Goal: Task Accomplishment & Management: Use online tool/utility

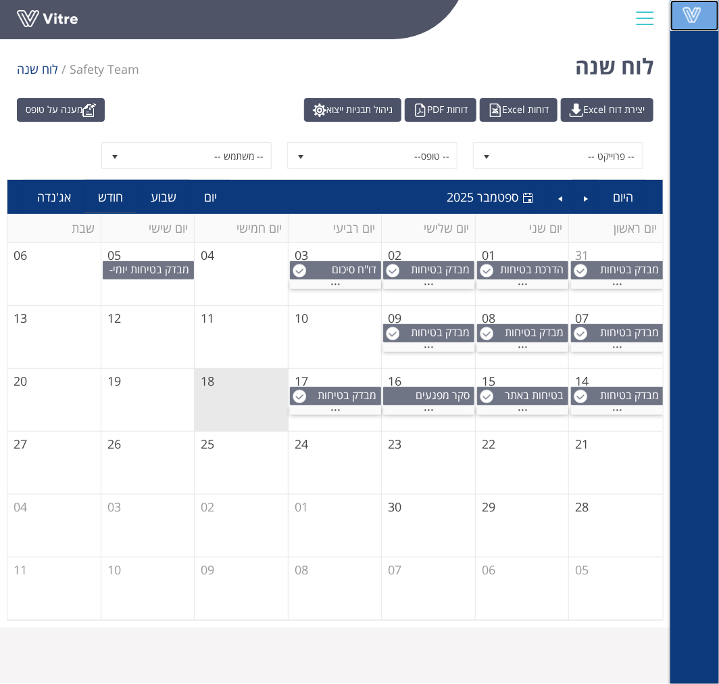
click at [687, 20] on span at bounding box center [692, 15] width 34 height 16
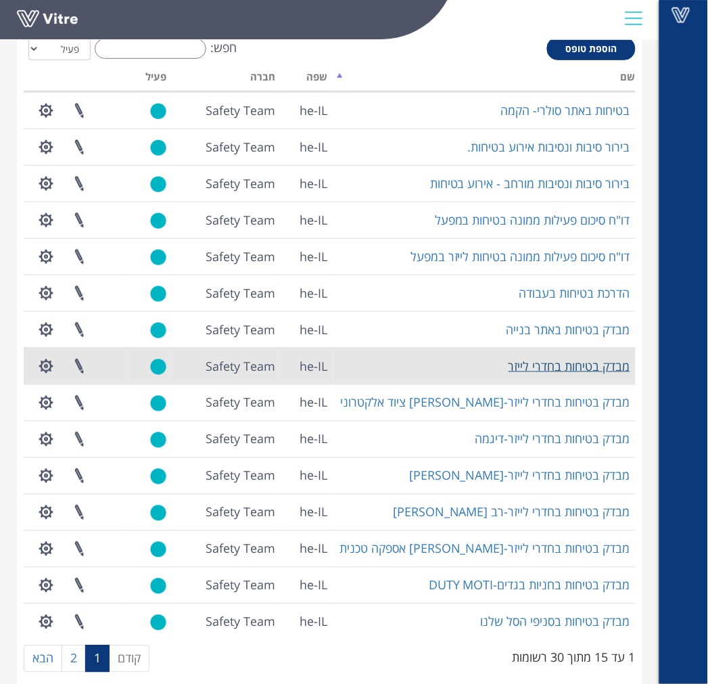
scroll to position [96, 0]
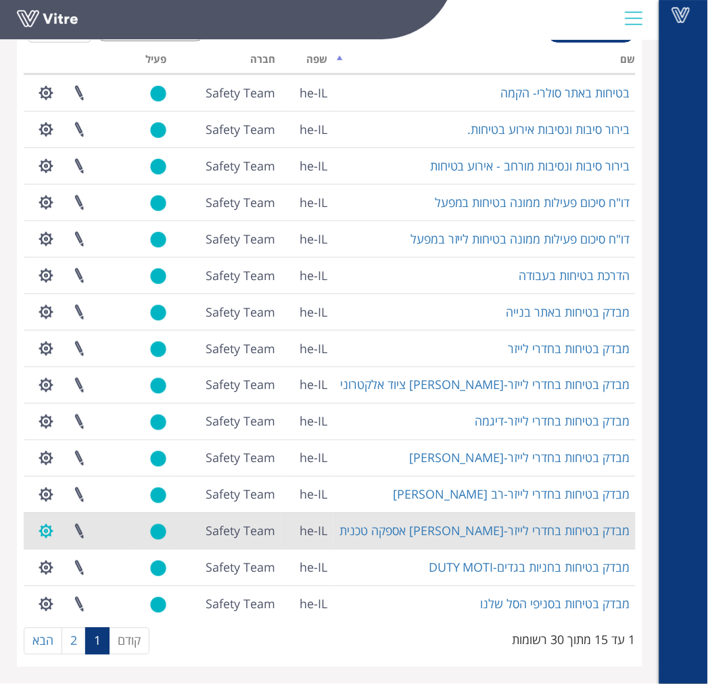
click at [54, 533] on button "button" at bounding box center [46, 531] width 34 height 36
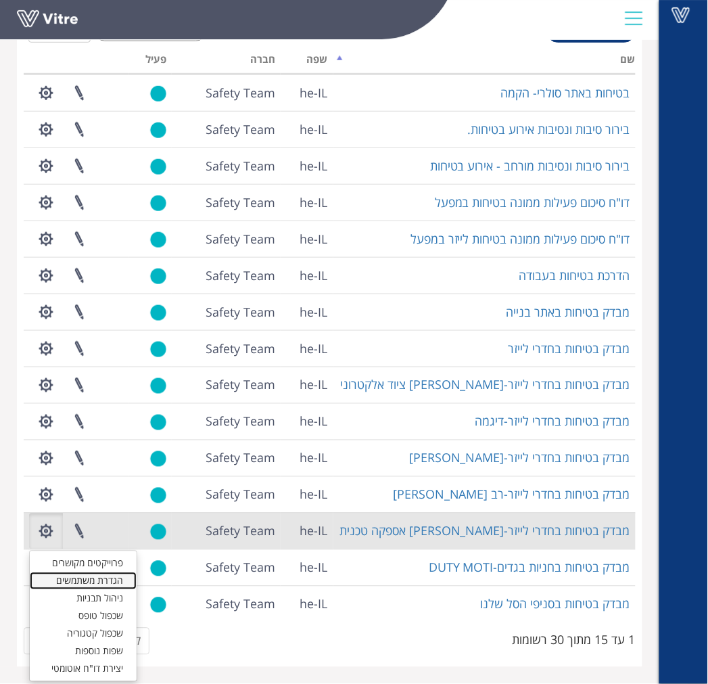
click at [79, 582] on link "הגדרת משתמשים" at bounding box center [83, 581] width 107 height 18
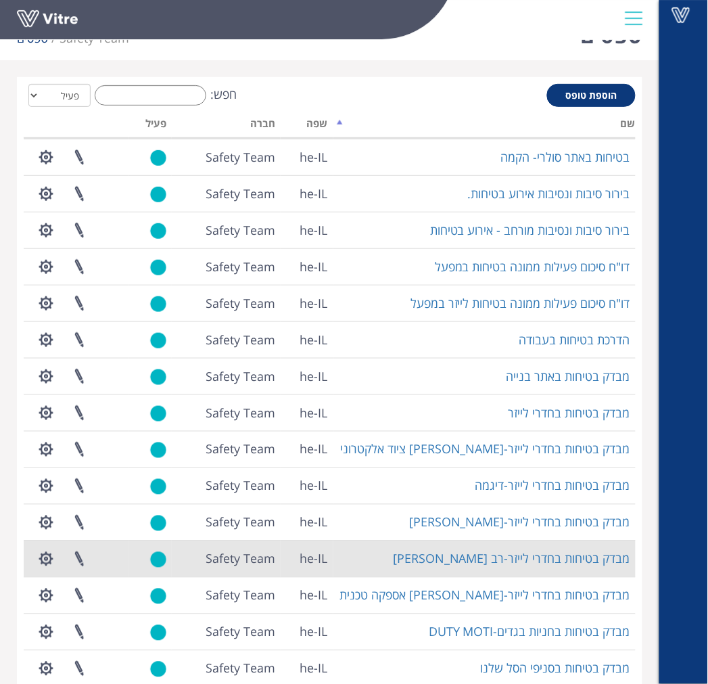
scroll to position [96, 0]
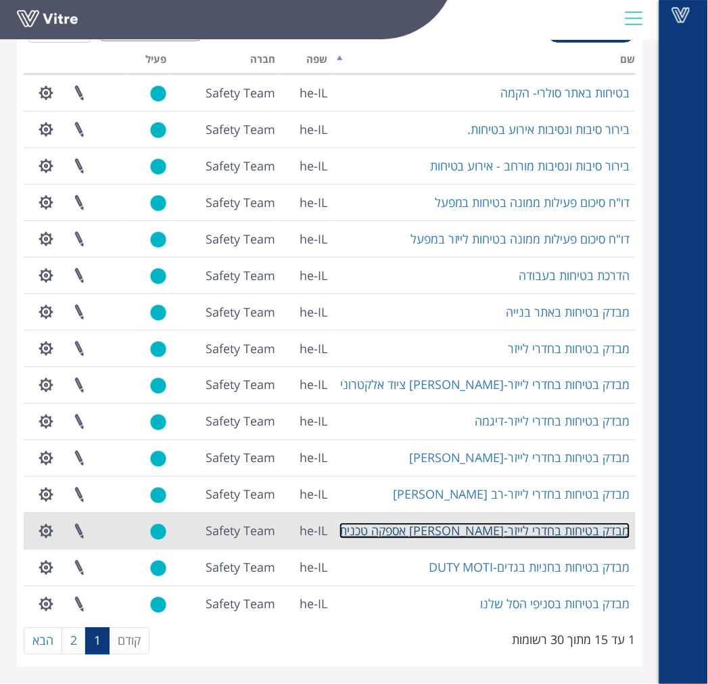
click at [510, 532] on link "מבדק בטיחות בחדרי לייזר-[PERSON_NAME] אספקה טכנית" at bounding box center [484, 531] width 291 height 16
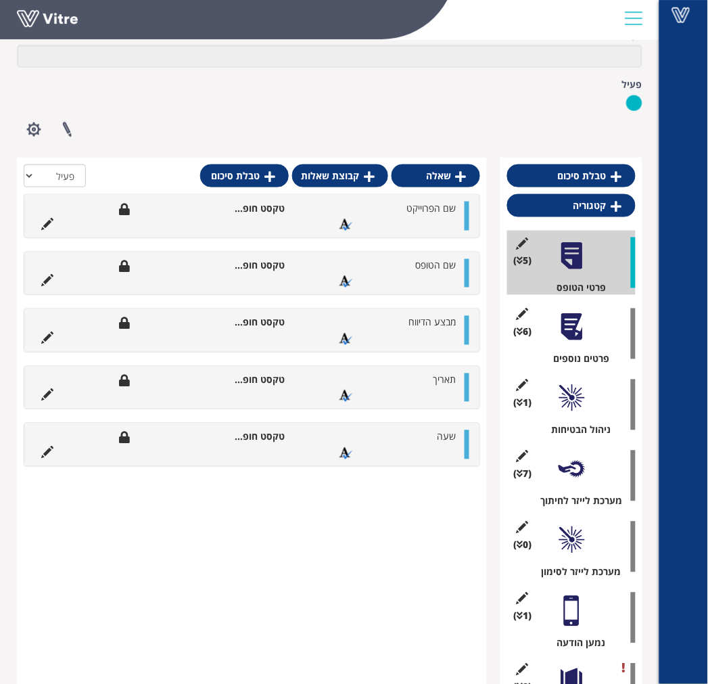
scroll to position [206, 0]
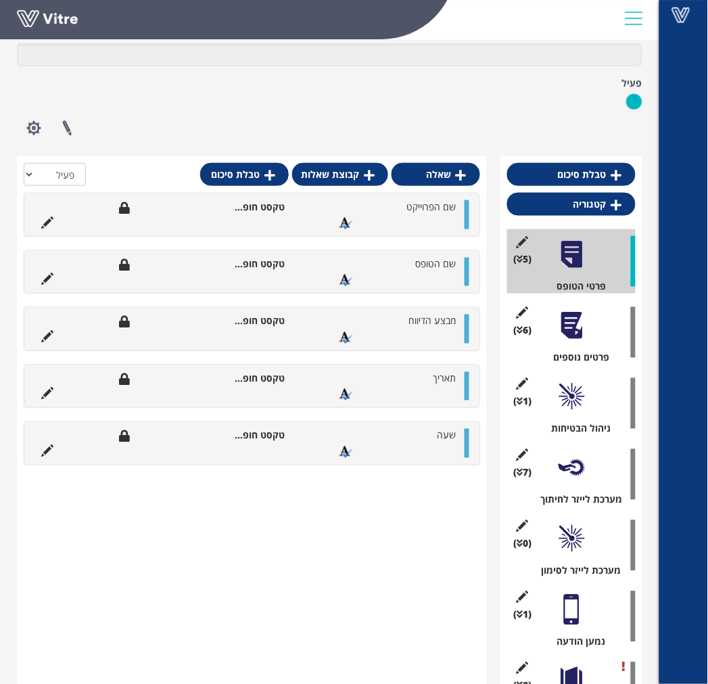
click at [577, 390] on div at bounding box center [571, 396] width 30 height 30
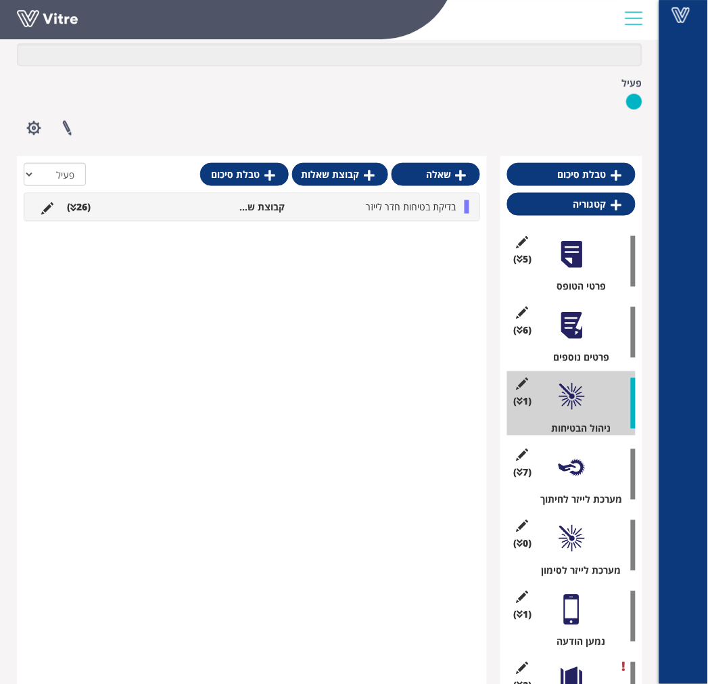
click at [441, 214] on div "בדיקת בטיחות חדר לייזר קבוצת שאלות (26 )" at bounding box center [251, 206] width 455 height 27
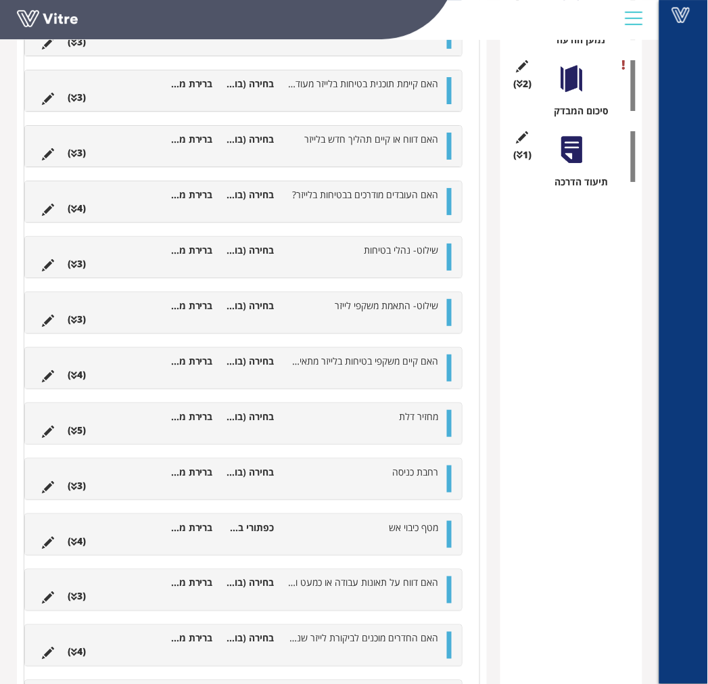
scroll to position [863, 0]
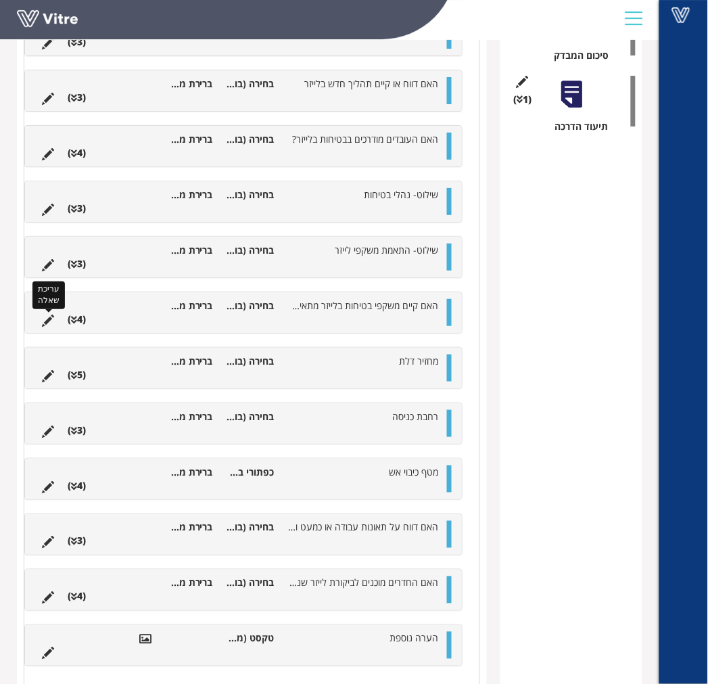
click at [45, 320] on icon at bounding box center [48, 320] width 12 height 12
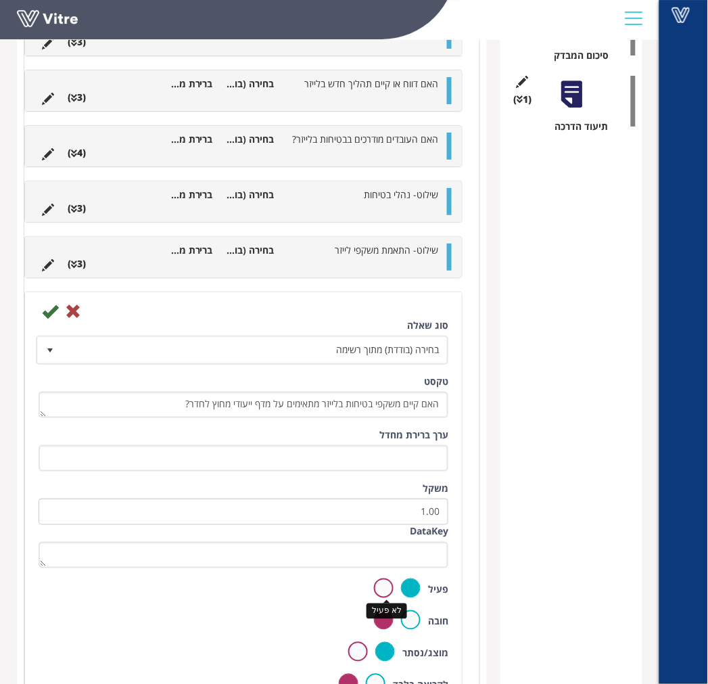
click at [381, 590] on label at bounding box center [384, 588] width 20 height 20
click at [0, 0] on input "radio" at bounding box center [0, 0] width 0 height 0
click at [45, 314] on icon at bounding box center [50, 311] width 16 height 16
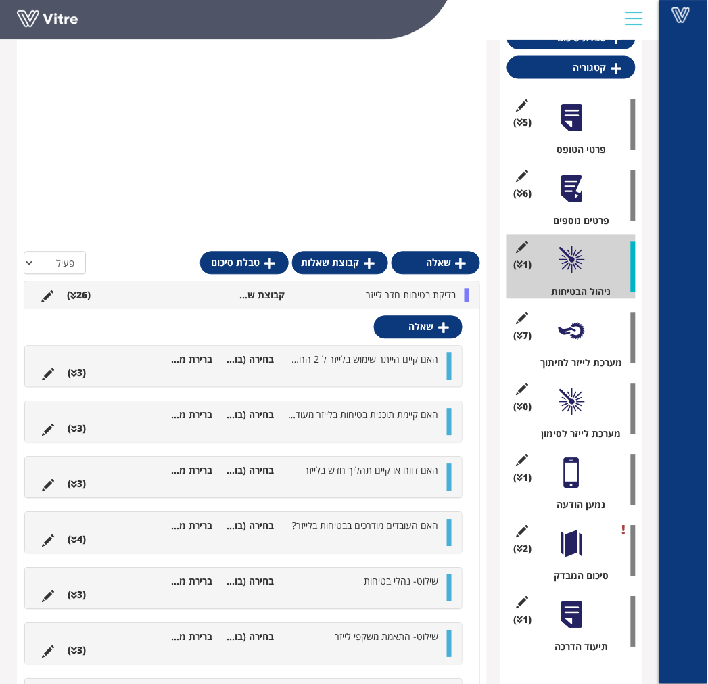
scroll to position [715, 0]
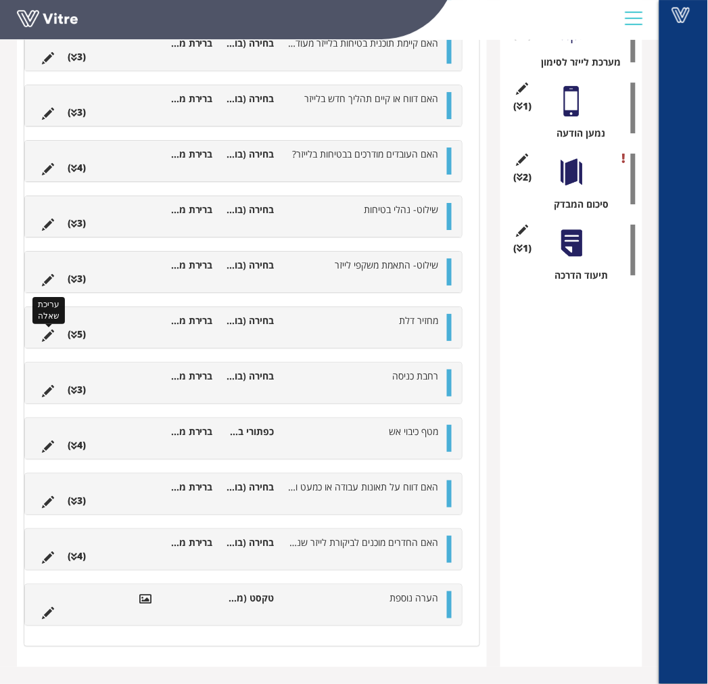
click at [45, 333] on icon at bounding box center [48, 335] width 12 height 12
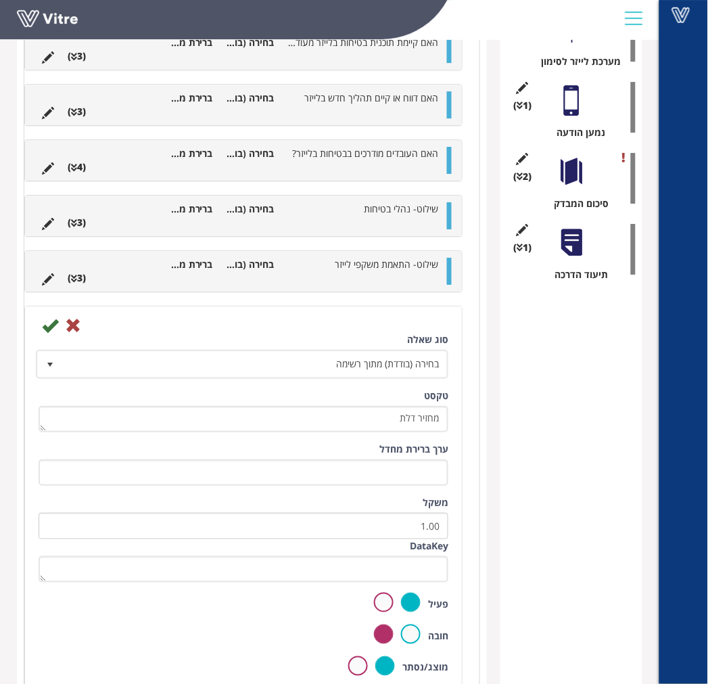
scroll to position [863, 0]
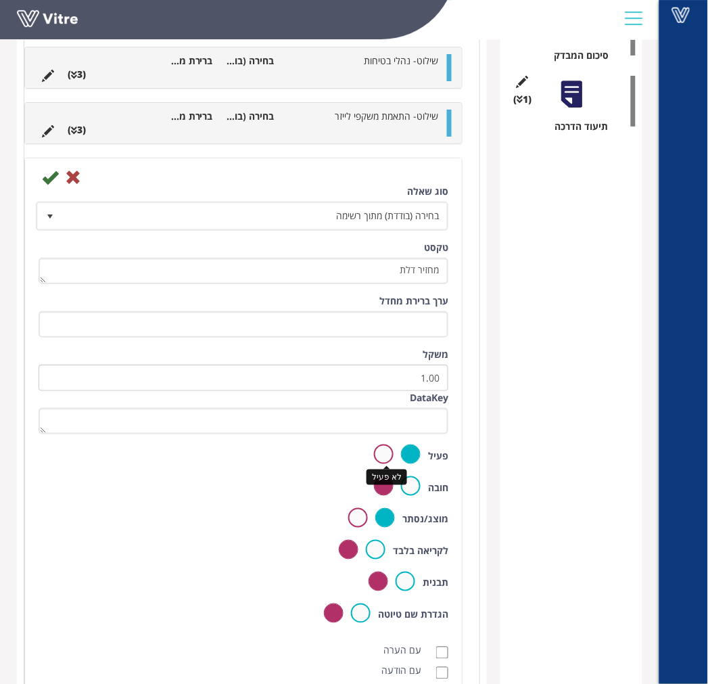
click at [381, 453] on label at bounding box center [384, 454] width 20 height 20
click at [0, 0] on input "radio" at bounding box center [0, 0] width 0 height 0
click at [45, 181] on icon at bounding box center [50, 177] width 16 height 16
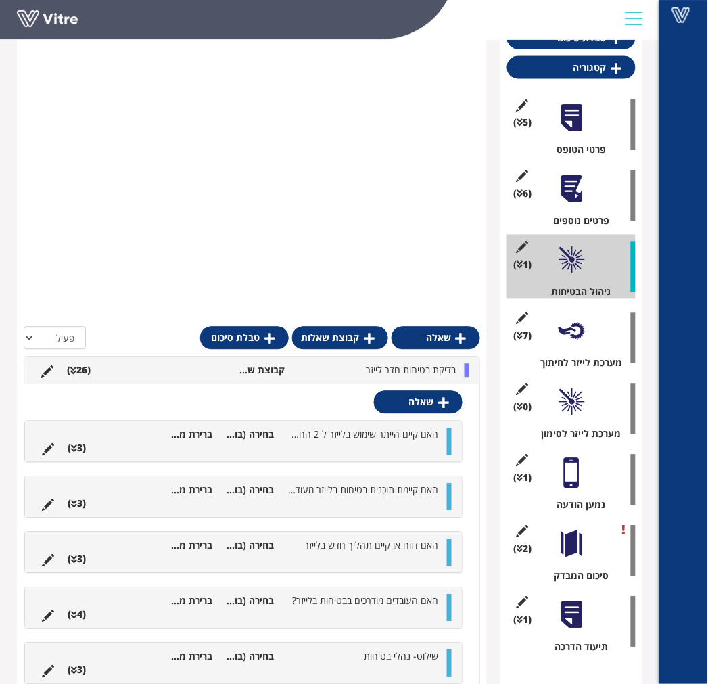
scroll to position [735, 0]
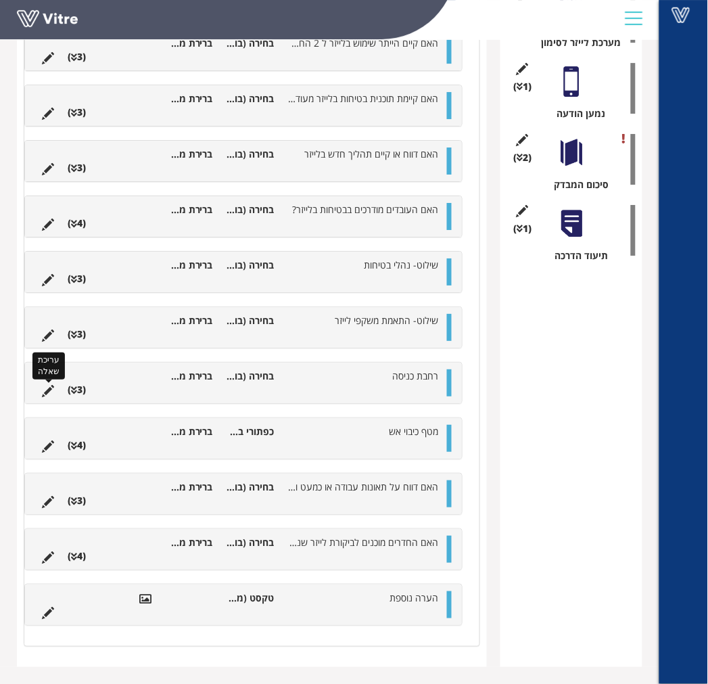
click at [48, 388] on icon at bounding box center [48, 391] width 12 height 12
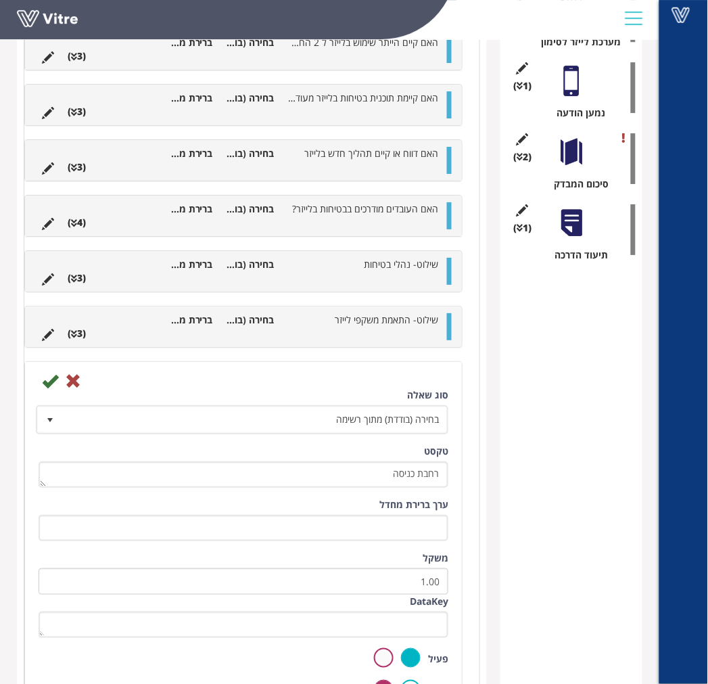
scroll to position [863, 0]
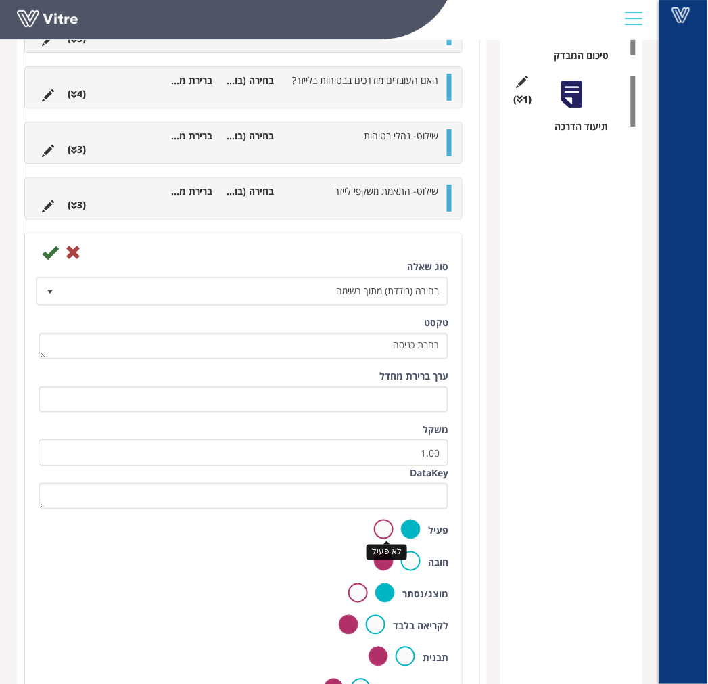
click at [387, 528] on label at bounding box center [384, 529] width 20 height 20
click at [0, 0] on input "radio" at bounding box center [0, 0] width 0 height 0
click at [49, 254] on icon at bounding box center [50, 252] width 16 height 16
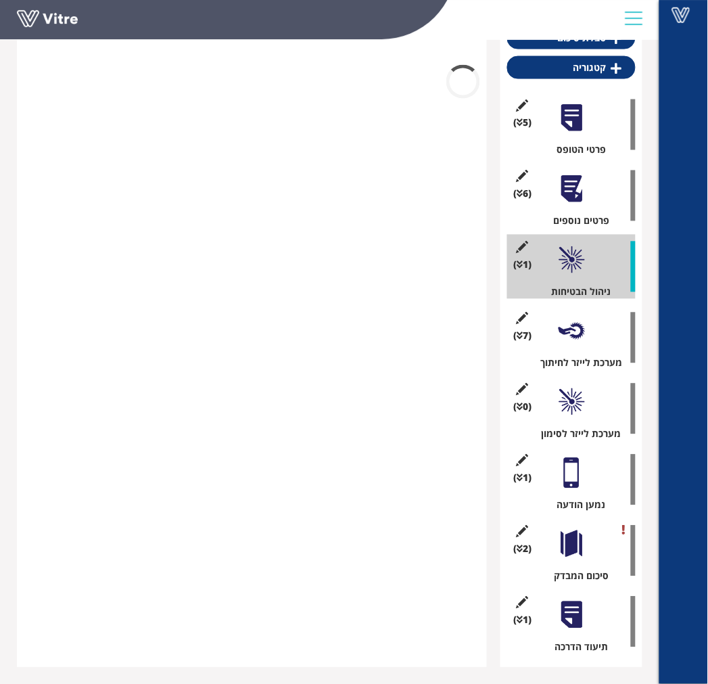
scroll to position [719, 0]
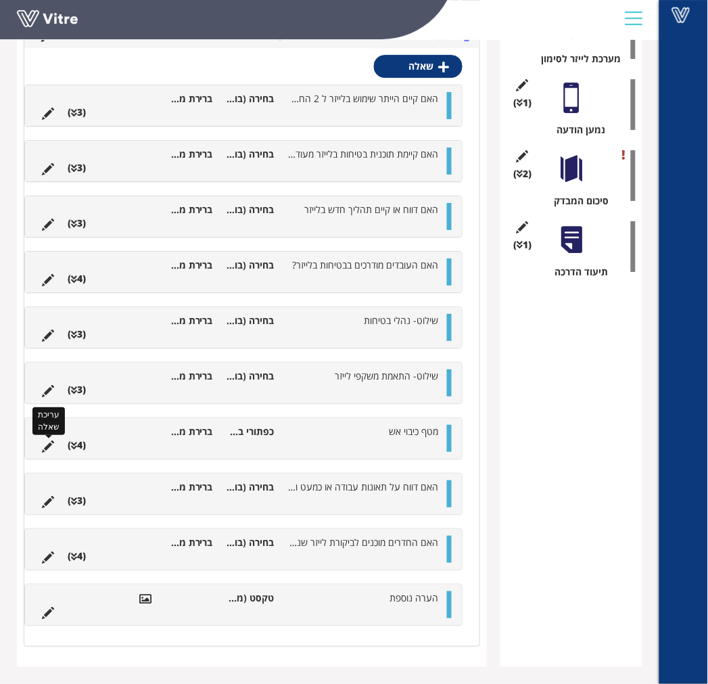
click at [45, 444] on icon at bounding box center [48, 446] width 12 height 12
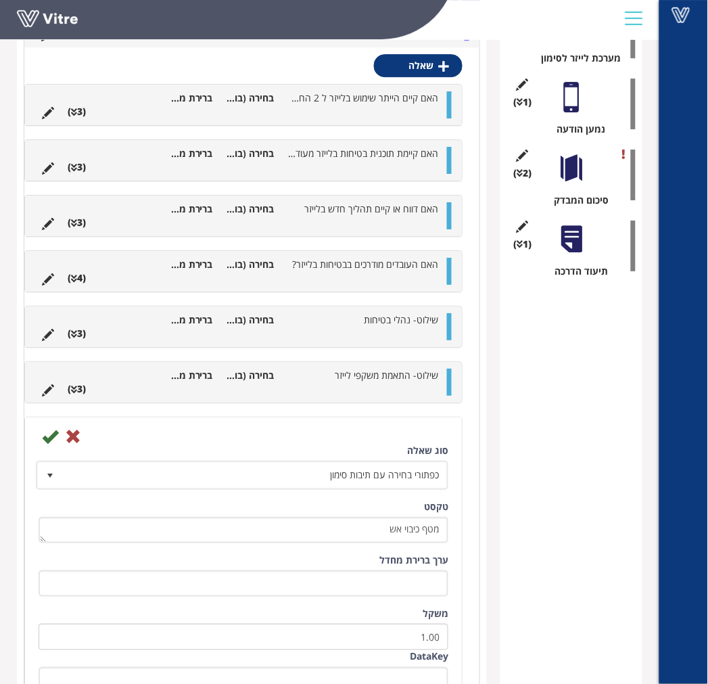
scroll to position [863, 0]
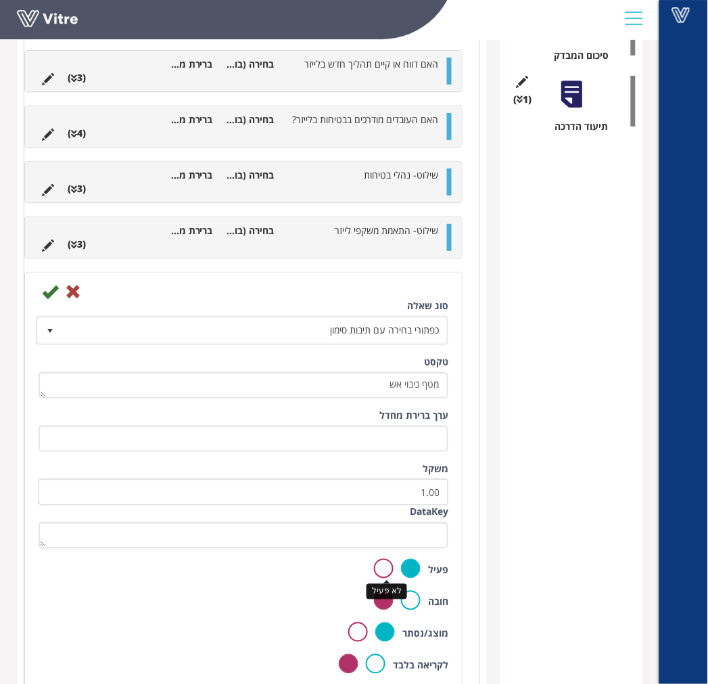
click at [389, 563] on label at bounding box center [384, 568] width 20 height 20
click at [0, 0] on input "radio" at bounding box center [0, 0] width 0 height 0
click at [45, 294] on icon at bounding box center [50, 291] width 16 height 16
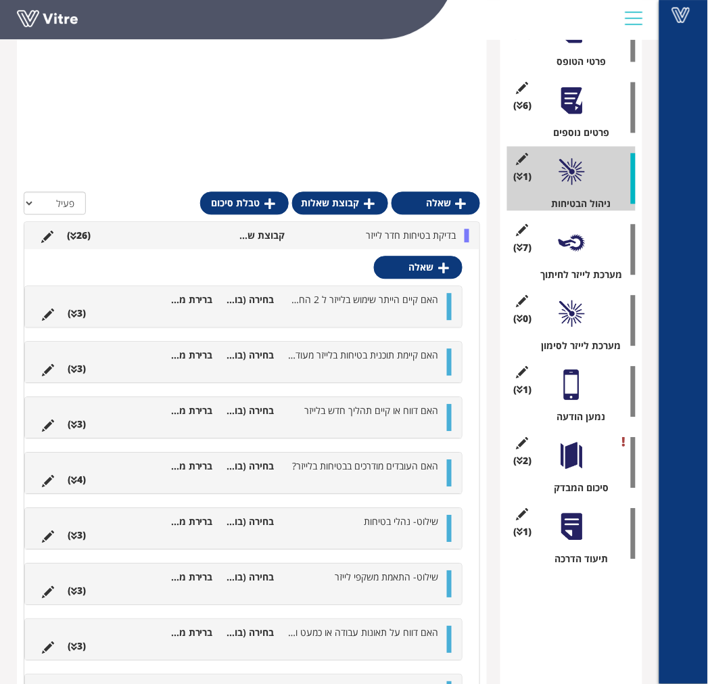
scroll to position [413, 0]
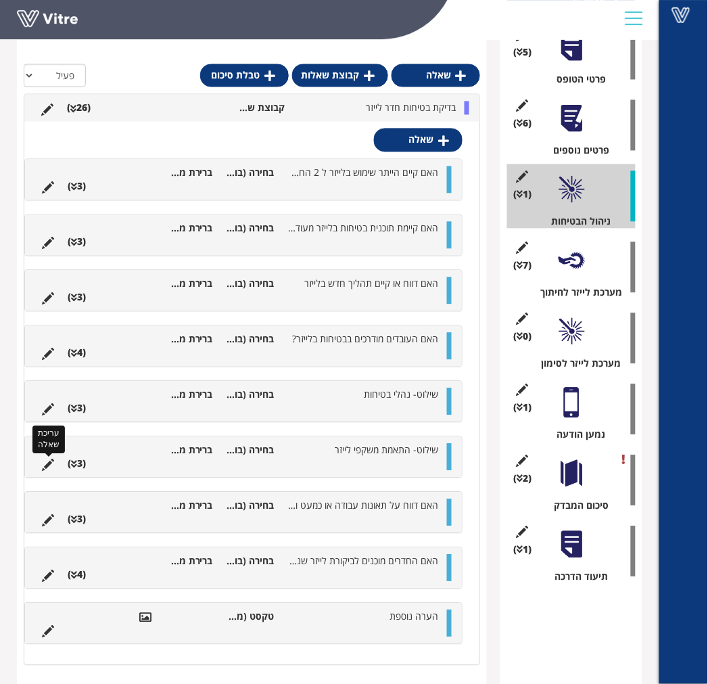
click at [45, 465] on icon at bounding box center [48, 465] width 12 height 12
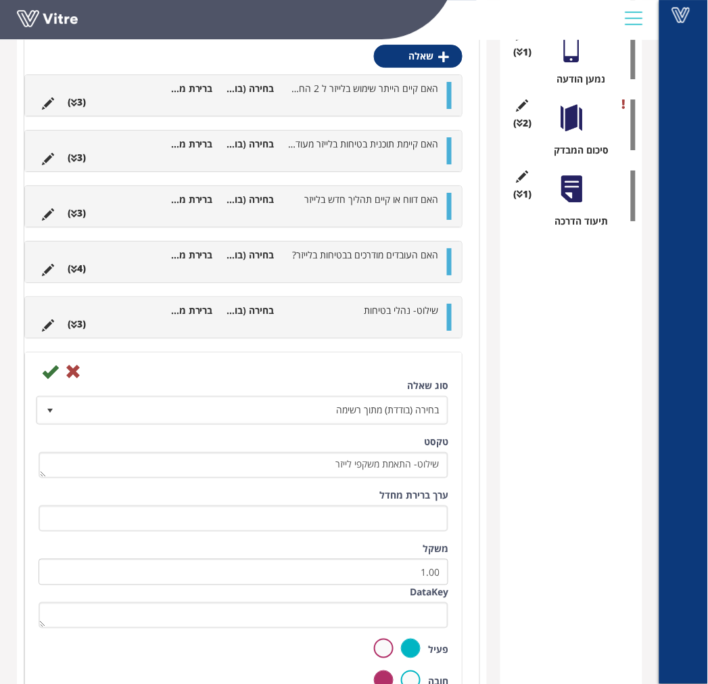
scroll to position [769, 0]
click at [381, 642] on label at bounding box center [384, 648] width 20 height 20
click at [0, 0] on input "radio" at bounding box center [0, 0] width 0 height 0
click at [45, 368] on icon at bounding box center [50, 370] width 16 height 16
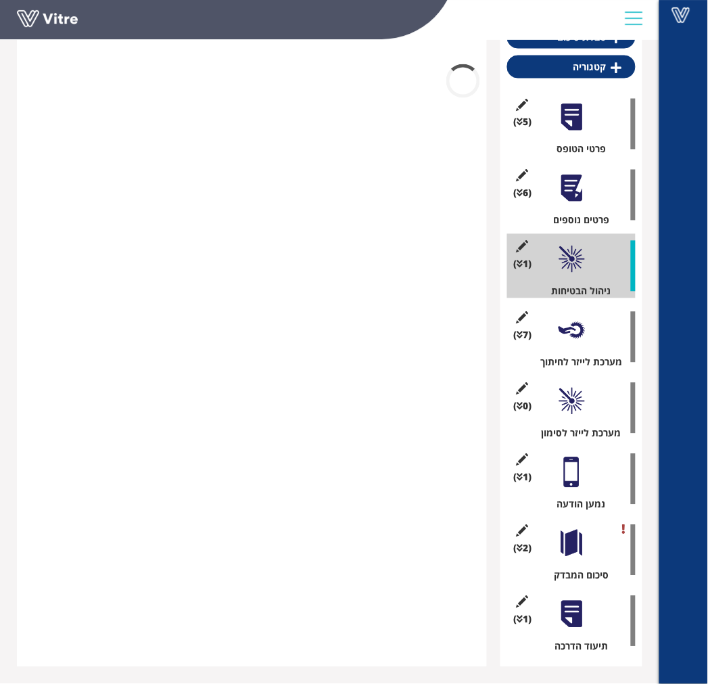
scroll to position [343, 0]
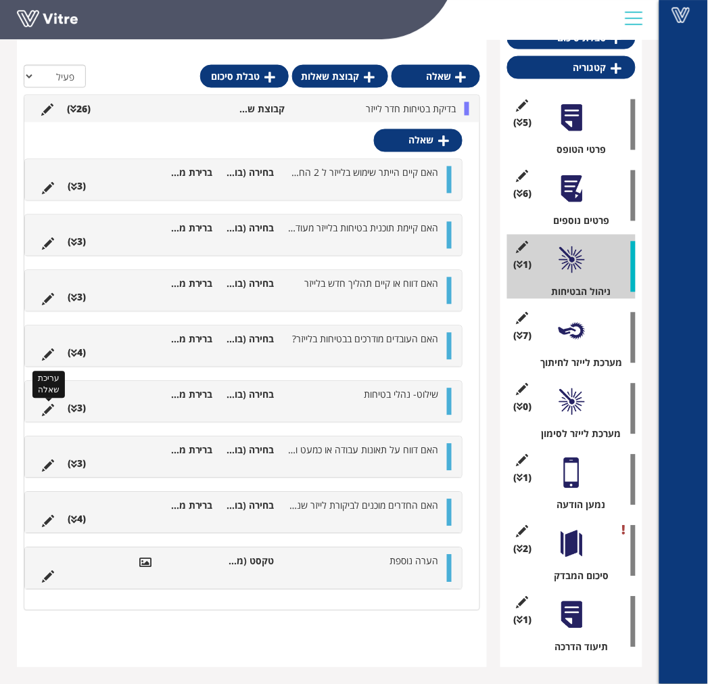
click at [42, 410] on icon at bounding box center [48, 410] width 12 height 12
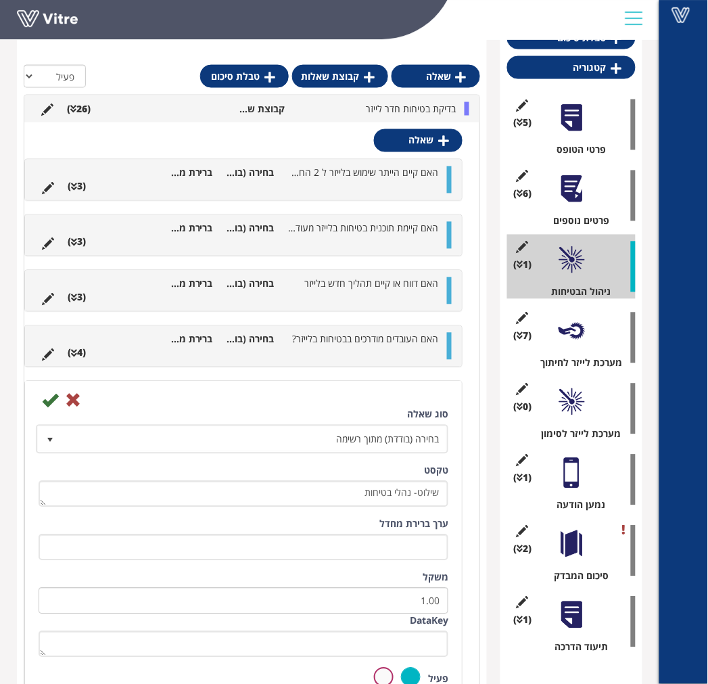
scroll to position [769, 0]
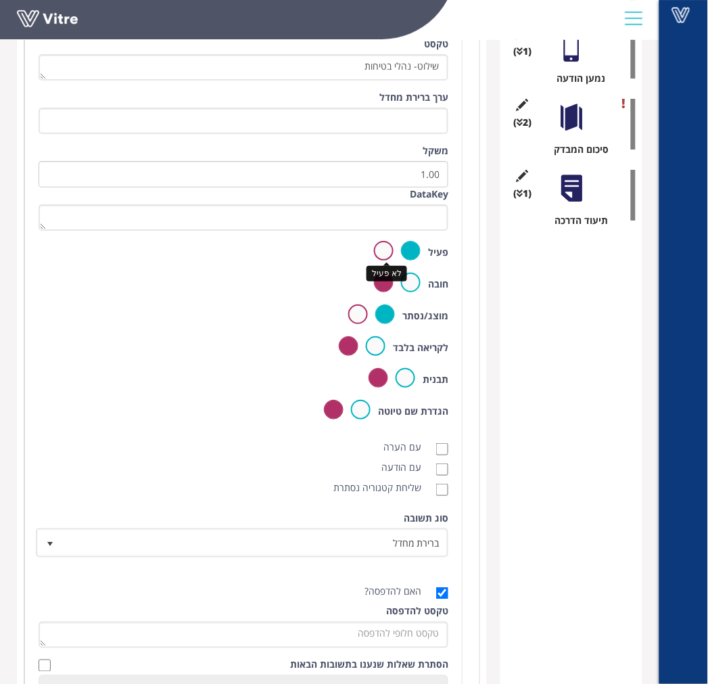
click at [389, 251] on label at bounding box center [384, 251] width 20 height 20
click at [0, 0] on input "radio" at bounding box center [0, 0] width 0 height 0
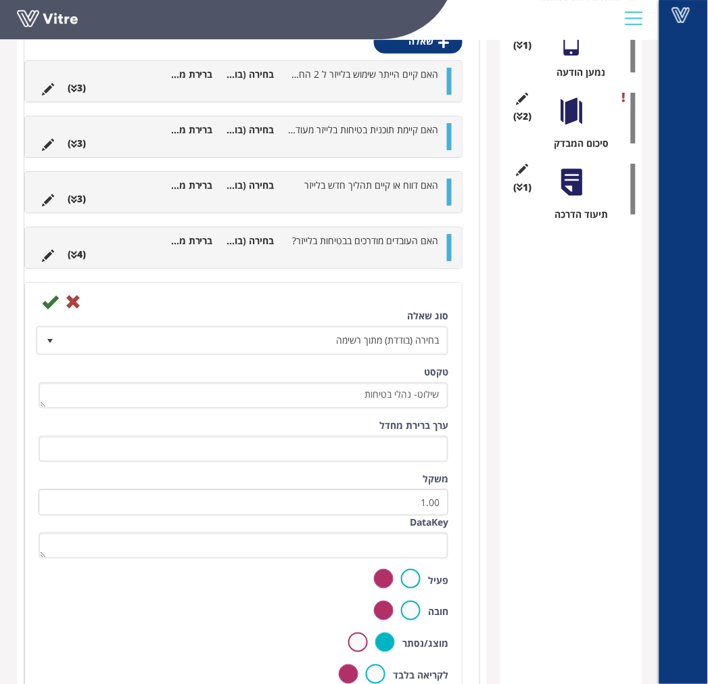
scroll to position [1008, 0]
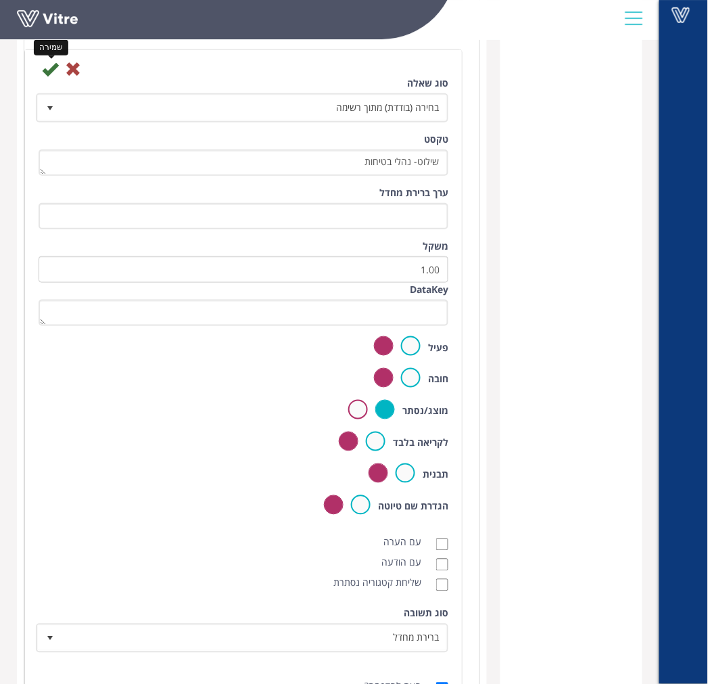
click at [48, 64] on icon at bounding box center [50, 69] width 16 height 16
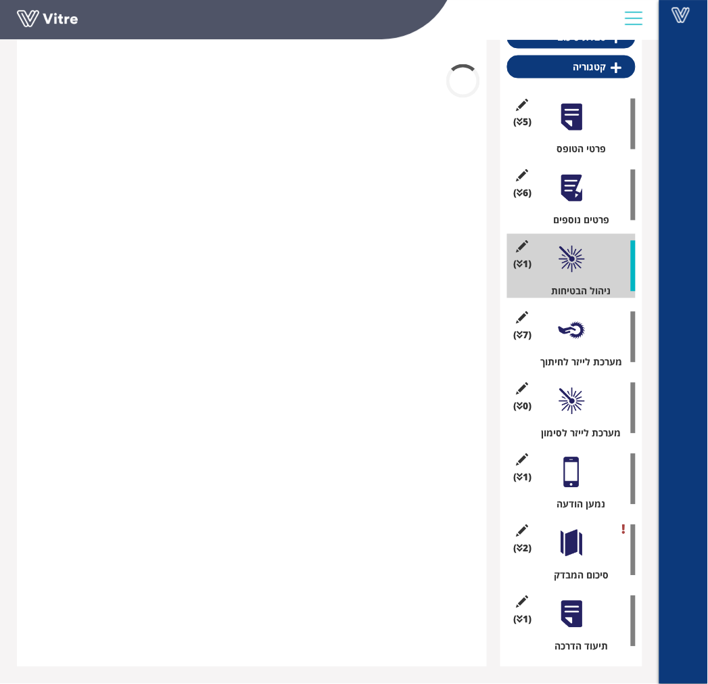
scroll to position [343, 0]
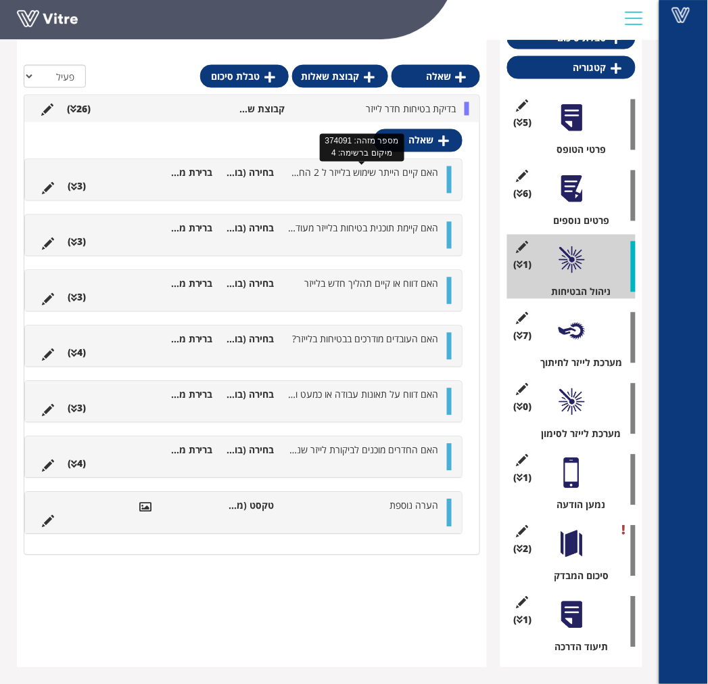
click at [364, 177] on span "האם קיים הייתר שימוש בלייזר ל 2 החדרים?" at bounding box center [357, 172] width 161 height 13
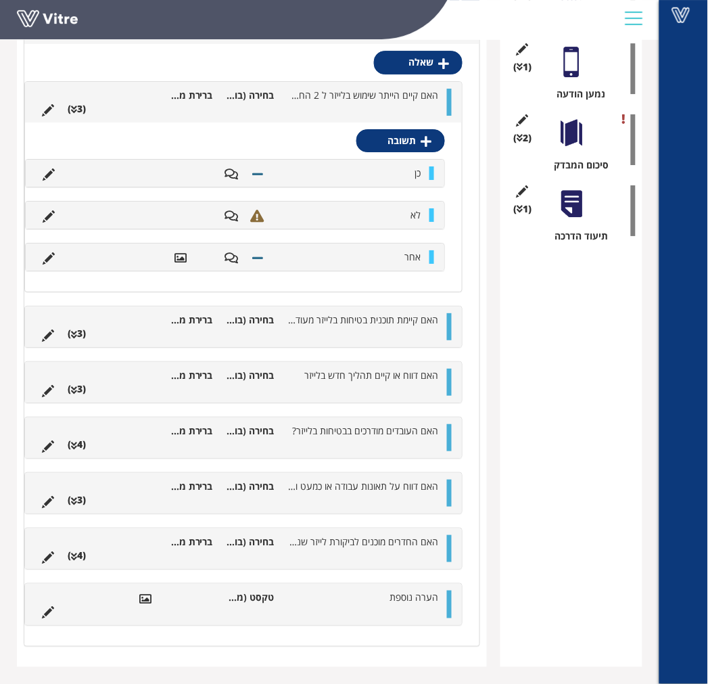
scroll to position [754, 0]
click at [332, 93] on span "האם קיים הייתר שימוש בלייזר ל 2 החדרים?" at bounding box center [357, 95] width 161 height 13
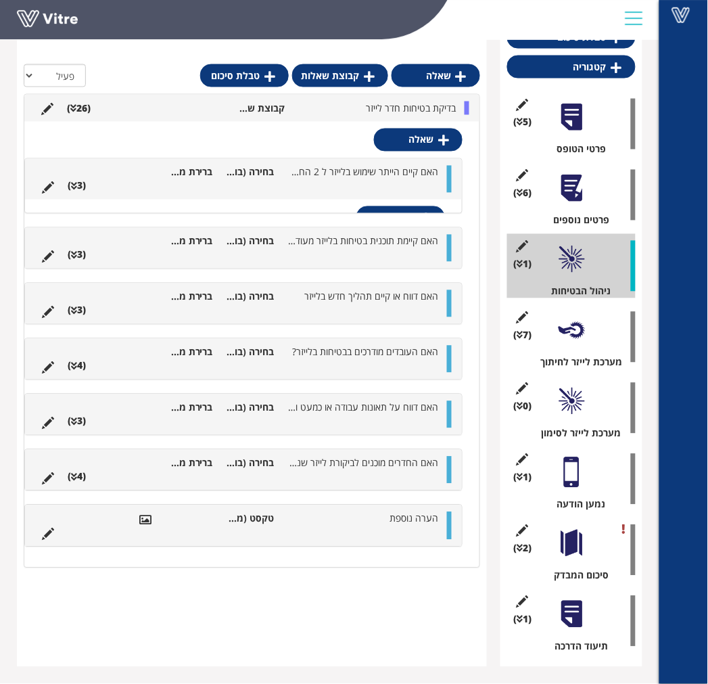
scroll to position [343, 0]
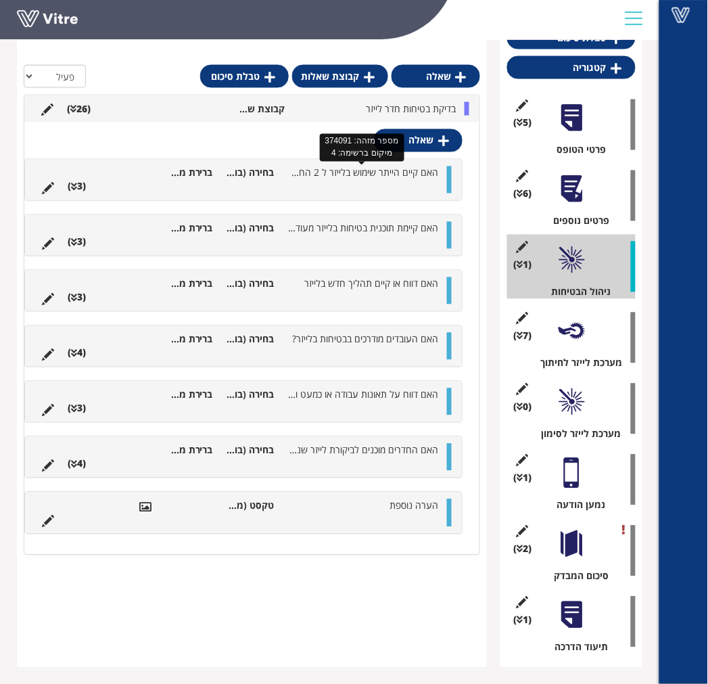
click at [327, 170] on span "האם קיים הייתר שימוש בלייזר ל 2 החדרים?" at bounding box center [357, 172] width 161 height 13
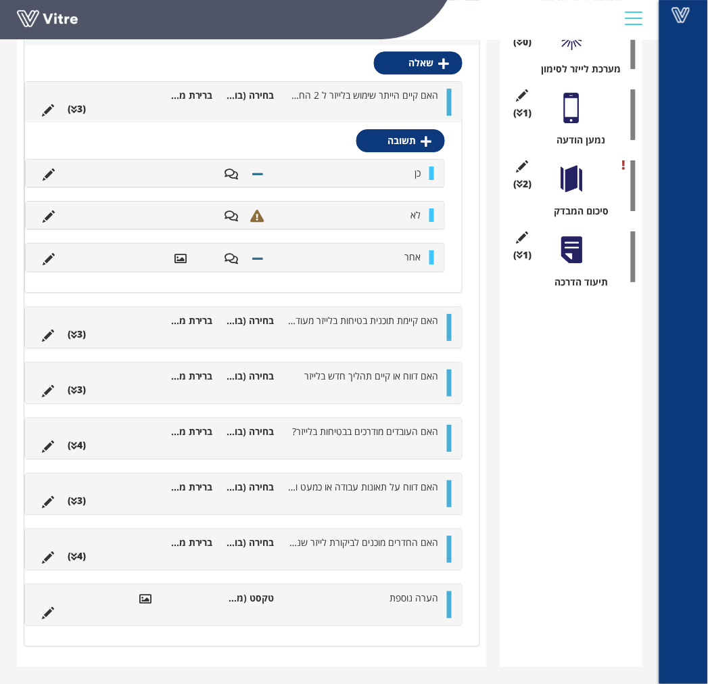
scroll to position [708, 0]
click at [49, 171] on icon at bounding box center [49, 174] width 12 height 12
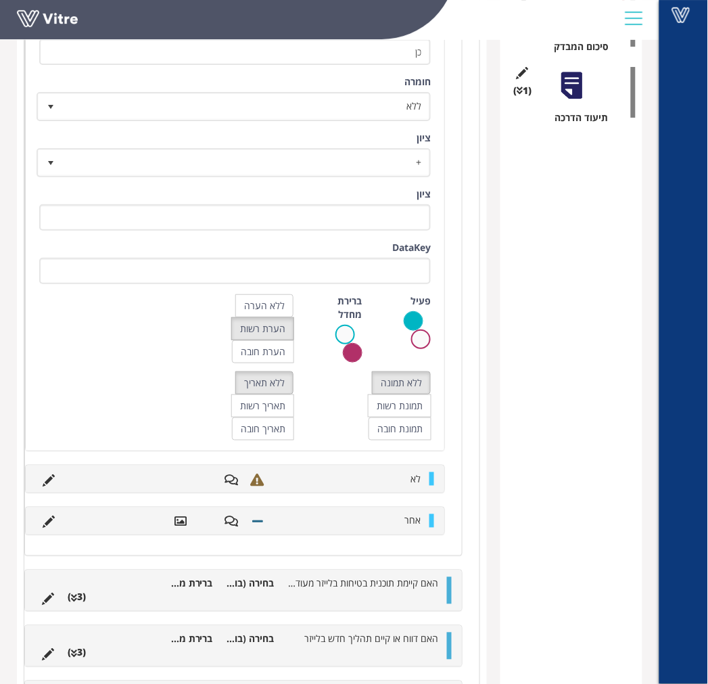
scroll to position [839, 0]
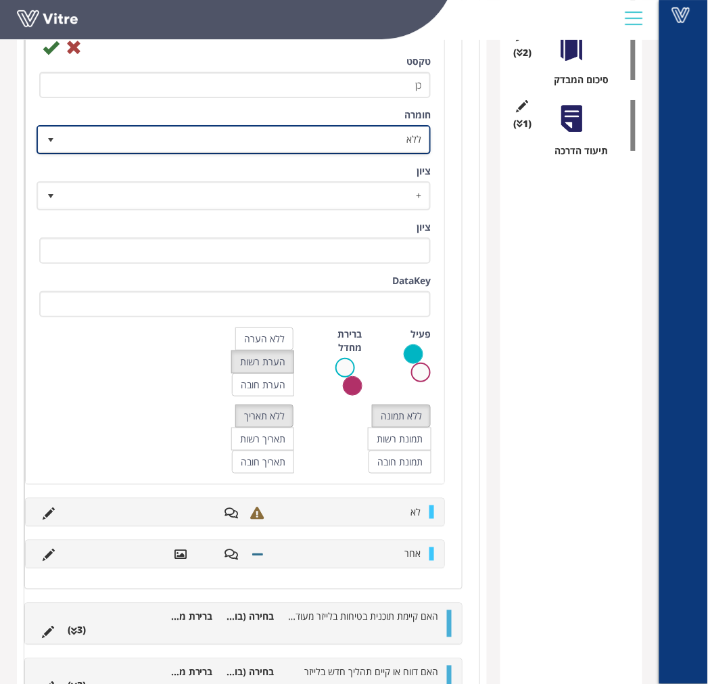
click at [387, 132] on span "ללא" at bounding box center [245, 139] width 367 height 24
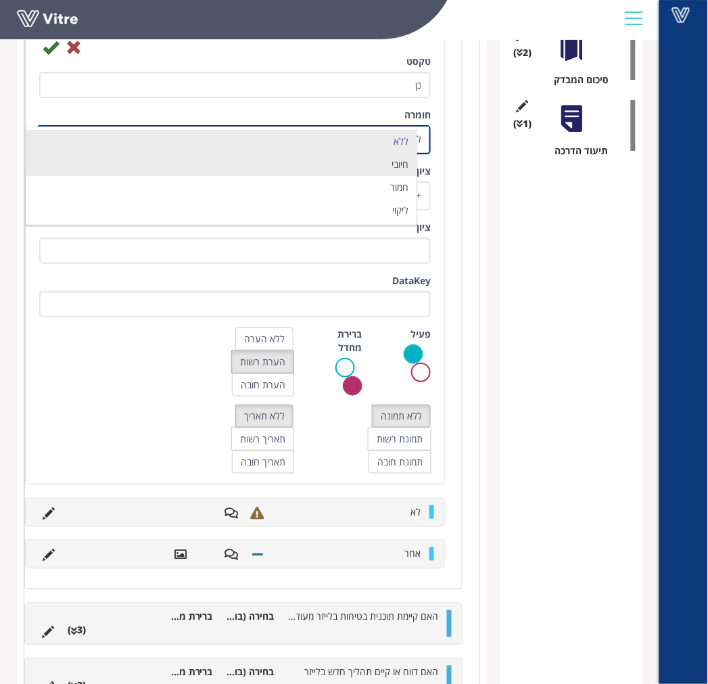
click at [389, 169] on li "חיובי" at bounding box center [221, 164] width 390 height 23
type input "1"
radio input "true"
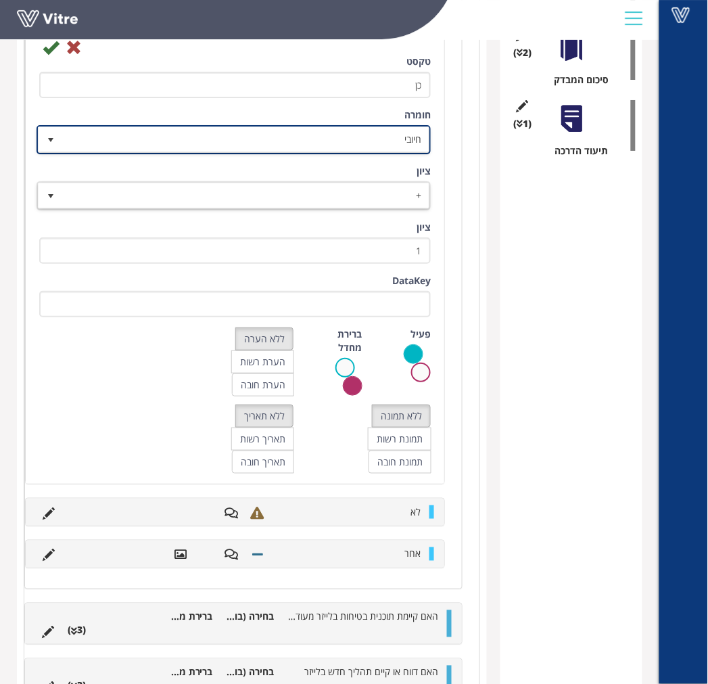
scroll to position [613, 0]
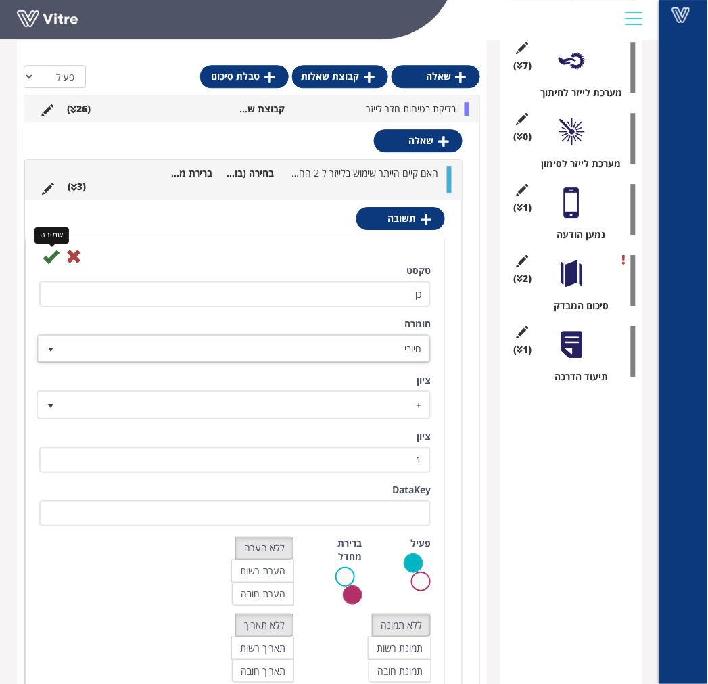
click at [49, 256] on icon at bounding box center [51, 256] width 16 height 16
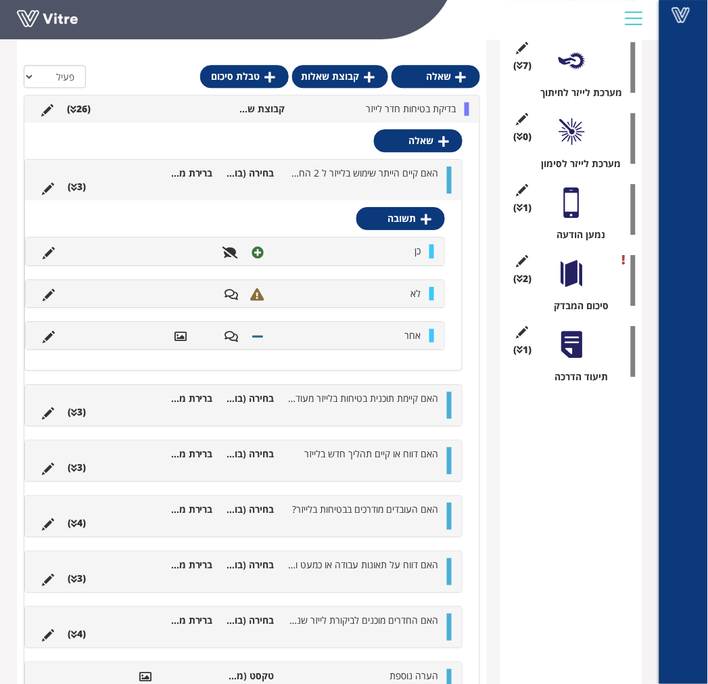
click at [172, 173] on li "ברירת מחדל" at bounding box center [189, 173] width 62 height 14
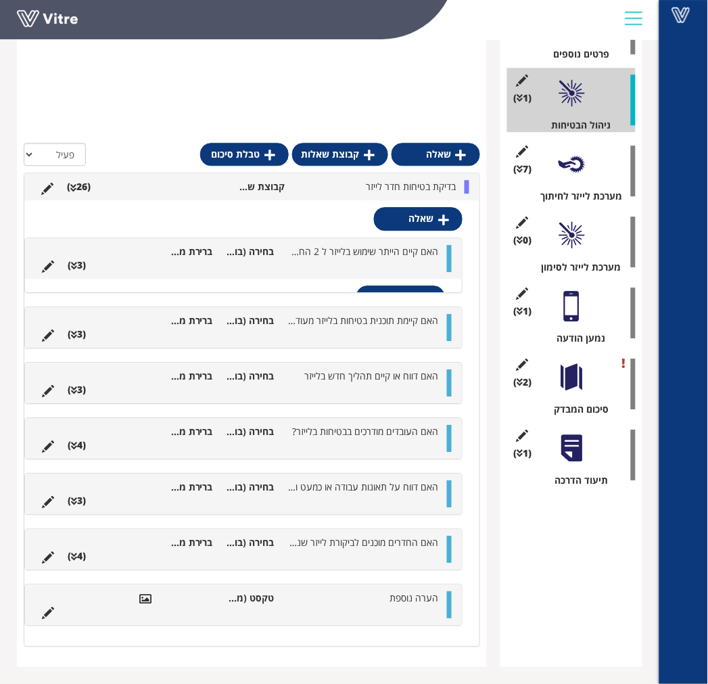
scroll to position [343, 0]
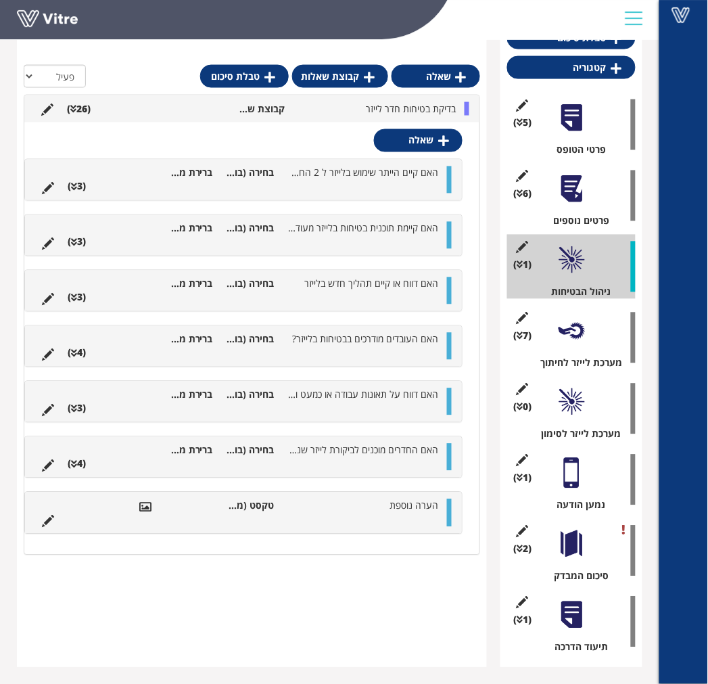
click at [239, 233] on li "בחירה (בודדת) מתוך רשימה" at bounding box center [251, 229] width 62 height 14
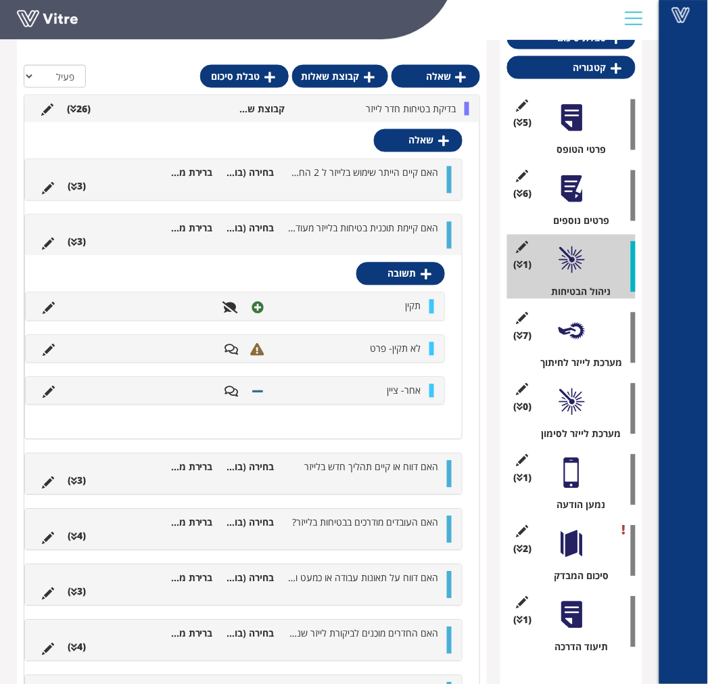
scroll to position [613, 0]
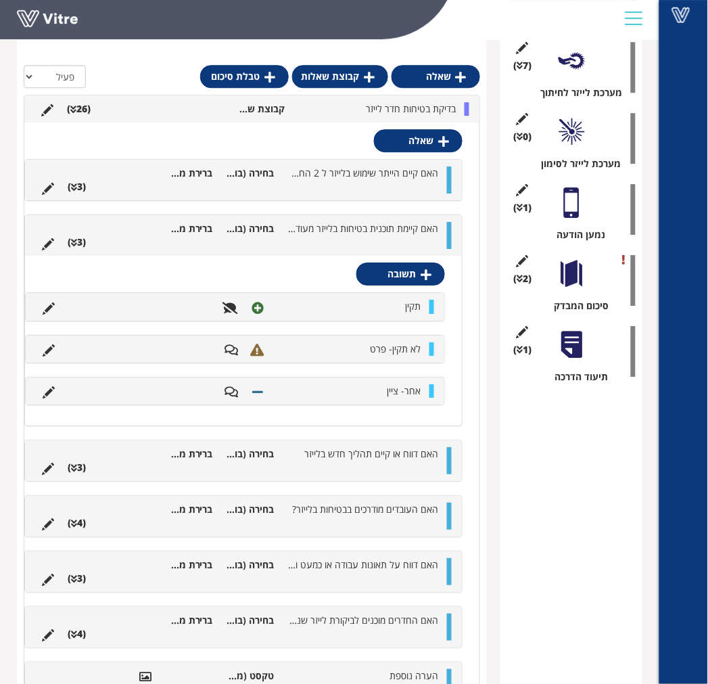
click at [254, 460] on ul "האם דווח או קיים תהליך חדש בלייזר בחירה (בודדת) מתוך רשימה ברירת מחדל (3 )" at bounding box center [240, 460] width 410 height 27
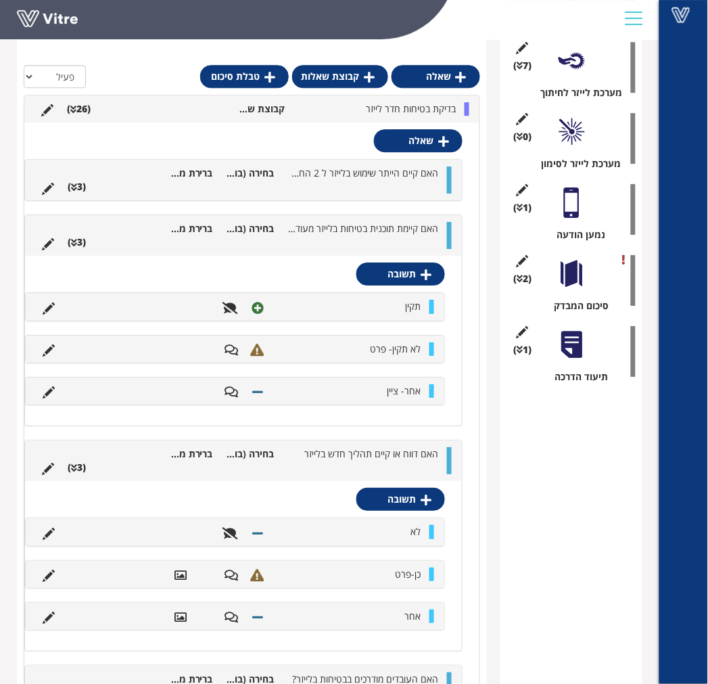
click at [241, 449] on li "בחירה (בודדת) מתוך רשימה" at bounding box center [251, 454] width 62 height 14
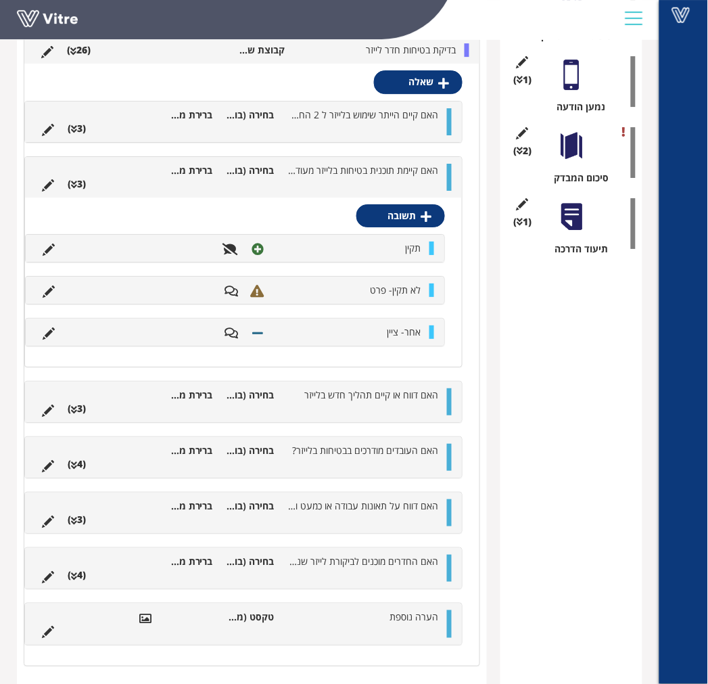
scroll to position [742, 0]
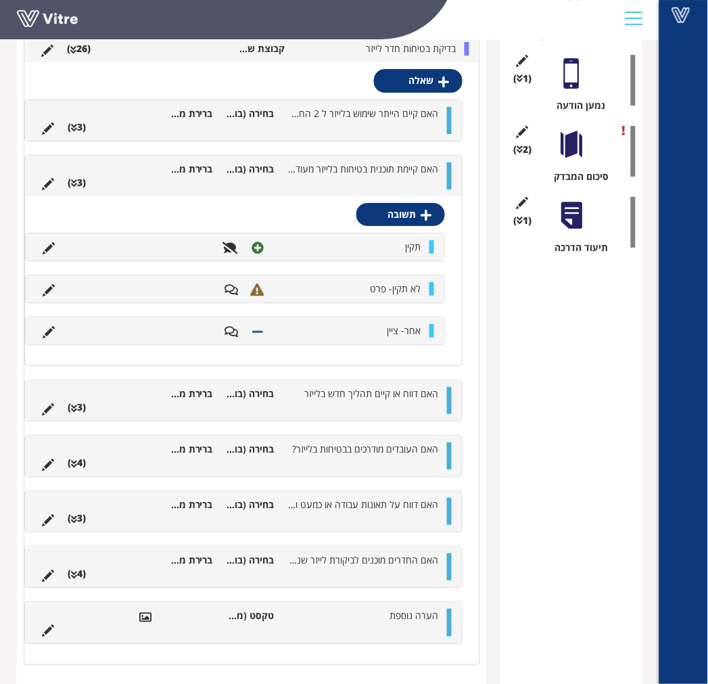
click at [255, 159] on div "האם קיימת תוכנית בטיחות בלייזר מעודכנת?? בחירה (בודדת) מתוך רשימה ברירת מחדל (3…" at bounding box center [243, 175] width 437 height 41
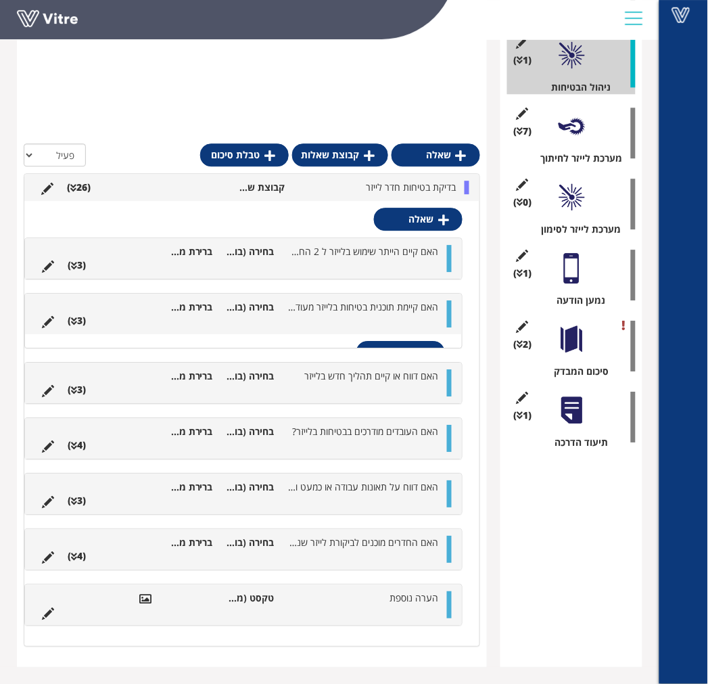
scroll to position [343, 0]
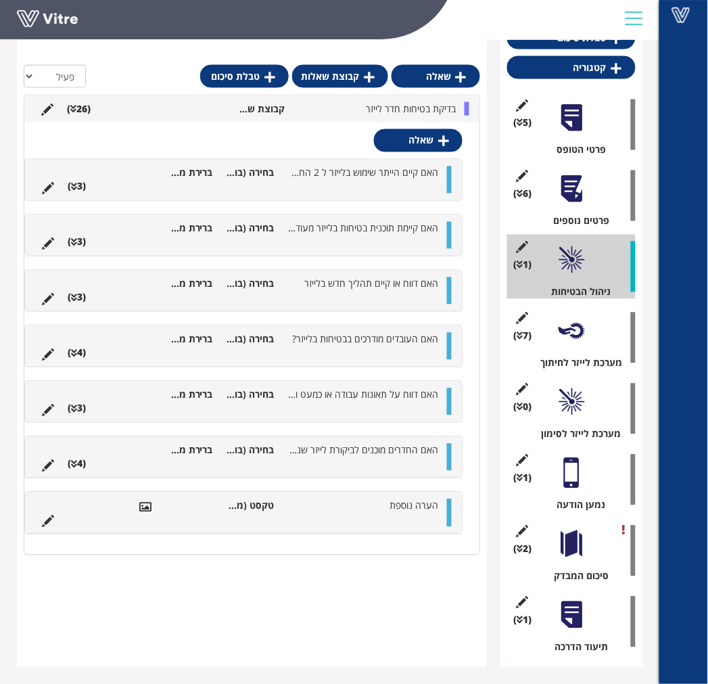
click at [577, 335] on div at bounding box center [571, 331] width 30 height 30
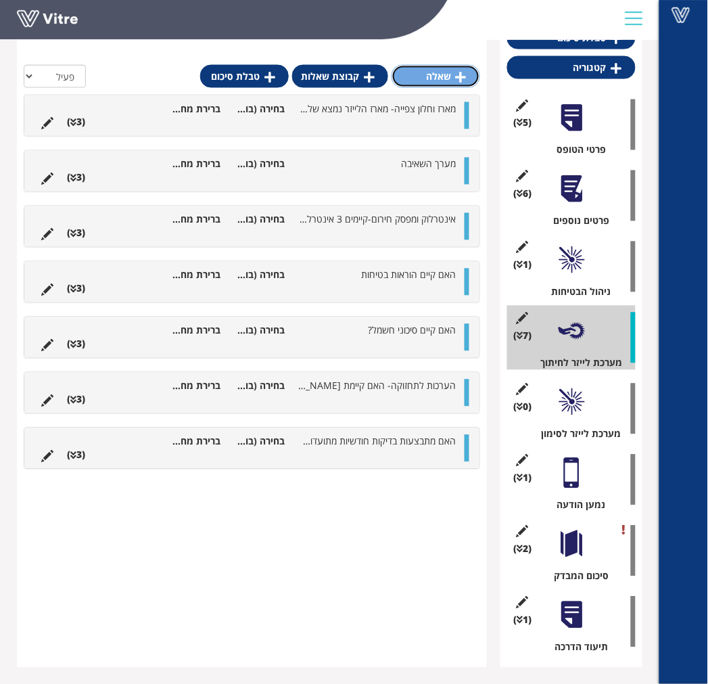
click at [436, 79] on link "שאלה" at bounding box center [435, 76] width 89 height 23
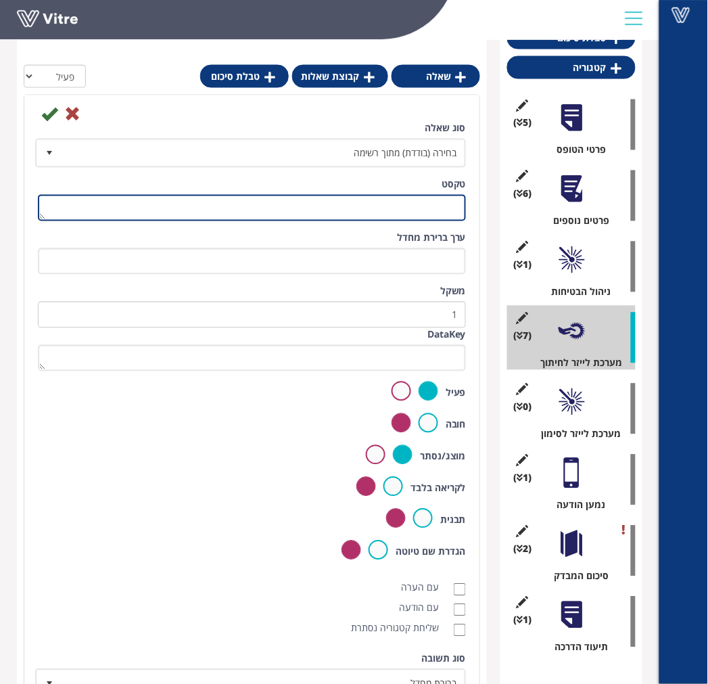
click at [379, 200] on textarea "טקסט" at bounding box center [252, 208] width 428 height 26
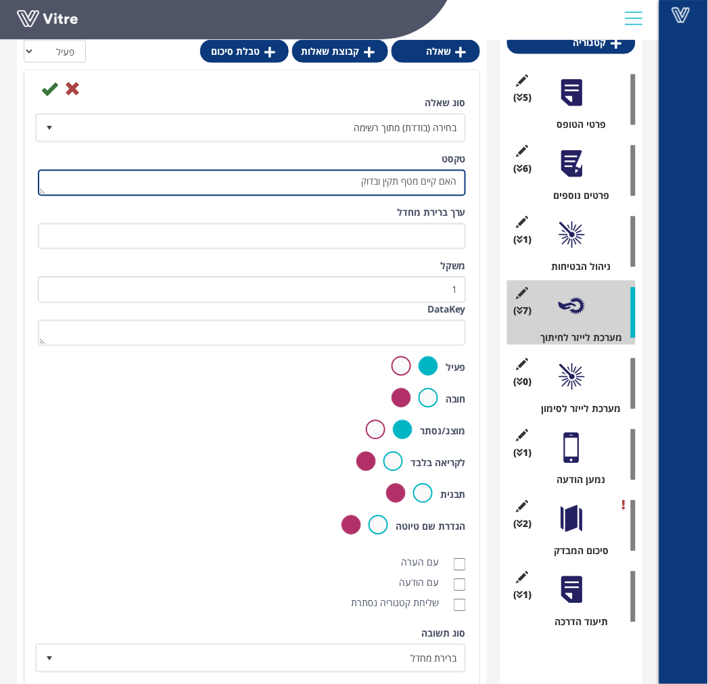
scroll to position [381, 0]
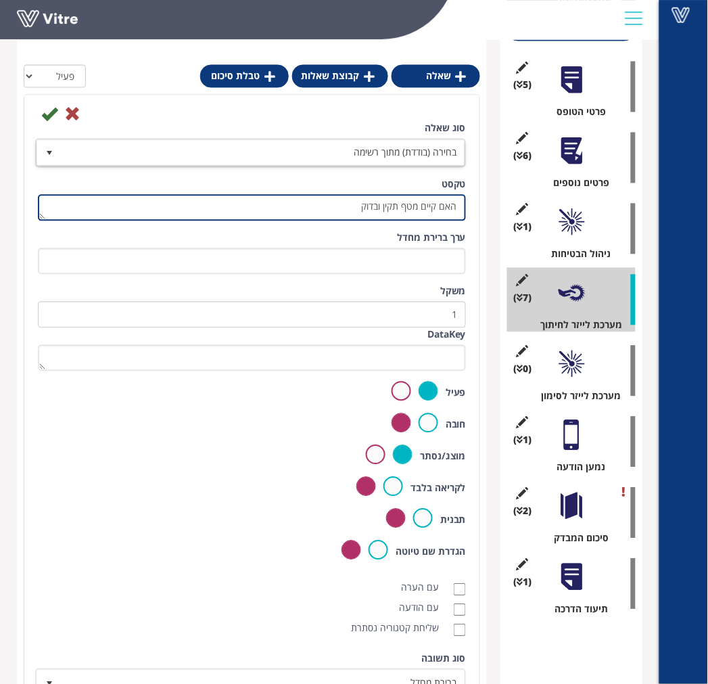
type textarea "האם קיים מטף תקין ובדוק"
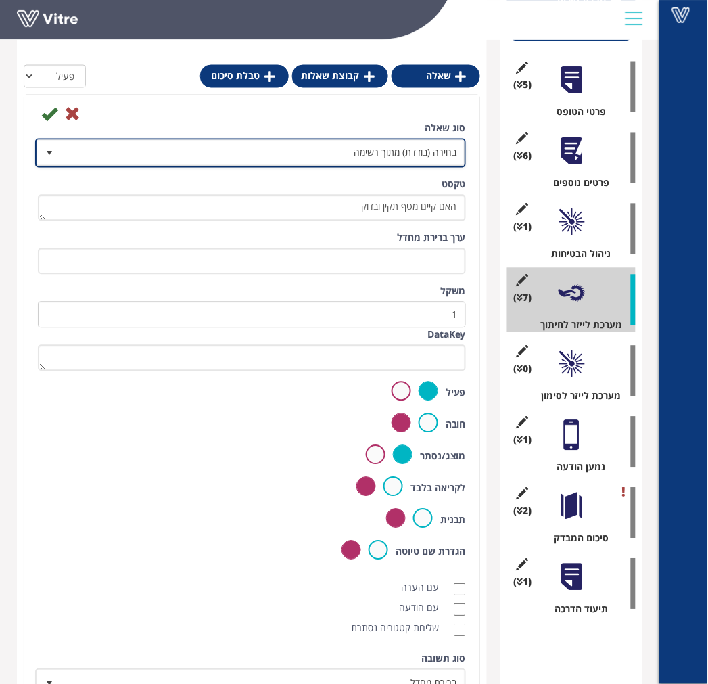
click at [88, 149] on span "בחירה (בודדת) מתוך רשימה" at bounding box center [263, 153] width 404 height 24
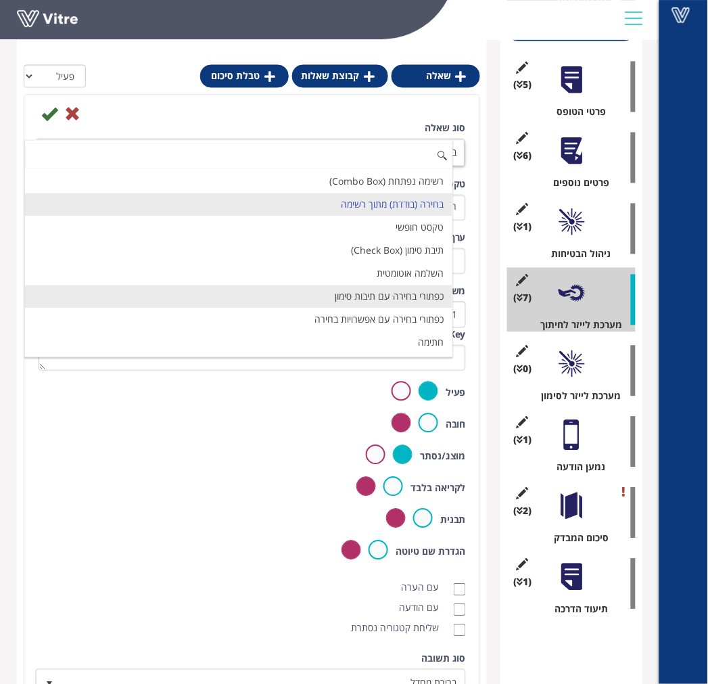
click at [327, 292] on li "כפתורי בחירה עם תיבות סימון" at bounding box center [238, 296] width 427 height 23
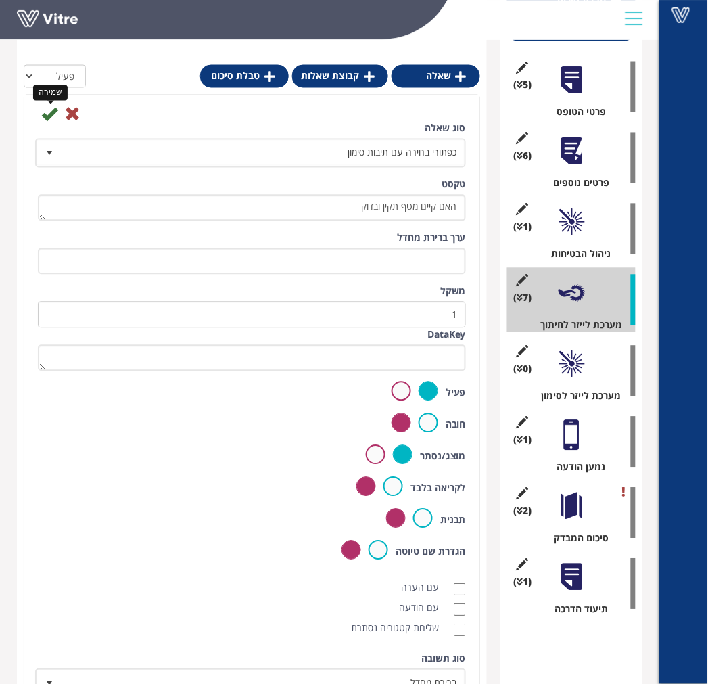
click at [49, 116] on icon at bounding box center [49, 114] width 16 height 16
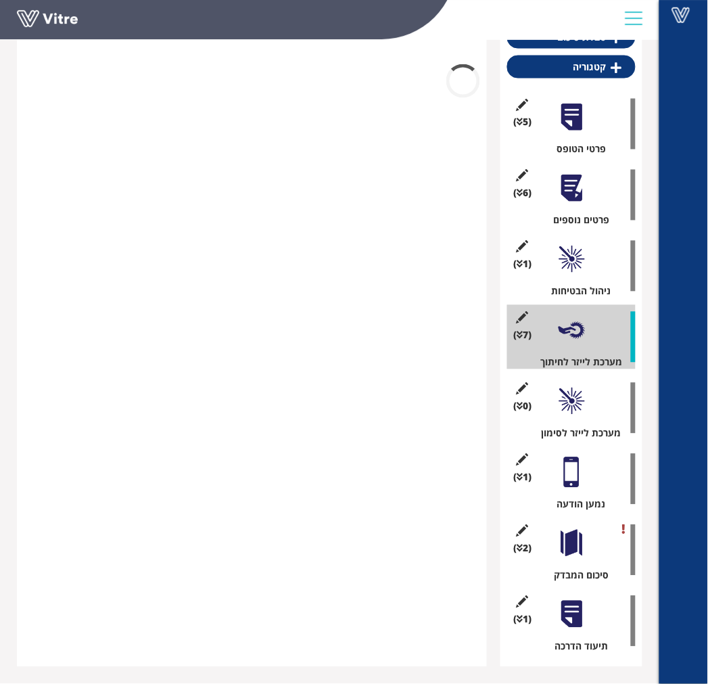
scroll to position [343, 0]
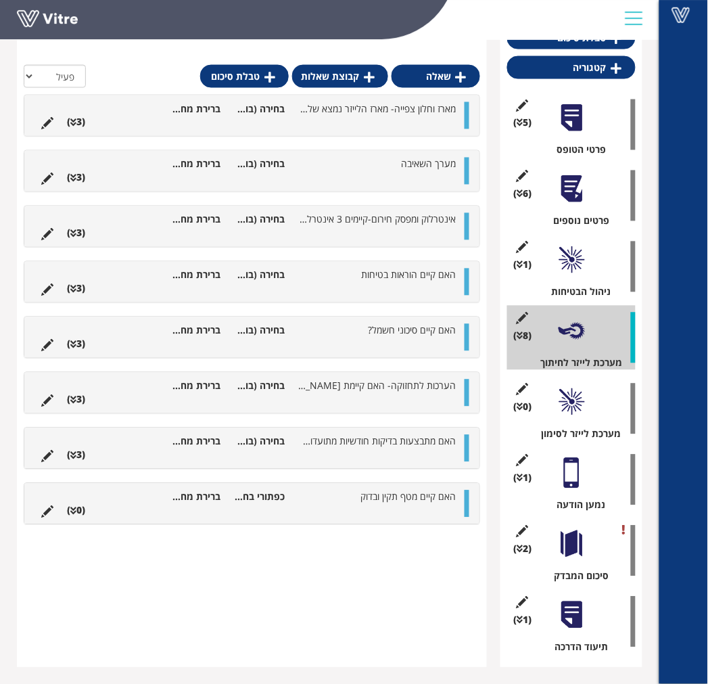
click at [360, 505] on li at bounding box center [347, 511] width 26 height 14
click at [404, 553] on link "תשובה" at bounding box center [418, 542] width 89 height 23
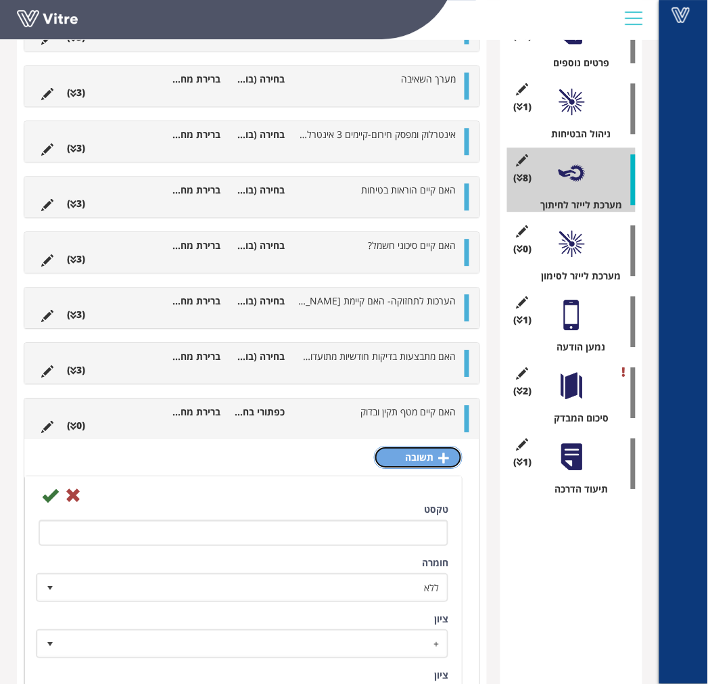
scroll to position [569, 0]
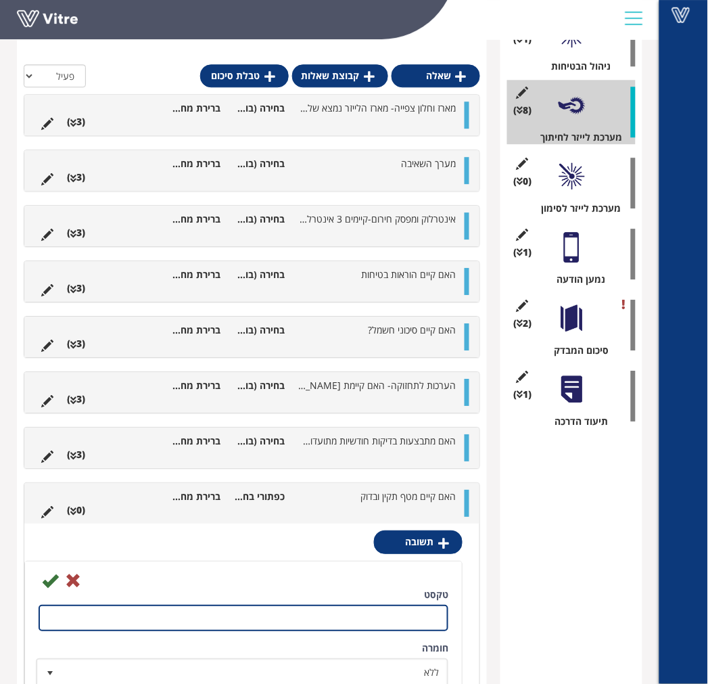
click at [409, 604] on input "טקסט" at bounding box center [244, 617] width 410 height 26
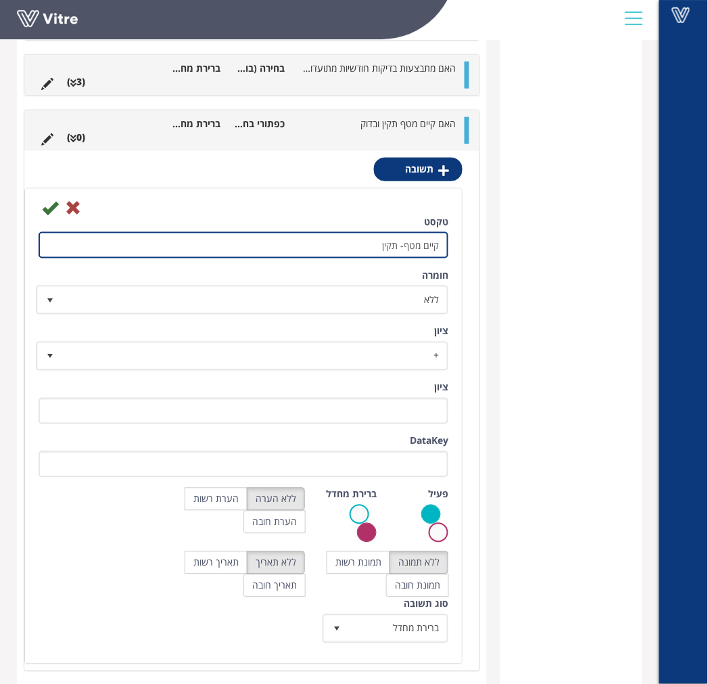
scroll to position [1079, 0]
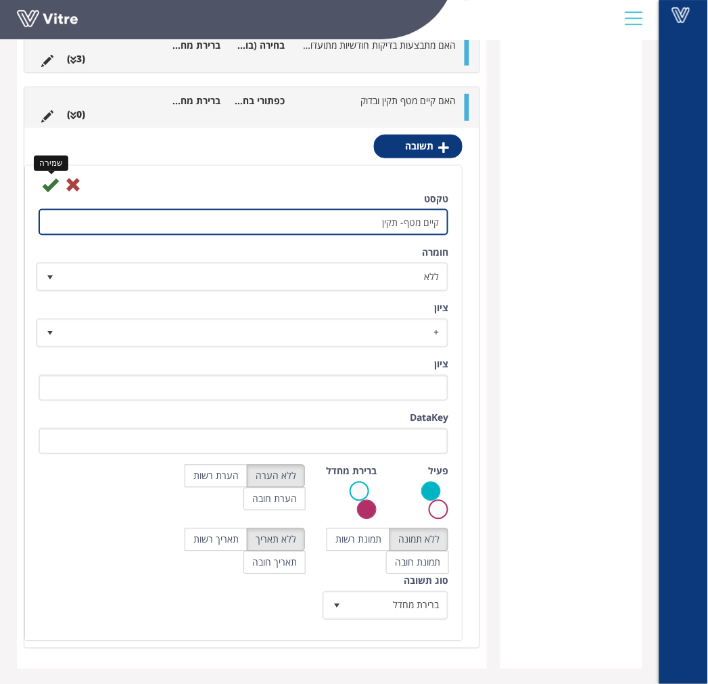
type input "קיים מטף- תקין"
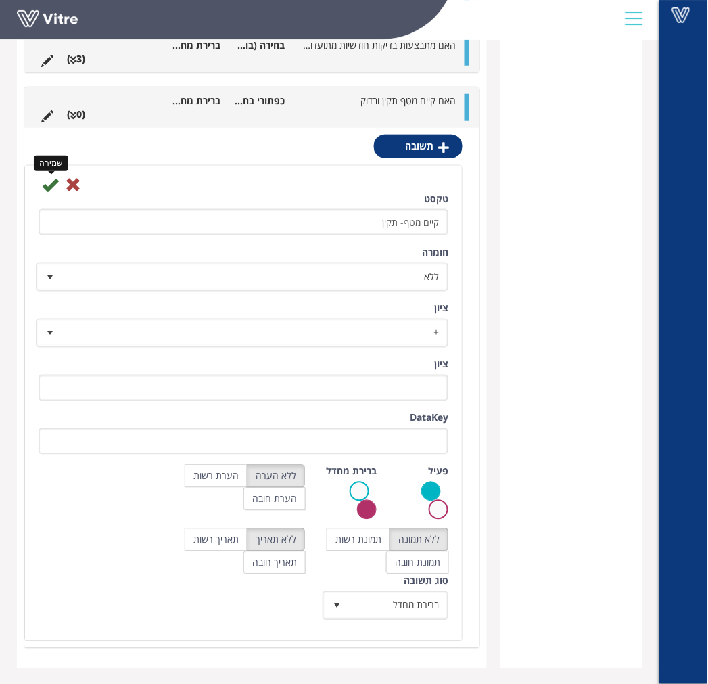
click at [45, 185] on icon at bounding box center [50, 184] width 16 height 16
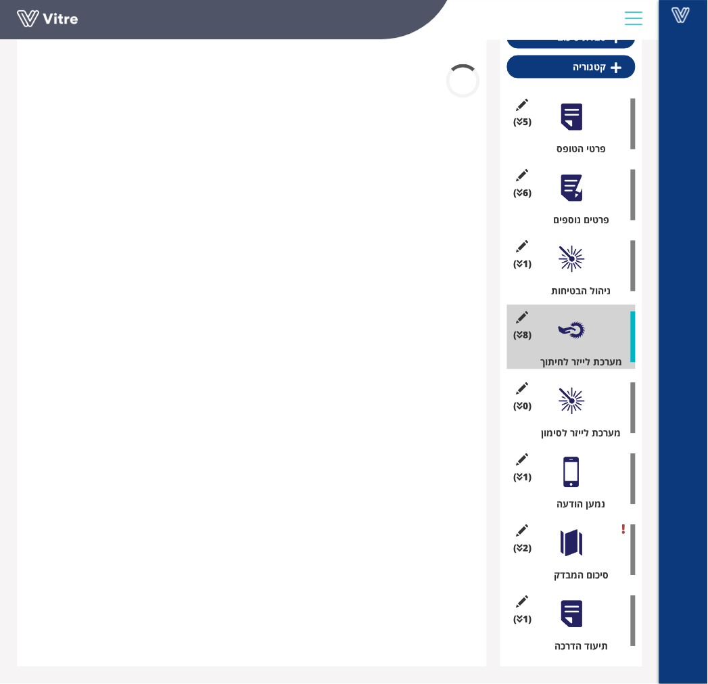
scroll to position [343, 0]
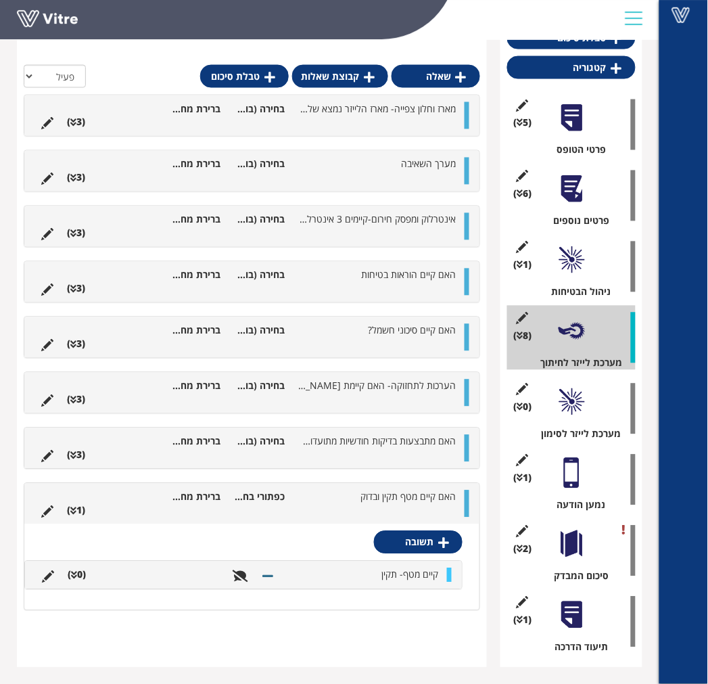
click at [293, 577] on li "קיים מטף- תקין" at bounding box center [363, 575] width 164 height 14
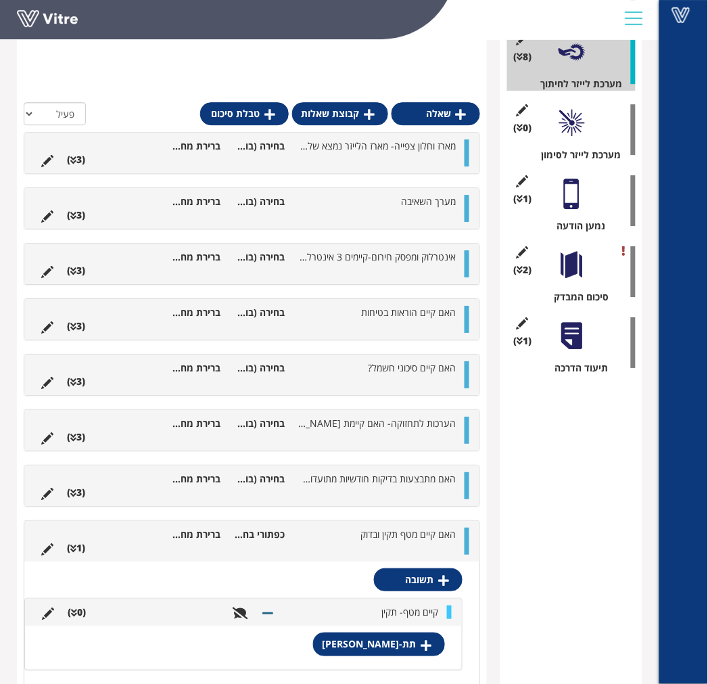
scroll to position [690, 0]
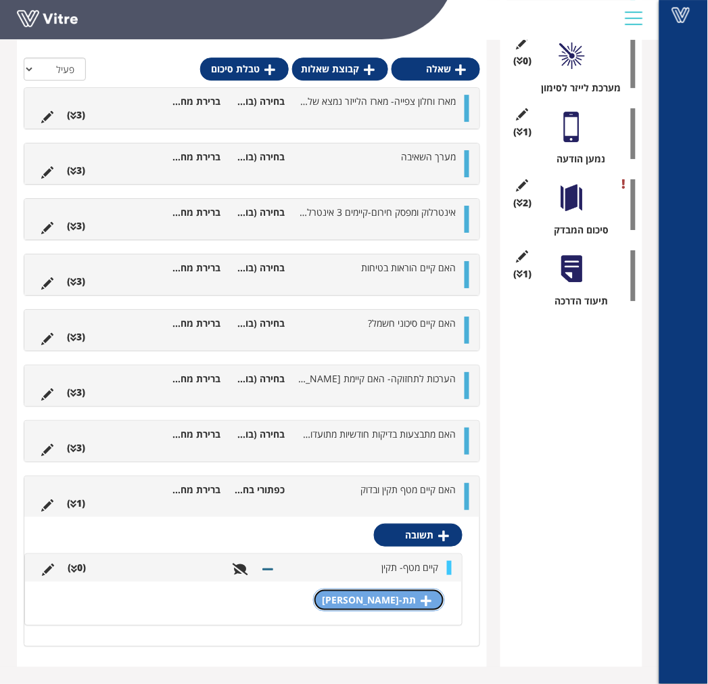
click at [375, 604] on link "תת-תשובה" at bounding box center [379, 599] width 132 height 23
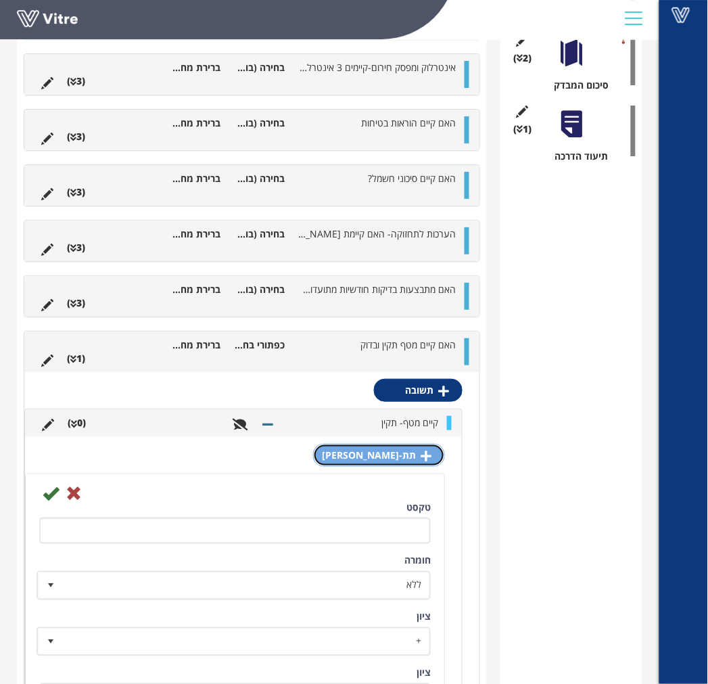
scroll to position [859, 0]
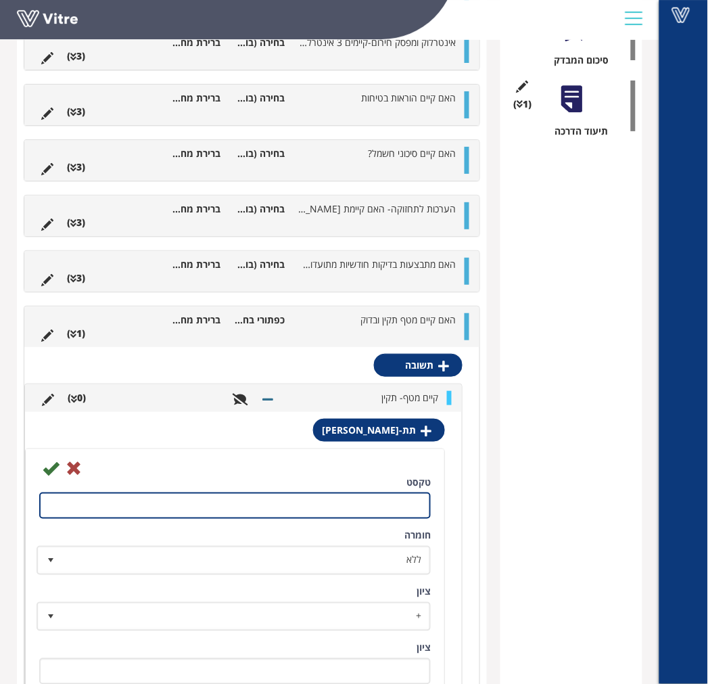
click at [354, 514] on input "טקסט" at bounding box center [234, 505] width 391 height 26
click at [408, 504] on input "אין בדיקה שנתית" at bounding box center [234, 505] width 391 height 26
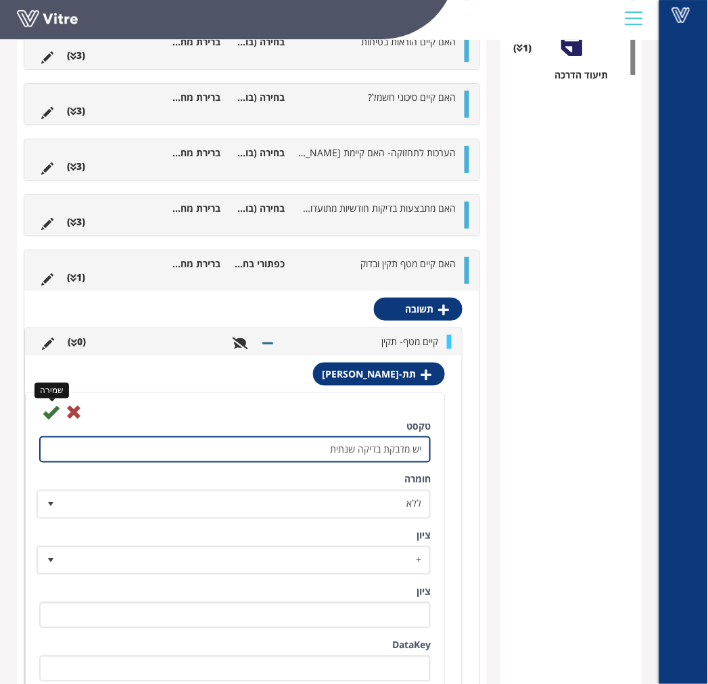
type input "יש מדבקת בדיקה שנתית"
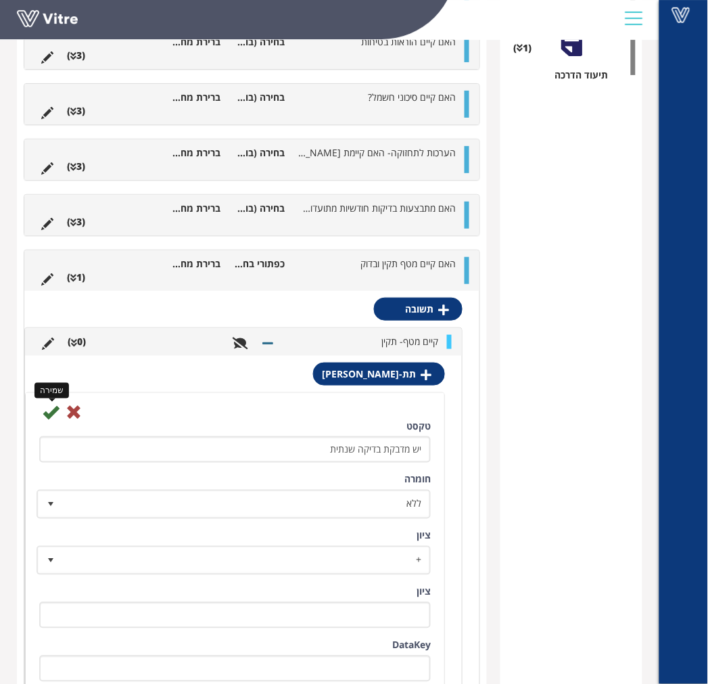
click at [51, 415] on icon at bounding box center [51, 412] width 16 height 16
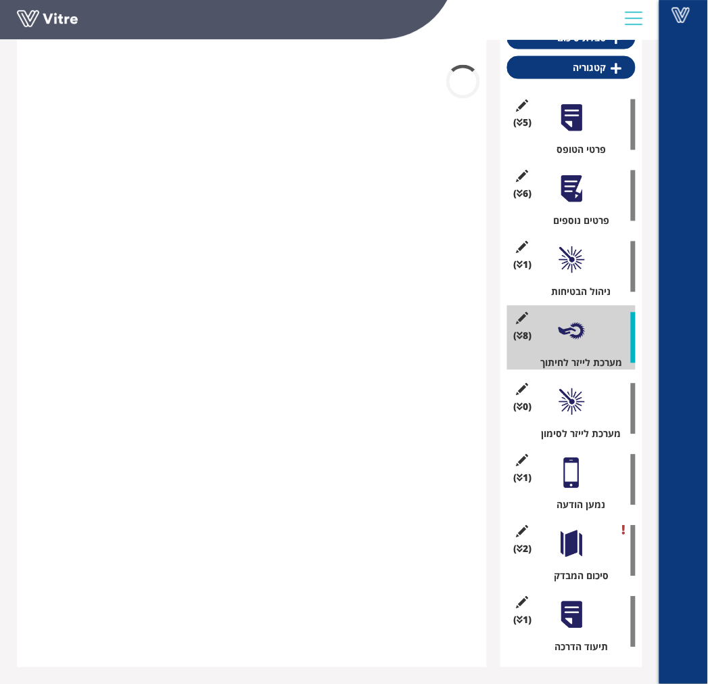
scroll to position [690, 0]
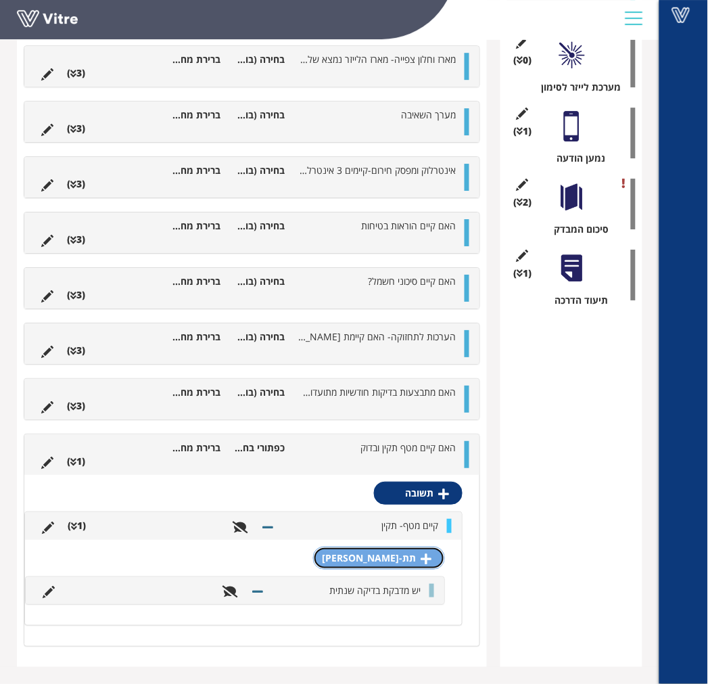
click at [404, 553] on link "תת-תשובה" at bounding box center [379, 557] width 132 height 23
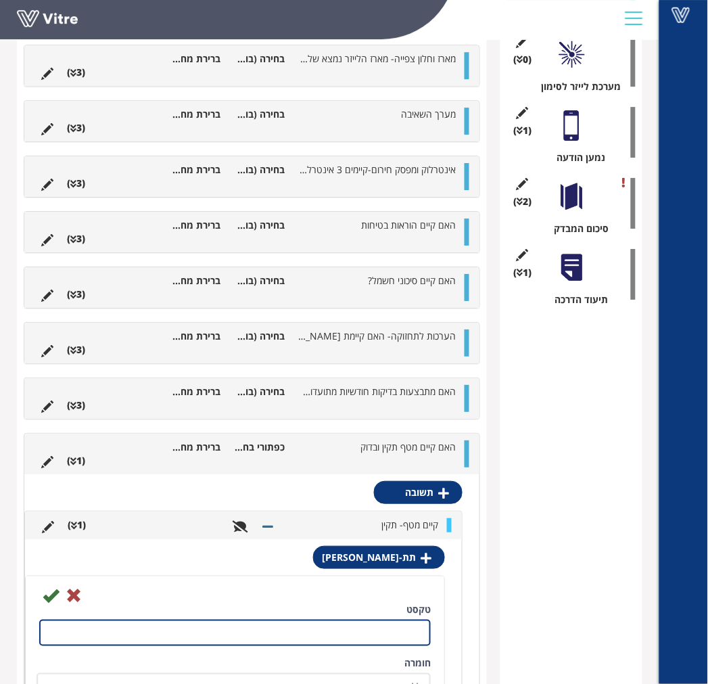
click at [359, 630] on input "טקסט" at bounding box center [234, 632] width 391 height 26
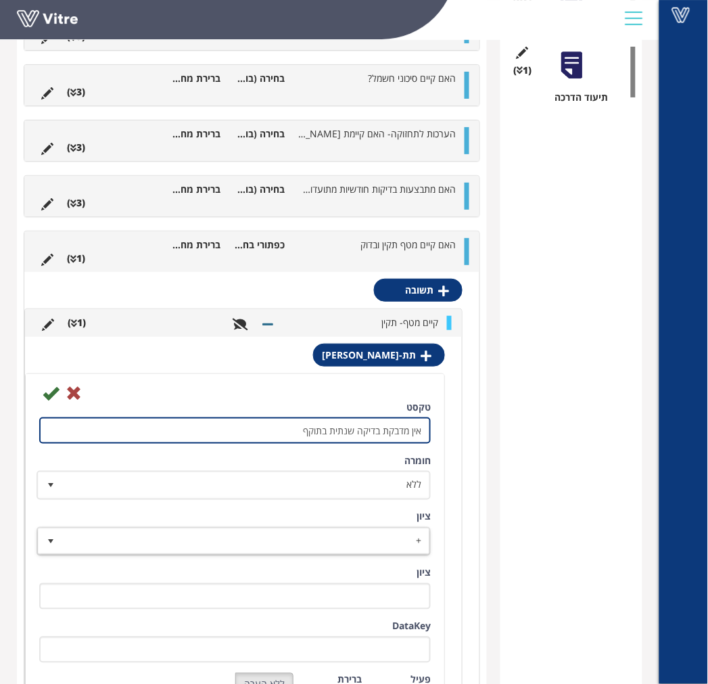
scroll to position [896, 0]
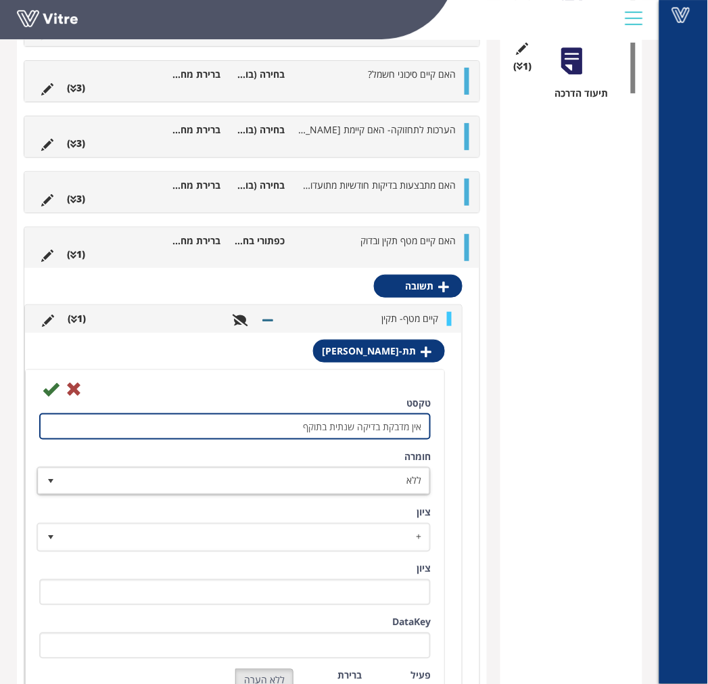
type input "אין מדבקת בדיקה שנתית בתוקף"
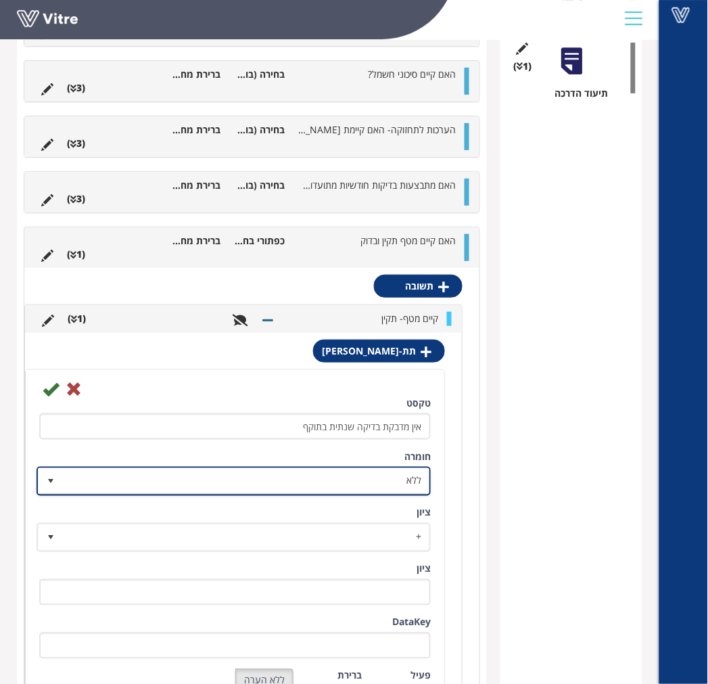
click at [403, 490] on span "ללא" at bounding box center [245, 481] width 367 height 24
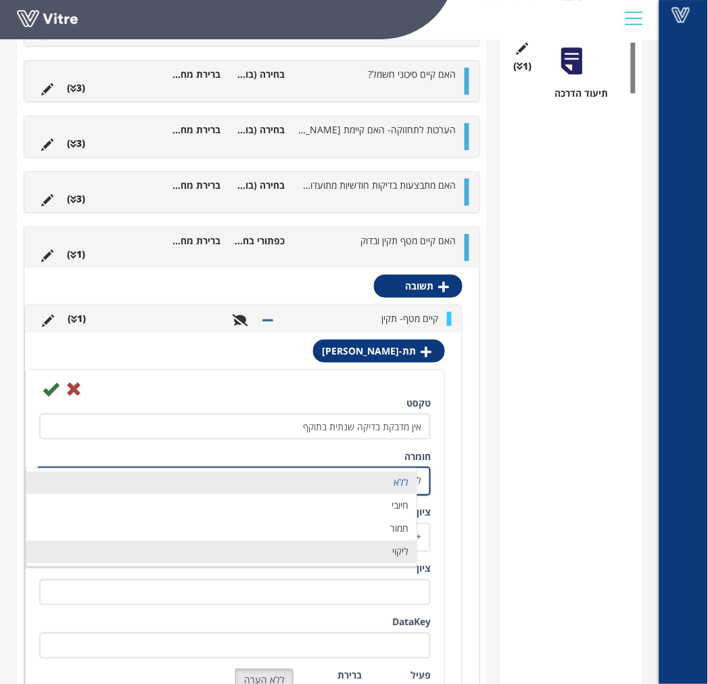
click at [406, 550] on li "ליקוי" at bounding box center [221, 551] width 390 height 23
type input "1"
radio input "true"
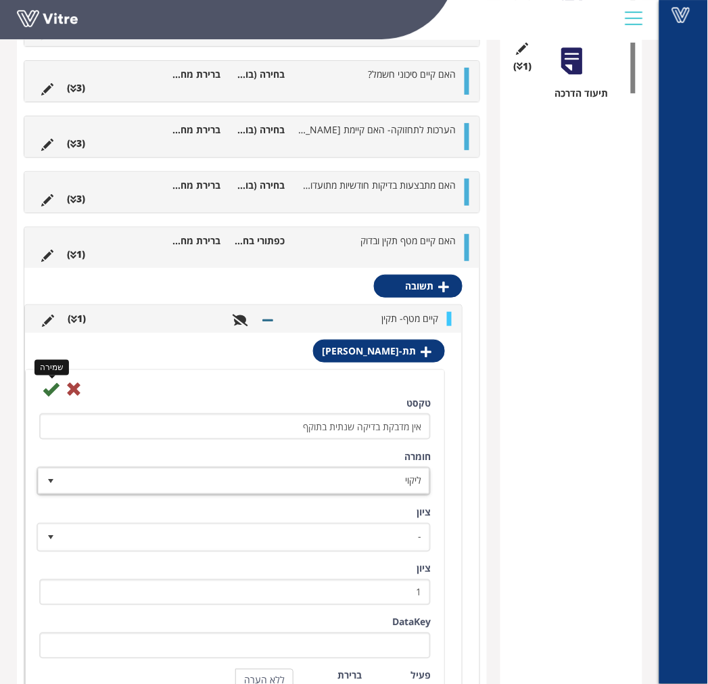
click at [49, 391] on icon at bounding box center [51, 389] width 16 height 16
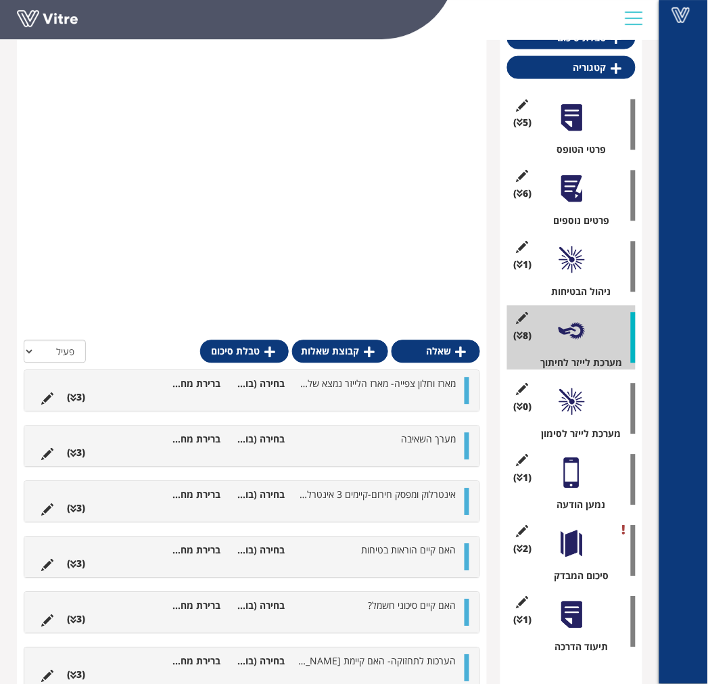
scroll to position [710, 0]
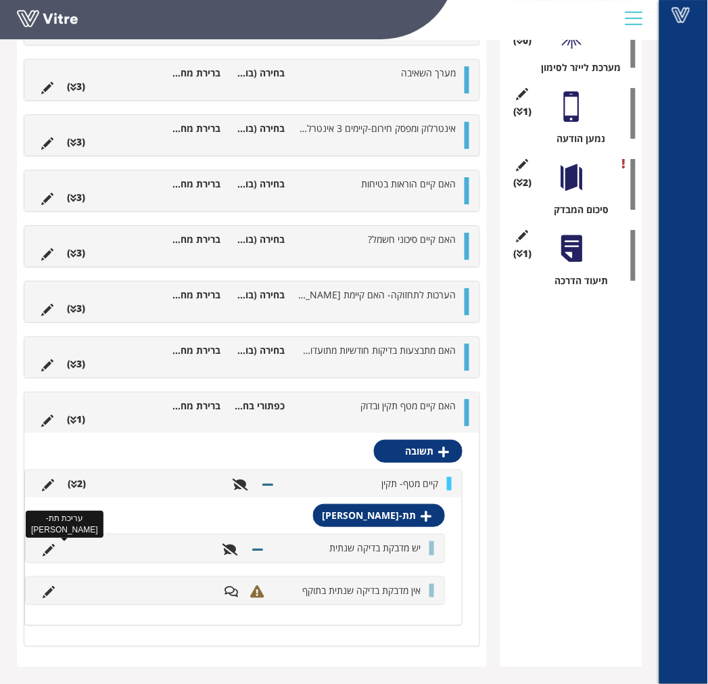
click at [45, 548] on icon at bounding box center [49, 550] width 12 height 12
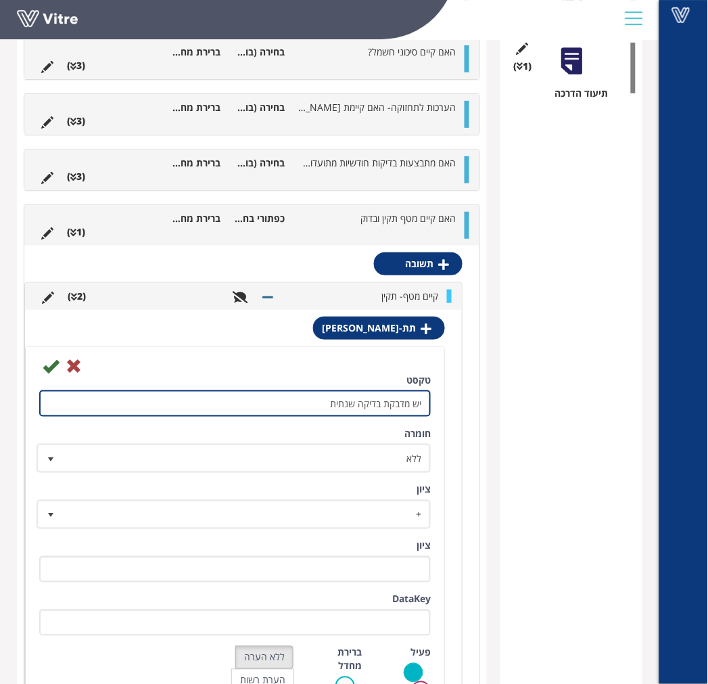
click at [325, 402] on input "יש מדבקת בדיקה שנתית" at bounding box center [234, 403] width 391 height 26
type input "יש מדבקת בדיקה שנתית בתוקף"
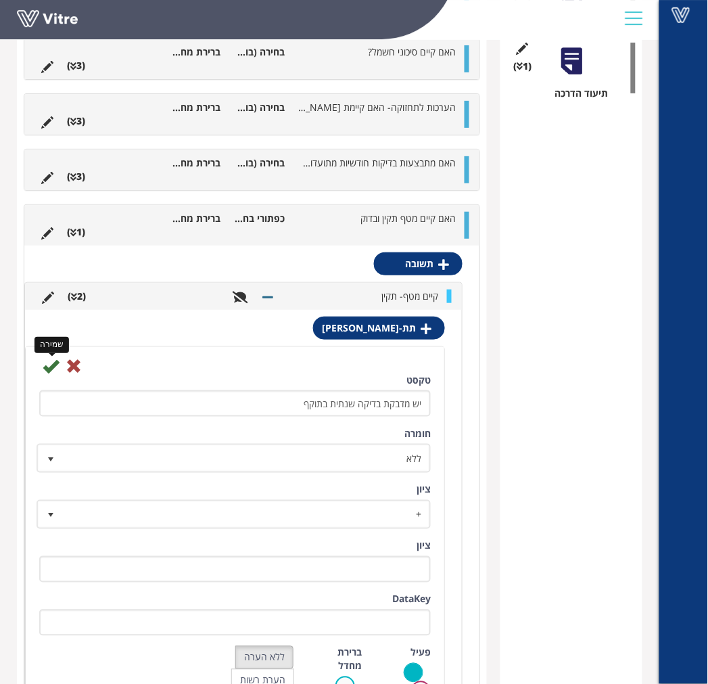
click at [50, 370] on icon at bounding box center [51, 366] width 16 height 16
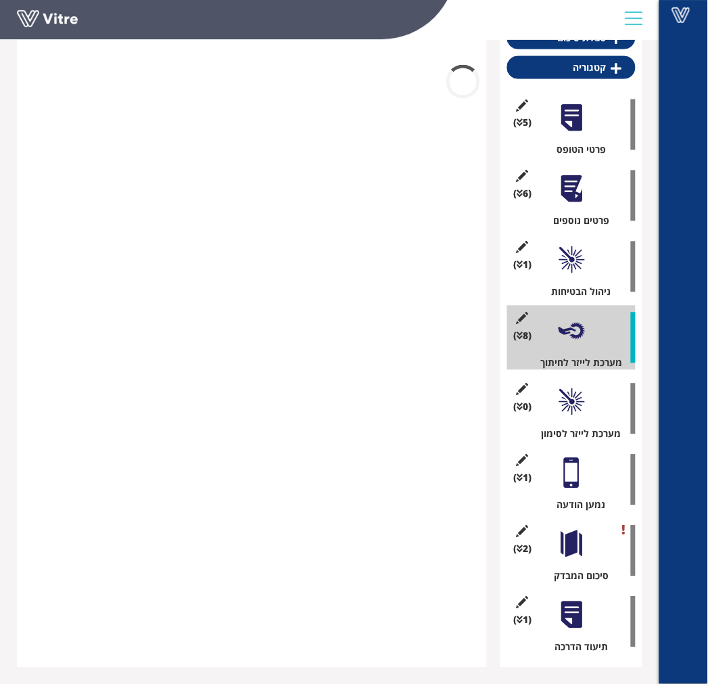
scroll to position [710, 0]
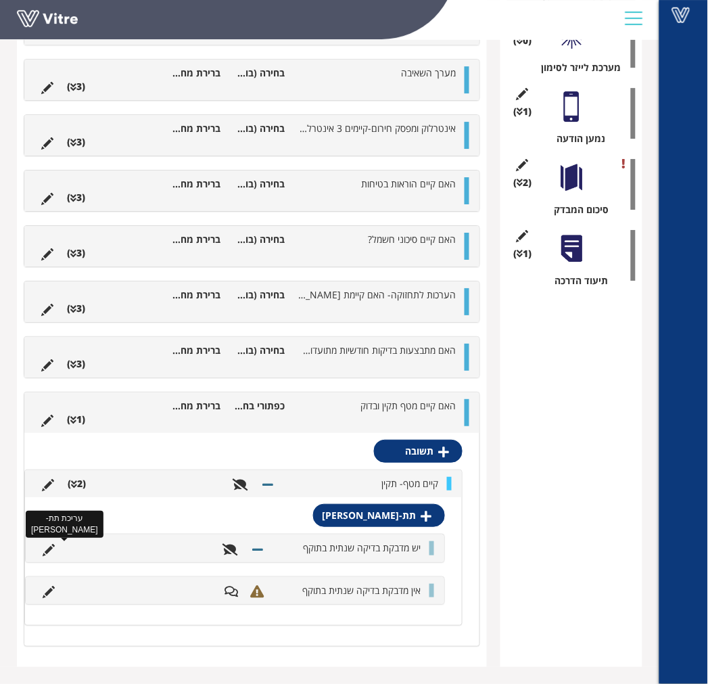
click at [49, 546] on icon at bounding box center [49, 550] width 12 height 12
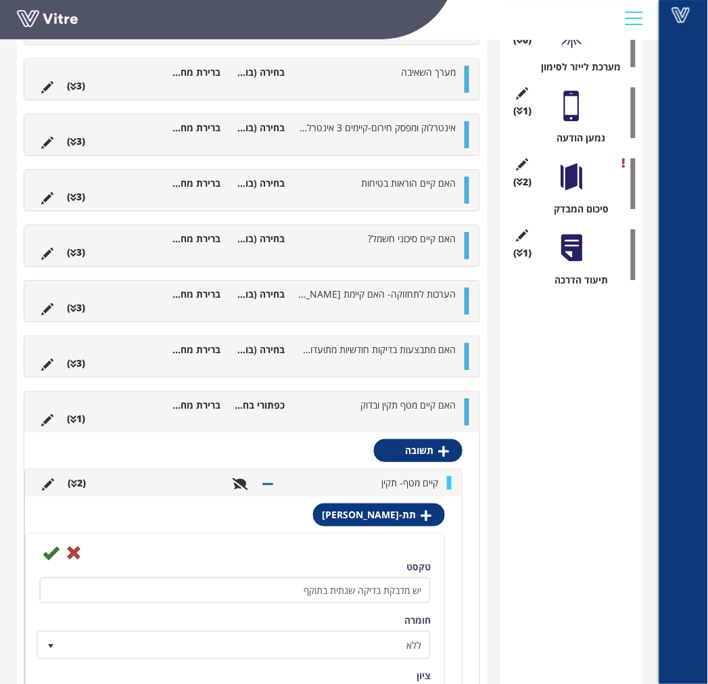
scroll to position [896, 0]
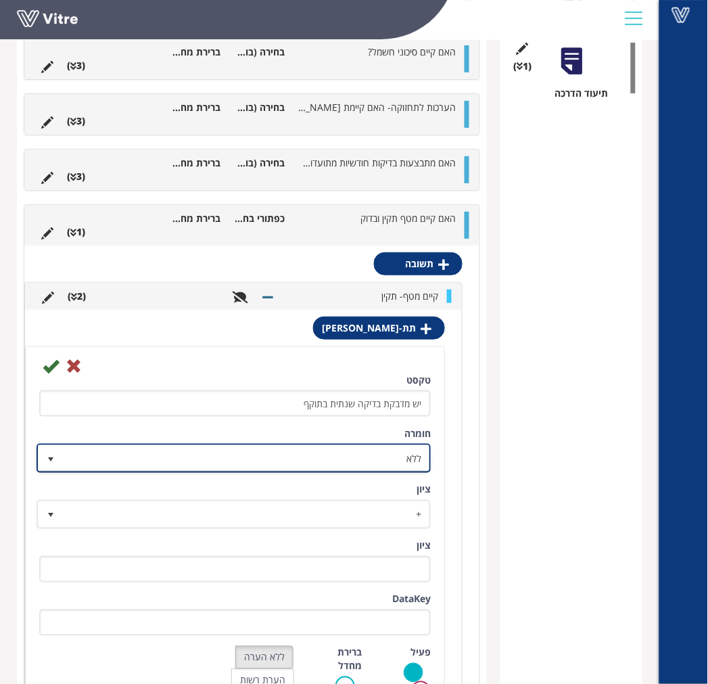
click at [329, 465] on span "ללא" at bounding box center [245, 458] width 367 height 24
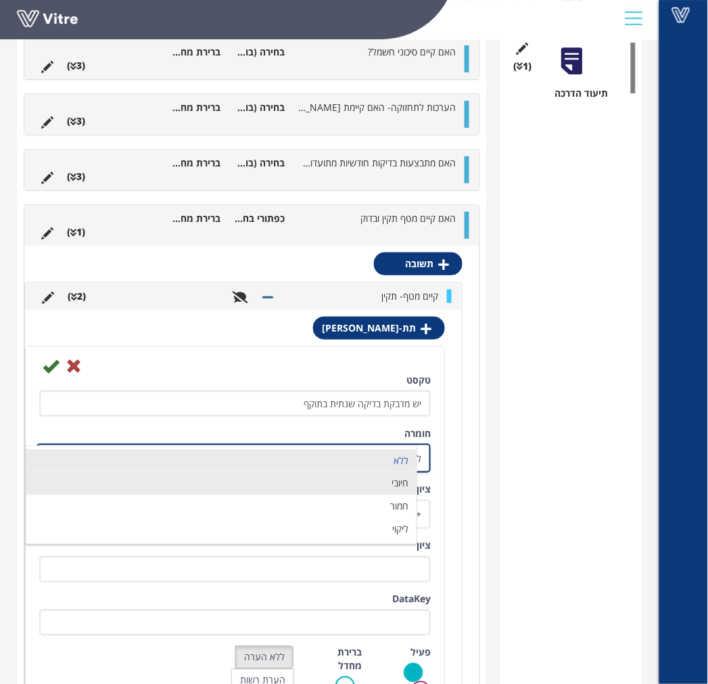
click at [366, 481] on li "חיובי" at bounding box center [221, 483] width 390 height 23
type input "1"
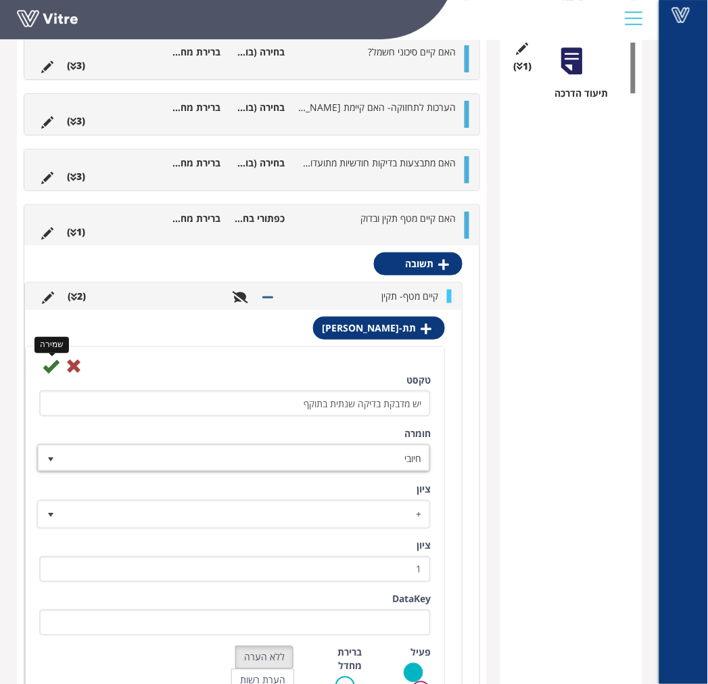
click at [51, 370] on icon at bounding box center [51, 366] width 16 height 16
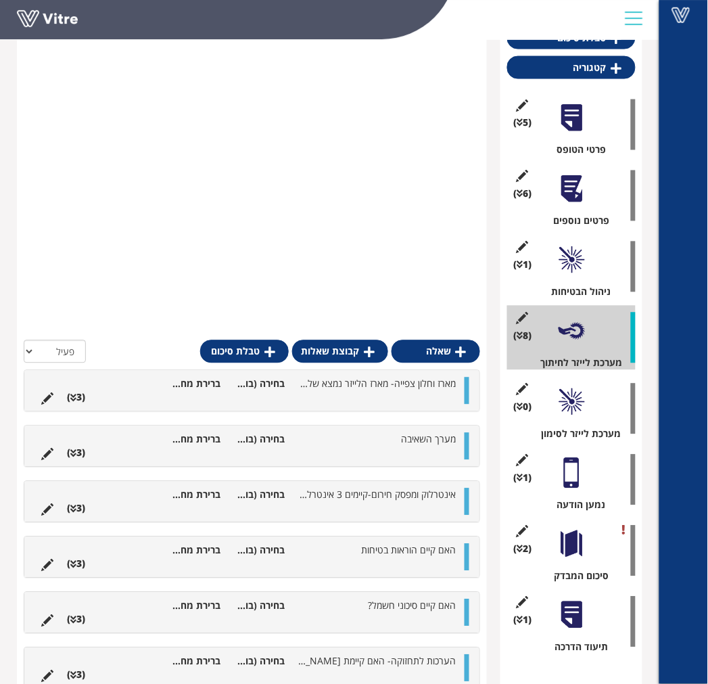
scroll to position [710, 0]
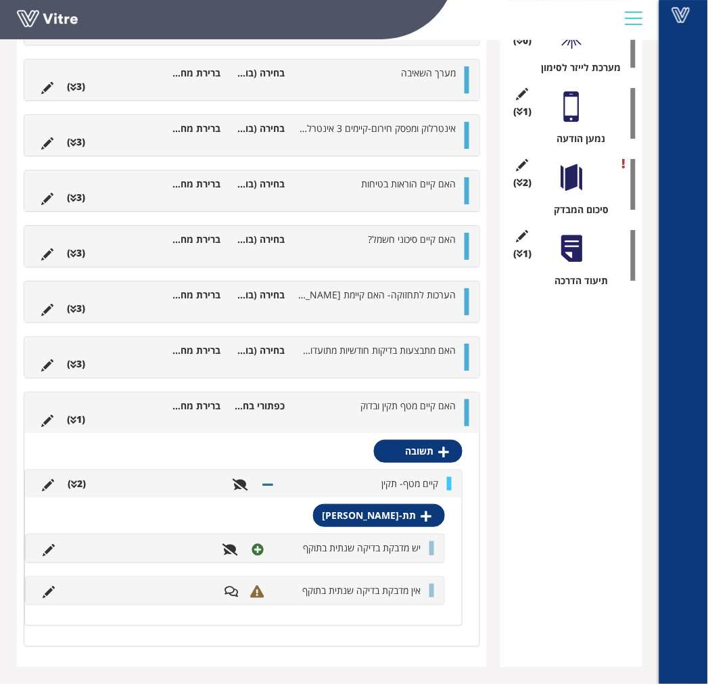
click at [334, 414] on li at bounding box center [321, 419] width 26 height 14
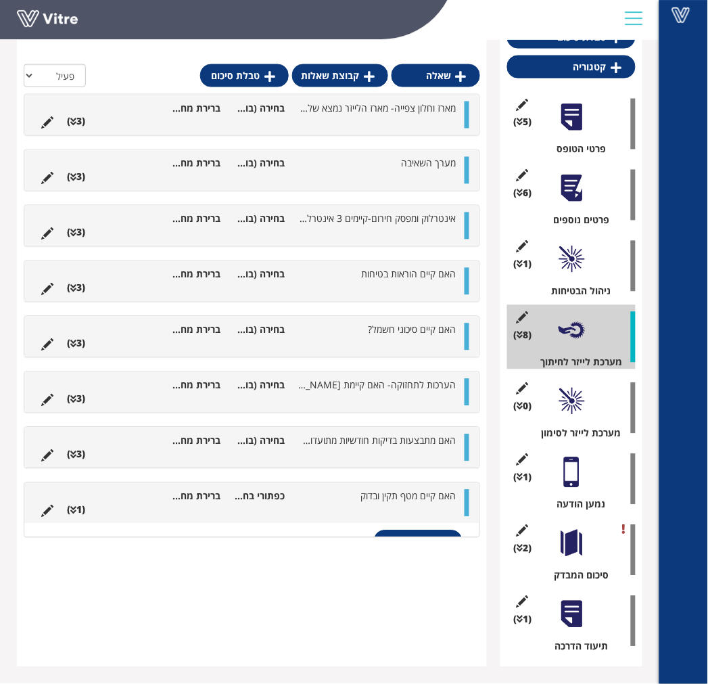
scroll to position [343, 0]
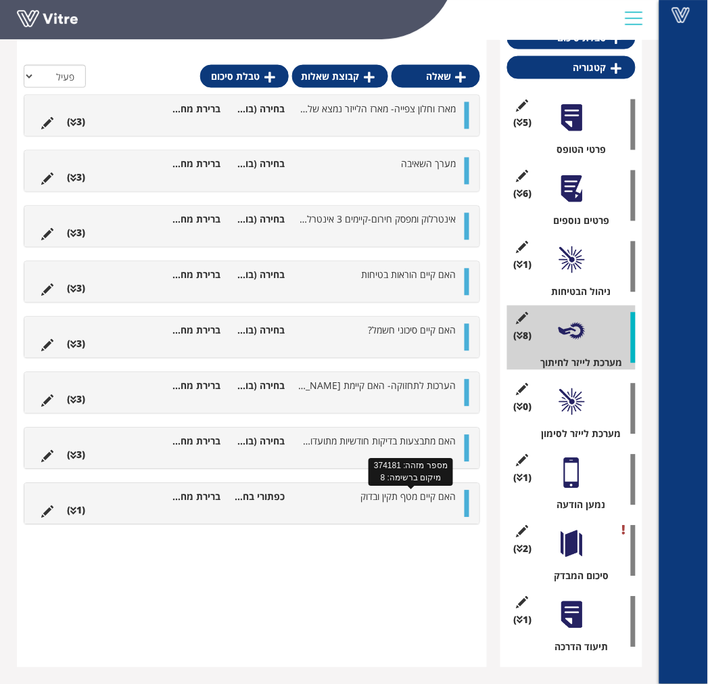
click at [383, 498] on span "האם קיים מטף תקין ובדוק" at bounding box center [407, 496] width 95 height 13
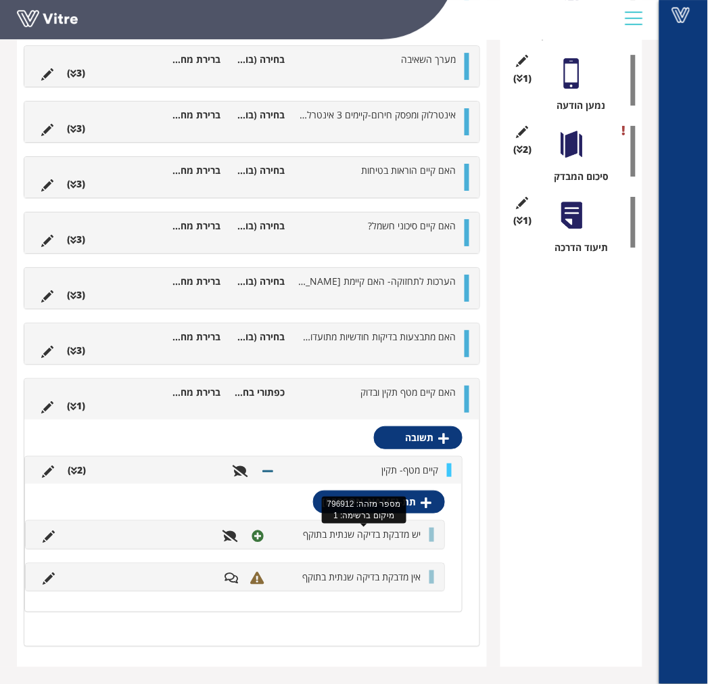
scroll to position [729, 0]
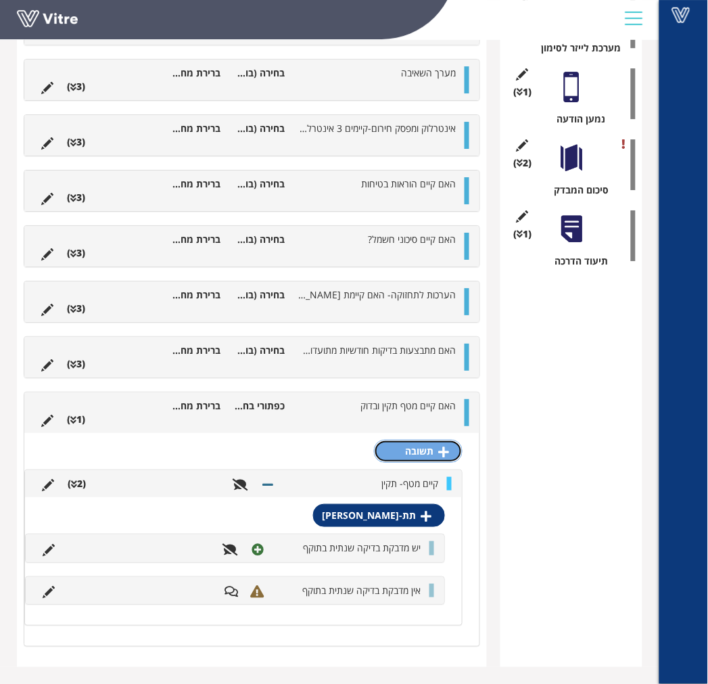
click at [404, 457] on link "תשובה" at bounding box center [418, 450] width 89 height 23
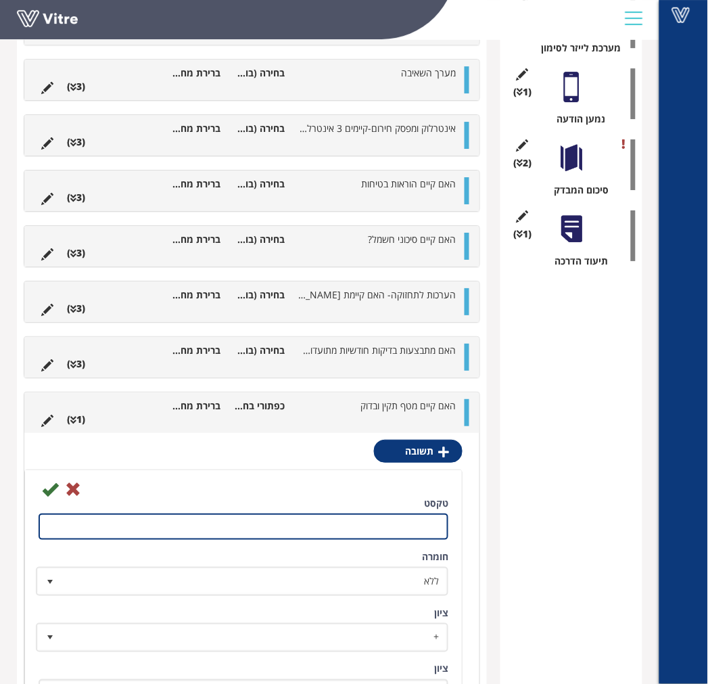
click at [390, 523] on input "טקסט" at bounding box center [244, 526] width 410 height 26
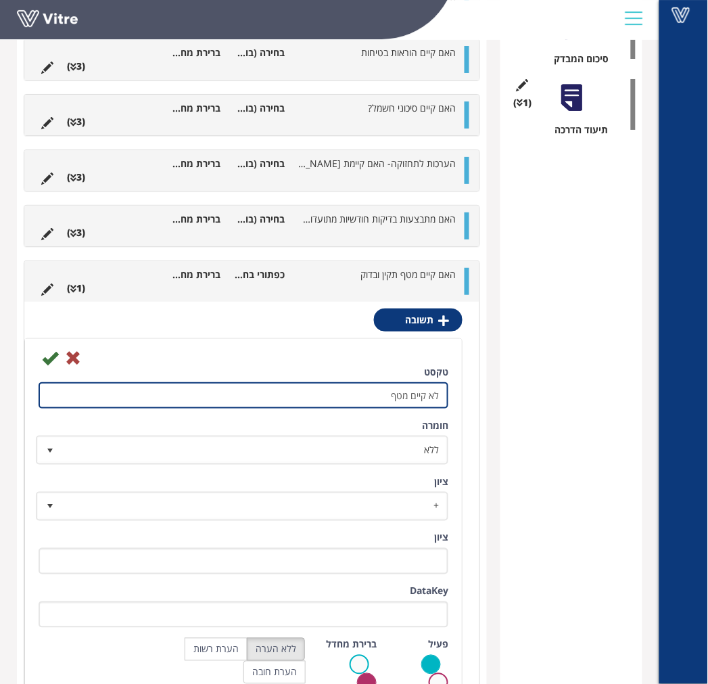
scroll to position [861, 0]
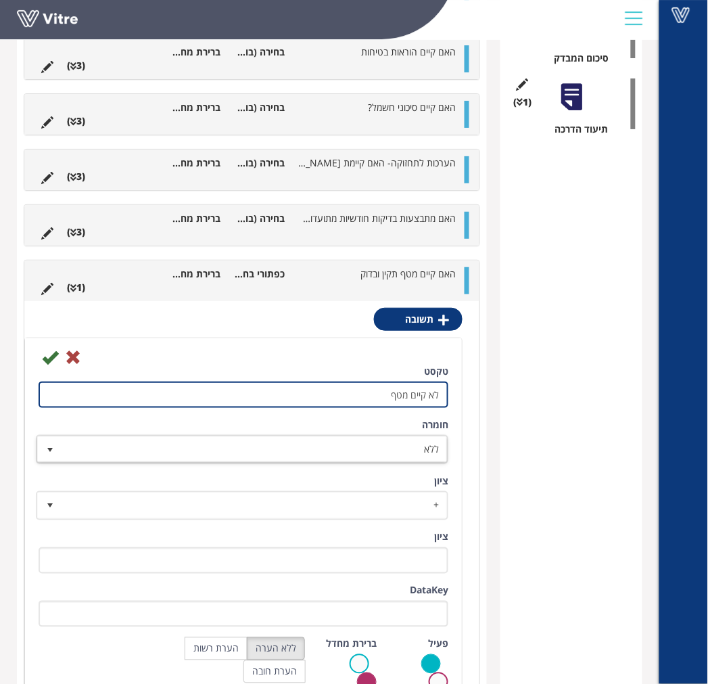
type input "לא קיים מטף"
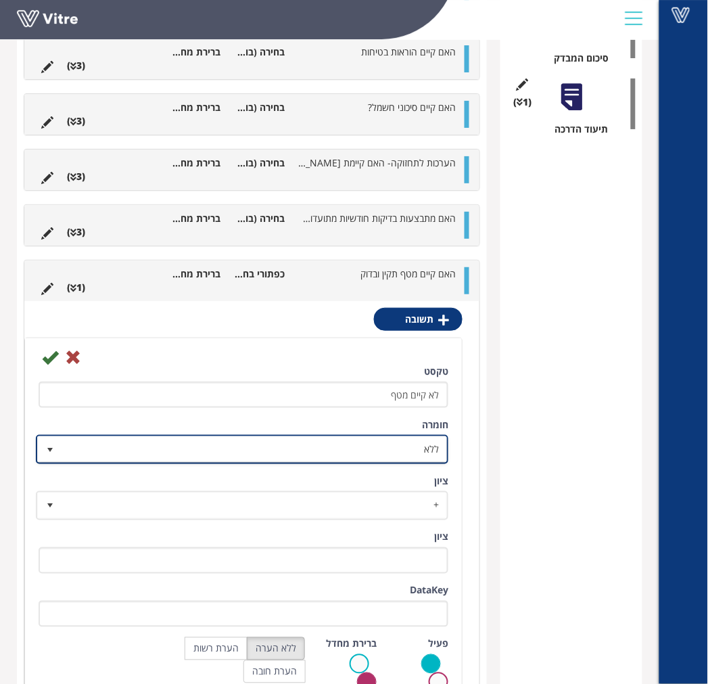
click at [393, 452] on span "ללא" at bounding box center [254, 449] width 385 height 24
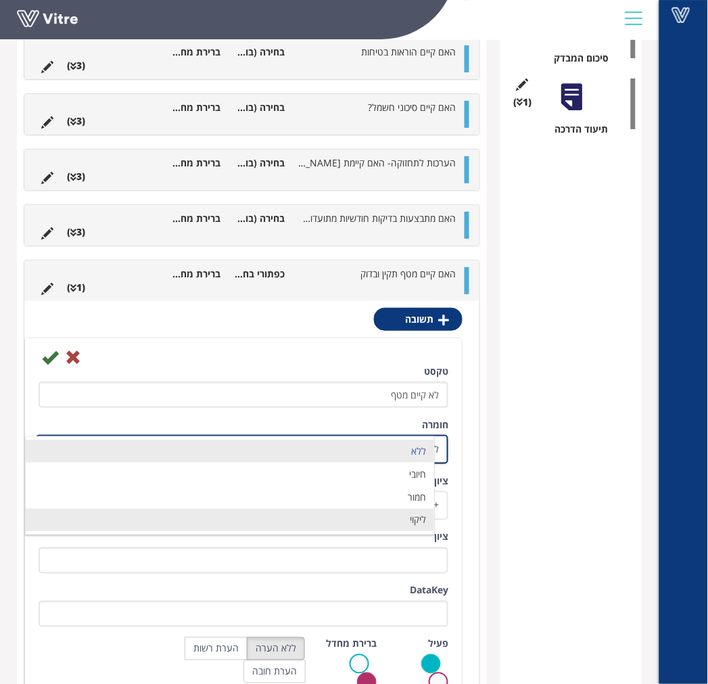
click at [404, 519] on li "ליקוי" at bounding box center [230, 519] width 408 height 23
type input "1"
radio input "true"
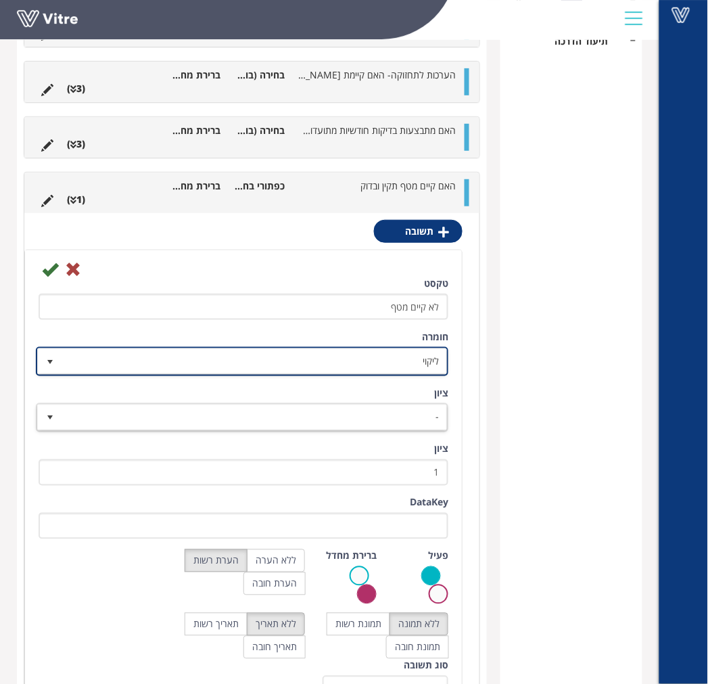
scroll to position [1086, 0]
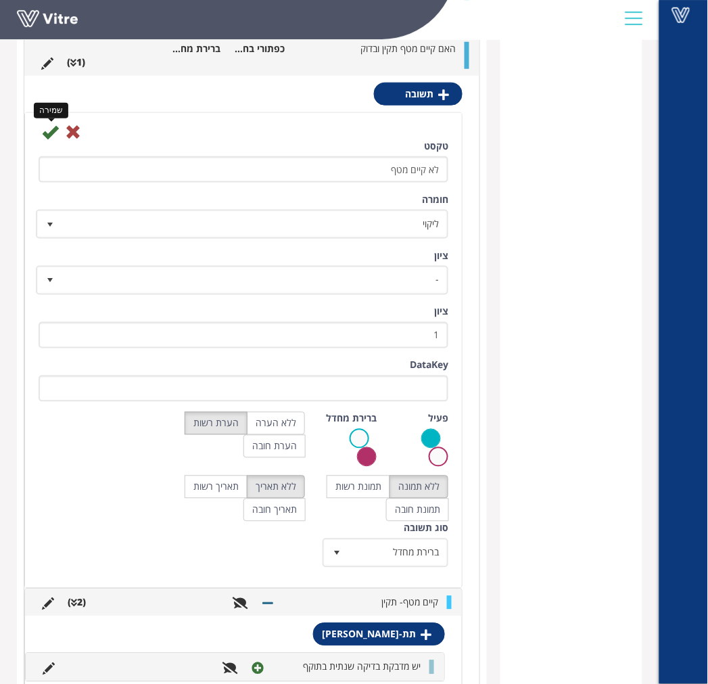
click at [50, 131] on icon at bounding box center [50, 132] width 16 height 16
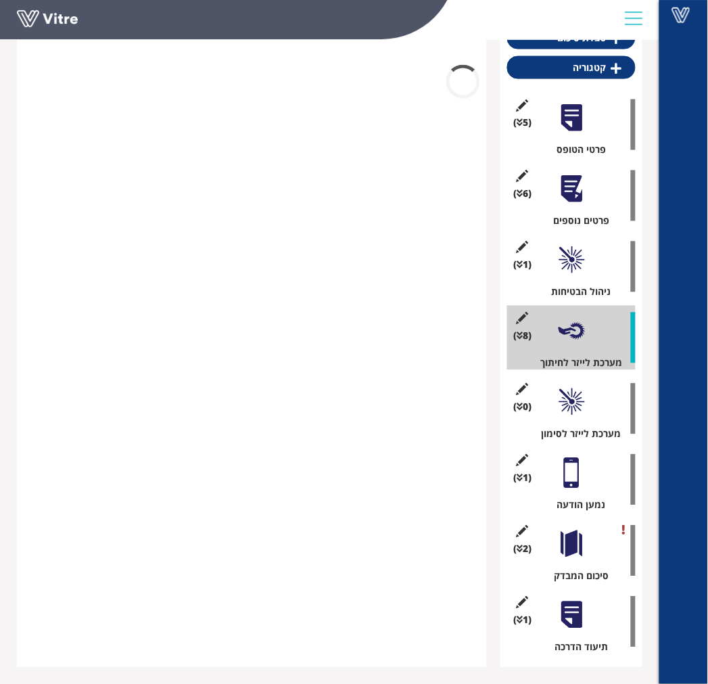
scroll to position [744, 0]
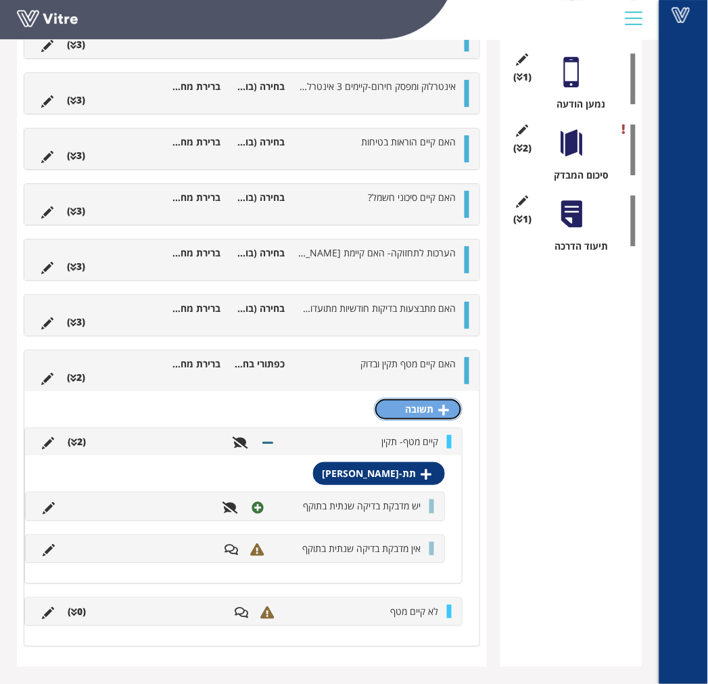
click at [421, 411] on link "תשובה" at bounding box center [418, 409] width 89 height 23
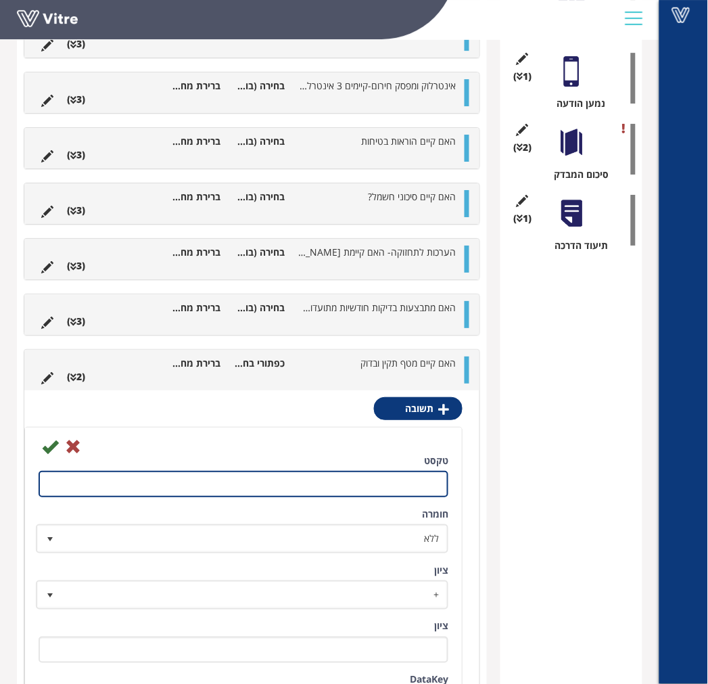
click at [380, 477] on input "טקסט" at bounding box center [244, 484] width 410 height 26
type input "אחר- פרט"
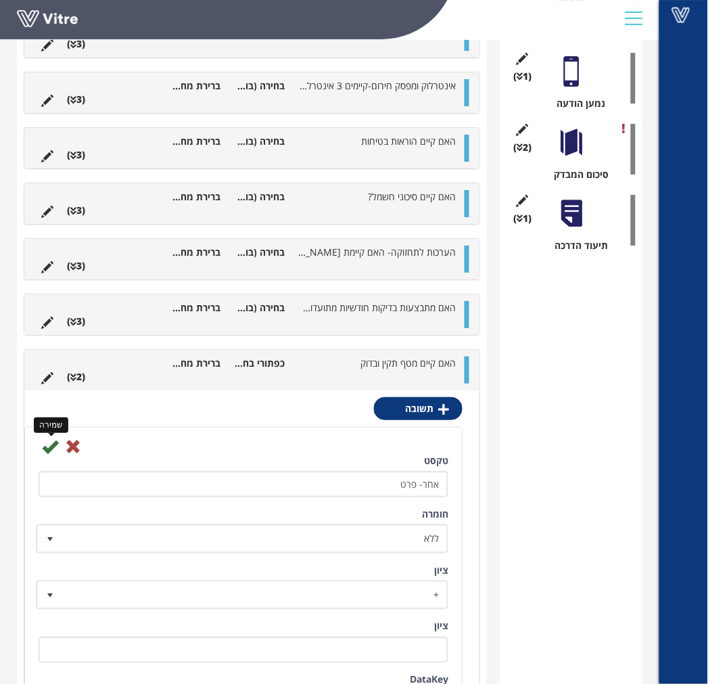
click at [49, 449] on icon at bounding box center [50, 446] width 16 height 16
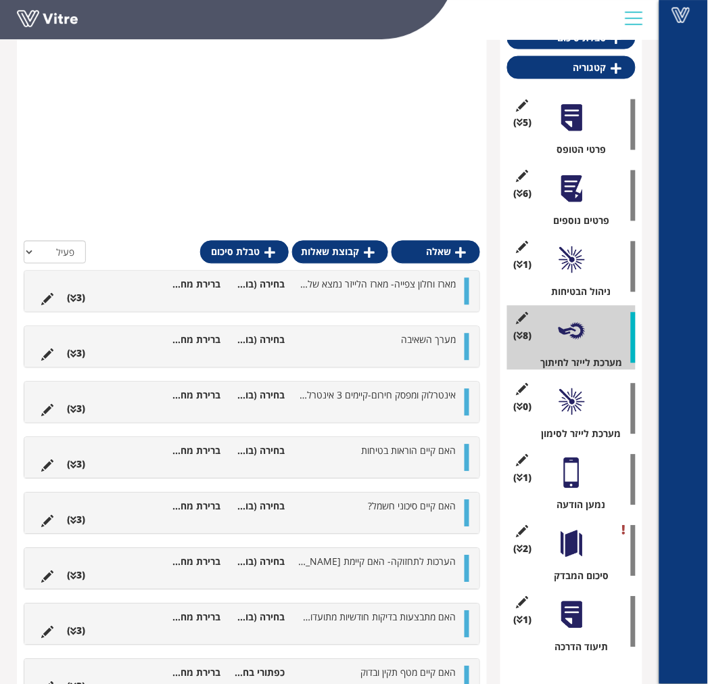
scroll to position [694, 0]
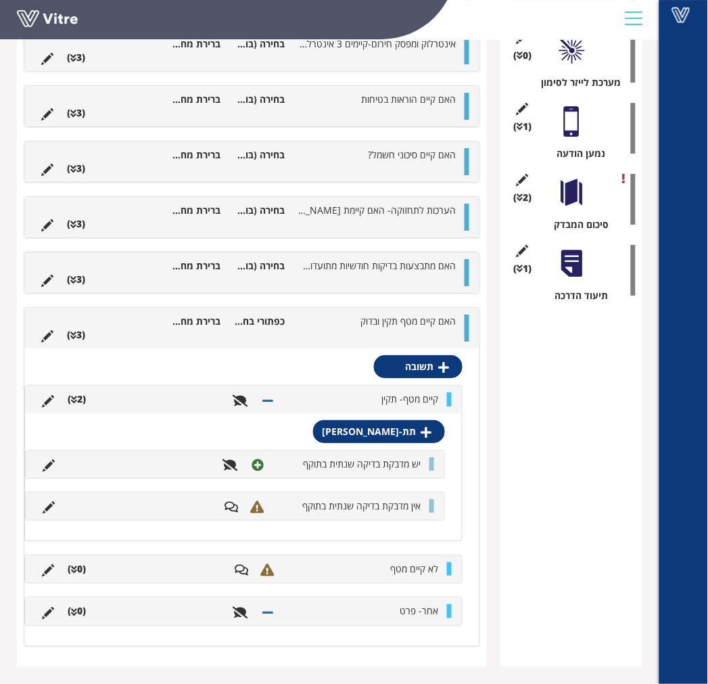
click at [353, 610] on li "אחר- פרט" at bounding box center [363, 611] width 164 height 14
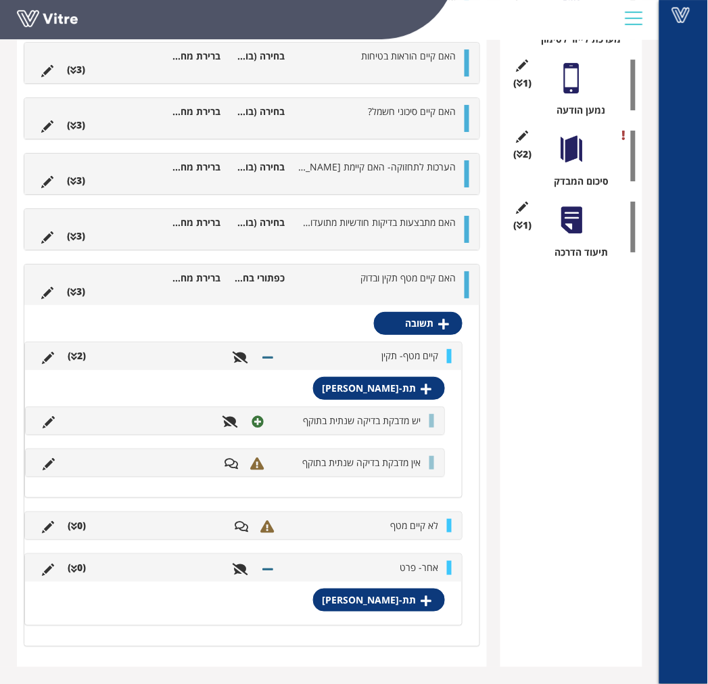
scroll to position [738, 0]
click at [45, 573] on icon at bounding box center [48, 569] width 12 height 12
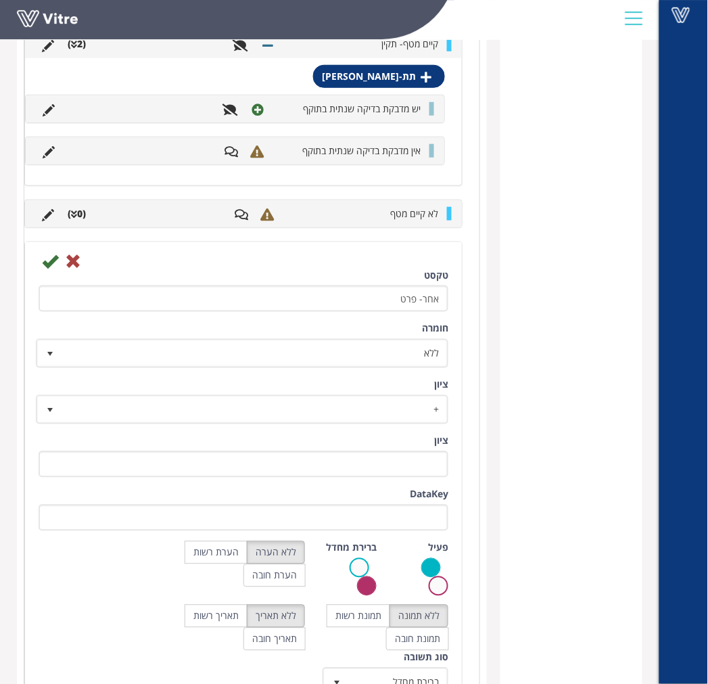
scroll to position [1183, 0]
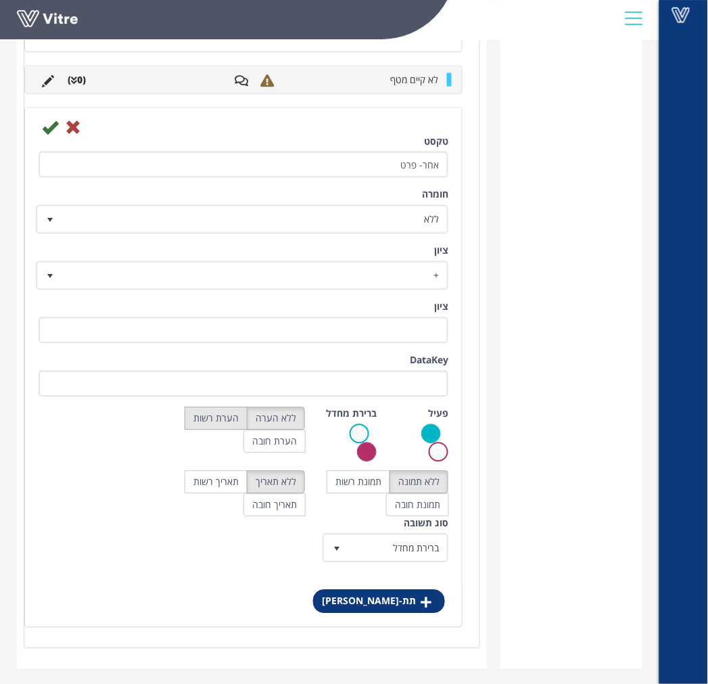
click at [212, 423] on label "הערת רשות" at bounding box center [216, 418] width 63 height 23
radio input "true"
click at [49, 125] on icon at bounding box center [50, 127] width 16 height 16
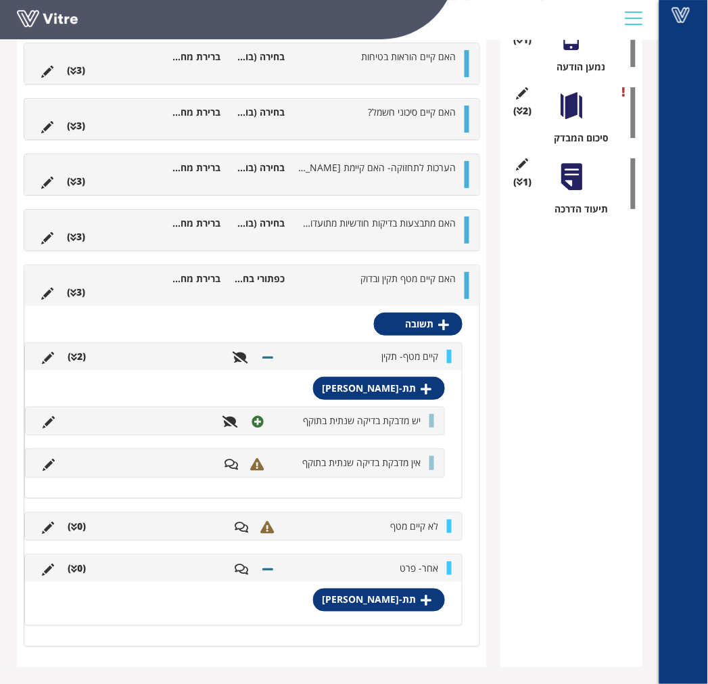
click at [310, 357] on li "קיים מטף- תקין" at bounding box center [363, 357] width 164 height 14
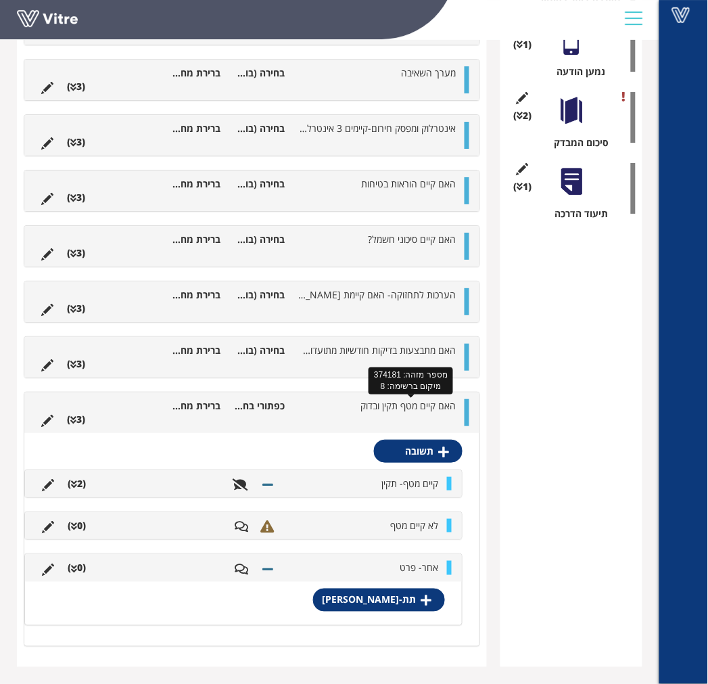
click at [437, 410] on span "האם קיים מטף תקין ובדוק" at bounding box center [407, 405] width 95 height 13
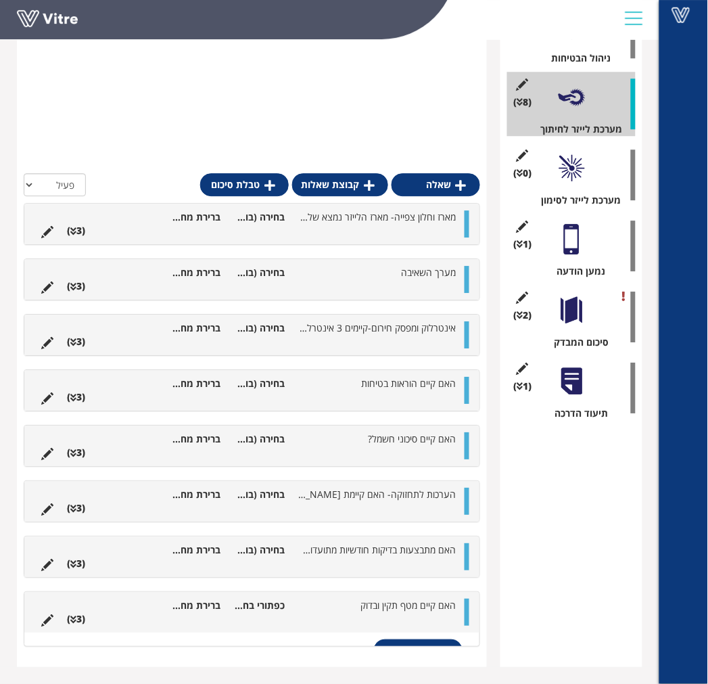
scroll to position [343, 0]
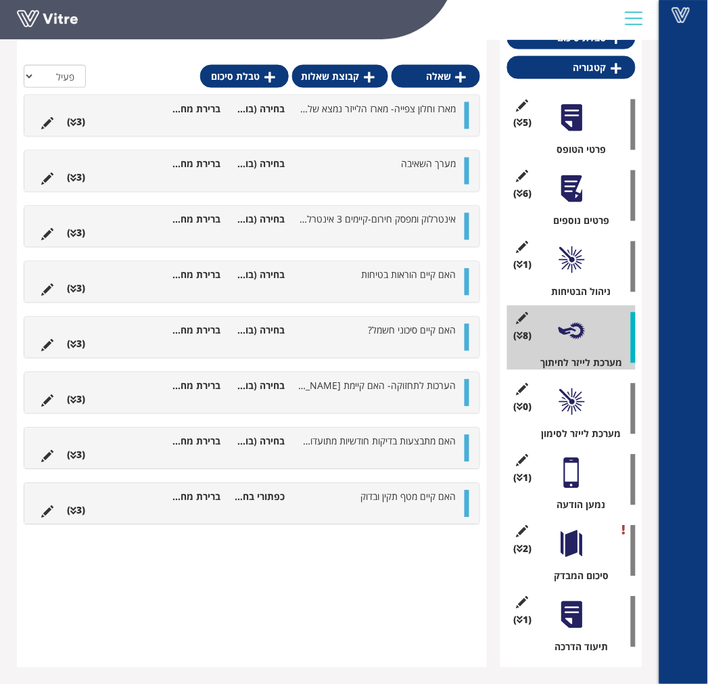
click at [568, 394] on div at bounding box center [571, 402] width 30 height 30
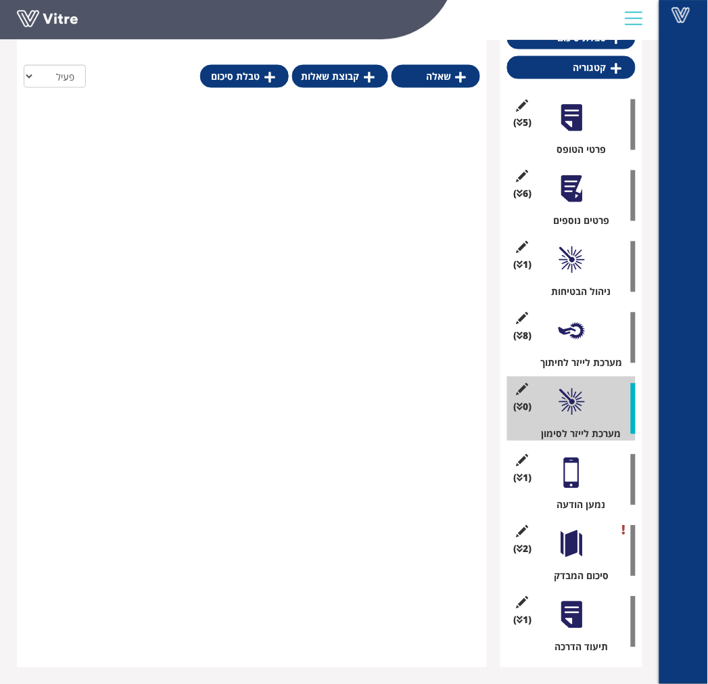
click at [573, 333] on div at bounding box center [571, 331] width 30 height 30
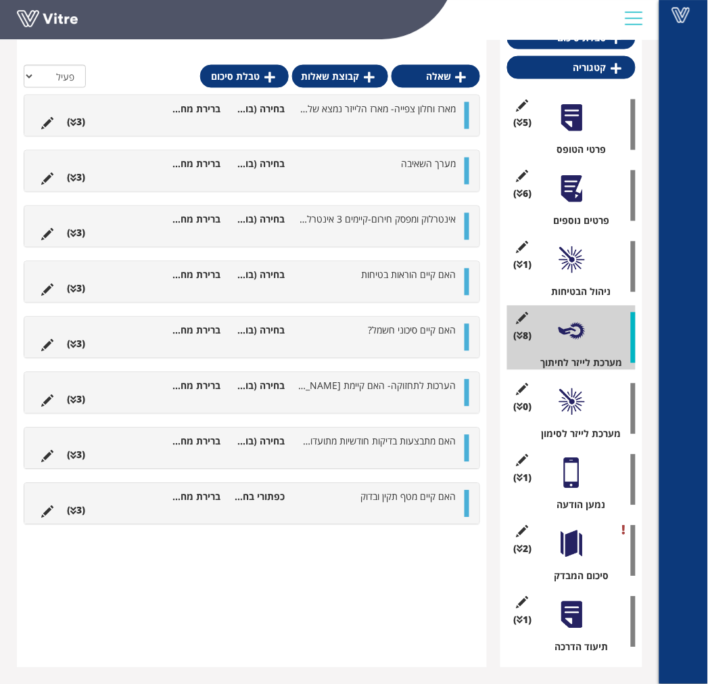
drag, startPoint x: 585, startPoint y: 397, endPoint x: 583, endPoint y: 389, distance: 8.2
click at [583, 396] on div at bounding box center [571, 402] width 30 height 30
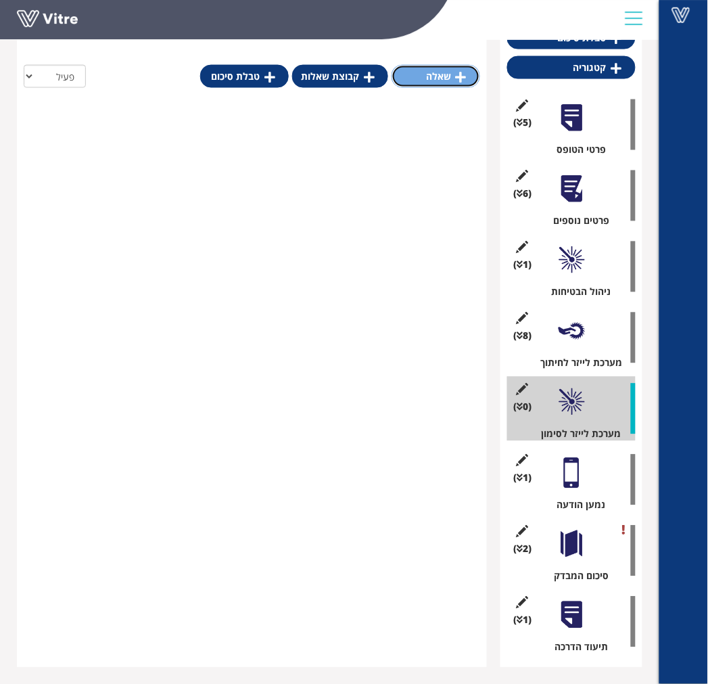
click at [453, 83] on link "שאלה" at bounding box center [435, 76] width 89 height 23
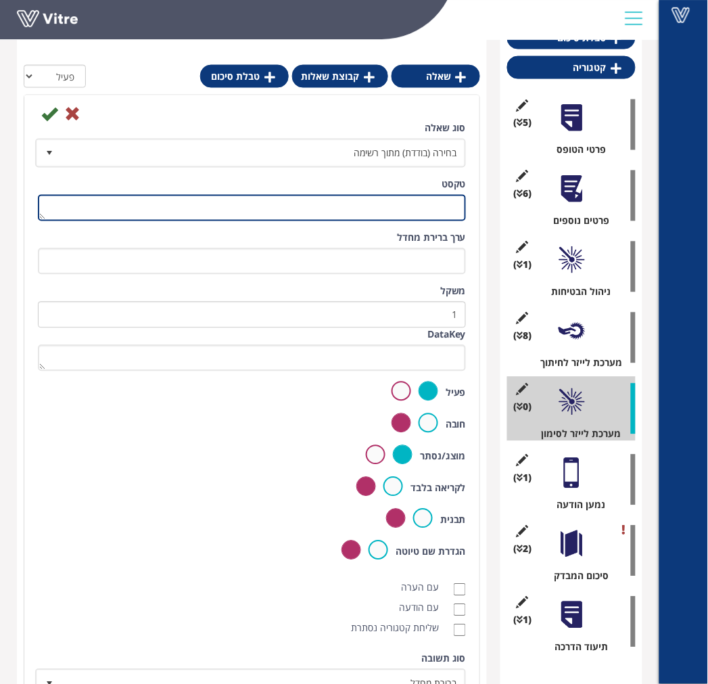
click at [404, 211] on textarea "טקסט" at bounding box center [252, 208] width 428 height 26
click at [375, 200] on textarea "האם קיים שלט אתראה על הדלת" at bounding box center [252, 208] width 428 height 26
type textarea "האם קיים שלט אתראה של לייזר על הדלת"
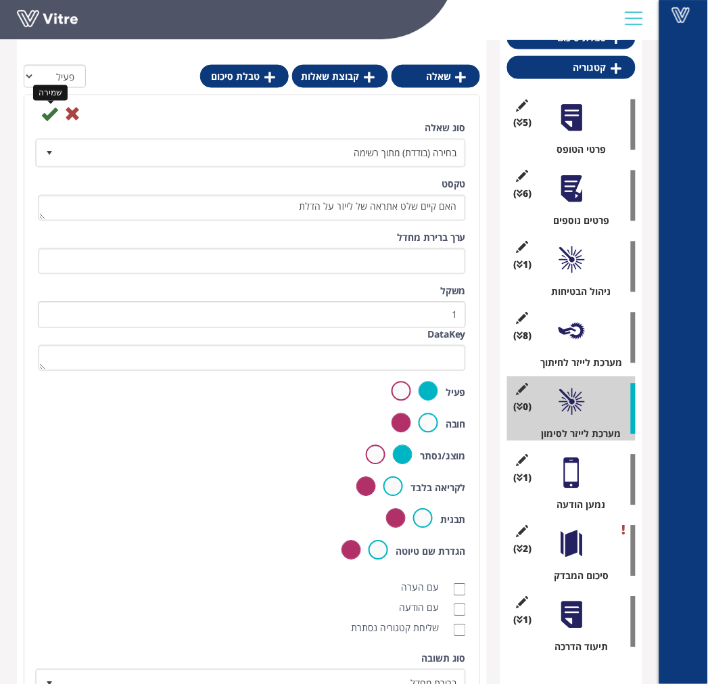
click at [49, 116] on icon at bounding box center [49, 114] width 16 height 16
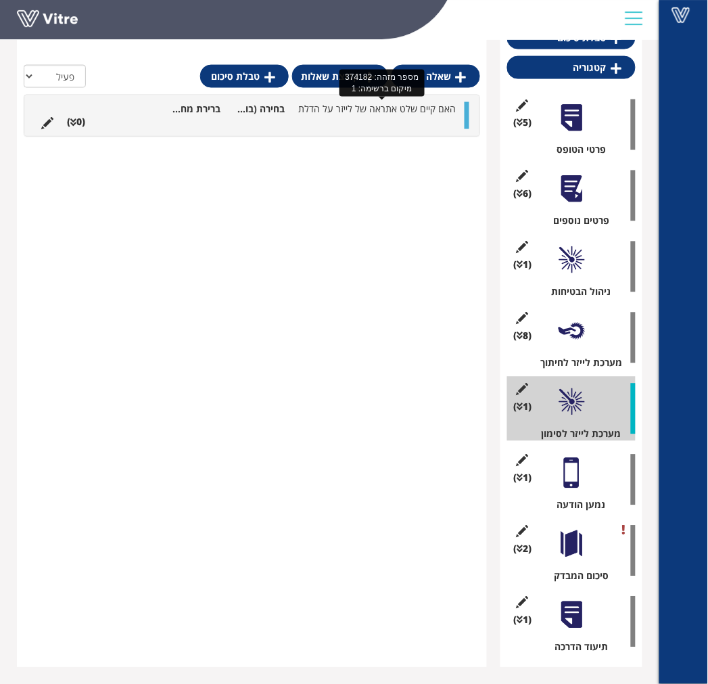
click at [403, 106] on span "האם קיים שלט אתראה של לייזר על הדלת" at bounding box center [377, 108] width 158 height 13
click at [430, 160] on link "תשובה" at bounding box center [418, 154] width 89 height 23
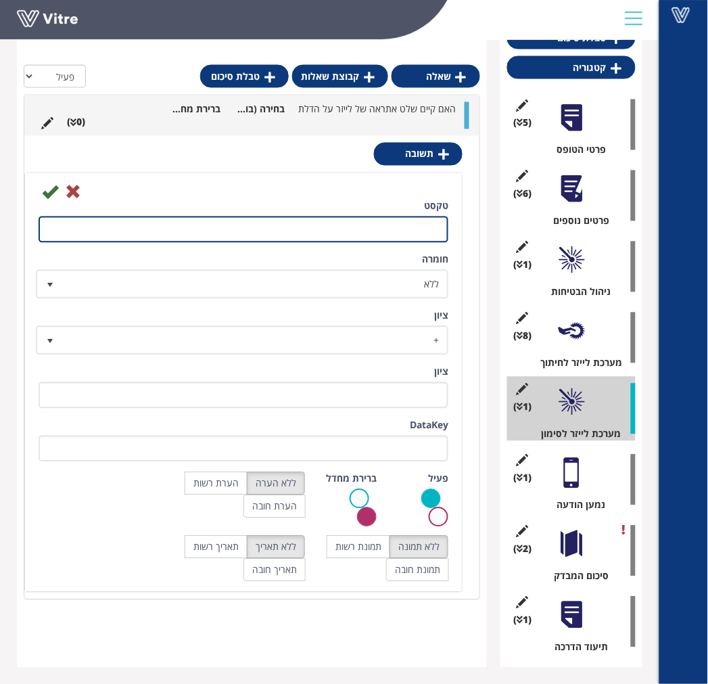
click at [415, 231] on input "טקסט" at bounding box center [244, 229] width 410 height 26
type input "תקין"
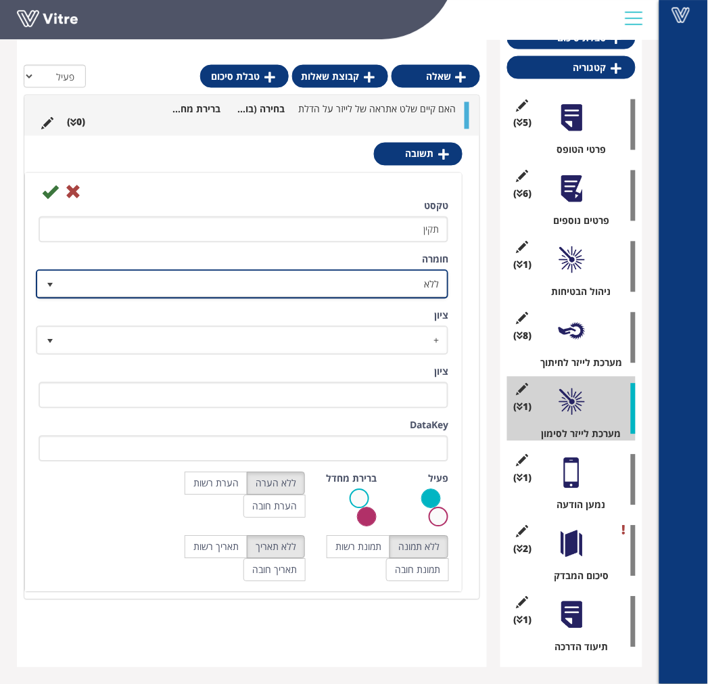
click at [361, 292] on span "ללא" at bounding box center [254, 284] width 385 height 24
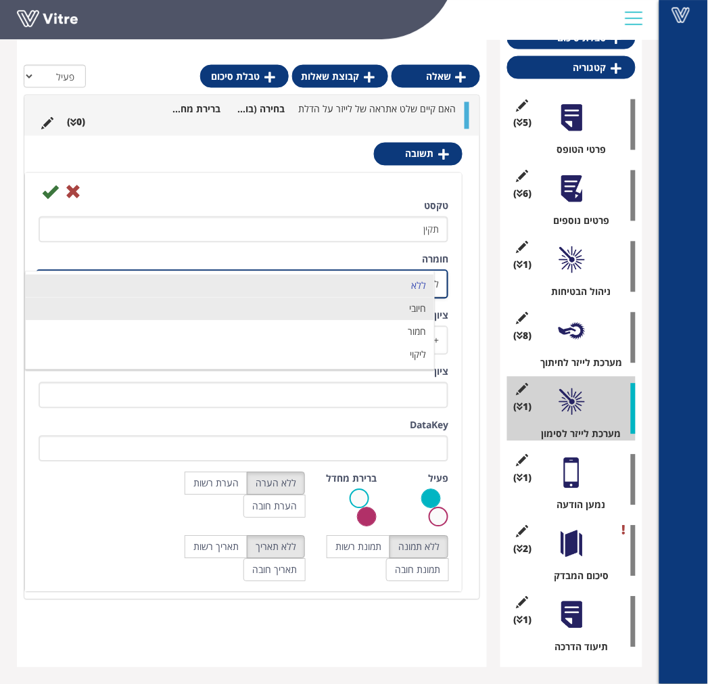
click at [398, 311] on li "חיובי" at bounding box center [230, 308] width 408 height 23
type input "1"
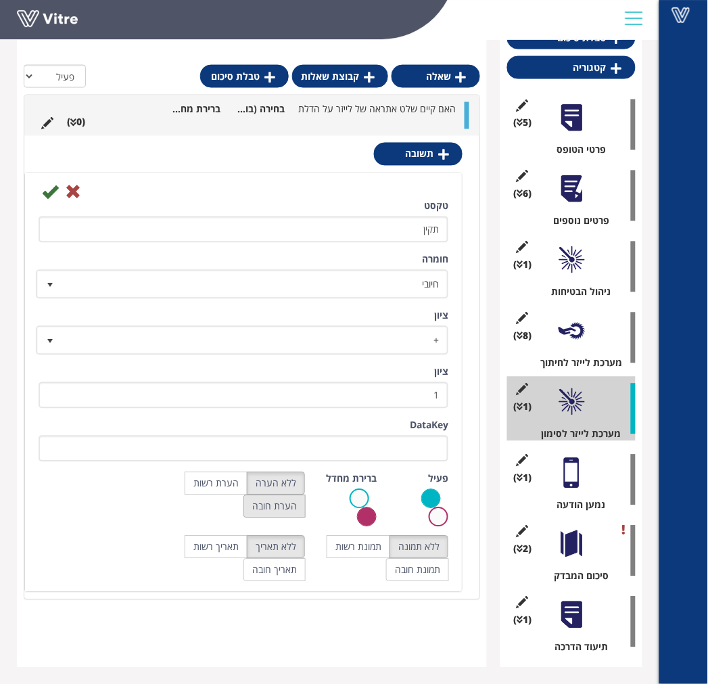
click at [265, 508] on label "הערת חובה" at bounding box center [274, 506] width 62 height 23
radio input "true"
click at [233, 487] on label "הערת רשות" at bounding box center [216, 483] width 63 height 23
radio input "true"
click at [56, 191] on icon at bounding box center [50, 192] width 16 height 16
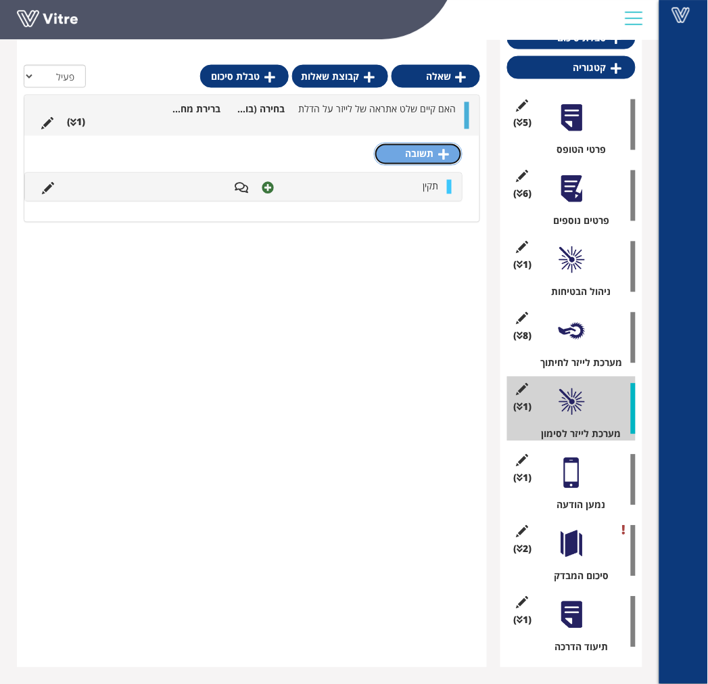
click at [416, 153] on link "תשובה" at bounding box center [418, 154] width 89 height 23
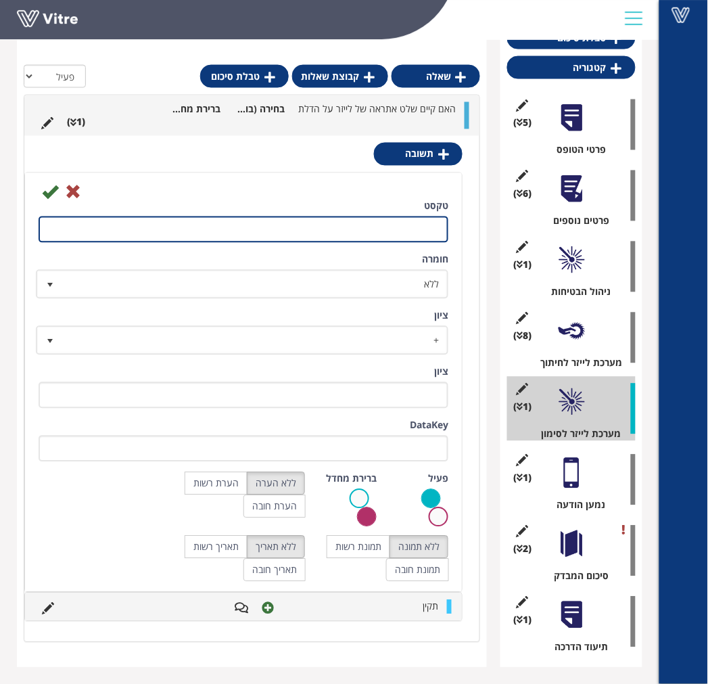
click at [427, 233] on input "טקסט" at bounding box center [244, 229] width 410 height 26
type input "לא תקין- פרט"
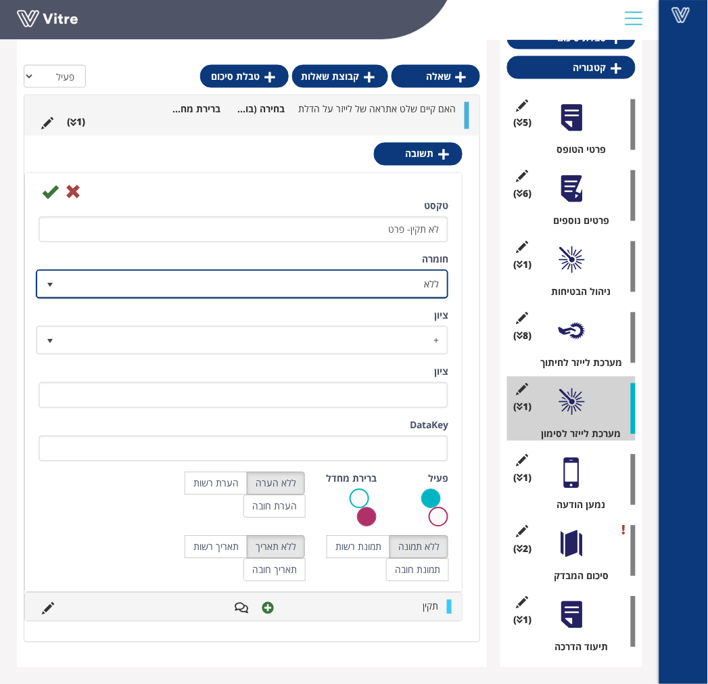
click at [373, 291] on span "ללא" at bounding box center [254, 284] width 385 height 24
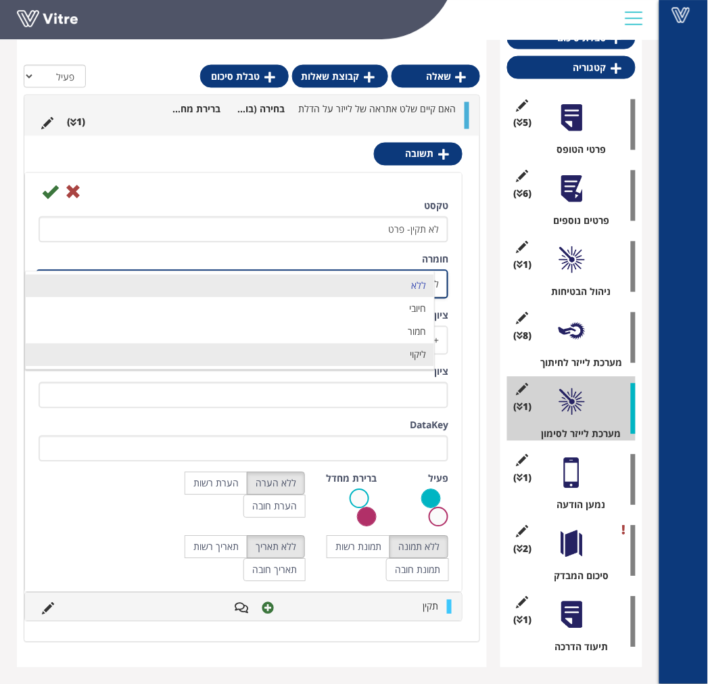
click at [402, 354] on li "ליקוי" at bounding box center [230, 354] width 408 height 23
type input "1"
radio input "true"
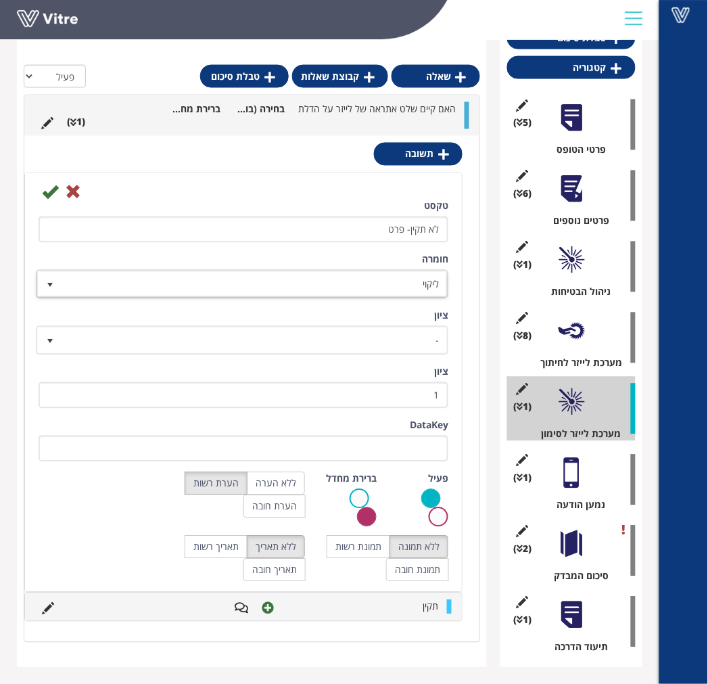
click at [51, 197] on icon at bounding box center [50, 192] width 16 height 16
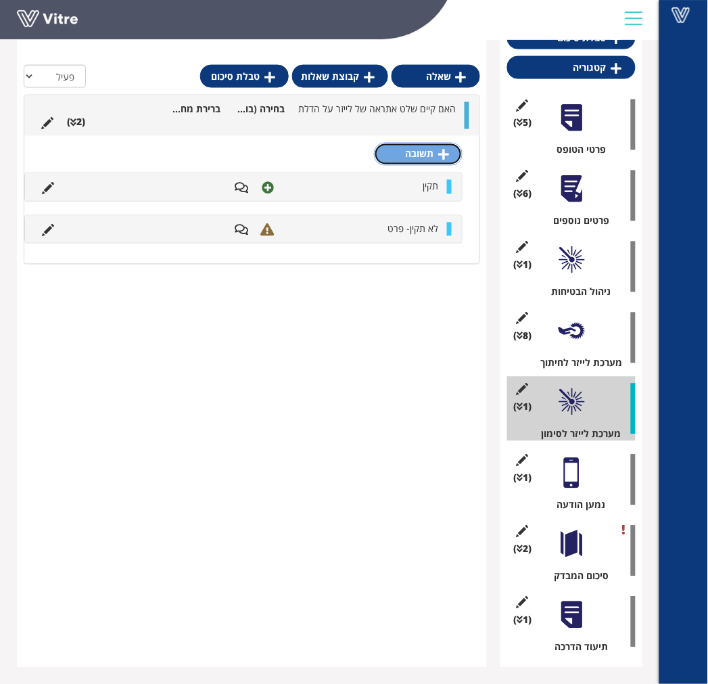
click at [387, 151] on link "תשובה" at bounding box center [418, 154] width 89 height 23
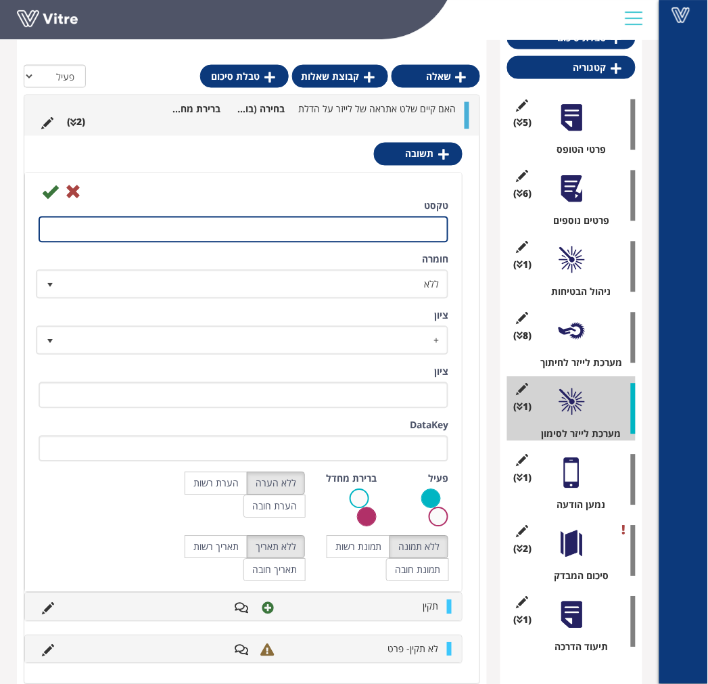
click at [391, 239] on input "טקסט" at bounding box center [244, 229] width 410 height 26
type input "אחר- פרט"
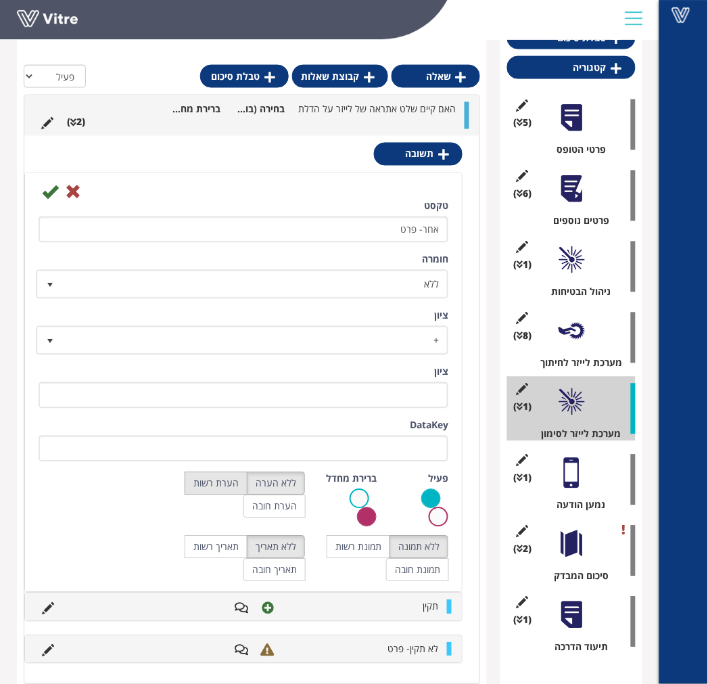
click at [225, 487] on label "הערת רשות" at bounding box center [216, 483] width 63 height 23
radio input "true"
click at [367, 548] on label "תמונת רשות" at bounding box center [359, 546] width 64 height 23
radio input "true"
click at [49, 193] on icon at bounding box center [50, 192] width 16 height 16
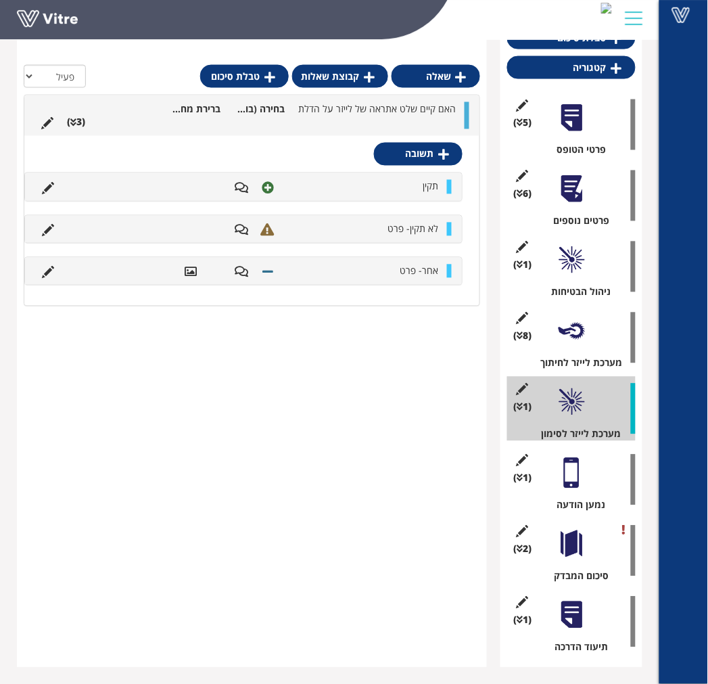
click at [298, 119] on ul "האם קיים שלט אתראה של לייזר על הדלת בחירה (בודדת) מתוך רשימה ברירת מחדל (3 )" at bounding box center [248, 115] width 428 height 27
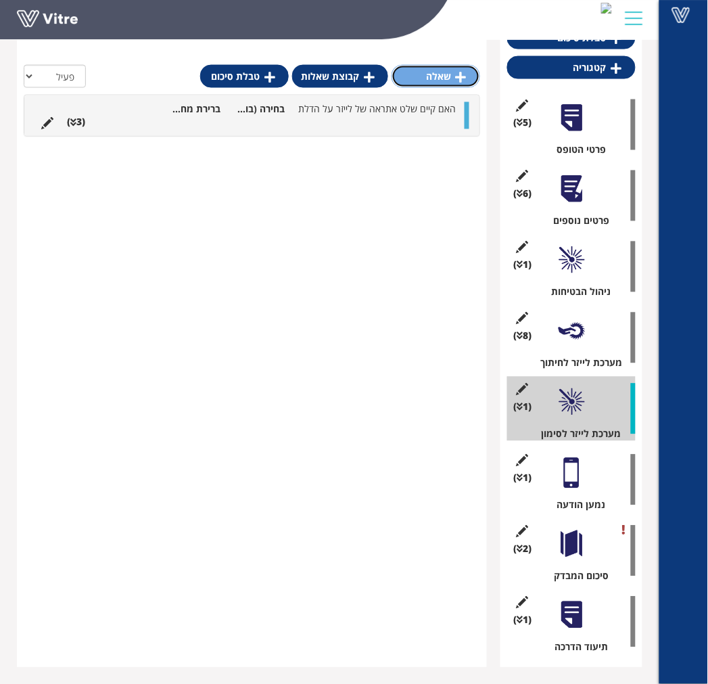
click at [433, 79] on link "שאלה" at bounding box center [435, 76] width 89 height 23
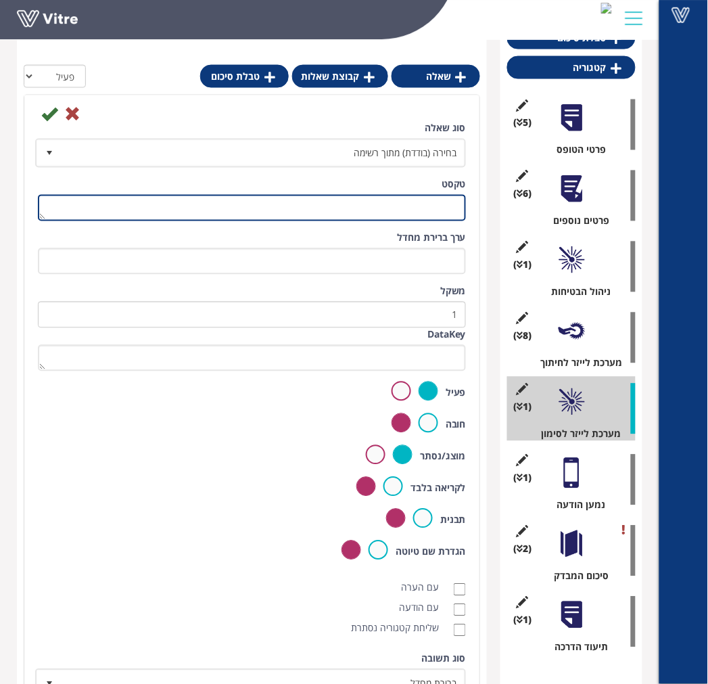
click at [417, 210] on textarea "טקסט" at bounding box center [252, 208] width 428 height 26
type textarea "מנורת אתראה"
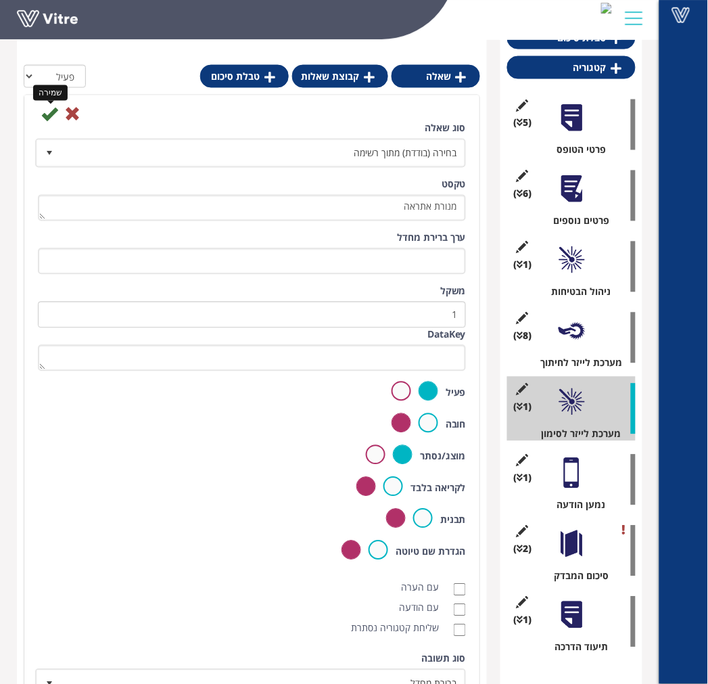
click at [45, 116] on icon at bounding box center [49, 114] width 16 height 16
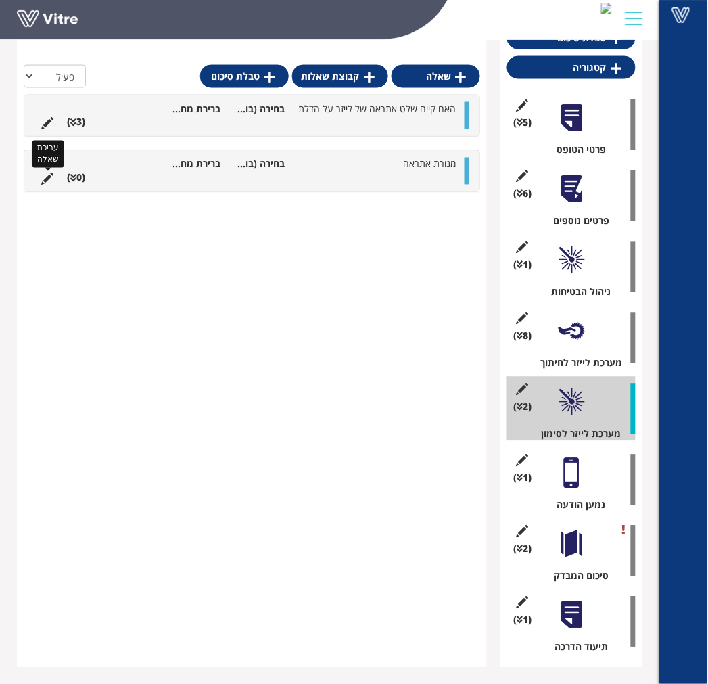
click at [47, 179] on icon at bounding box center [47, 179] width 12 height 12
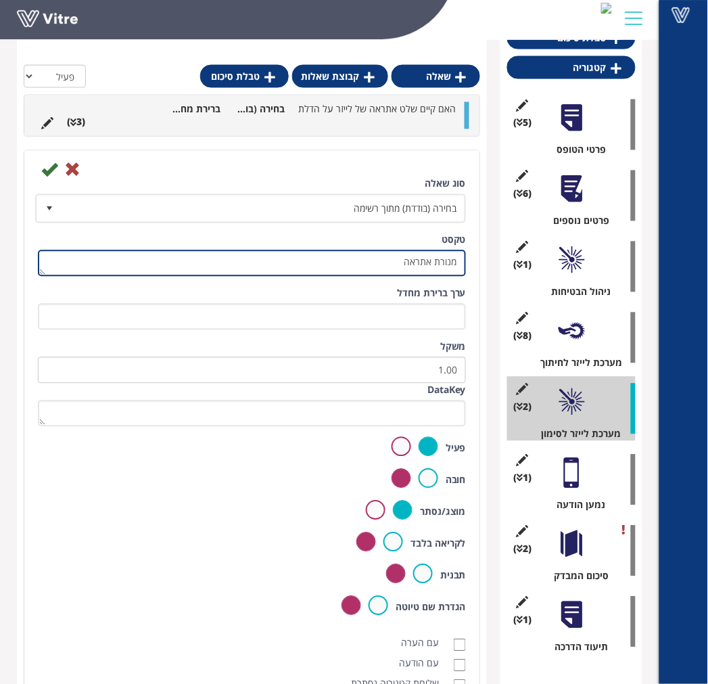
click at [372, 255] on textarea "מנורת אתראה" at bounding box center [252, 263] width 428 height 26
type textarea "מנורת אתראה של לייזר"
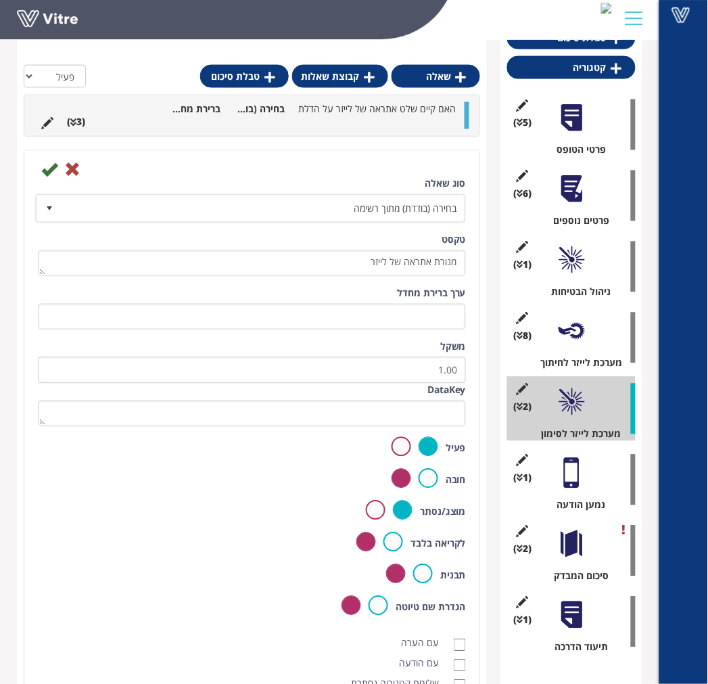
click at [52, 177] on div "סוג שאלה בחירה (בודדת) מתוך רשימה 3" at bounding box center [252, 200] width 428 height 46
click at [46, 174] on icon at bounding box center [49, 170] width 16 height 16
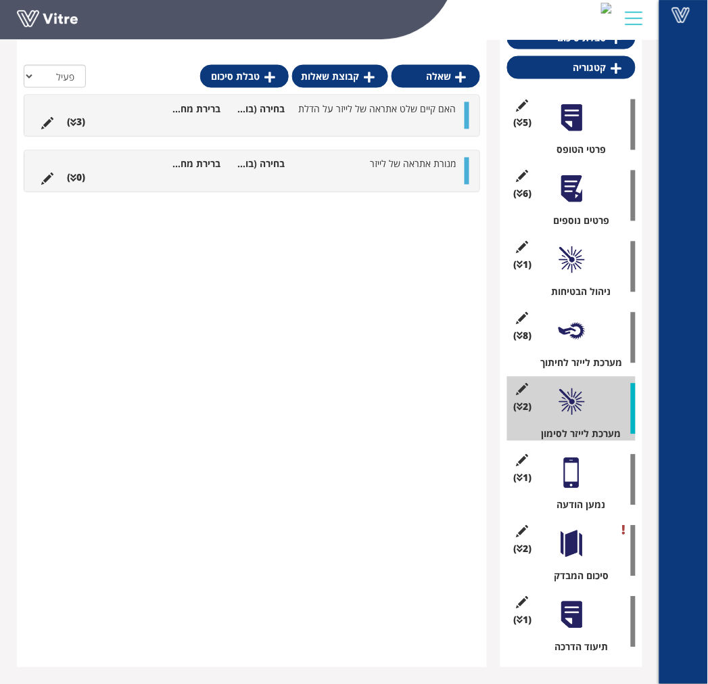
click at [360, 181] on li at bounding box center [347, 178] width 26 height 14
click at [406, 208] on link "תשובה" at bounding box center [418, 209] width 89 height 23
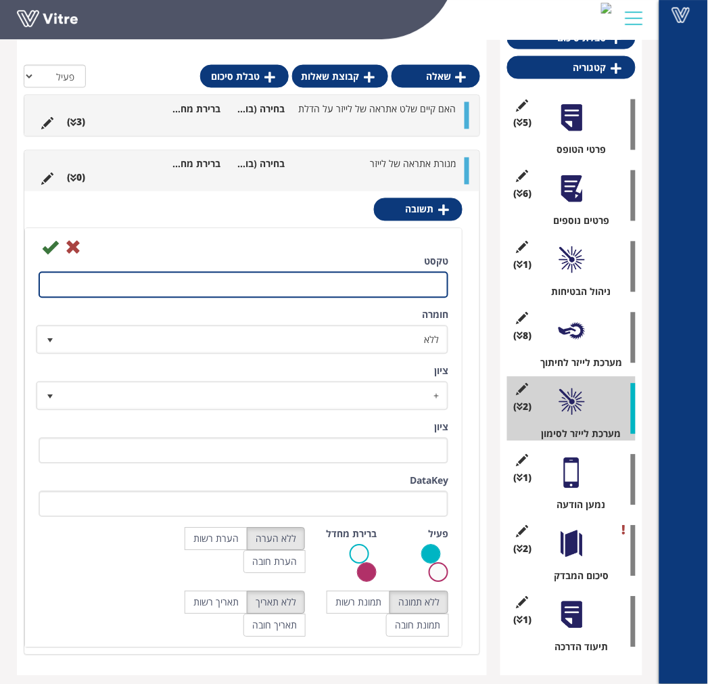
click at [416, 280] on input "טקסט" at bounding box center [244, 285] width 410 height 26
type input "תקין"
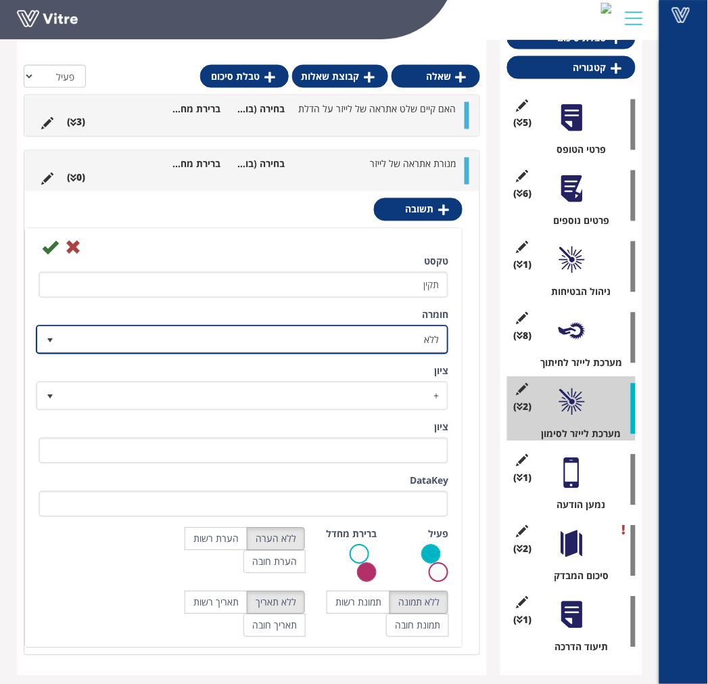
click at [273, 345] on span "ללא" at bounding box center [254, 339] width 385 height 24
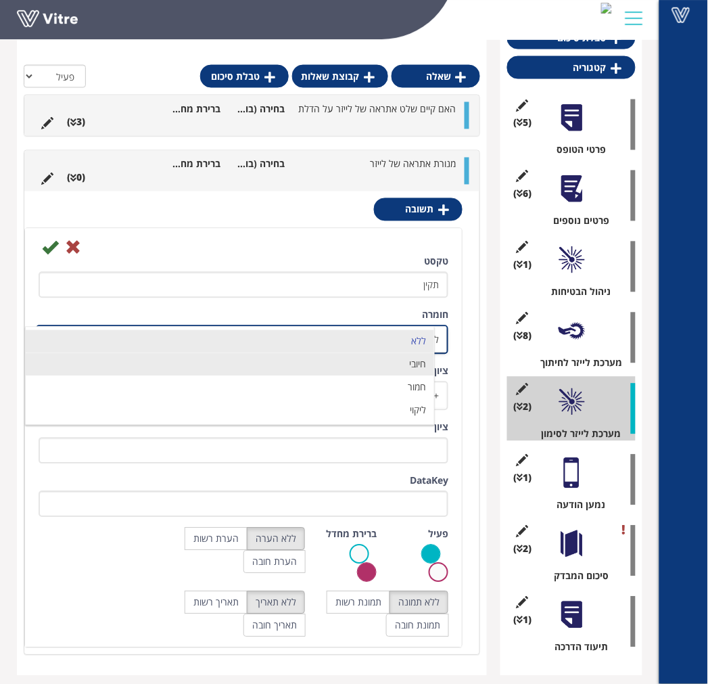
click at [323, 366] on li "חיובי" at bounding box center [230, 364] width 408 height 23
type input "1"
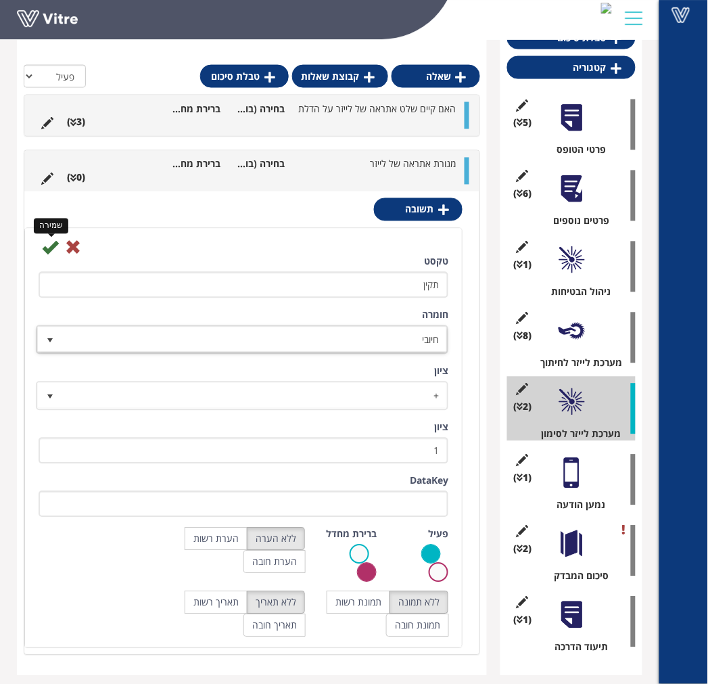
click at [43, 250] on icon at bounding box center [50, 247] width 16 height 16
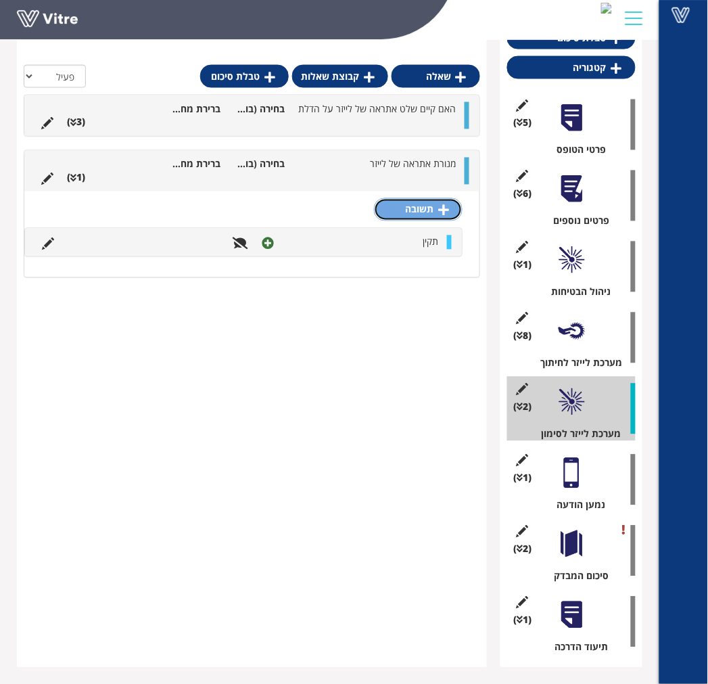
click at [434, 211] on link "תשובה" at bounding box center [418, 209] width 89 height 23
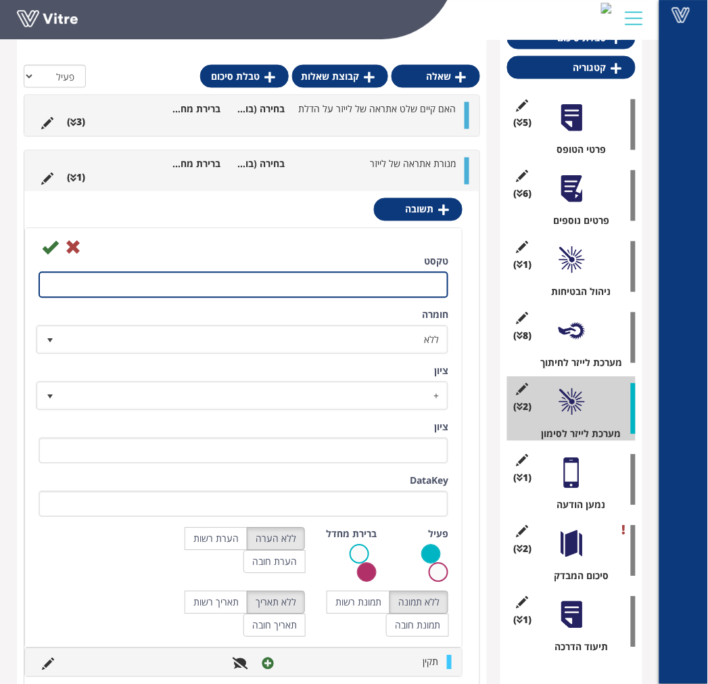
click at [404, 282] on input "טקסט" at bounding box center [244, 285] width 410 height 26
type input "לא תקין- פרט"
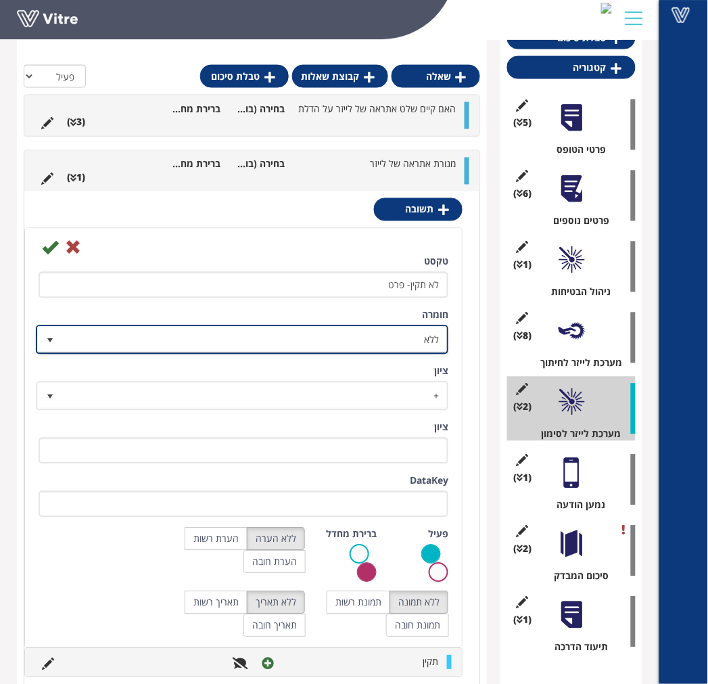
click at [359, 329] on span "ללא" at bounding box center [254, 339] width 385 height 24
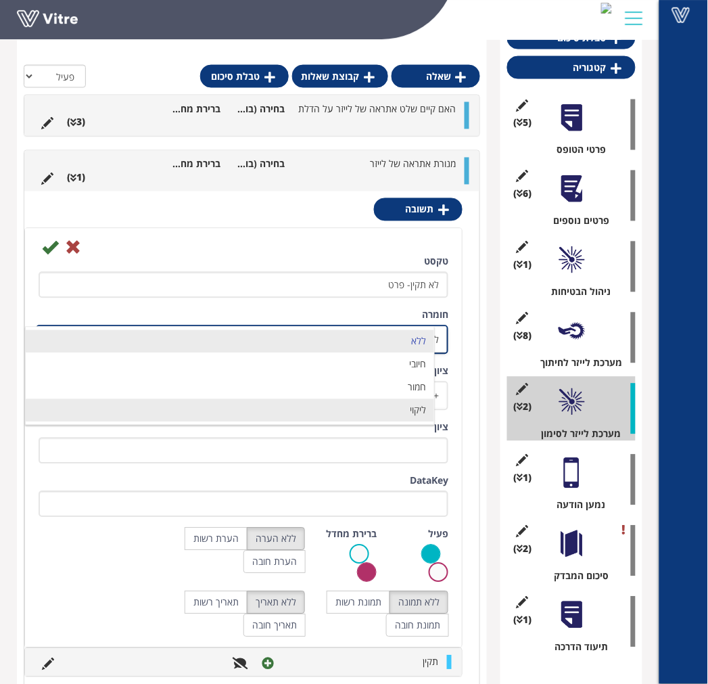
click at [360, 402] on li "ליקוי" at bounding box center [230, 410] width 408 height 23
type input "1"
radio input "true"
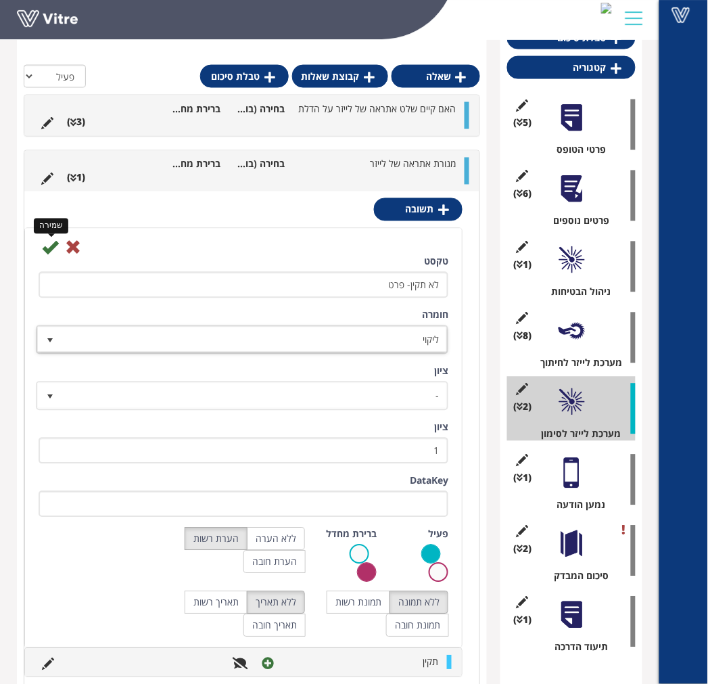
click at [49, 247] on icon at bounding box center [50, 247] width 16 height 16
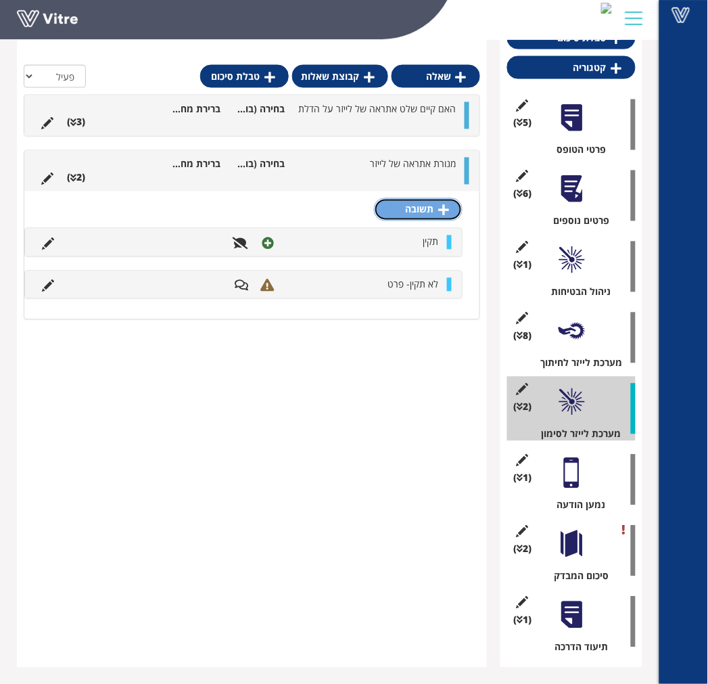
click at [429, 203] on link "תשובה" at bounding box center [418, 209] width 89 height 23
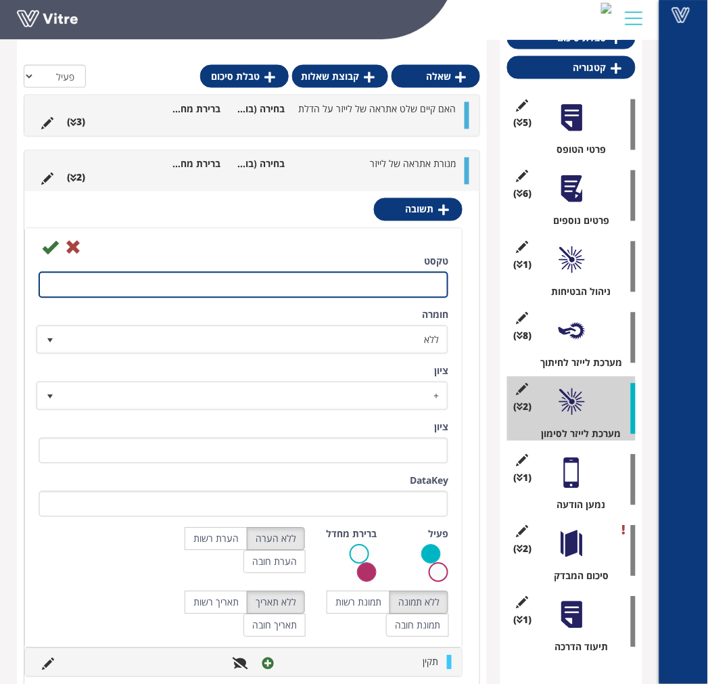
click at [393, 277] on input "טקסט" at bounding box center [244, 285] width 410 height 26
type input "אחר- פרט"
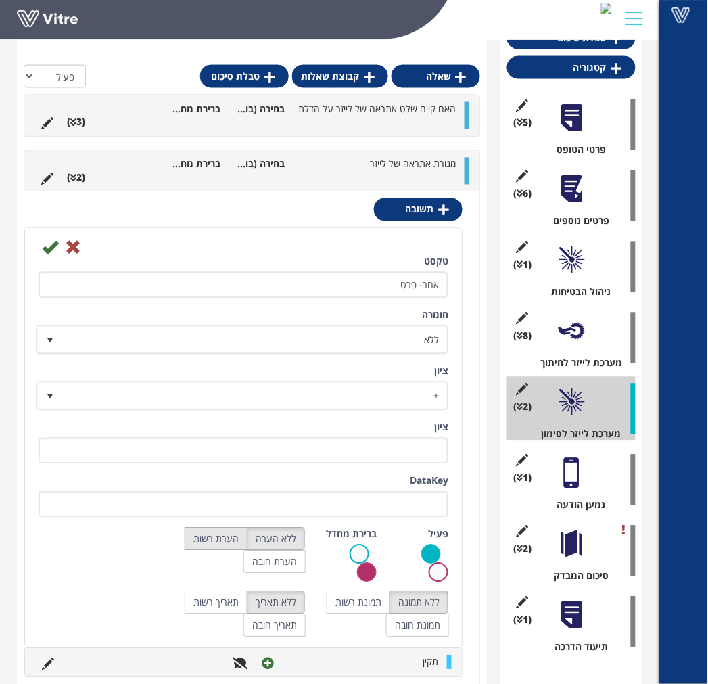
click at [224, 538] on label "הערת רשות" at bounding box center [216, 538] width 63 height 23
radio input "true"
click at [43, 249] on icon at bounding box center [50, 247] width 16 height 16
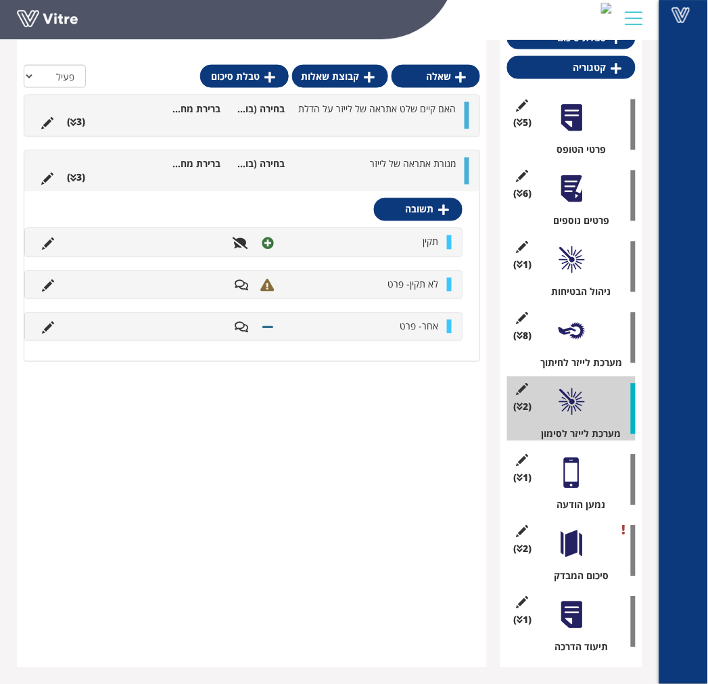
click at [320, 179] on ul "מנורת אתראה של לייזר בחירה (בודדת) מתוך רשימה ברירת מחדל (3 )" at bounding box center [248, 171] width 428 height 27
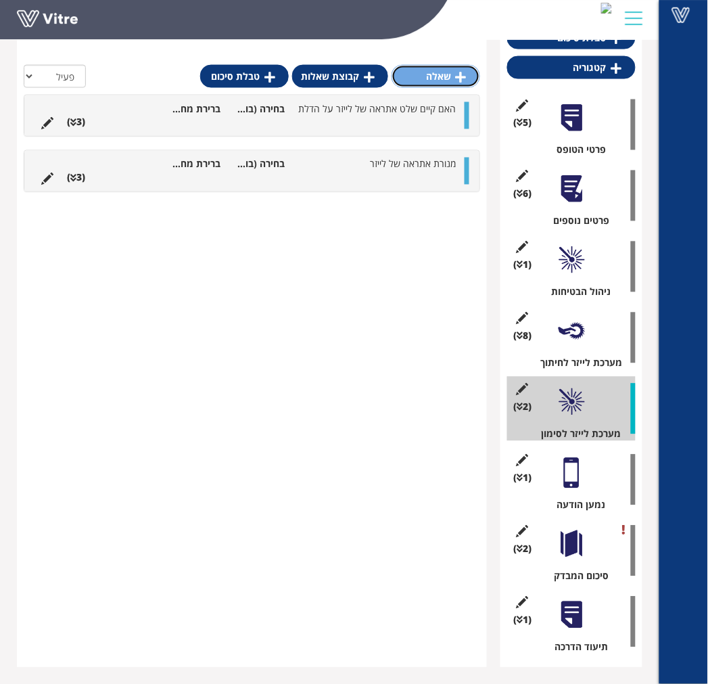
click at [448, 72] on link "שאלה" at bounding box center [435, 76] width 89 height 23
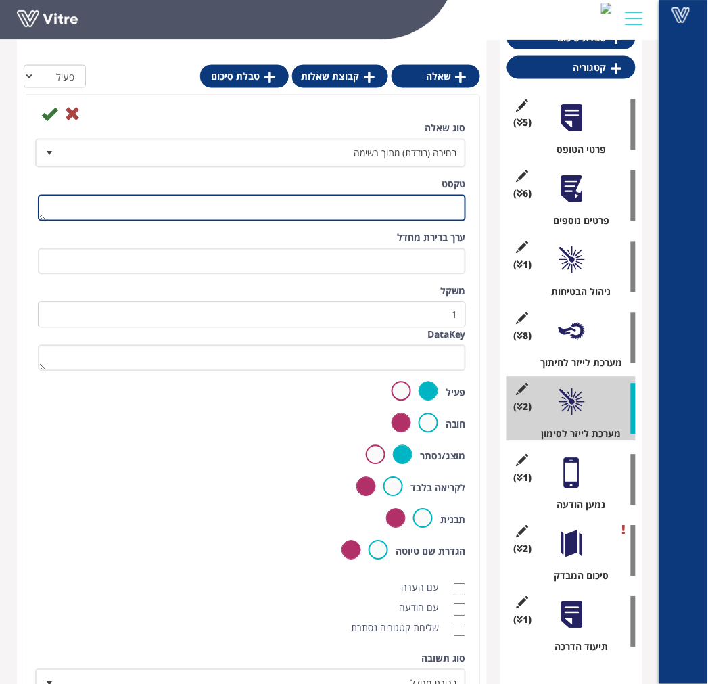
click at [427, 195] on textarea "טקסט" at bounding box center [252, 208] width 428 height 26
type textarea "בקרת כניסה- אינטרלוק"
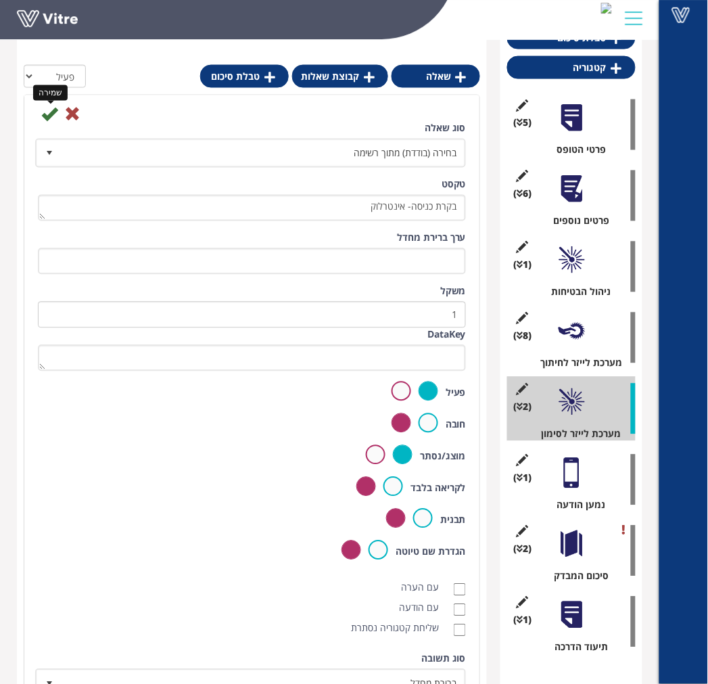
click at [46, 110] on icon at bounding box center [49, 114] width 16 height 16
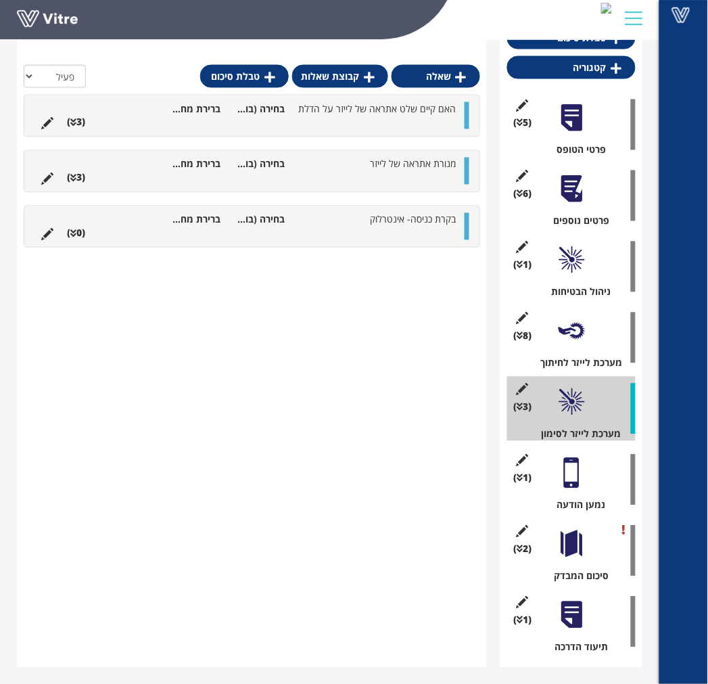
click at [385, 228] on li at bounding box center [373, 233] width 26 height 14
drag, startPoint x: 403, startPoint y: 272, endPoint x: 403, endPoint y: 280, distance: 8.1
click at [403, 272] on link "תשובה" at bounding box center [418, 265] width 89 height 23
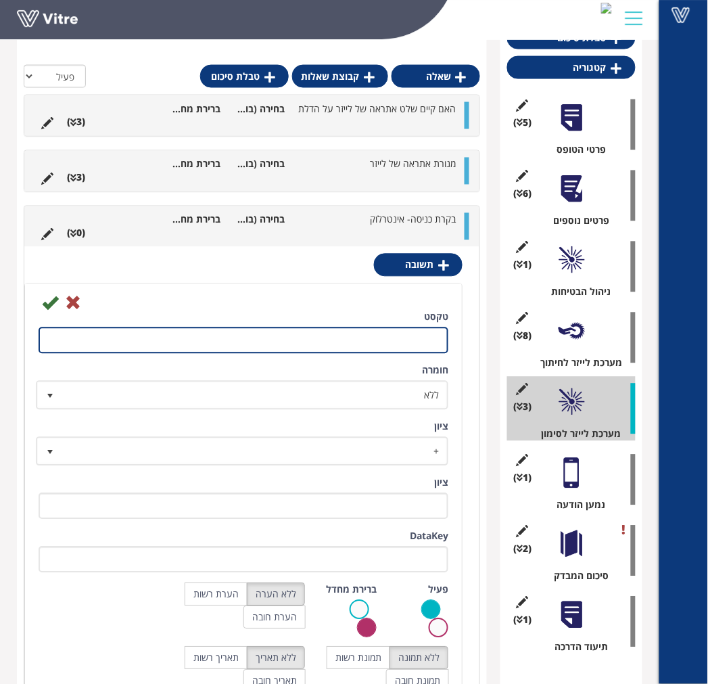
click at [402, 332] on input "טקסט" at bounding box center [244, 340] width 410 height 26
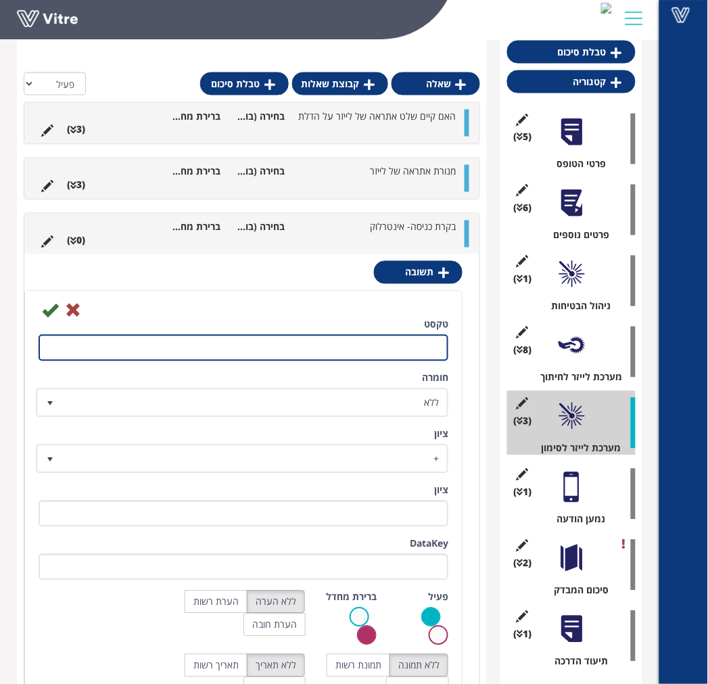
scroll to position [325, 0]
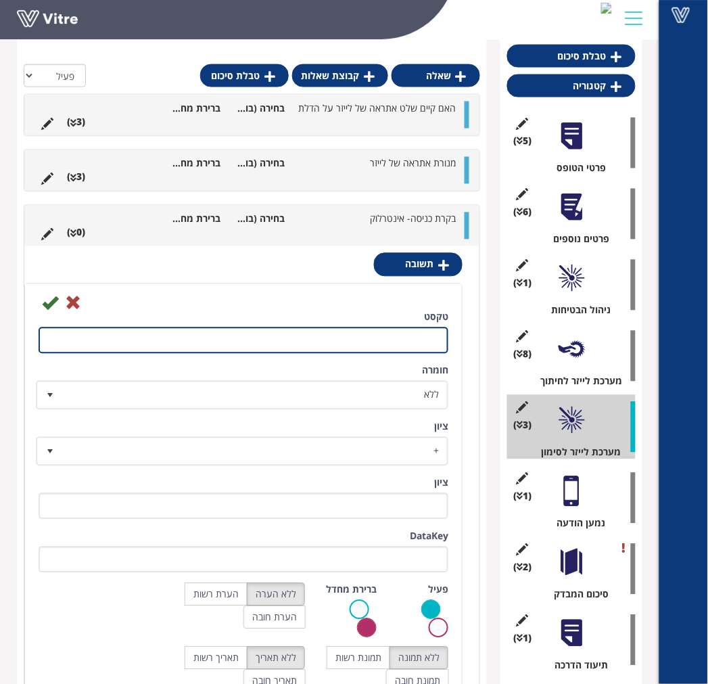
click at [368, 331] on input "טקסט" at bounding box center [244, 340] width 410 height 26
type input "תקין"
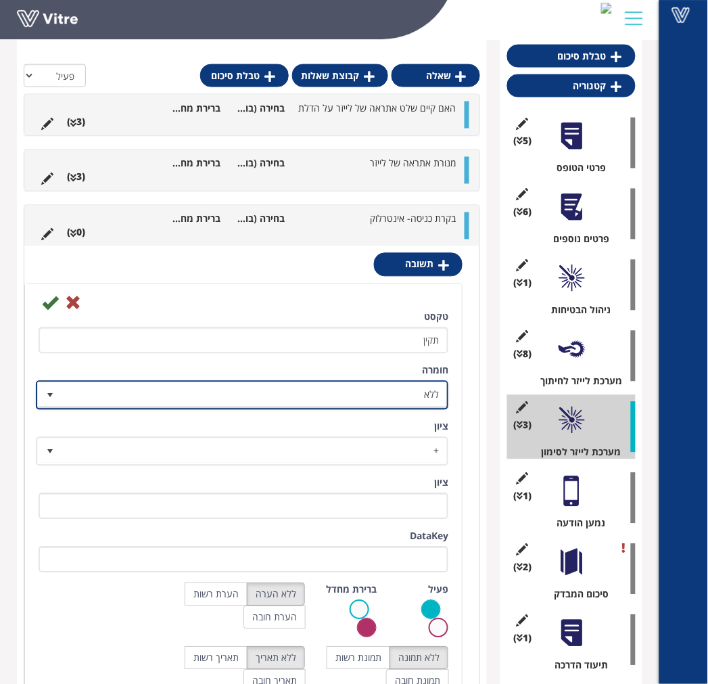
click at [357, 401] on span "ללא" at bounding box center [254, 395] width 385 height 24
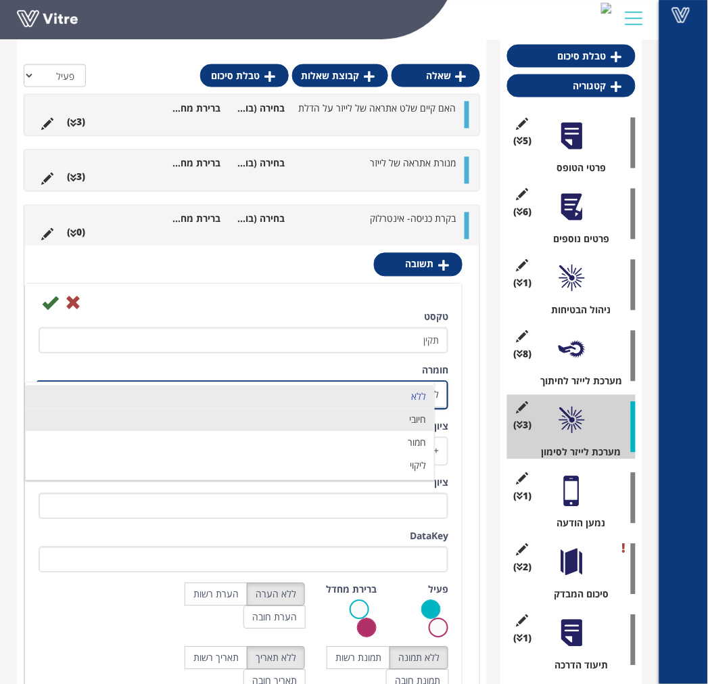
click at [383, 421] on li "חיובי" at bounding box center [230, 419] width 408 height 23
type input "1"
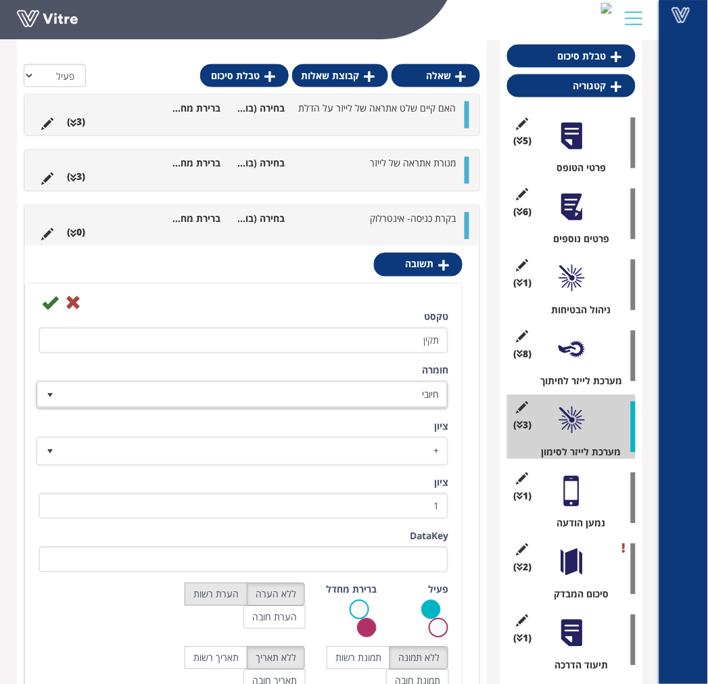
drag, startPoint x: 239, startPoint y: 602, endPoint x: 217, endPoint y: 592, distance: 24.2
click at [238, 600] on label "הערת רשות" at bounding box center [216, 594] width 63 height 23
radio input "true"
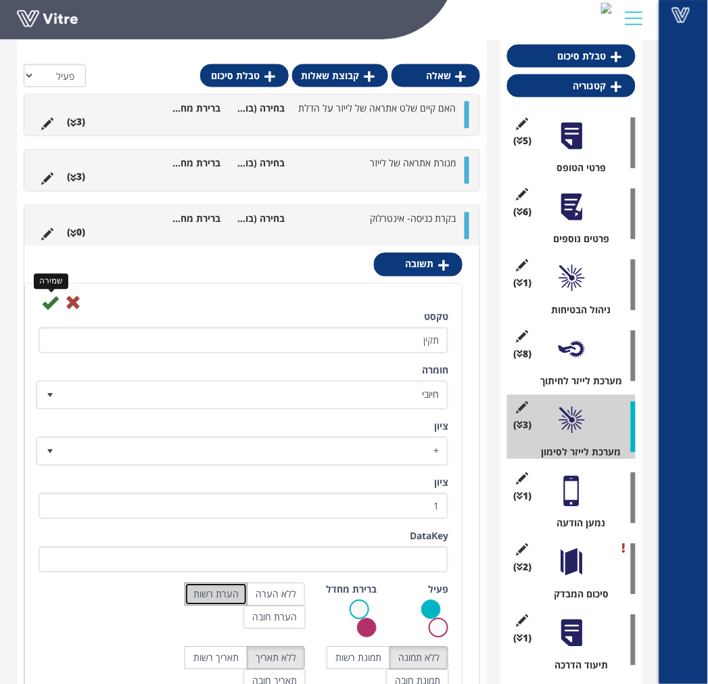
click at [45, 300] on icon at bounding box center [50, 303] width 16 height 16
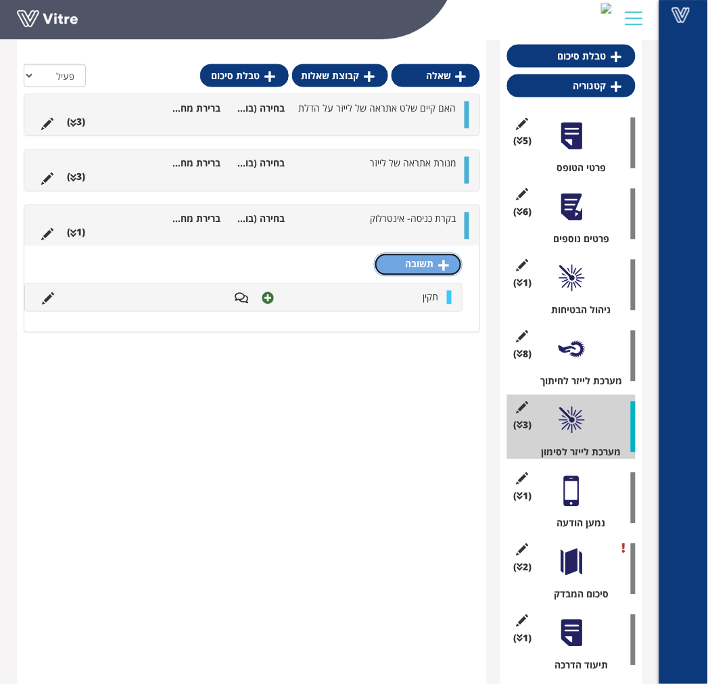
click at [399, 272] on link "תשובה" at bounding box center [418, 264] width 89 height 23
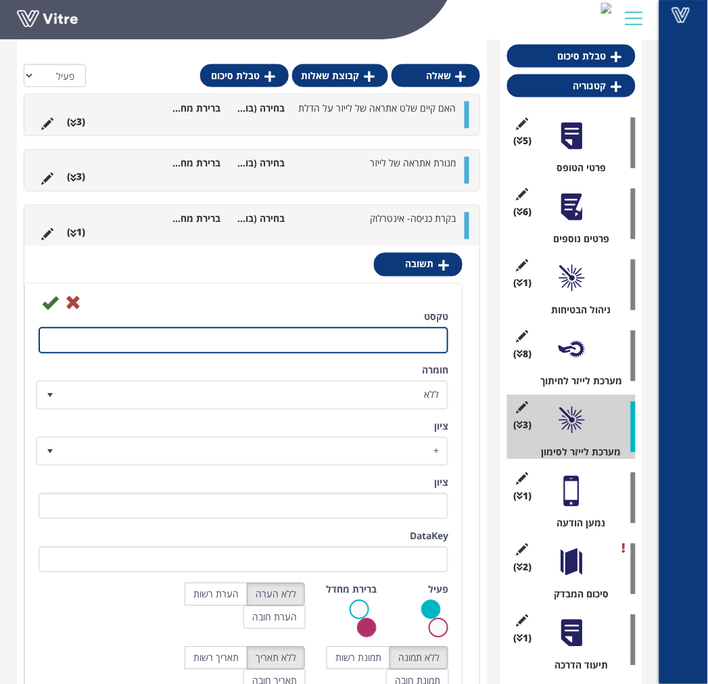
click at [407, 350] on input "טקסט" at bounding box center [244, 340] width 410 height 26
type input "לא תקין- פרט"
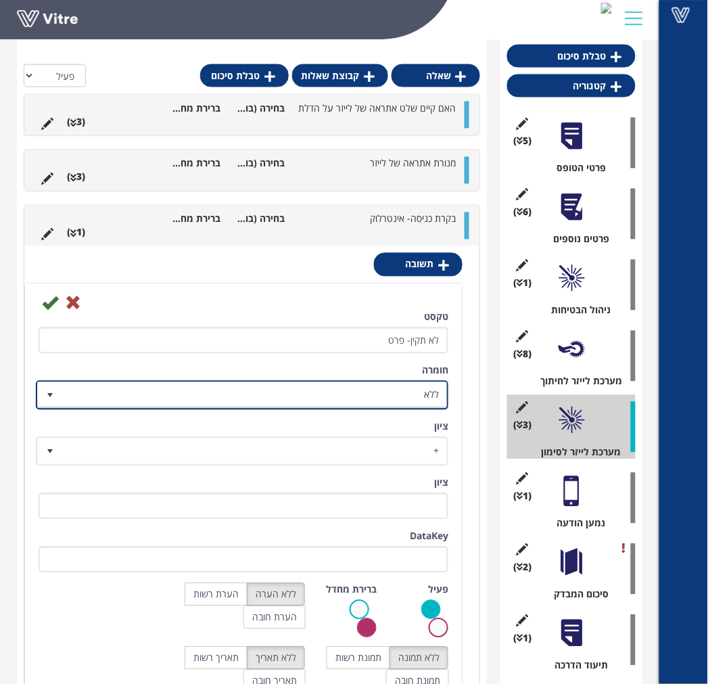
click at [349, 388] on span "ללא" at bounding box center [254, 395] width 385 height 24
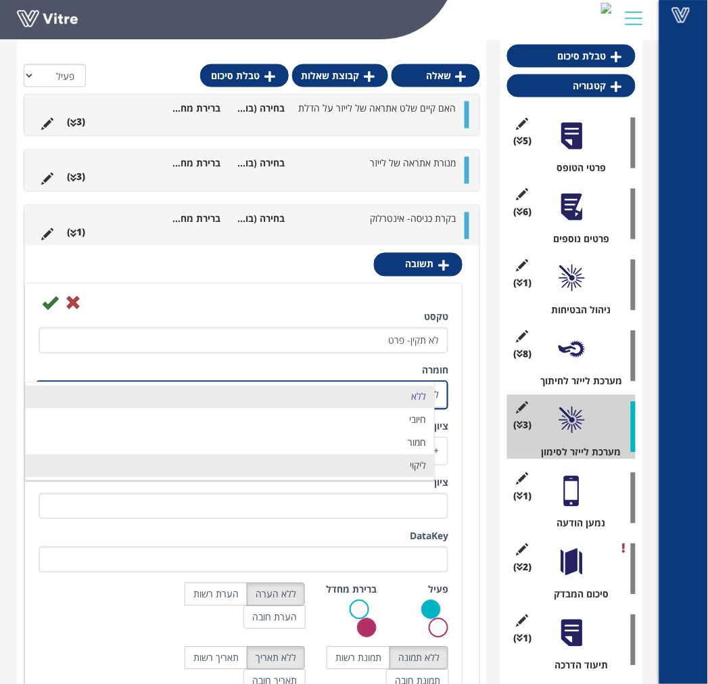
click at [353, 462] on li "ליקוי" at bounding box center [230, 465] width 408 height 23
type input "1"
radio input "true"
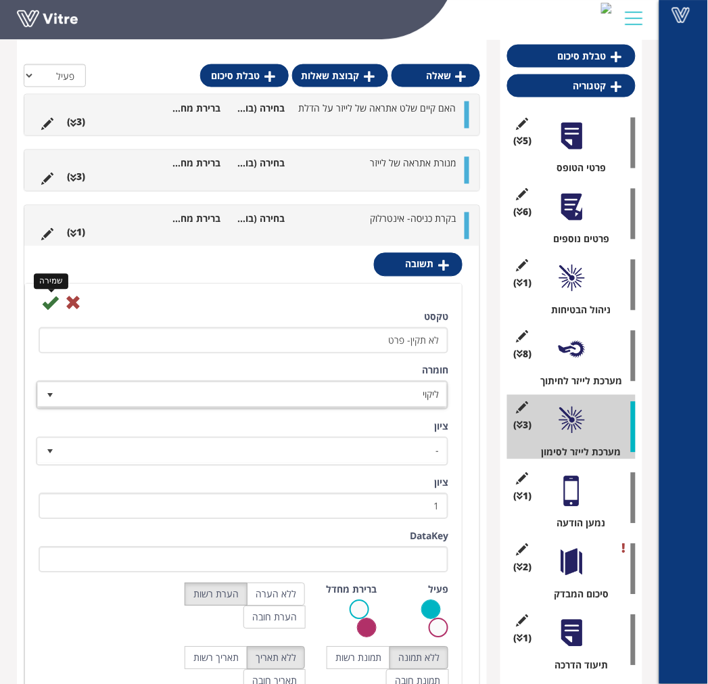
click at [46, 306] on icon at bounding box center [50, 303] width 16 height 16
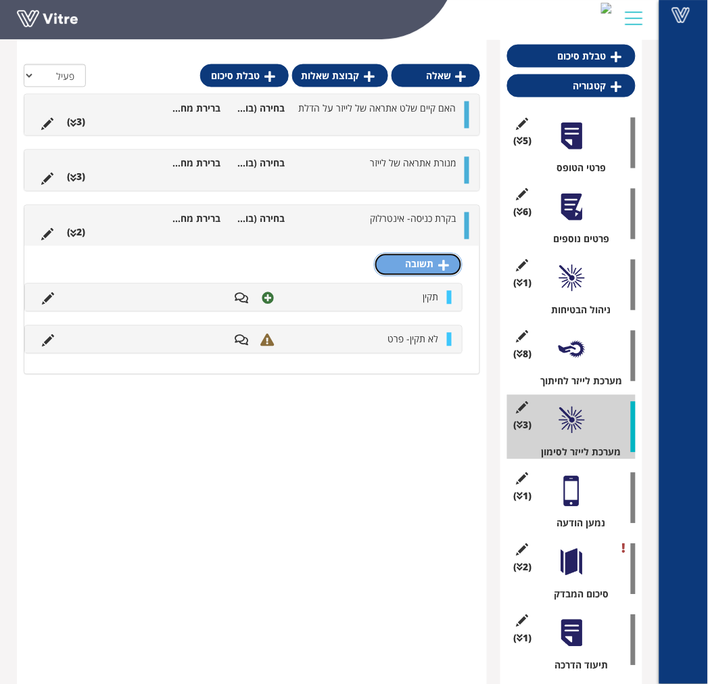
click at [429, 265] on link "תשובה" at bounding box center [418, 264] width 89 height 23
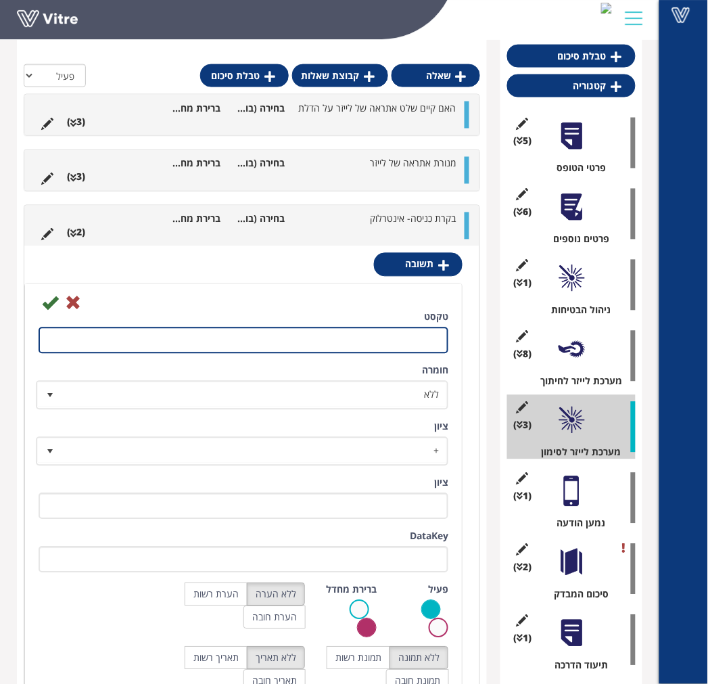
click at [407, 341] on input "טקסט" at bounding box center [244, 340] width 410 height 26
type input "אחר- פרט"
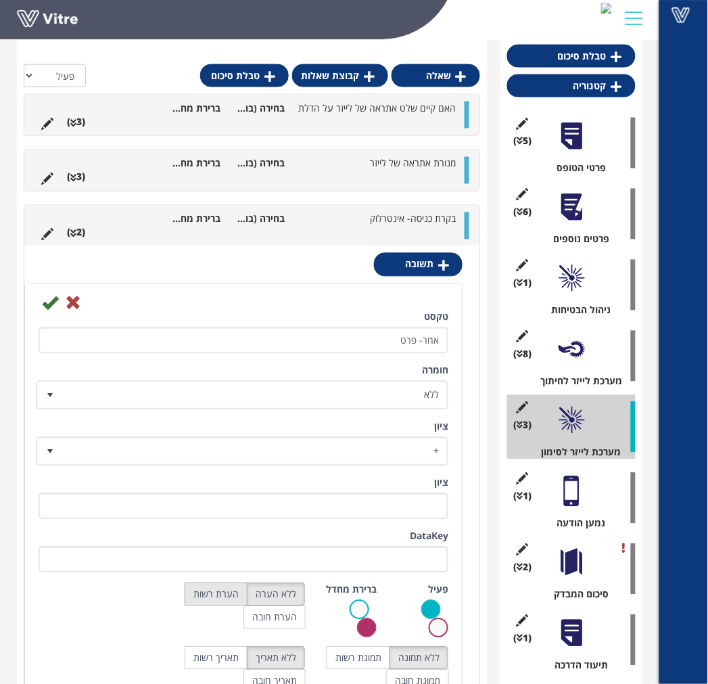
click at [212, 596] on label "הערת רשות" at bounding box center [216, 594] width 63 height 23
radio input "true"
click at [50, 304] on icon at bounding box center [50, 303] width 16 height 16
click at [48, 302] on icon at bounding box center [50, 303] width 16 height 16
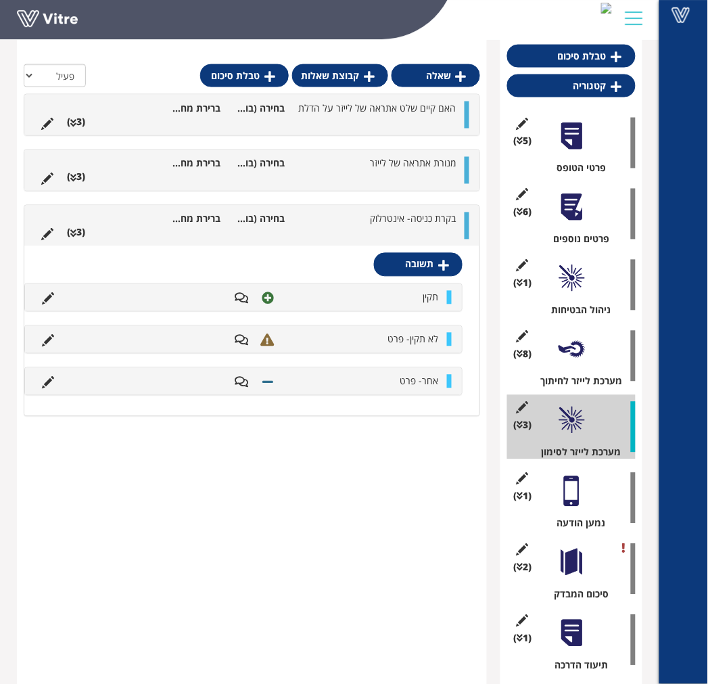
click at [328, 228] on ul "בקרת כניסה- אינטרלוק בחירה (בודדת) מתוך רשימה ברירת מחדל (3 )" at bounding box center [248, 225] width 428 height 27
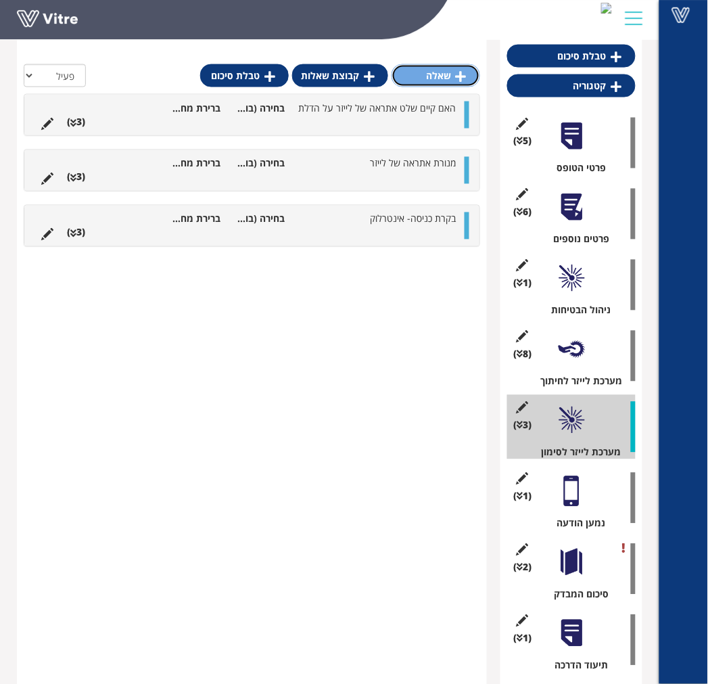
click at [431, 74] on link "שאלה" at bounding box center [435, 75] width 89 height 23
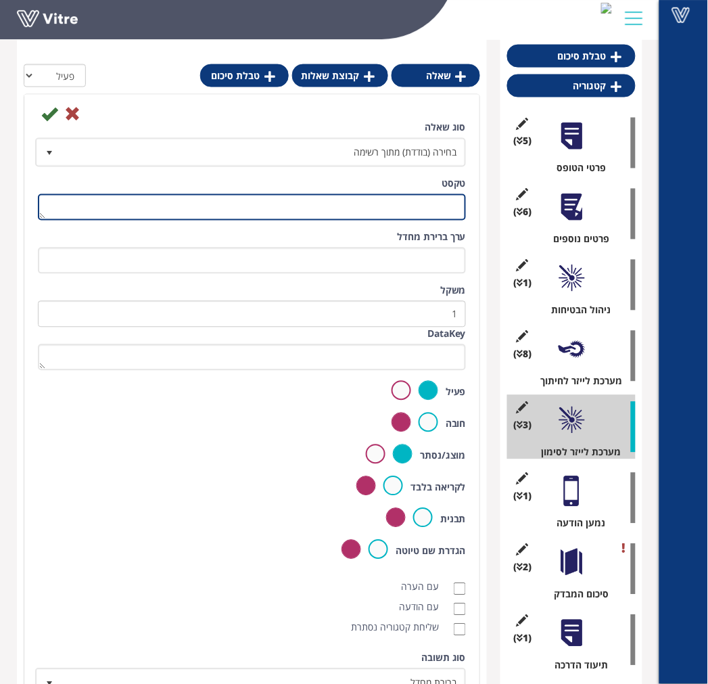
click at [413, 194] on textarea "טקסט" at bounding box center [252, 207] width 428 height 26
type textarea "חלונות וגורמי החזרה"
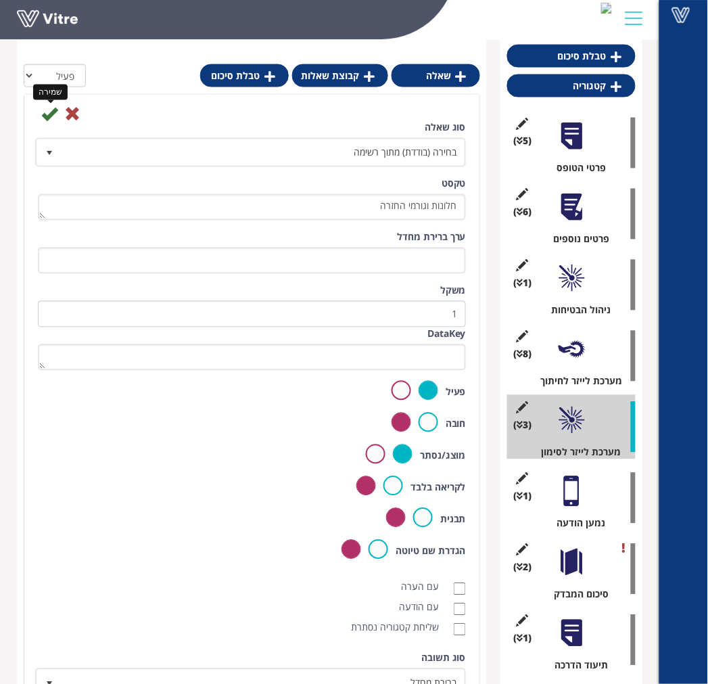
click at [43, 118] on icon at bounding box center [49, 113] width 16 height 16
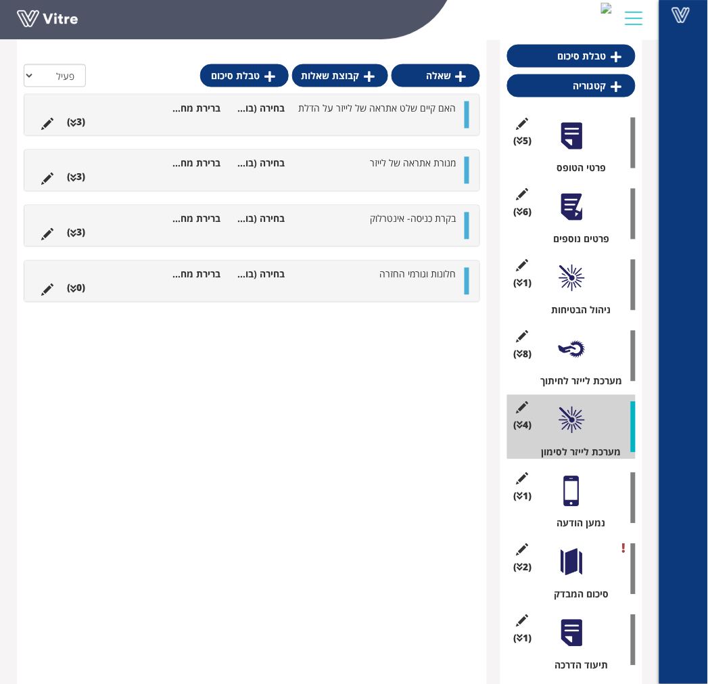
click at [360, 281] on li at bounding box center [347, 288] width 26 height 14
click at [395, 323] on link "תשובה" at bounding box center [418, 319] width 89 height 23
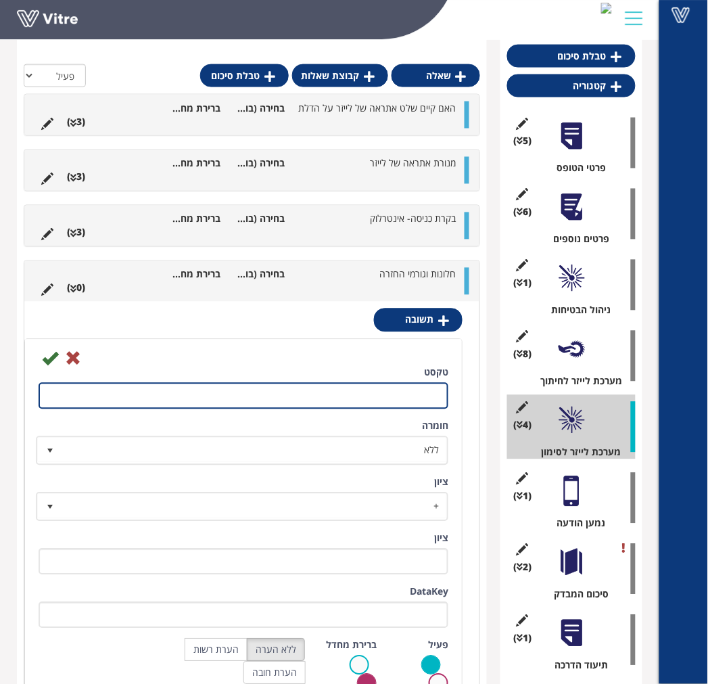
click at [416, 389] on input "טקסט" at bounding box center [244, 396] width 410 height 26
type input "תקין"
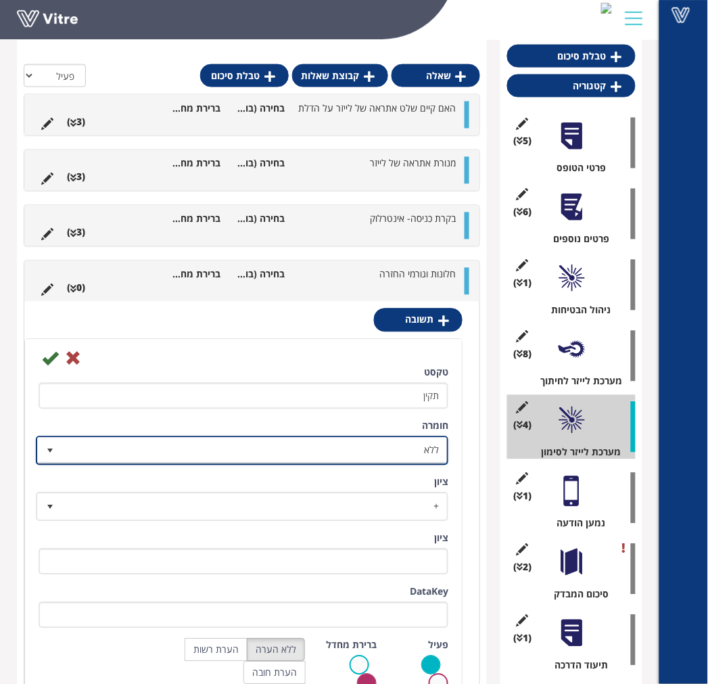
click at [417, 456] on span "ללא" at bounding box center [254, 450] width 385 height 24
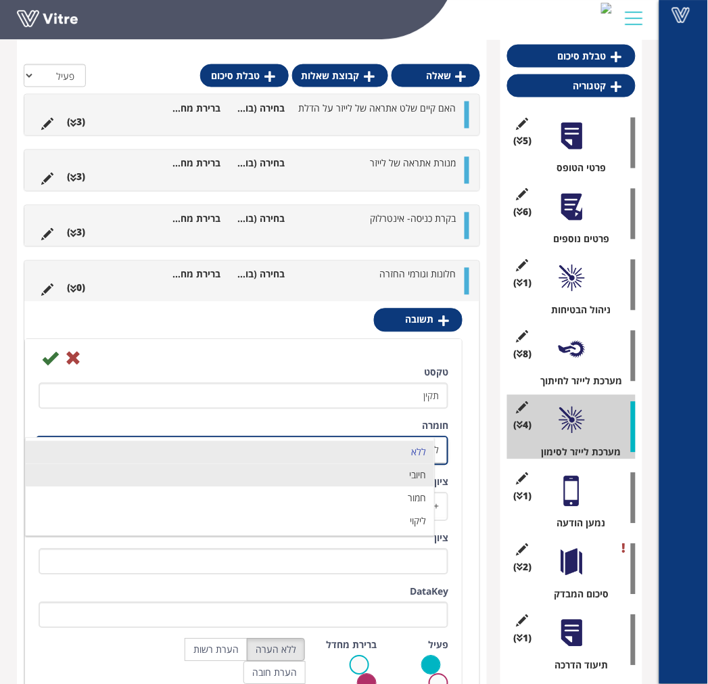
click at [406, 478] on li "חיובי" at bounding box center [230, 475] width 408 height 23
type input "1"
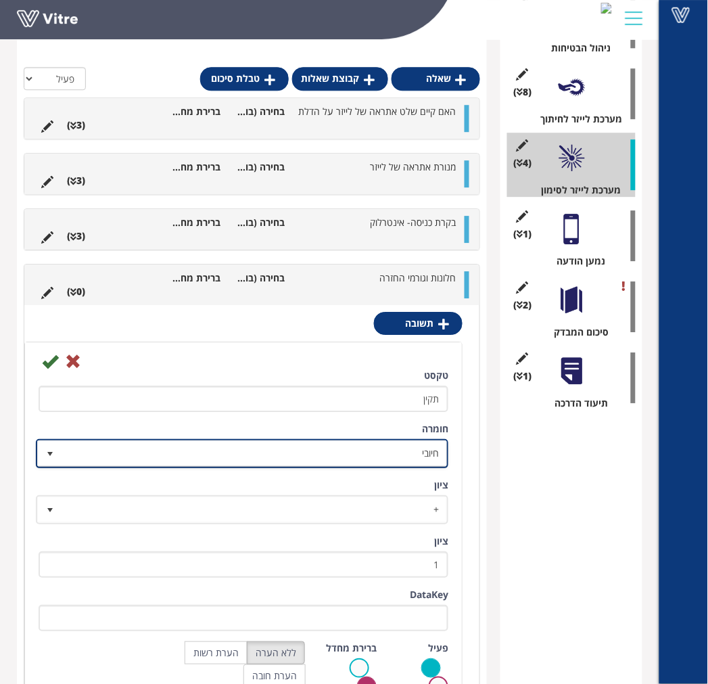
scroll to position [590, 0]
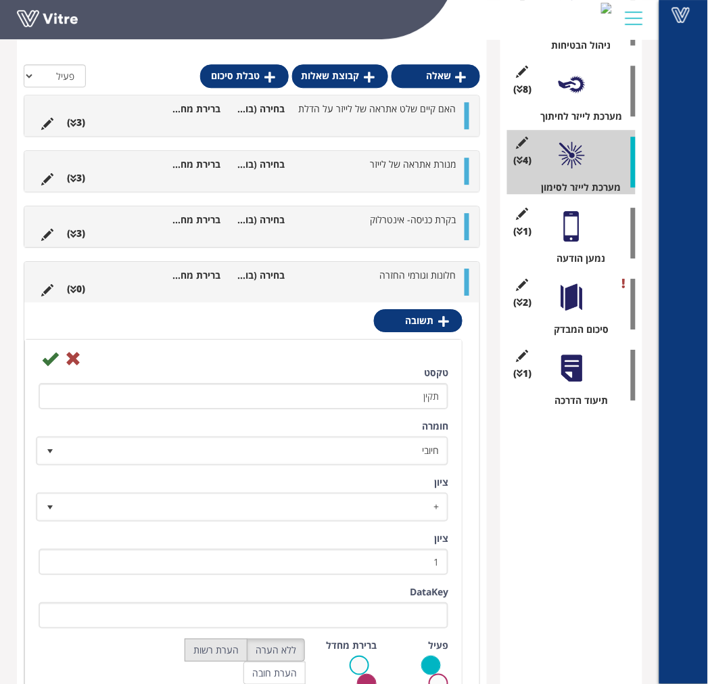
click at [242, 656] on label "הערת רשות" at bounding box center [216, 649] width 63 height 23
radio input "true"
click at [45, 362] on icon at bounding box center [50, 358] width 16 height 16
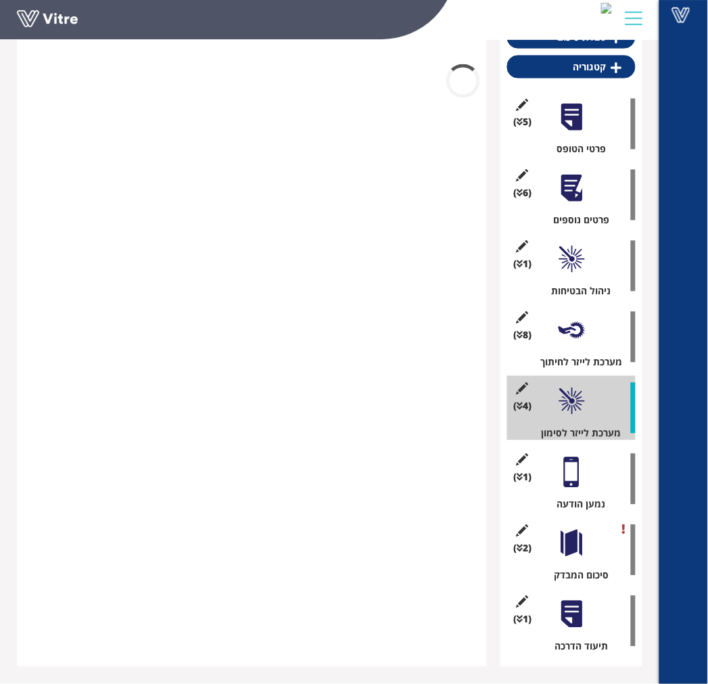
scroll to position [343, 0]
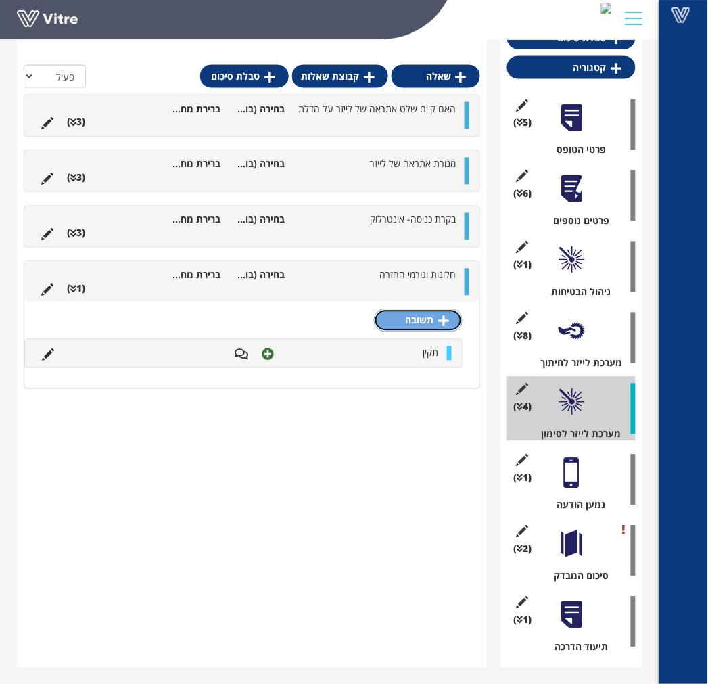
click at [451, 315] on link "תשובה" at bounding box center [418, 320] width 89 height 23
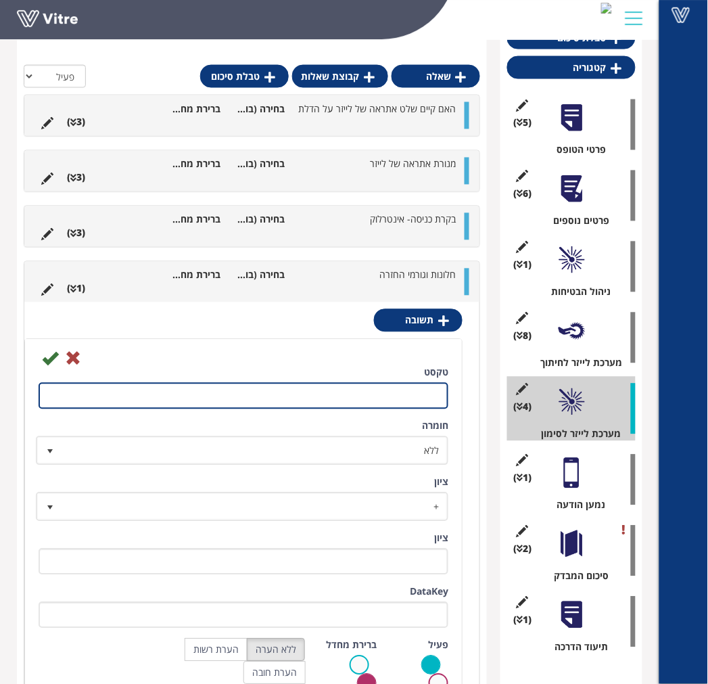
click at [380, 402] on input "טקסט" at bounding box center [244, 396] width 410 height 26
type input "לא תקין- פרט"
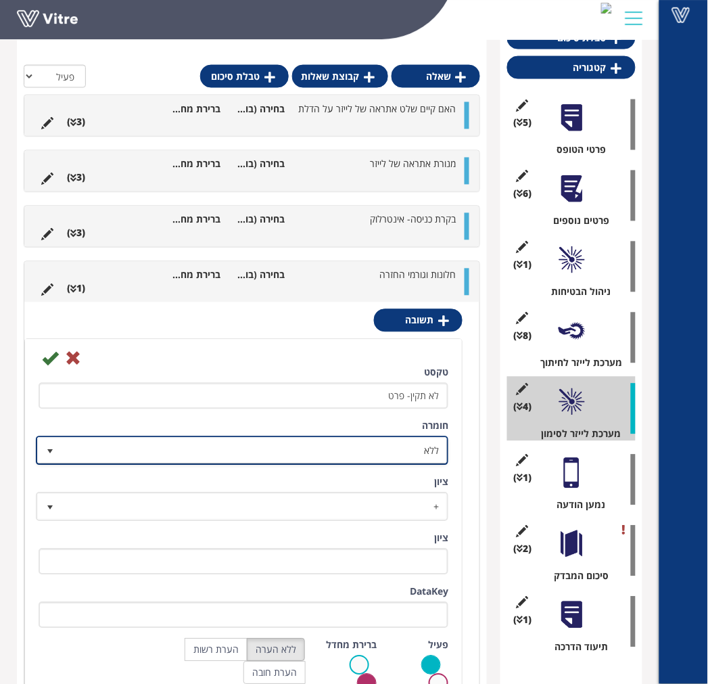
click at [373, 445] on span "ללא" at bounding box center [254, 450] width 385 height 24
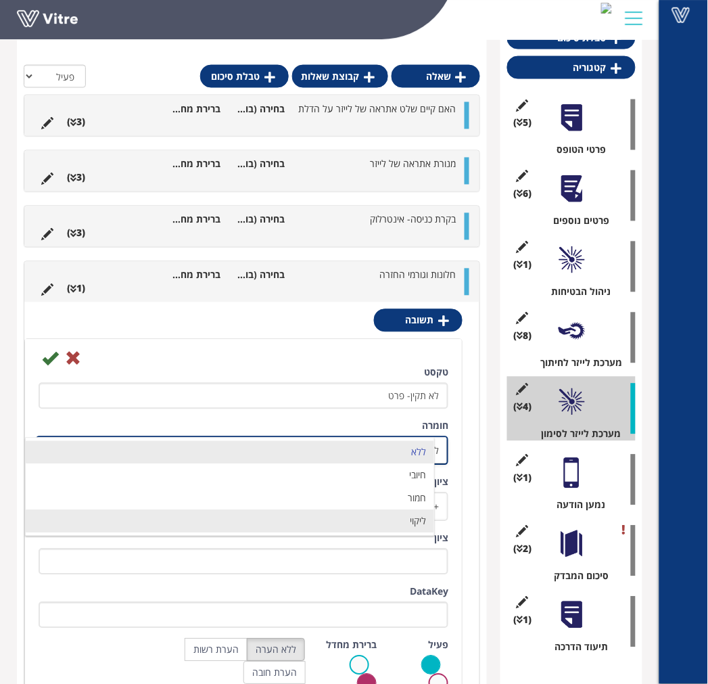
drag, startPoint x: 387, startPoint y: 518, endPoint x: 379, endPoint y: 512, distance: 10.1
click at [384, 517] on li "ליקוי" at bounding box center [230, 521] width 408 height 23
type input "1"
radio input "true"
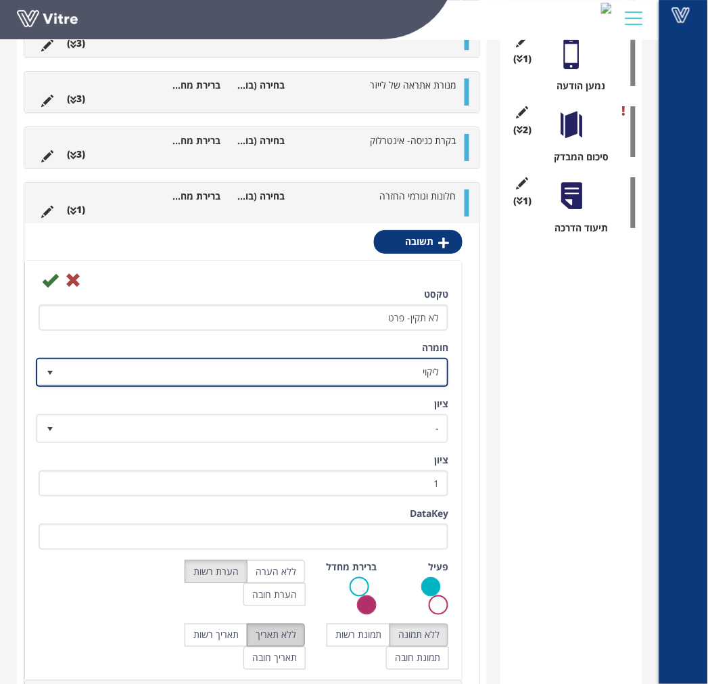
scroll to position [844, 0]
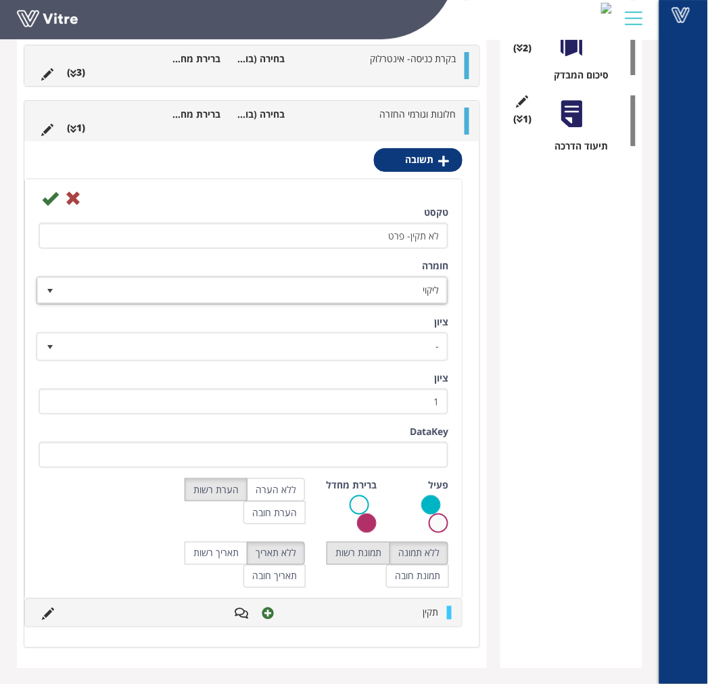
click at [354, 546] on label "תמונת רשות" at bounding box center [359, 553] width 64 height 23
radio input "true"
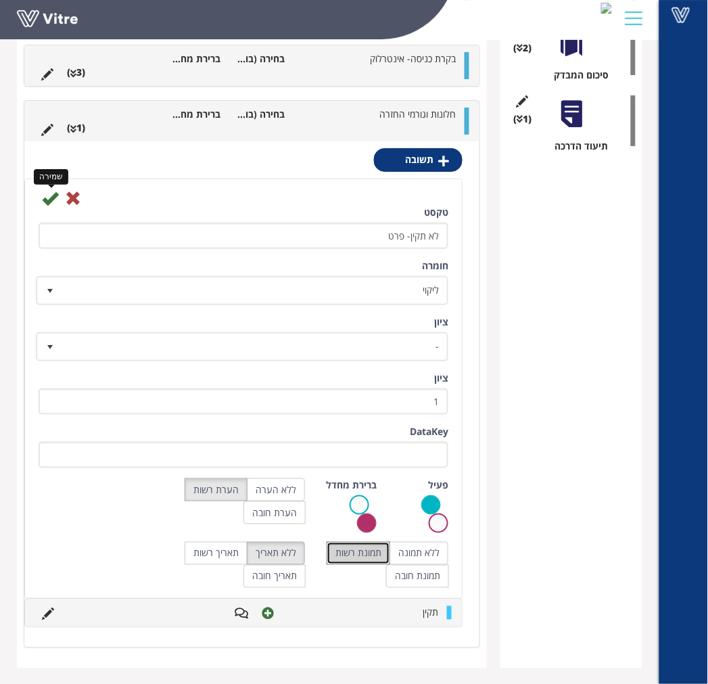
click at [47, 203] on icon at bounding box center [50, 198] width 16 height 16
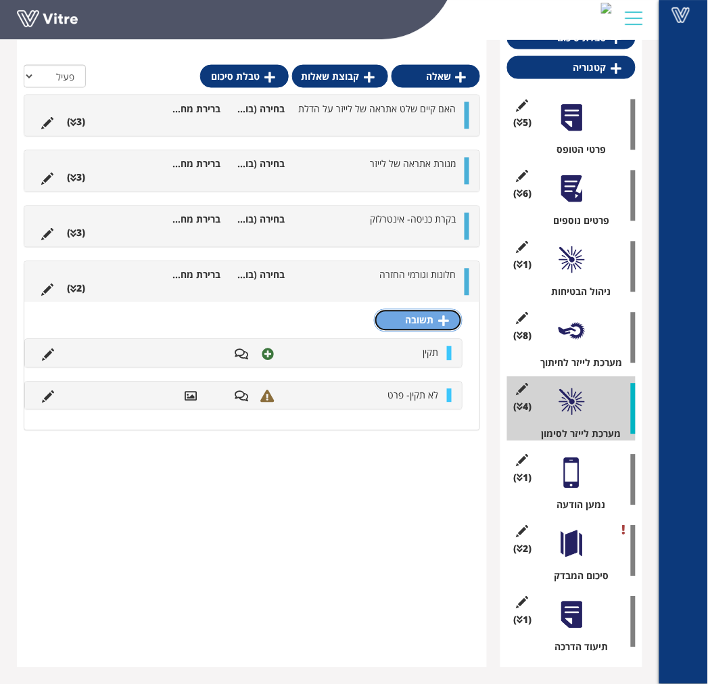
click at [392, 325] on link "תשובה" at bounding box center [418, 320] width 89 height 23
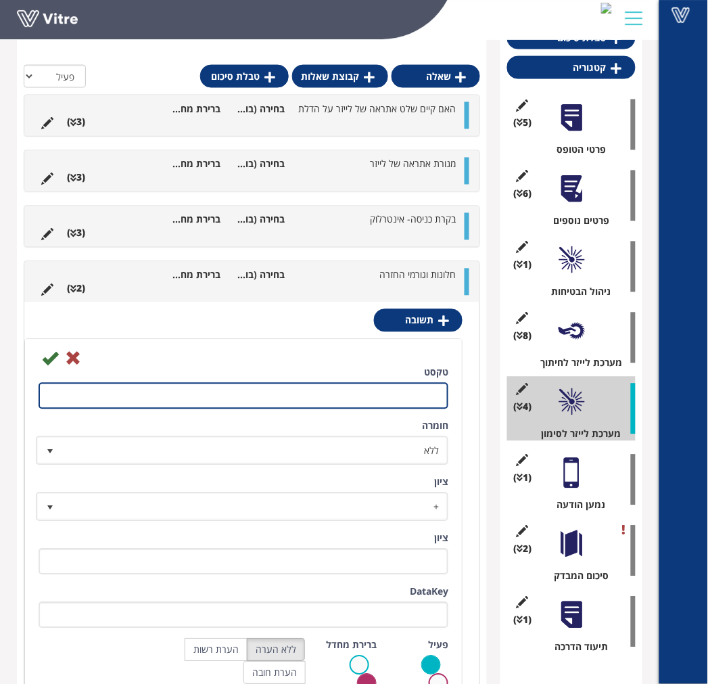
click at [374, 402] on input "טקסט" at bounding box center [244, 396] width 410 height 26
type input "אחר- פרט"
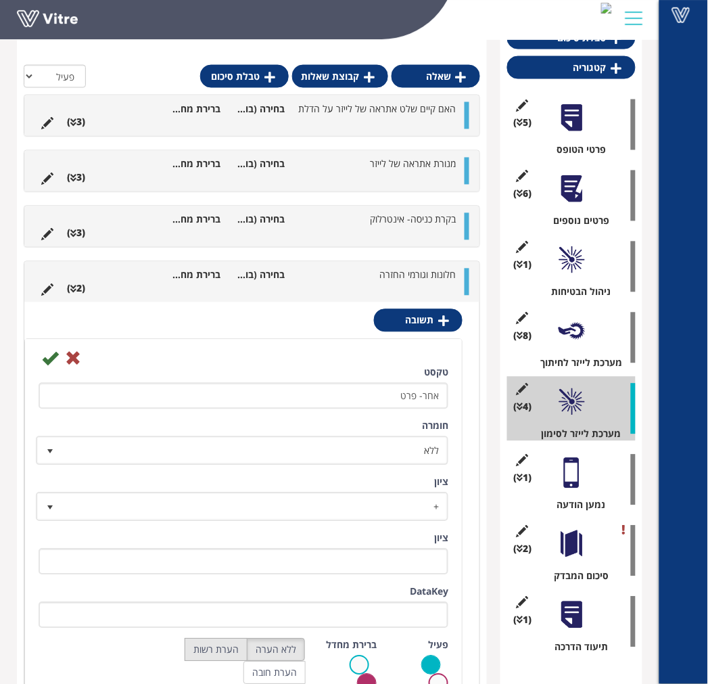
click at [237, 648] on label "הערת רשות" at bounding box center [216, 649] width 63 height 23
radio input "true"
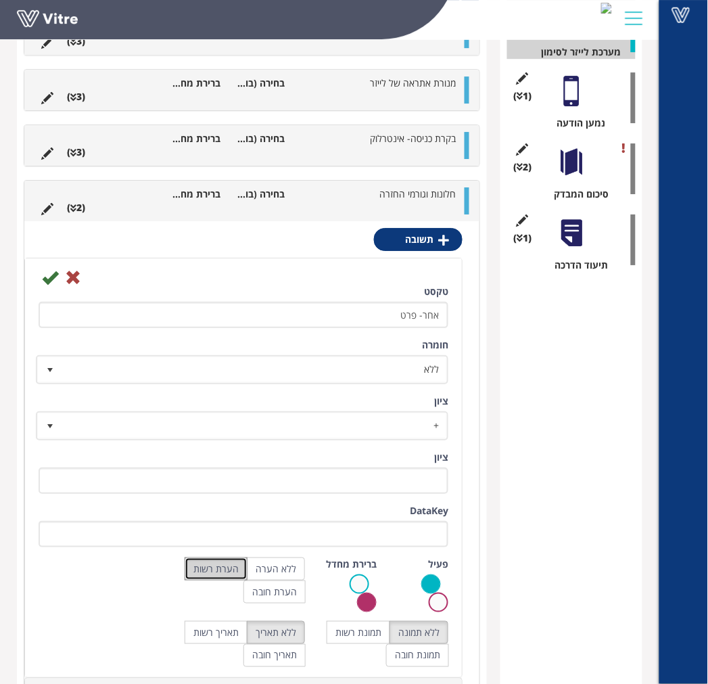
scroll to position [850, 0]
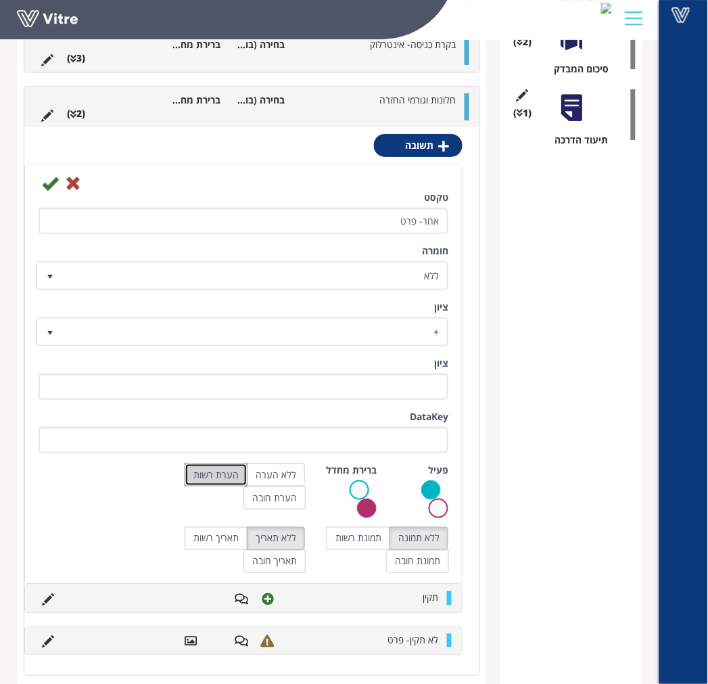
click at [330, 523] on div "ברירת מחדל" at bounding box center [351, 495] width 72 height 64
click at [337, 534] on label "תמונת רשות" at bounding box center [359, 538] width 64 height 23
radio input "true"
click at [48, 186] on icon at bounding box center [50, 183] width 16 height 16
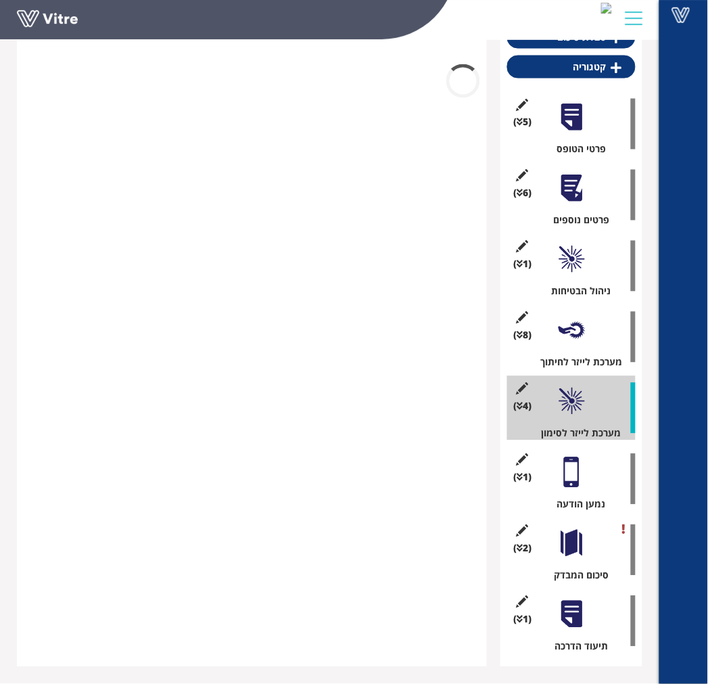
scroll to position [343, 0]
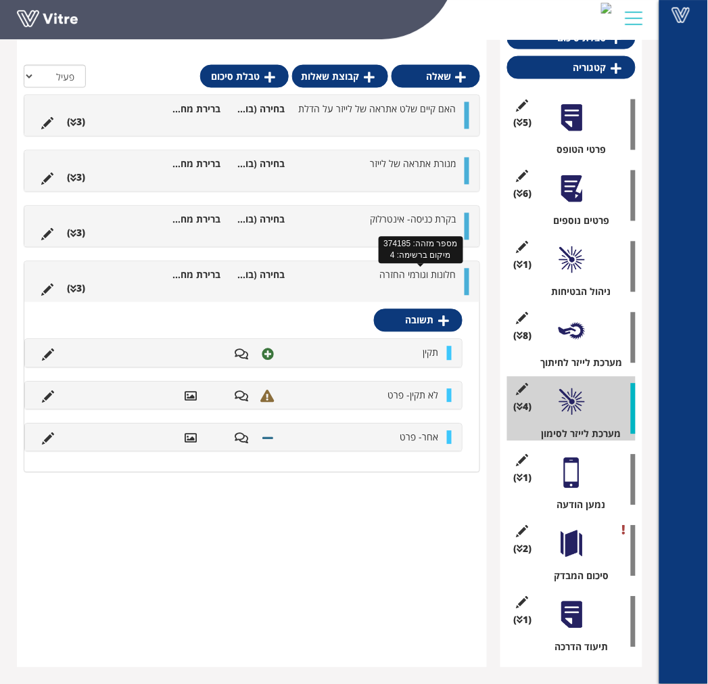
click at [398, 278] on span "חלונות וגורמי החזרה" at bounding box center [417, 274] width 76 height 13
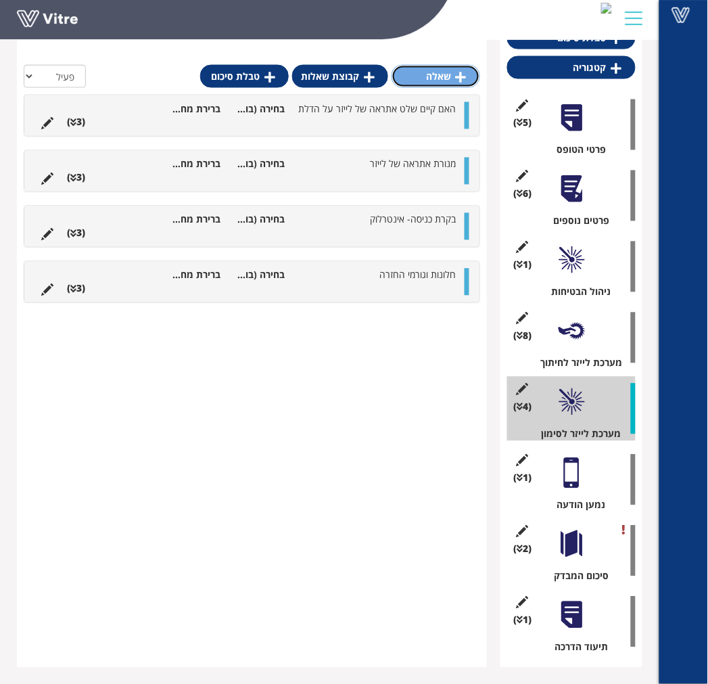
click at [441, 85] on link "שאלה" at bounding box center [435, 76] width 89 height 23
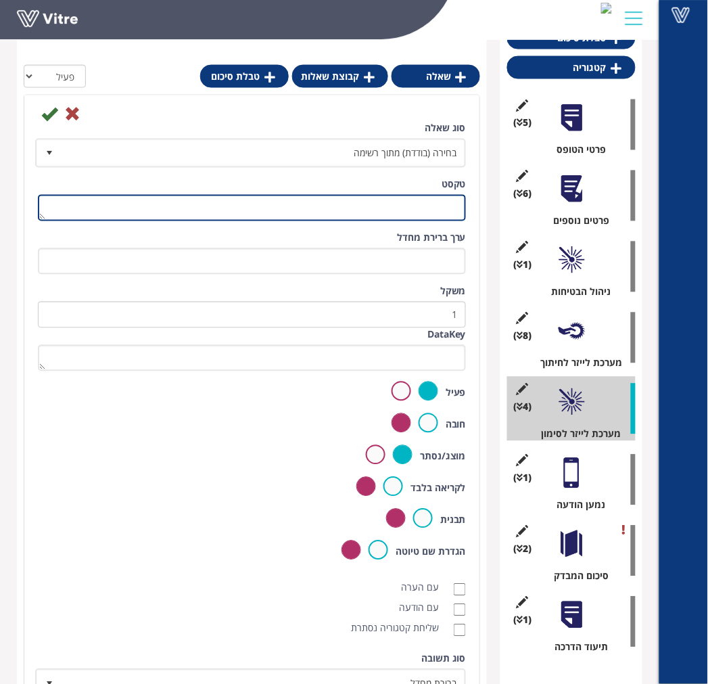
click at [426, 195] on textarea "טקסט" at bounding box center [252, 208] width 428 height 26
type textarea "מטף כיבוי אש"
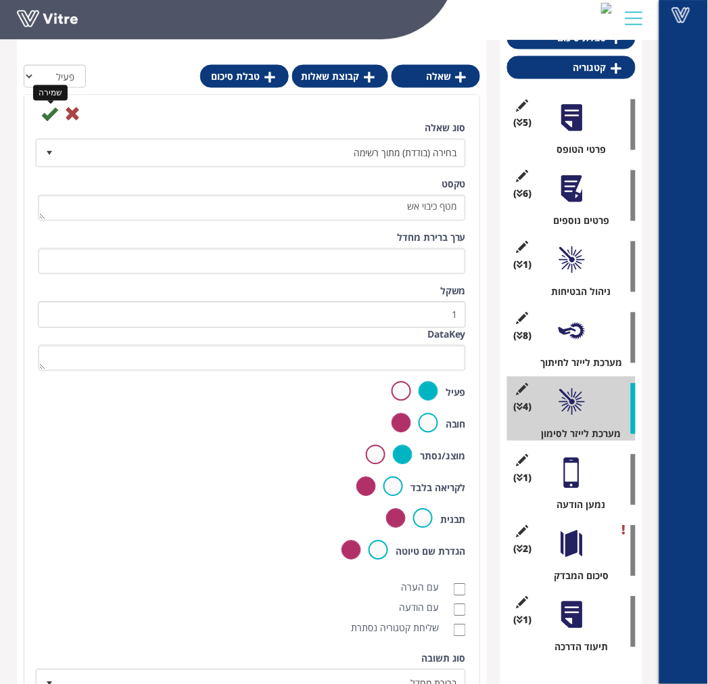
click at [54, 113] on icon at bounding box center [49, 114] width 16 height 16
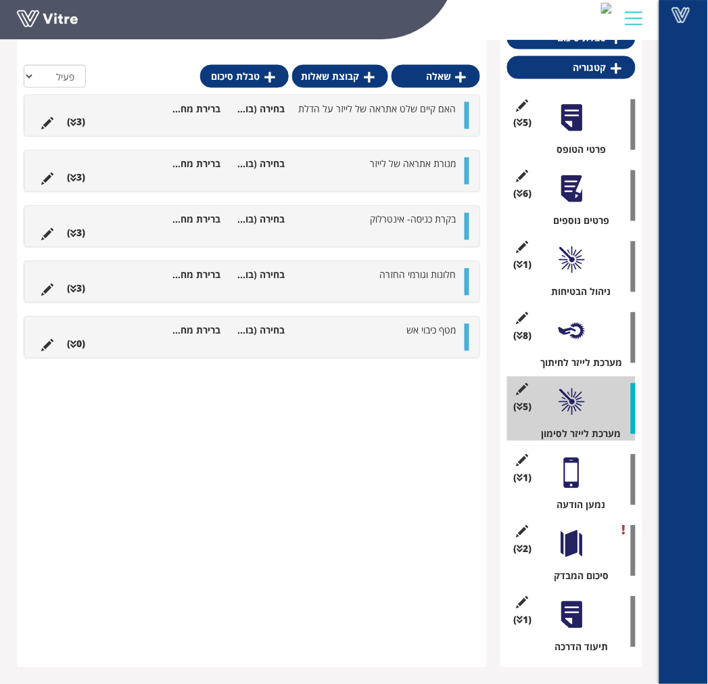
click at [367, 329] on li "מטף כיבוי אש" at bounding box center [376, 331] width 171 height 14
click at [322, 332] on li "מטף כיבוי אש" at bounding box center [376, 331] width 171 height 14
click at [46, 343] on icon at bounding box center [47, 345] width 12 height 12
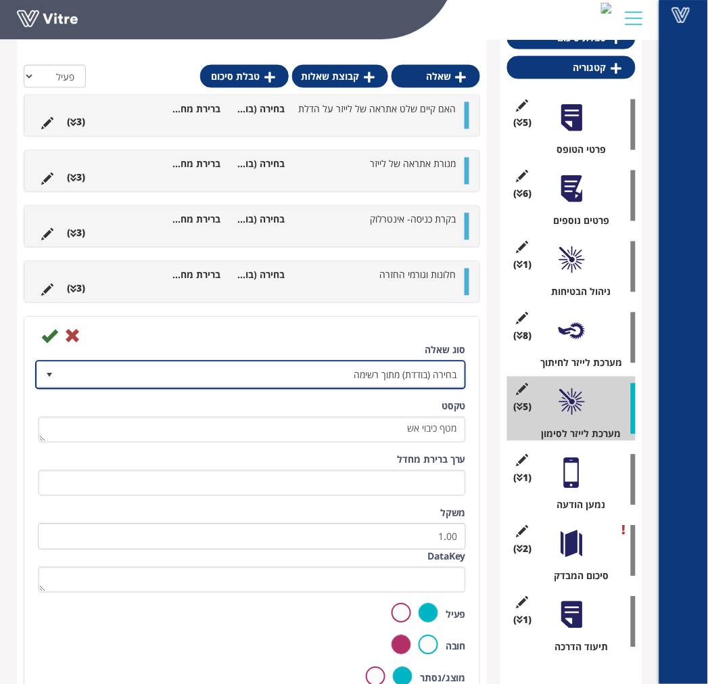
click at [360, 381] on span "בחירה (בודדת) מתוך רשימה" at bounding box center [263, 374] width 404 height 24
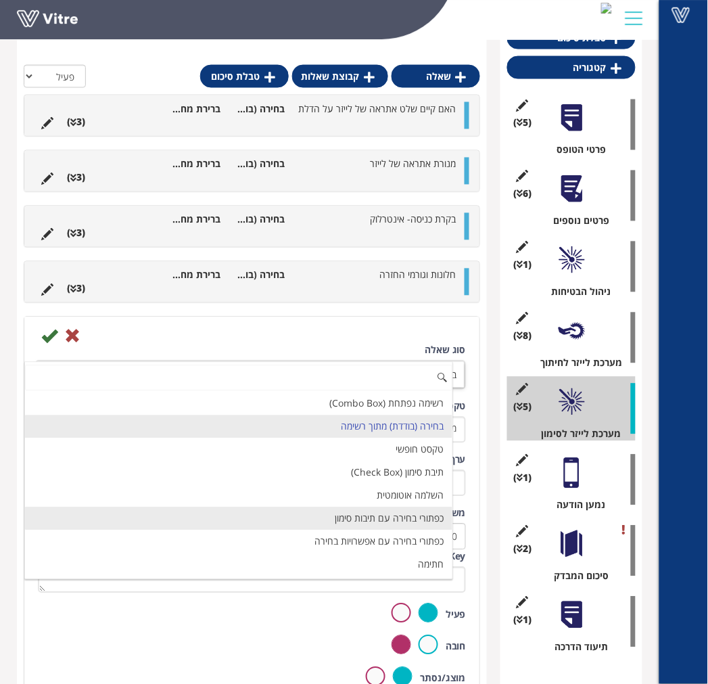
click at [359, 514] on li "כפתורי בחירה עם תיבות סימון" at bounding box center [238, 518] width 427 height 23
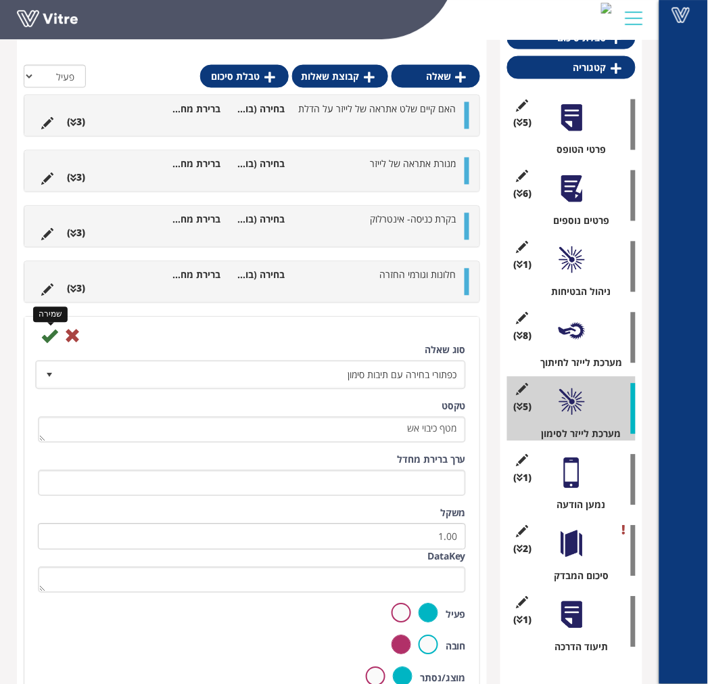
click at [48, 339] on icon at bounding box center [49, 336] width 16 height 16
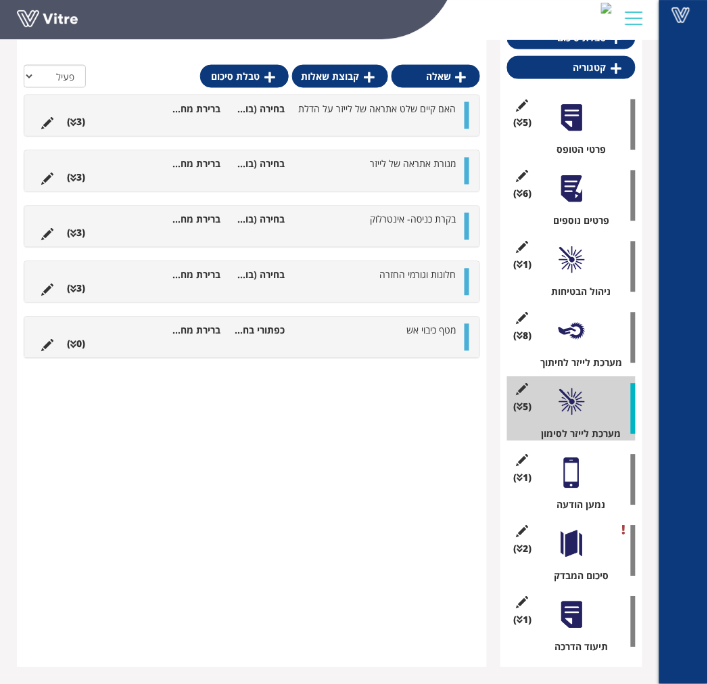
click at [360, 345] on li at bounding box center [347, 344] width 26 height 14
click at [416, 377] on link "תשובה" at bounding box center [418, 375] width 89 height 23
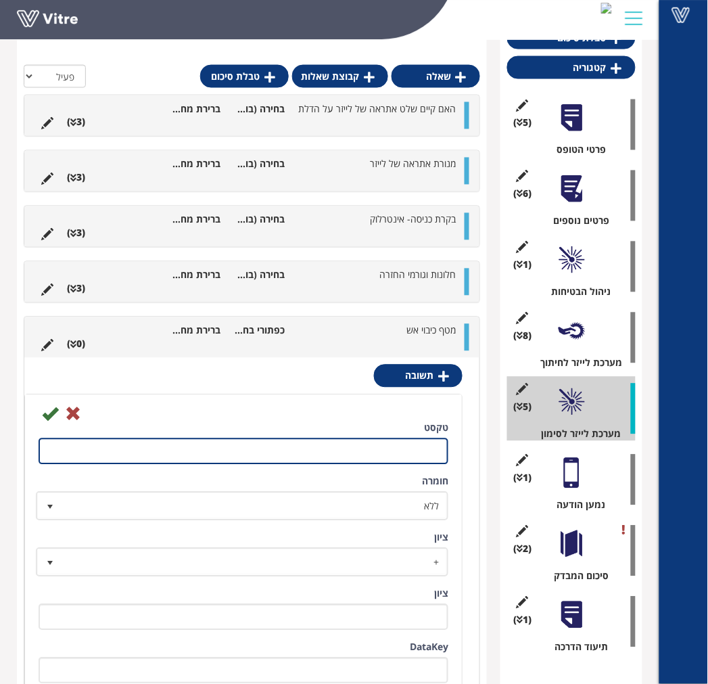
click at [396, 446] on input "טקסט" at bounding box center [244, 451] width 410 height 26
type input "תקין"
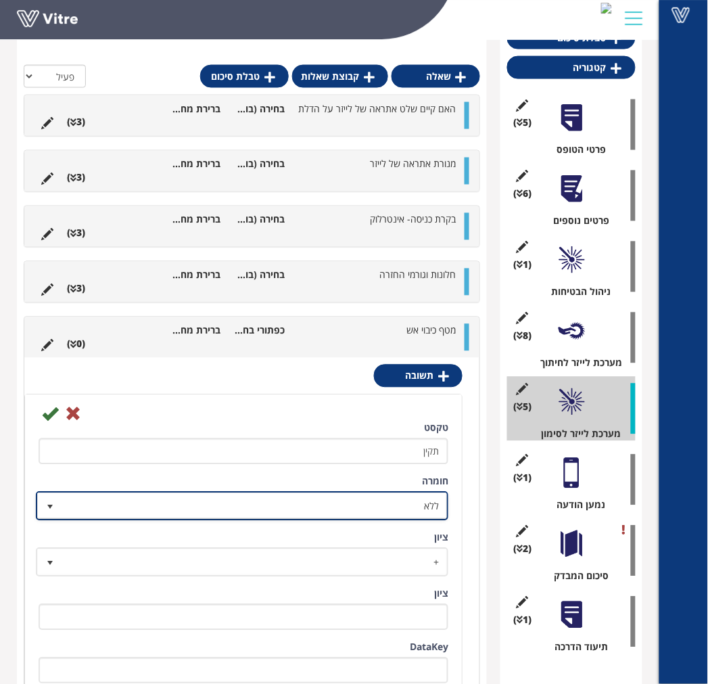
click at [354, 510] on span "ללא" at bounding box center [254, 506] width 385 height 24
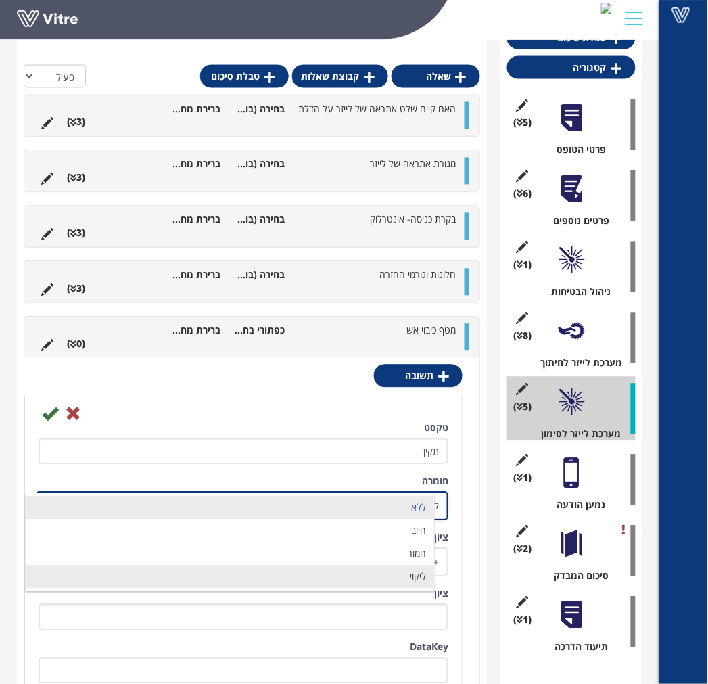
click at [372, 569] on li "ליקוי" at bounding box center [230, 576] width 408 height 23
type input "1"
radio input "true"
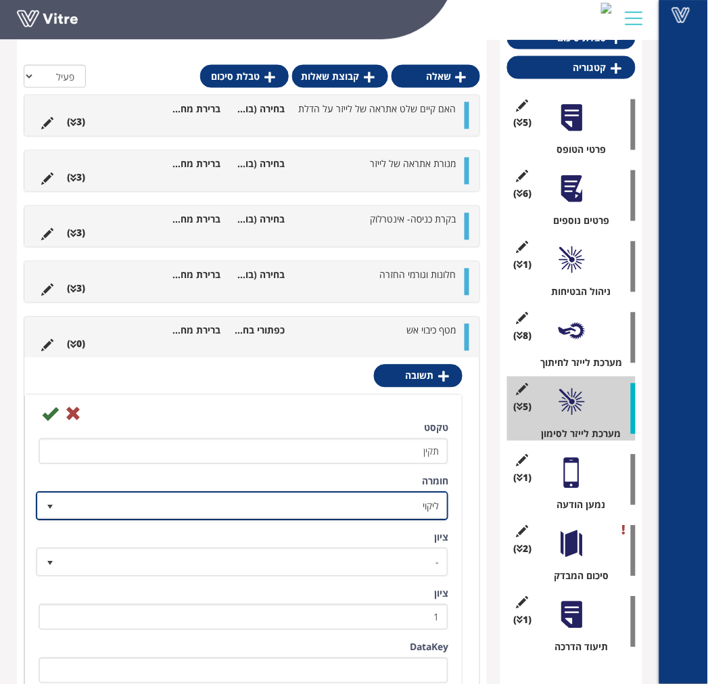
click at [373, 501] on span "ליקוי" at bounding box center [254, 506] width 385 height 24
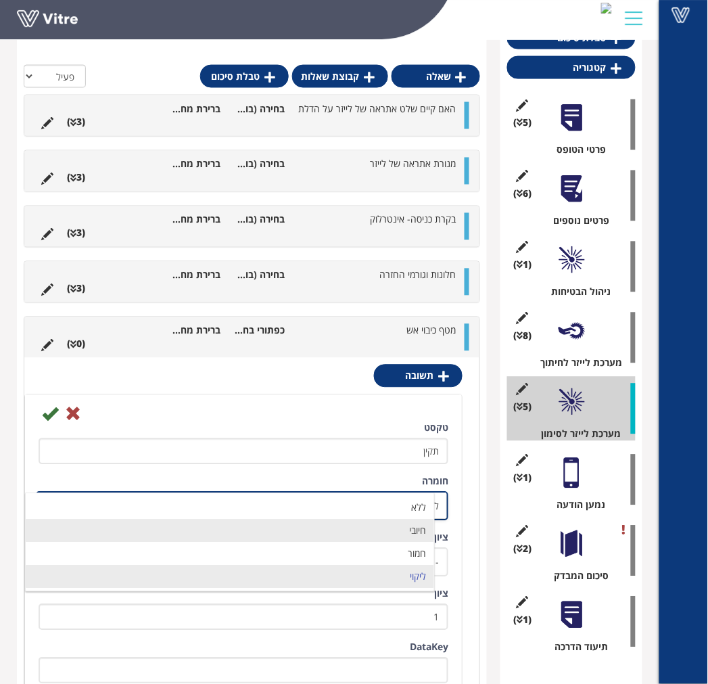
click at [379, 535] on li "חיובי" at bounding box center [230, 530] width 408 height 23
radio input "true"
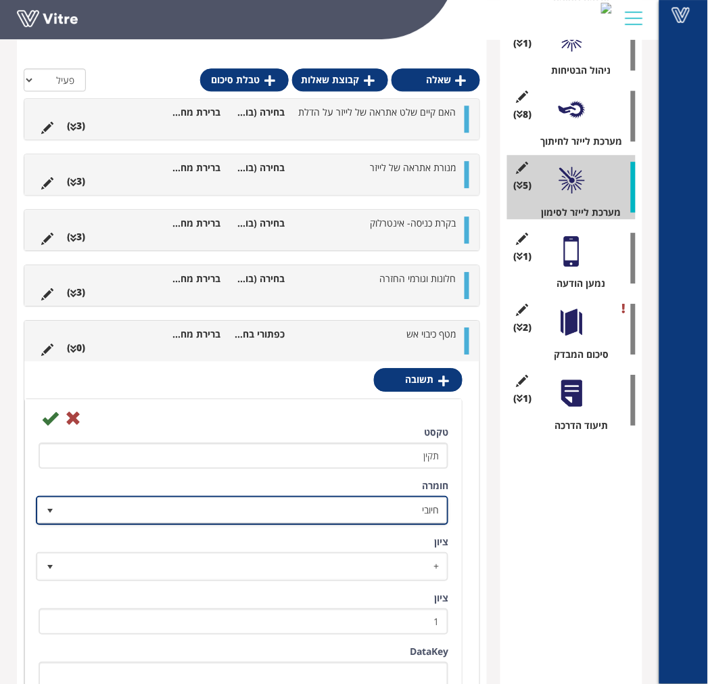
scroll to position [569, 0]
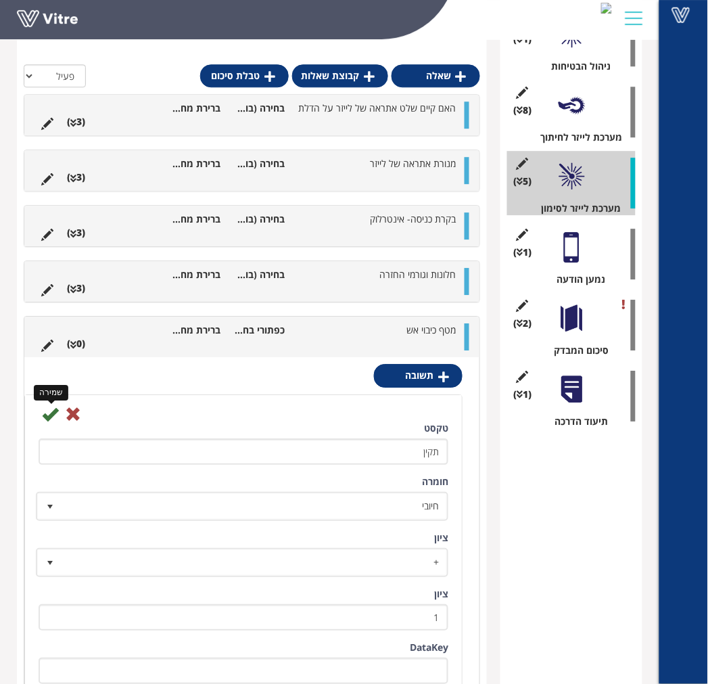
click at [49, 414] on icon at bounding box center [50, 414] width 16 height 16
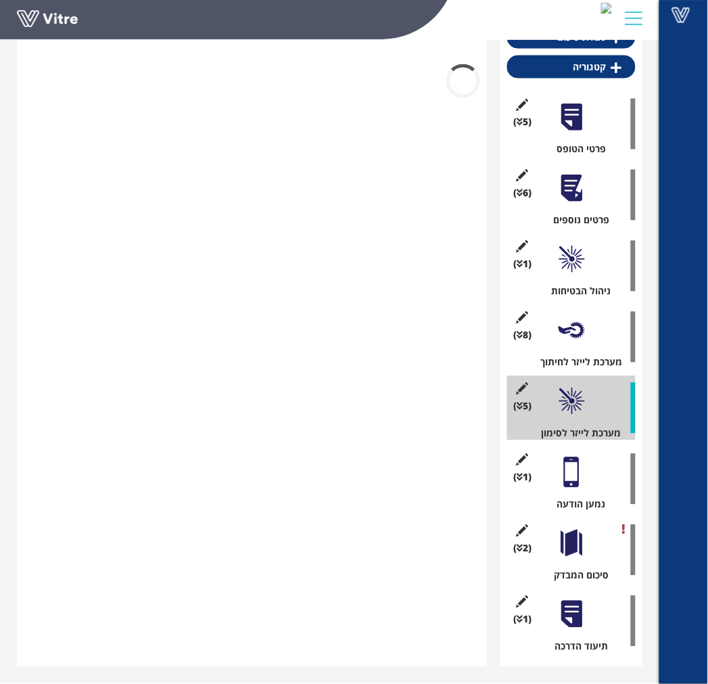
scroll to position [343, 0]
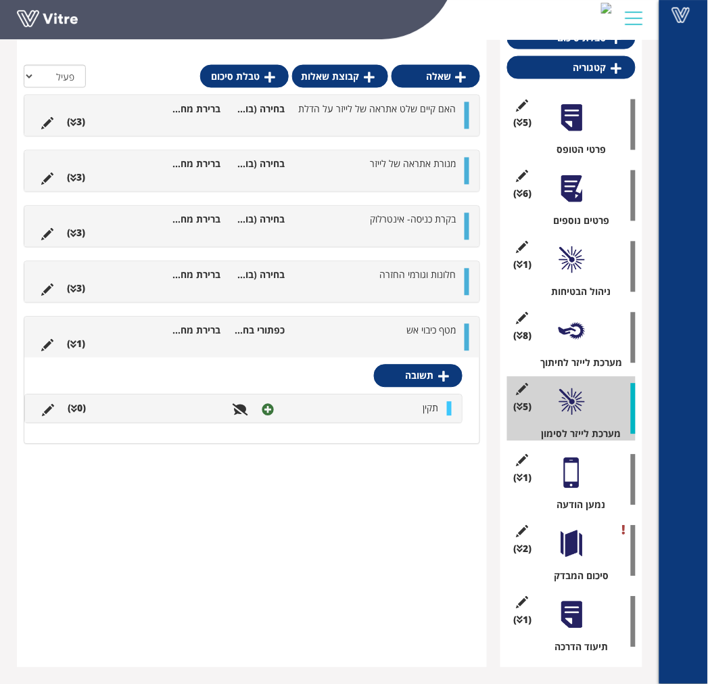
click at [403, 413] on li "תקין" at bounding box center [363, 409] width 164 height 14
click at [408, 443] on link "תת-תשובה" at bounding box center [379, 440] width 132 height 23
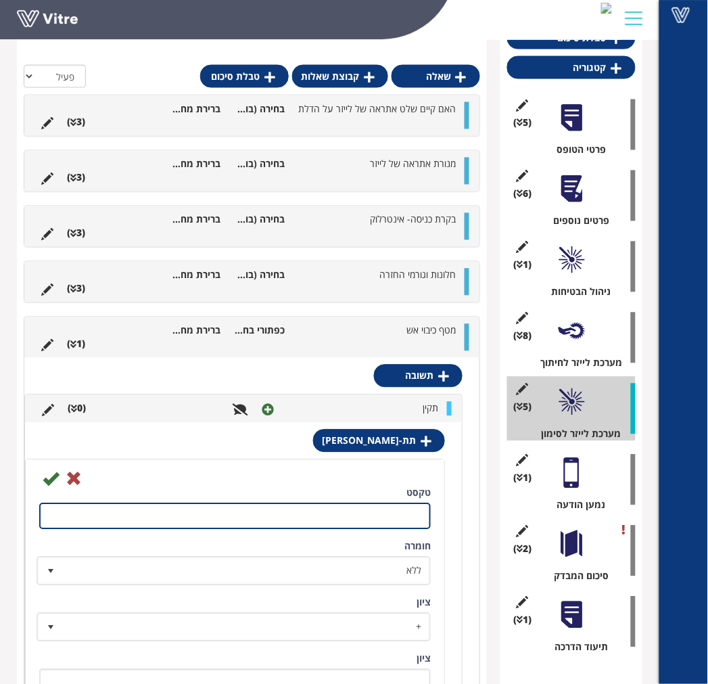
click at [402, 514] on input "טקסט" at bounding box center [234, 516] width 391 height 26
type input "קיימת מדבקת בדיקה שנתית"
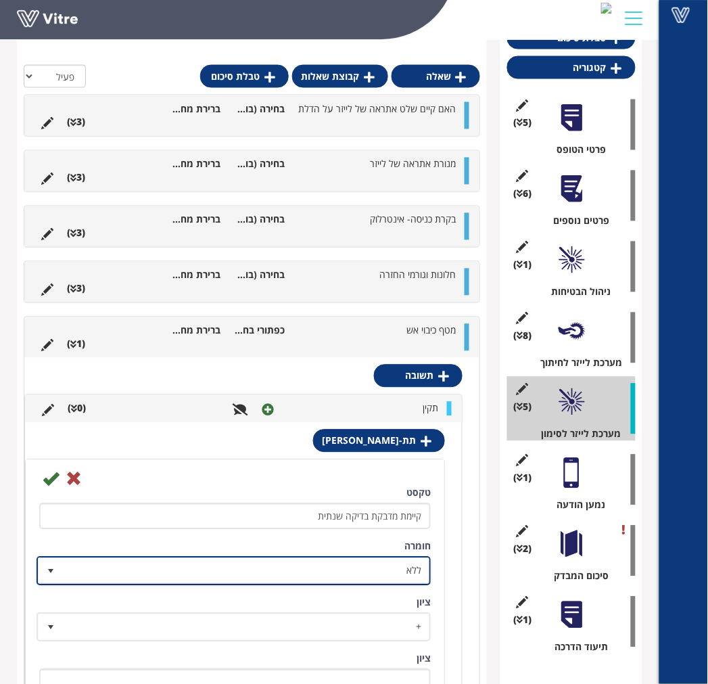
click at [333, 569] on span "ללא" at bounding box center [245, 570] width 367 height 24
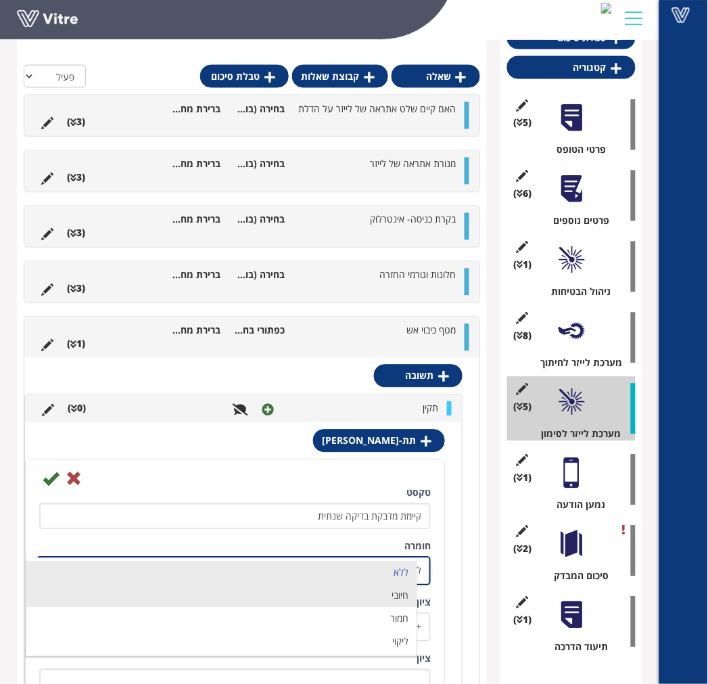
click at [350, 591] on li "חיובי" at bounding box center [221, 595] width 390 height 23
type input "1"
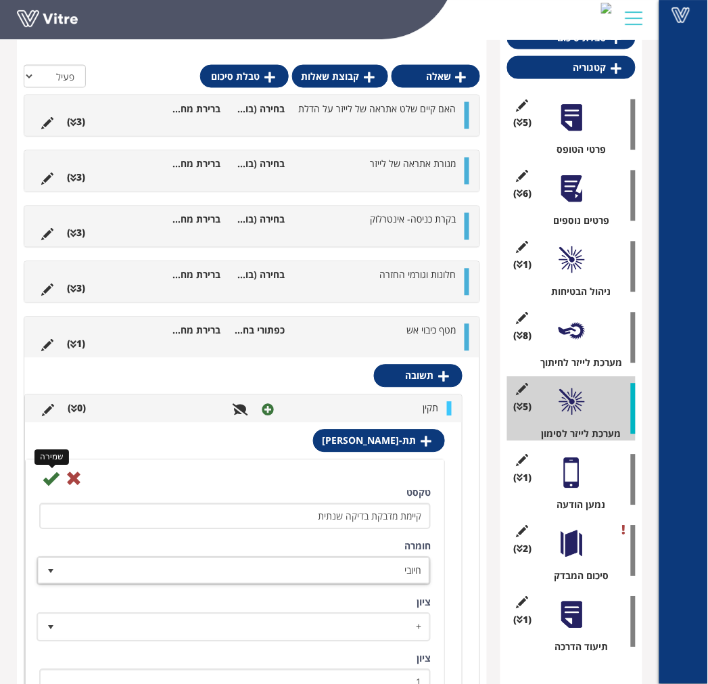
click at [46, 480] on icon at bounding box center [51, 479] width 16 height 16
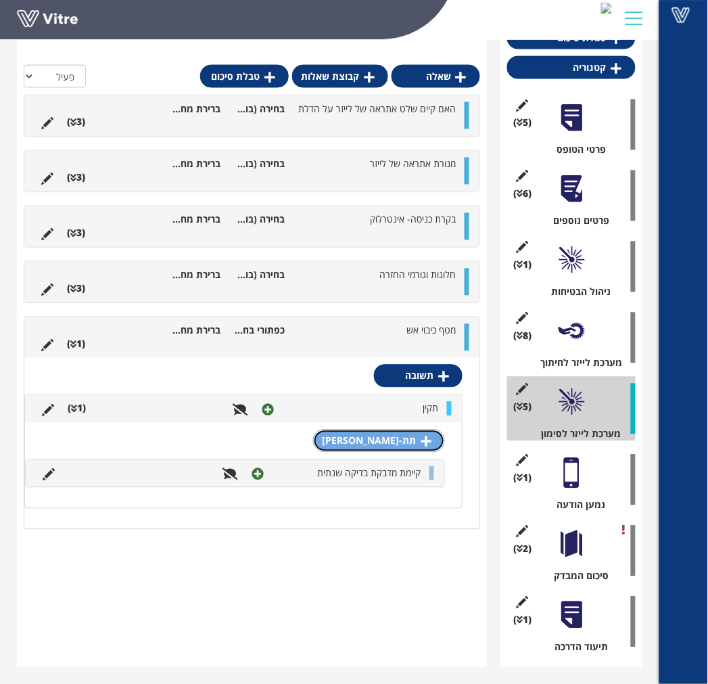
click at [387, 437] on link "תת-תשובה" at bounding box center [379, 440] width 132 height 23
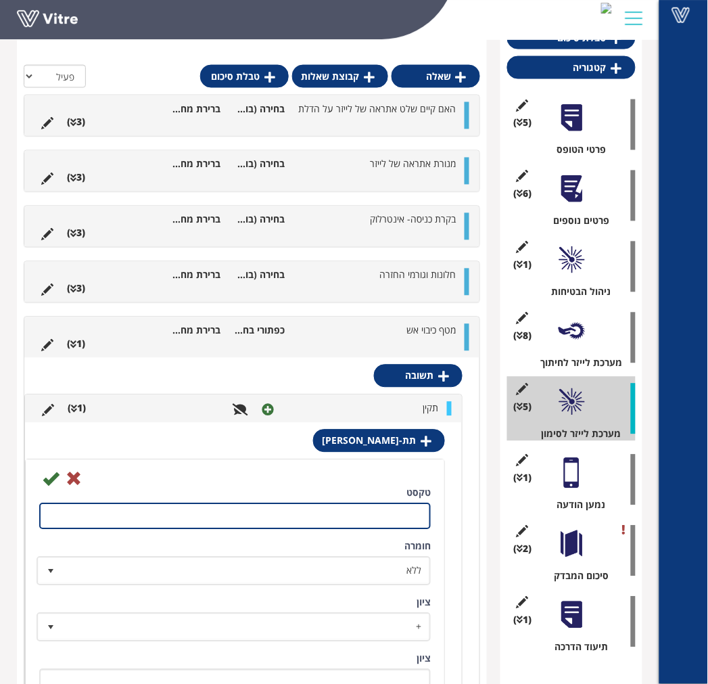
click at [395, 522] on input "טקסט" at bounding box center [234, 516] width 391 height 26
type input "לא קיים מדבקת תקינות שנתית"
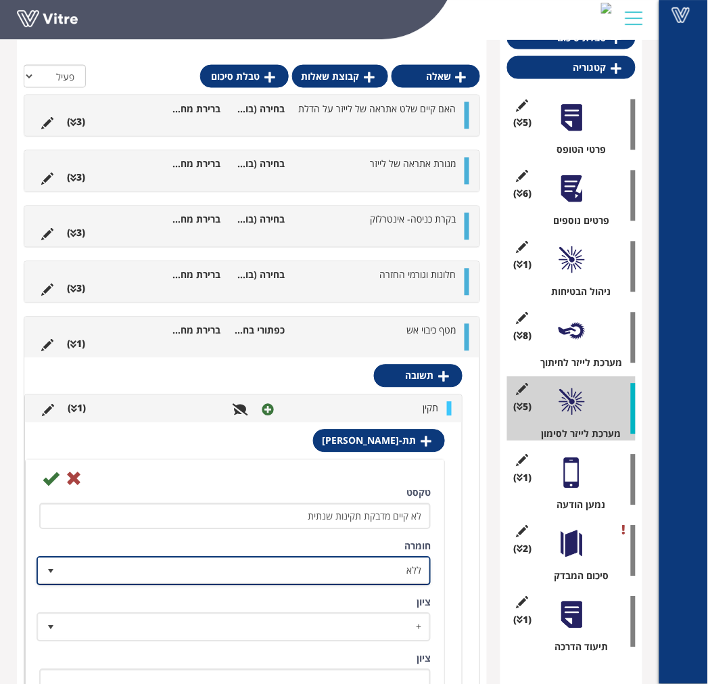
click at [330, 558] on span "ללא" at bounding box center [233, 571] width 391 height 26
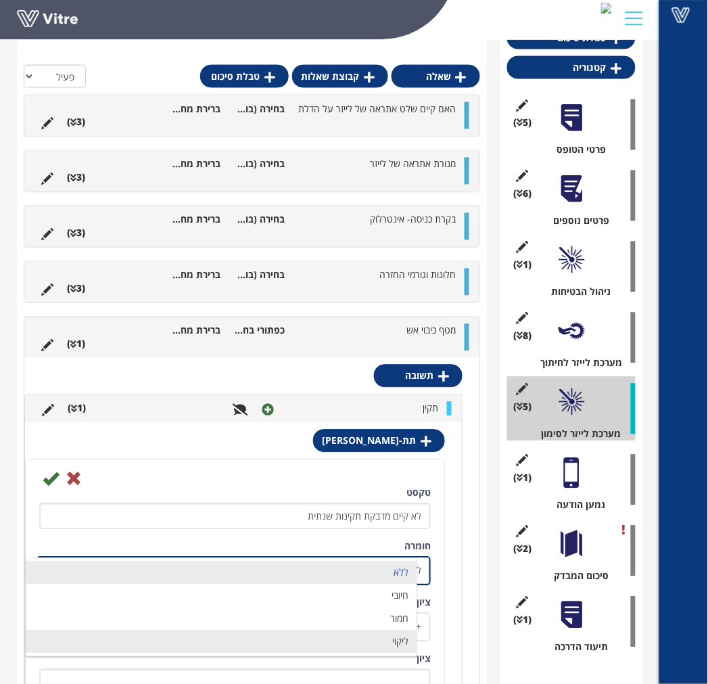
click at [357, 638] on li "ליקוי" at bounding box center [221, 641] width 390 height 23
type input "1"
radio input "true"
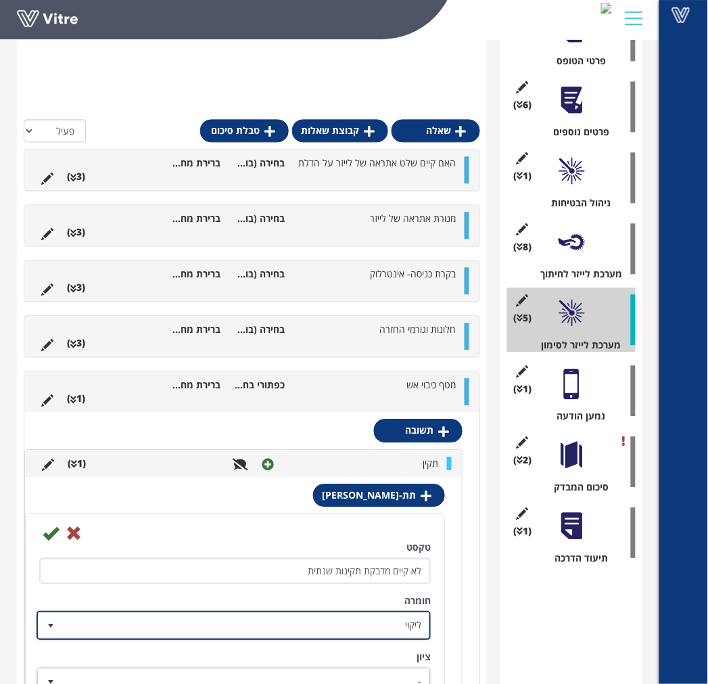
scroll to position [663, 0]
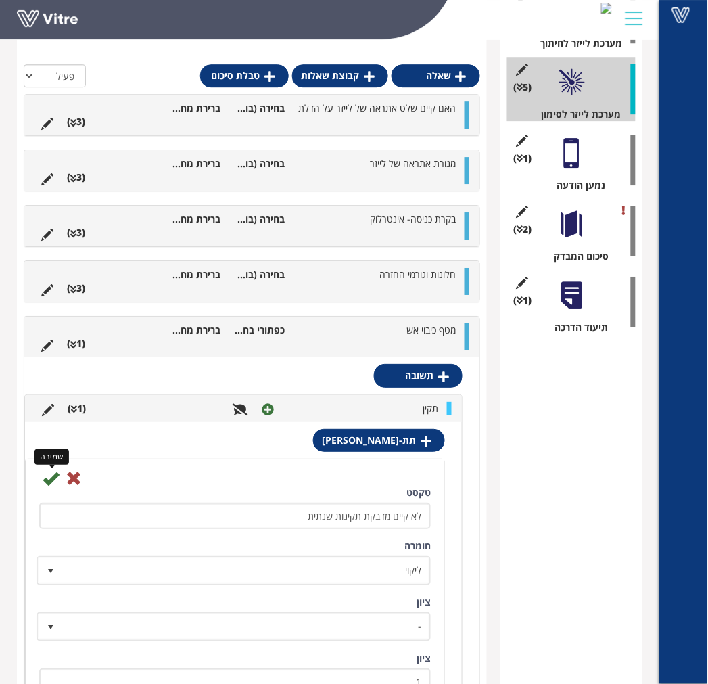
click at [51, 475] on icon at bounding box center [51, 478] width 16 height 16
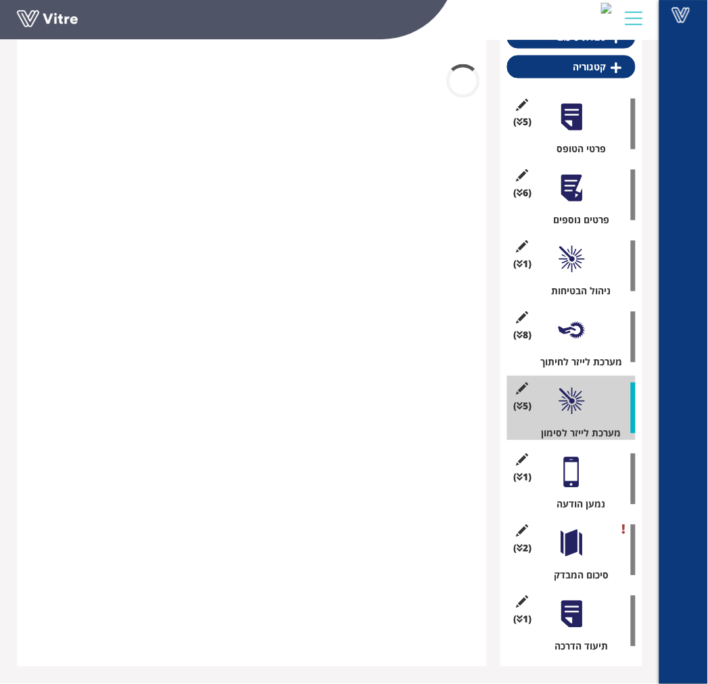
scroll to position [343, 0]
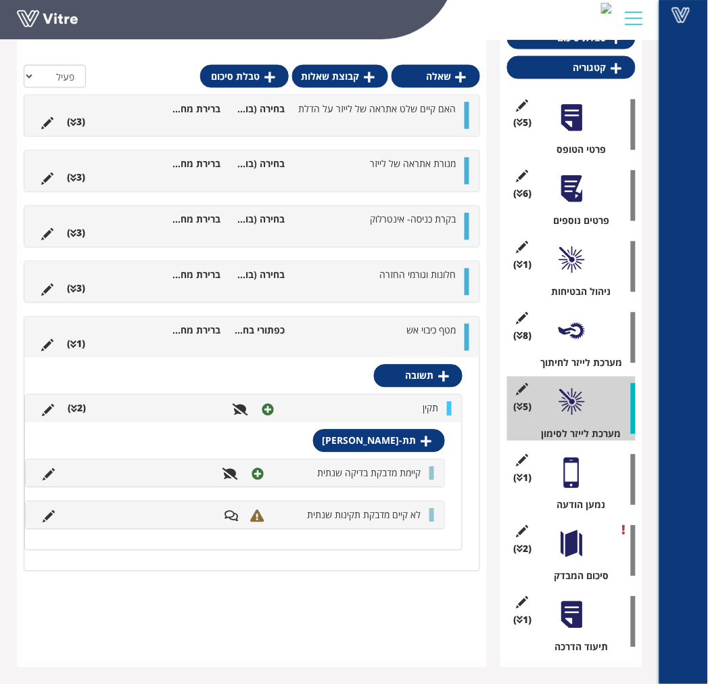
click at [322, 402] on li "תקין" at bounding box center [363, 409] width 164 height 14
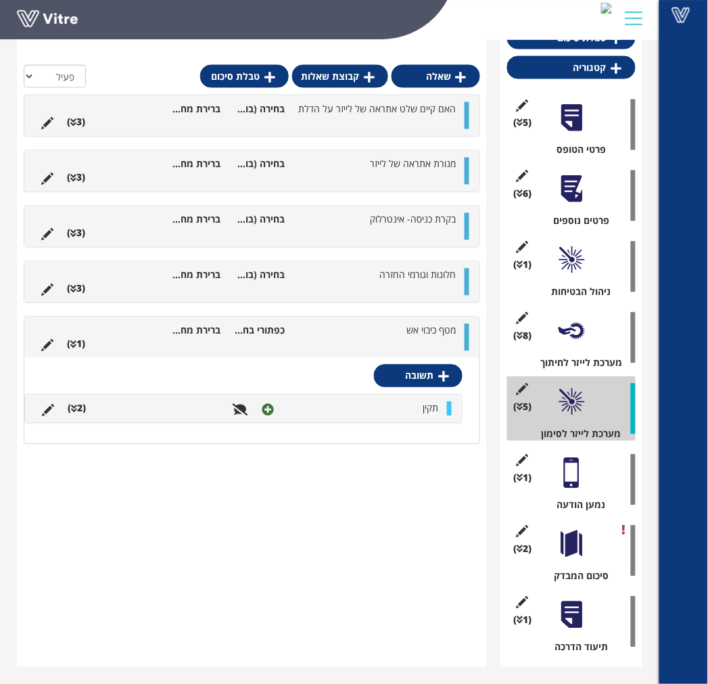
click at [334, 350] on li at bounding box center [321, 344] width 26 height 14
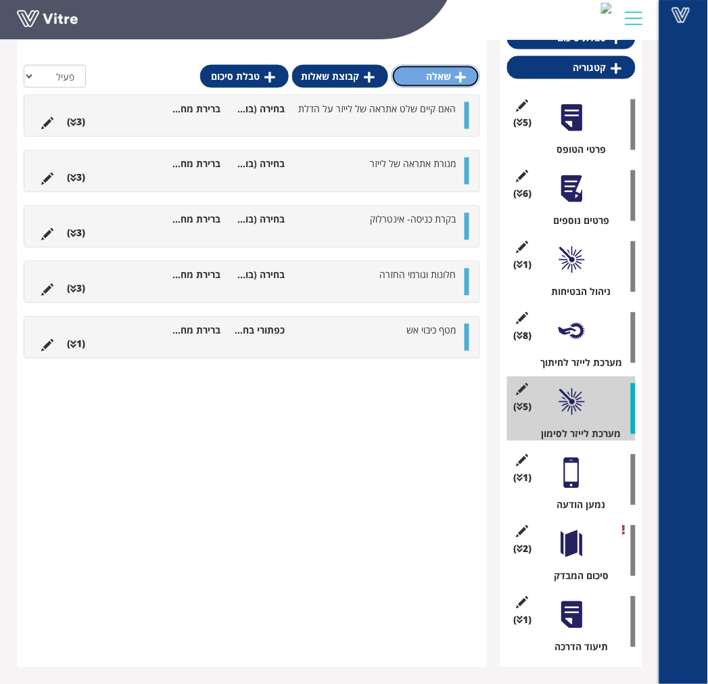
click at [429, 79] on link "שאלה" at bounding box center [435, 76] width 89 height 23
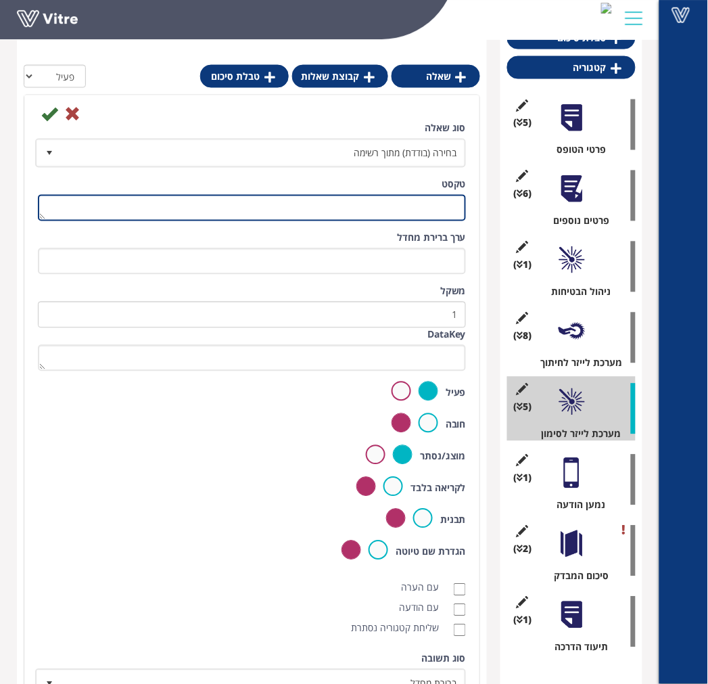
click at [412, 216] on textarea "טקסט" at bounding box center [252, 208] width 428 height 26
type textarea "הוראות בטיחות ומידע על הגנה של משקפי בטיחות"
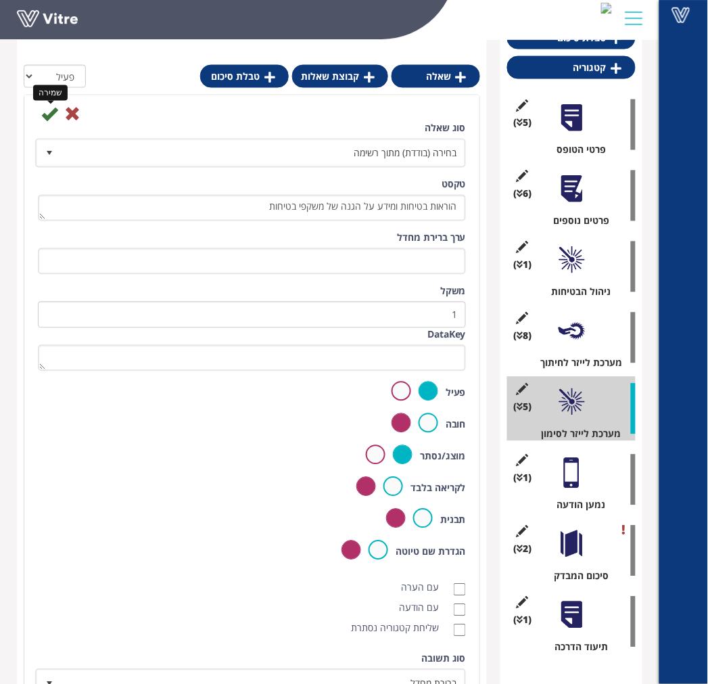
click at [49, 113] on icon at bounding box center [49, 114] width 16 height 16
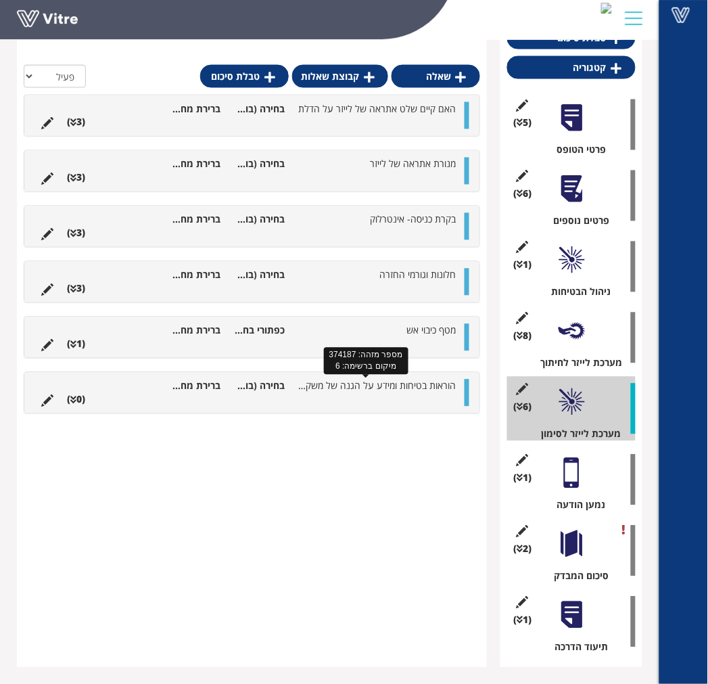
click at [404, 391] on span "הוראות בטיחות ומידע על הגנה של משקפי בטיחות" at bounding box center [361, 385] width 187 height 13
click at [433, 424] on link "תשובה" at bounding box center [418, 431] width 89 height 23
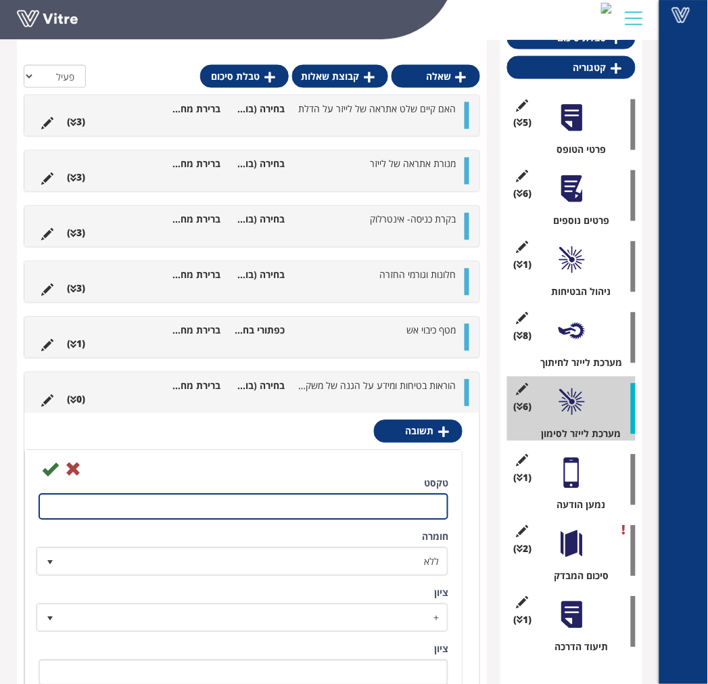
click at [431, 502] on input "טקסט" at bounding box center [244, 507] width 410 height 26
type input "תקין"
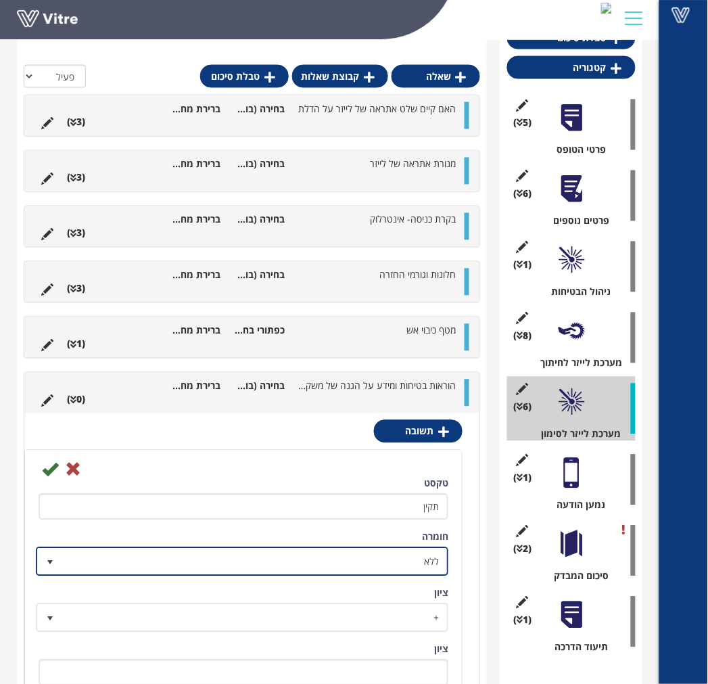
click at [293, 548] on span "ללא" at bounding box center [242, 561] width 410 height 26
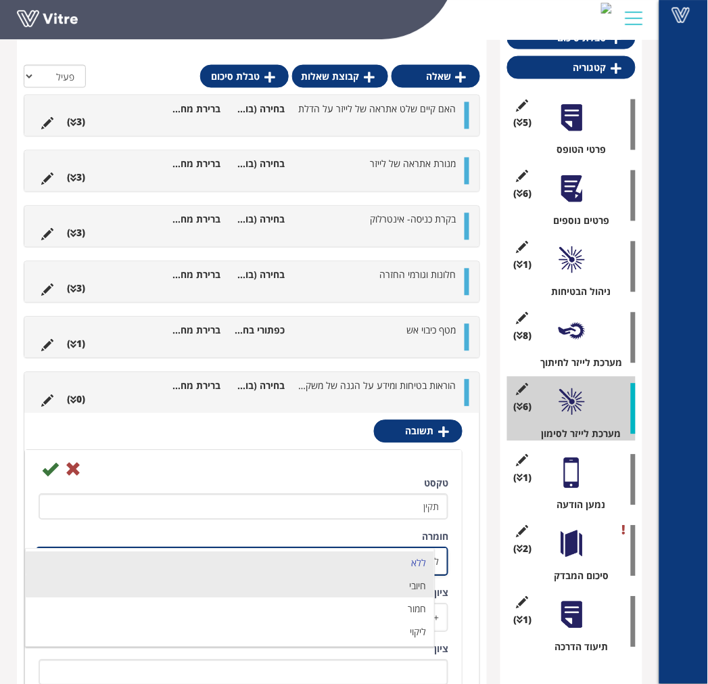
drag, startPoint x: 350, startPoint y: 588, endPoint x: 271, endPoint y: 553, distance: 86.6
click at [349, 587] on li "חיובי" at bounding box center [230, 586] width 408 height 23
type input "1"
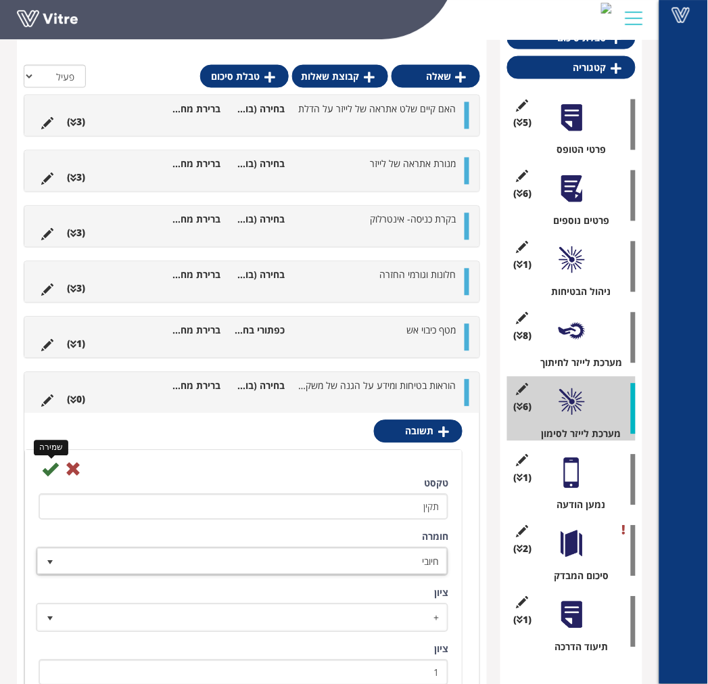
click at [44, 473] on icon at bounding box center [50, 469] width 16 height 16
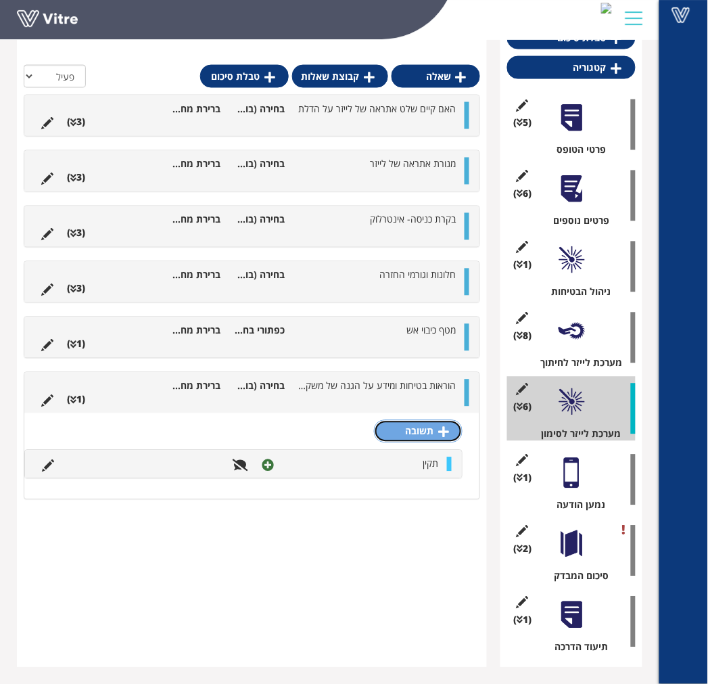
drag, startPoint x: 416, startPoint y: 442, endPoint x: 407, endPoint y: 479, distance: 37.6
click at [415, 442] on link "תשובה" at bounding box center [418, 431] width 89 height 23
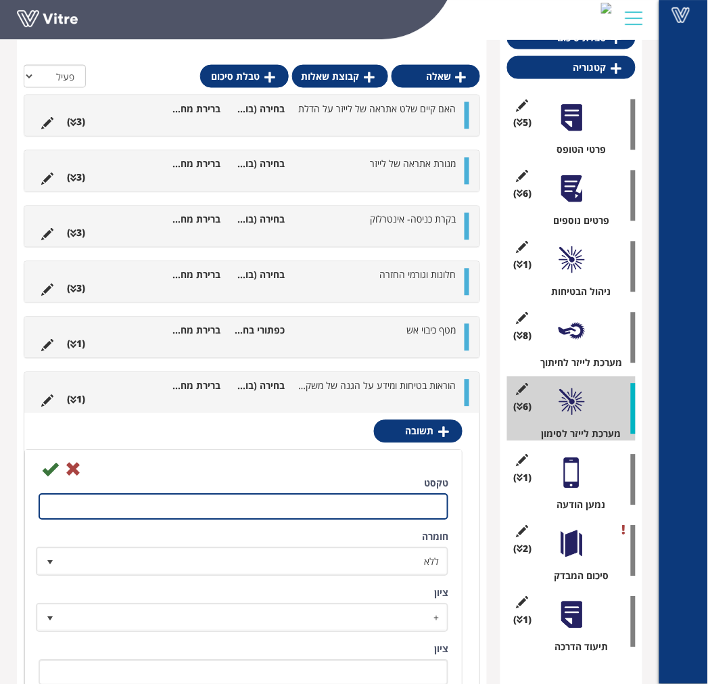
click at [400, 514] on input "טקסט" at bounding box center [244, 507] width 410 height 26
type input "לא תקין- פרט"
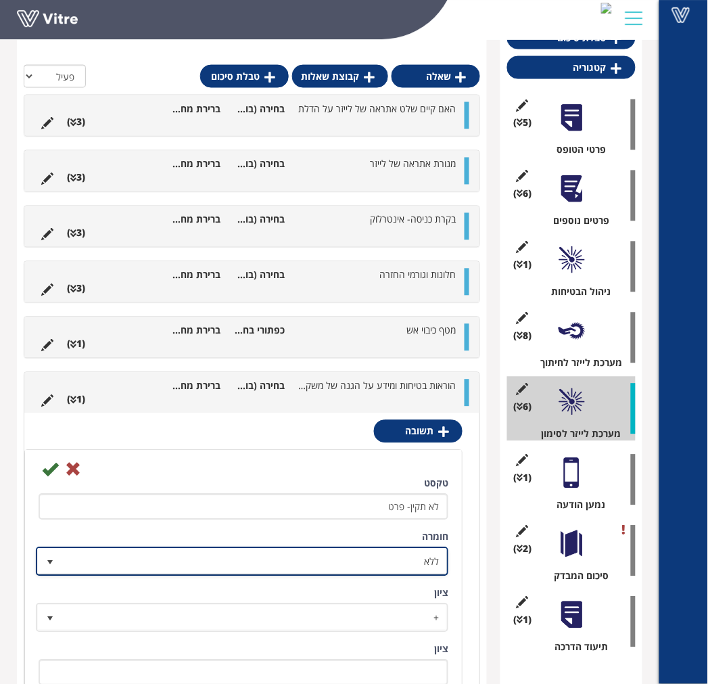
click at [425, 567] on span "ללא" at bounding box center [254, 561] width 385 height 24
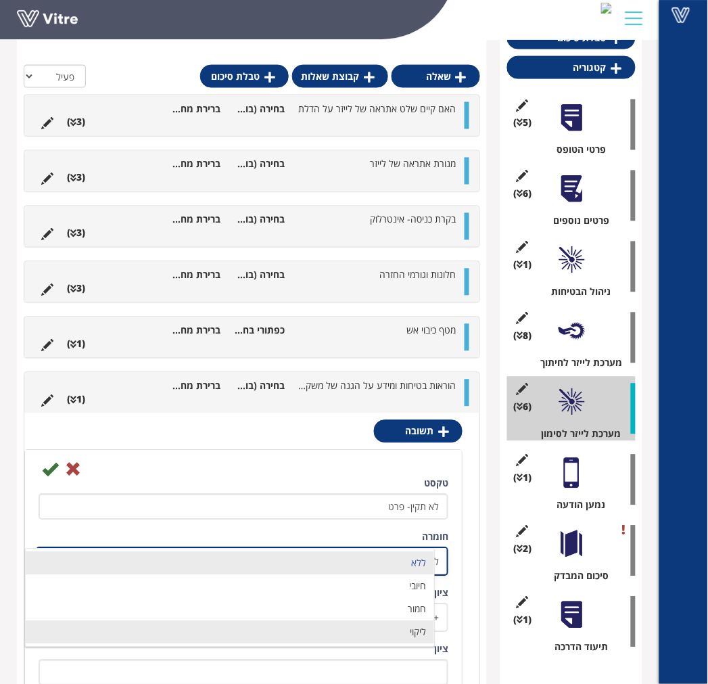
click at [412, 625] on li "ליקוי" at bounding box center [230, 632] width 408 height 23
type input "1"
radio input "true"
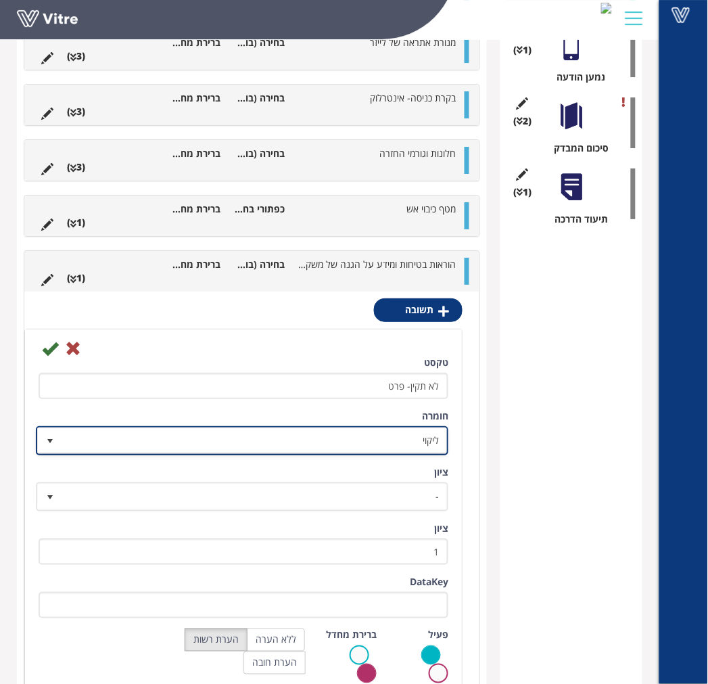
scroll to position [850, 0]
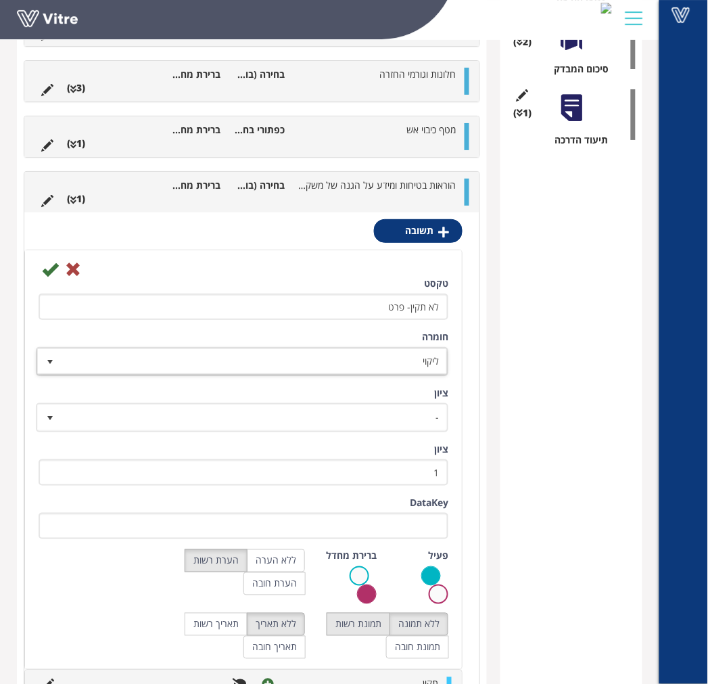
click at [368, 622] on label "תמונת רשות" at bounding box center [359, 624] width 64 height 23
radio input "true"
click at [43, 273] on icon at bounding box center [50, 269] width 16 height 16
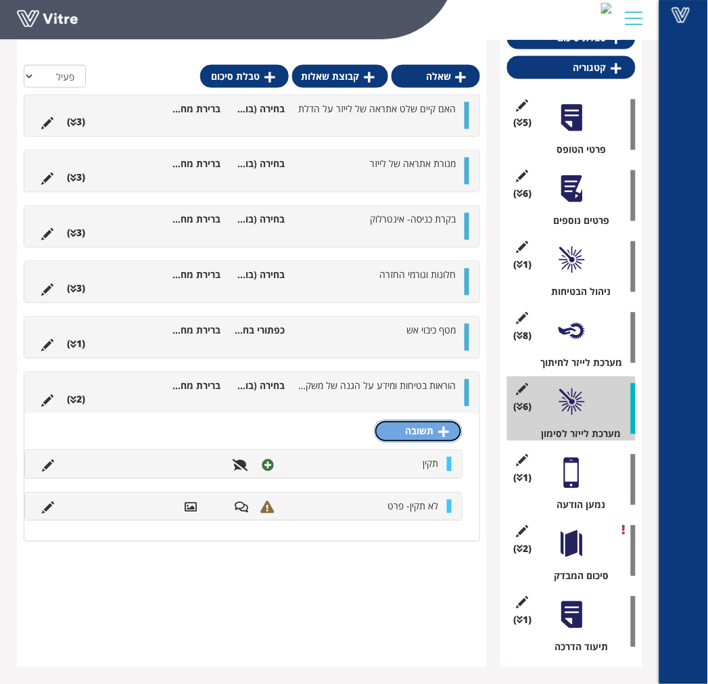
click at [415, 435] on link "תשובה" at bounding box center [418, 431] width 89 height 23
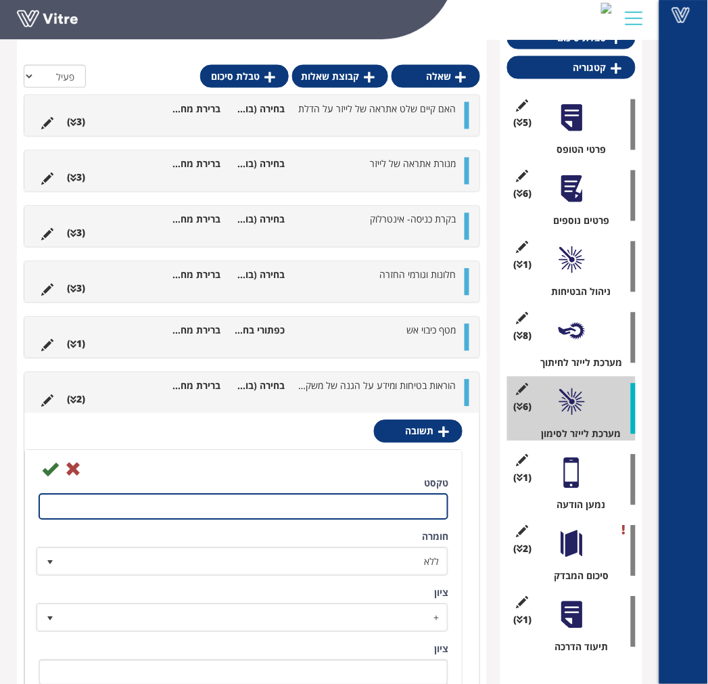
click at [396, 504] on input "טקסט" at bounding box center [244, 507] width 410 height 26
type input "אחר-פרט"
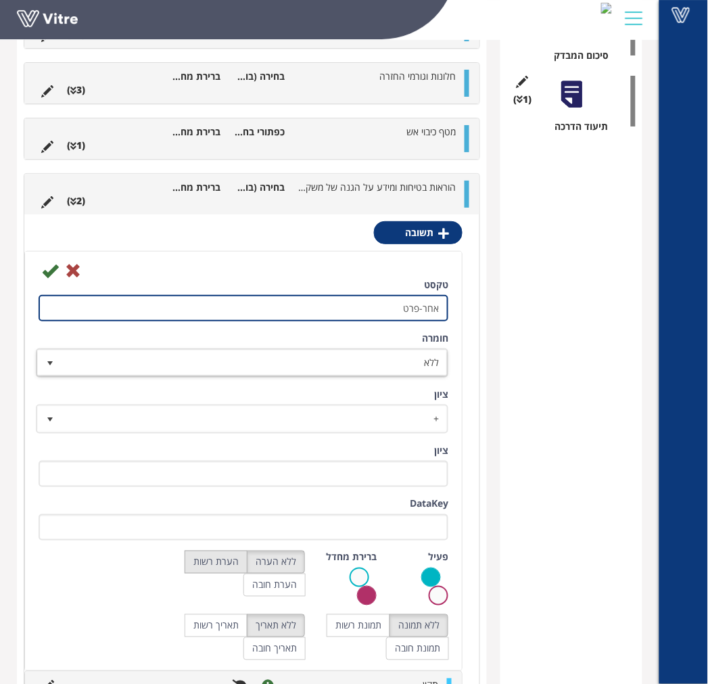
scroll to position [869, 0]
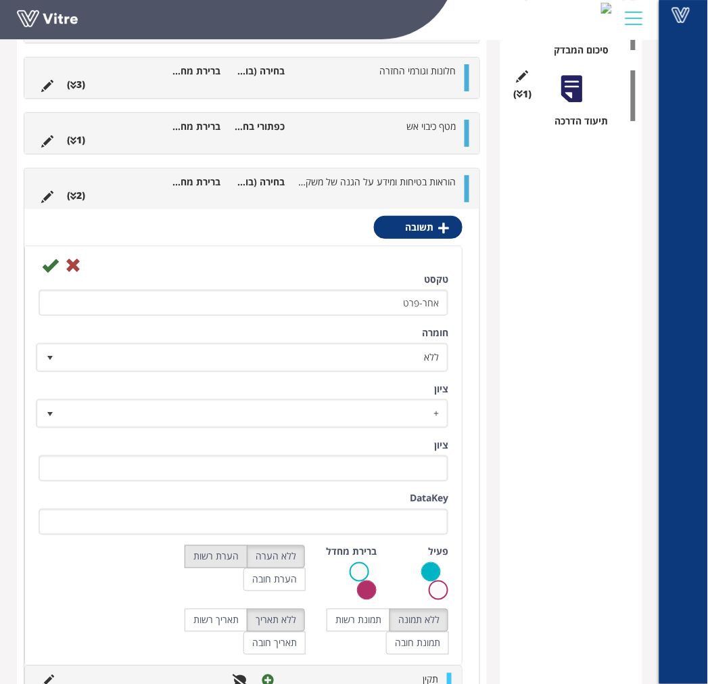
click at [233, 553] on label "הערת רשות" at bounding box center [216, 556] width 63 height 23
radio input "true"
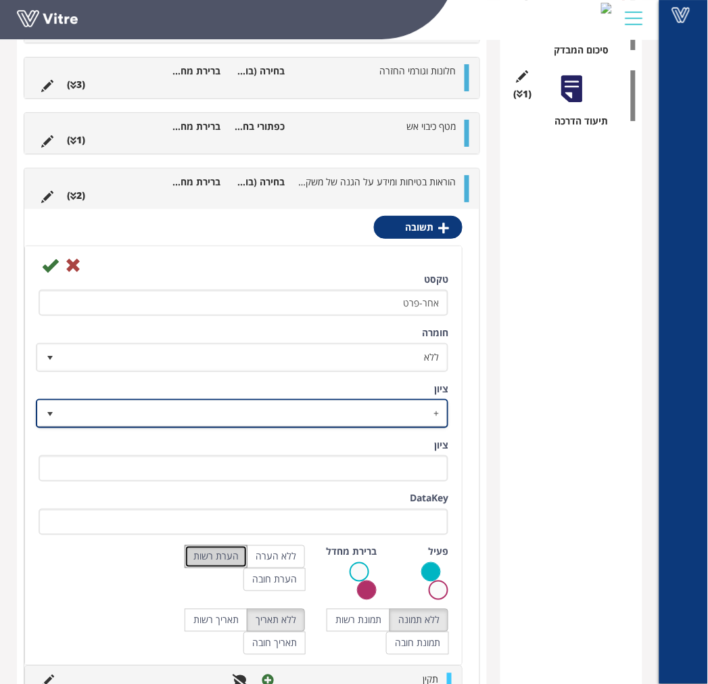
click at [359, 410] on span "+" at bounding box center [254, 413] width 385 height 24
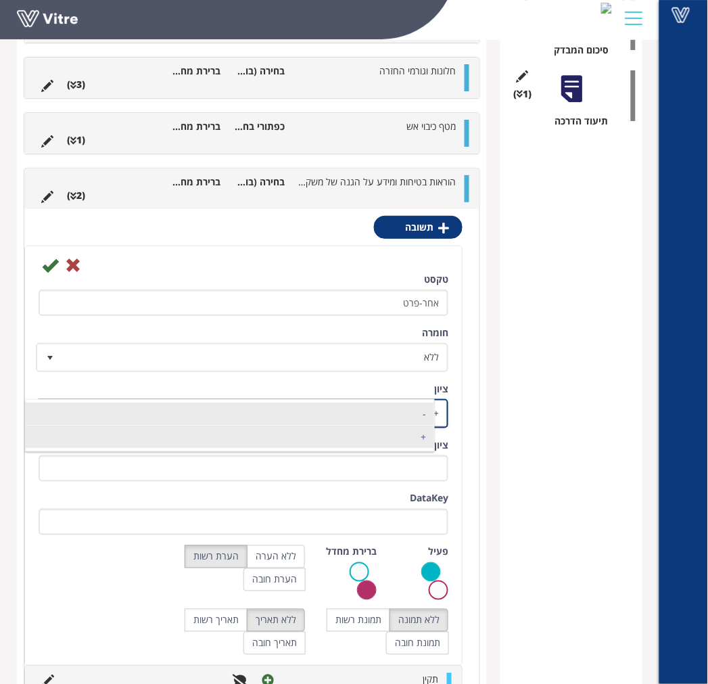
click at [387, 414] on li "-" at bounding box center [230, 413] width 408 height 23
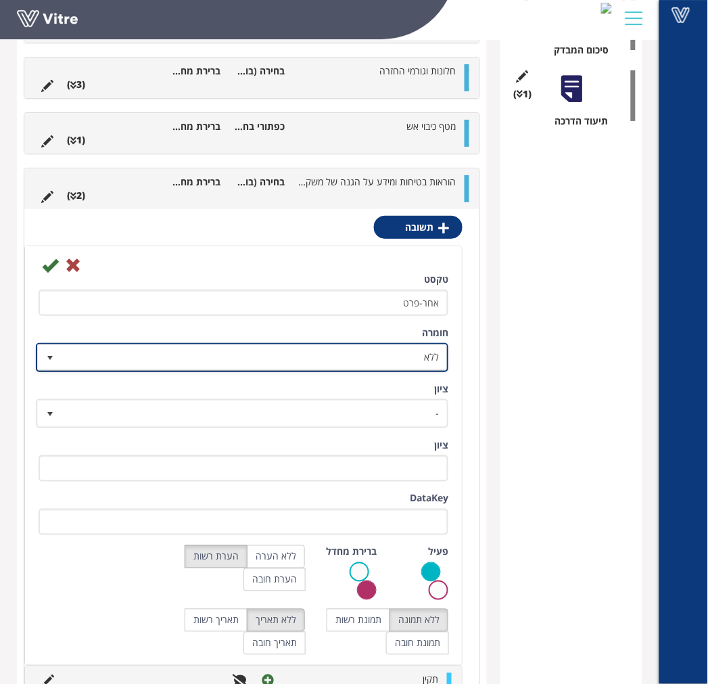
click at [392, 348] on span "ללא" at bounding box center [254, 357] width 385 height 24
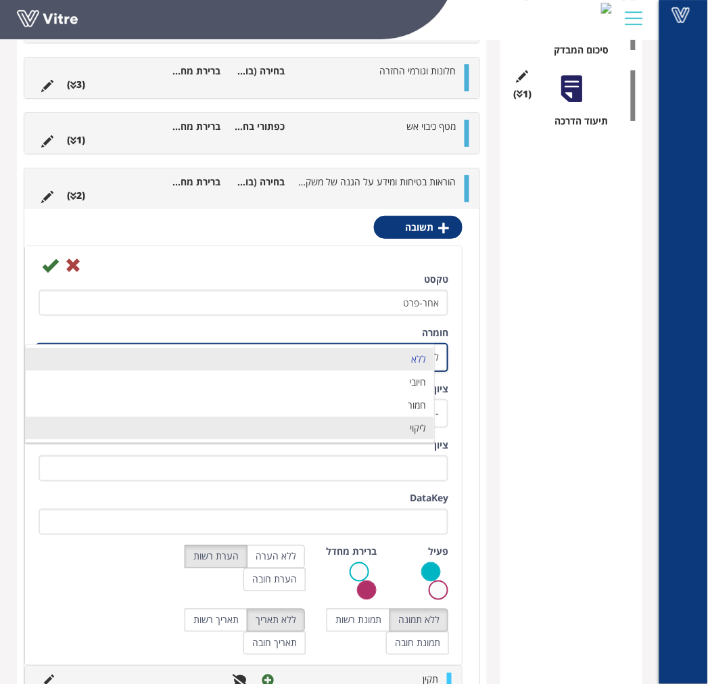
click at [400, 419] on li "ליקוי" at bounding box center [230, 427] width 408 height 23
type input "1"
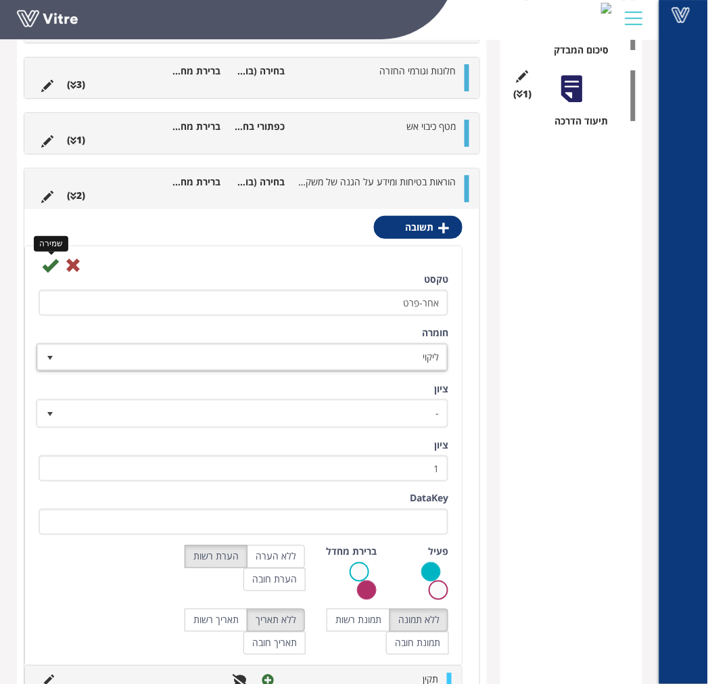
click at [44, 262] on icon at bounding box center [50, 265] width 16 height 16
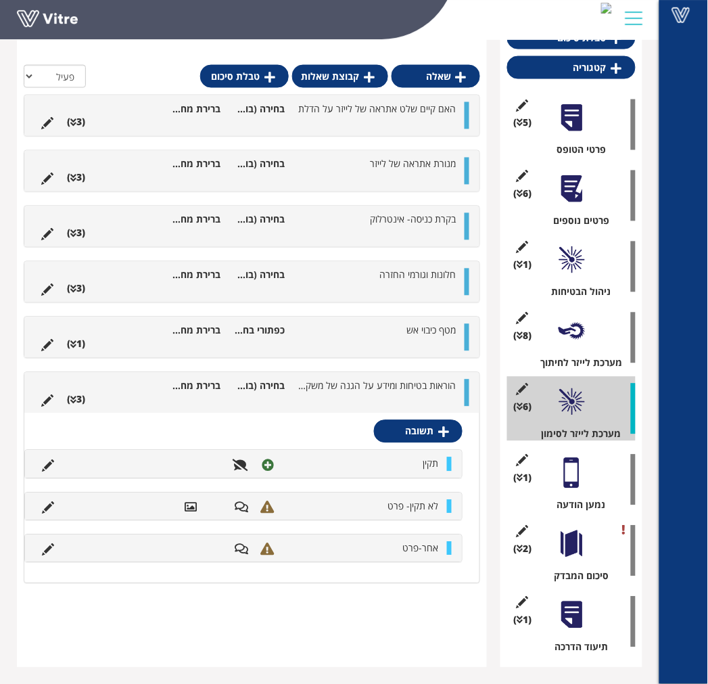
click at [325, 400] on ul "הוראות בטיחות ומידע על הגנה של משקפי בטיחות בחירה (בודדת) מתוך רשימה ברירת מחדל…" at bounding box center [248, 392] width 428 height 27
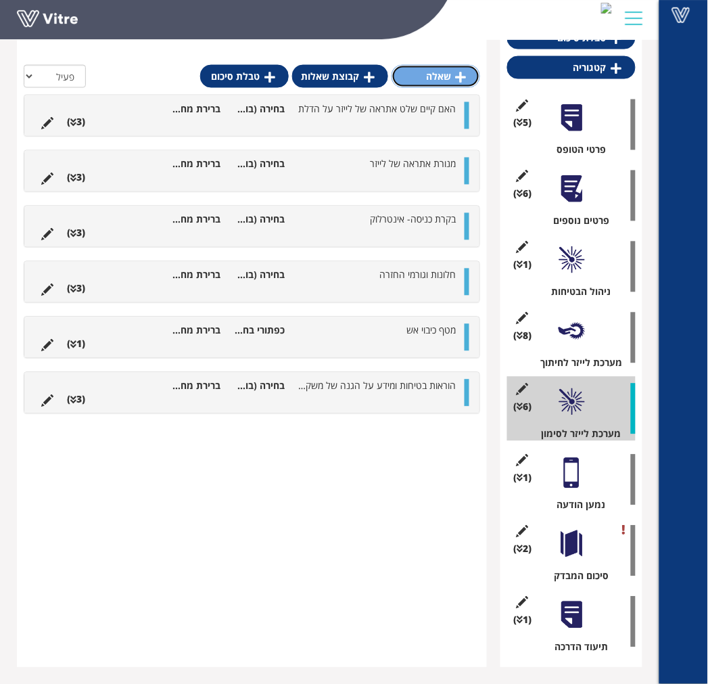
click at [439, 82] on link "שאלה" at bounding box center [435, 76] width 89 height 23
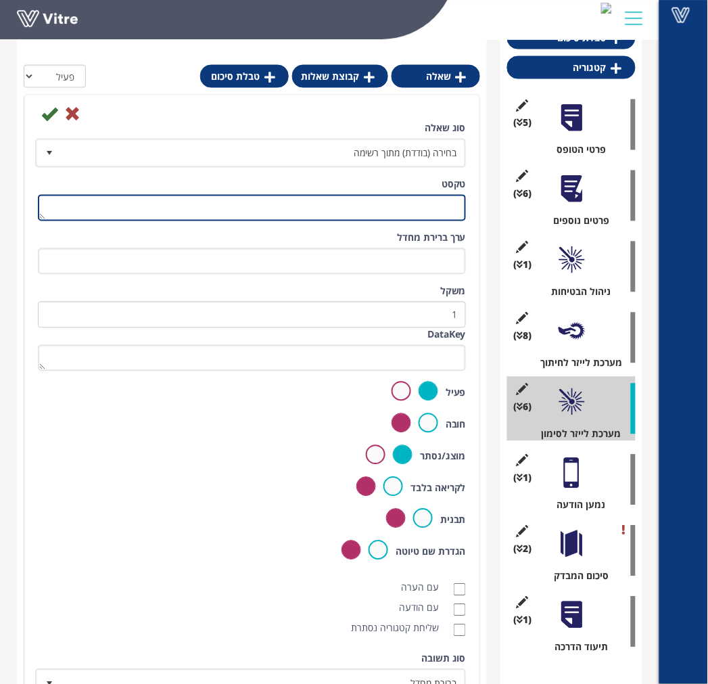
click at [417, 197] on textarea "טקסט" at bounding box center [252, 208] width 428 height 26
click at [339, 201] on textarea "האם מתבצעות בדיקות חודשיות ע"י אחראי בטיחות לייזר" at bounding box center [252, 208] width 428 height 26
type textarea "האם מתבצעות בדיקות חודשיות מתועדות ע"י אחראי בטיחות לייזר"
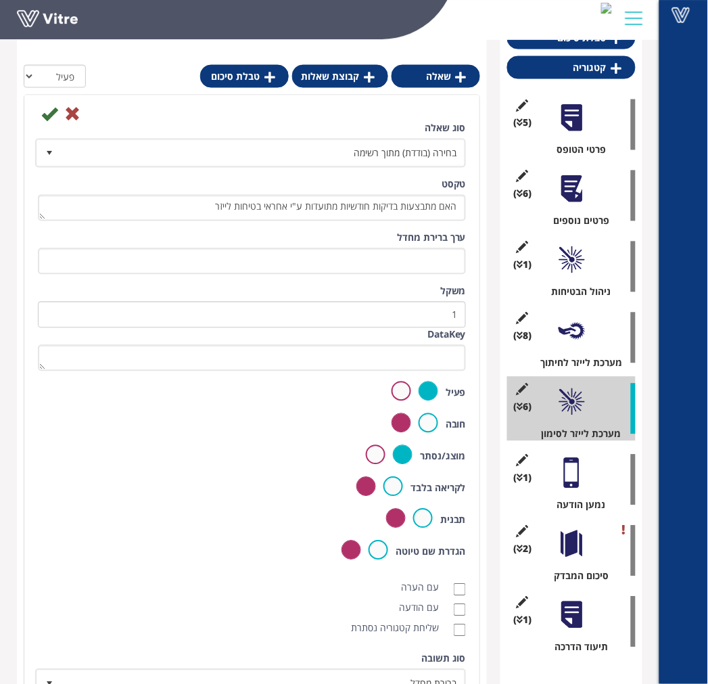
click at [45, 122] on div "סוג שאלה בחירה (בודדת) מתוך רשימה 3" at bounding box center [252, 145] width 428 height 46
click at [46, 122] on div "סוג שאלה בחירה (בודדת) מתוך רשימה 3" at bounding box center [252, 145] width 428 height 46
click at [45, 116] on icon at bounding box center [49, 114] width 16 height 16
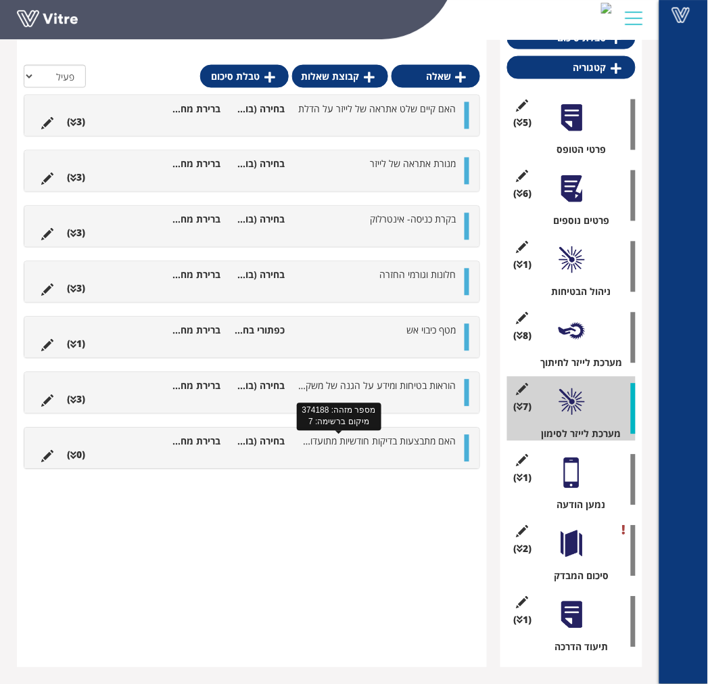
click at [395, 444] on span "האם מתבצעות בדיקות חודשיות מתועדות ע"י אחראי בטיחות לייזר" at bounding box center [334, 441] width 241 height 13
click at [444, 494] on icon at bounding box center [443, 487] width 11 height 12
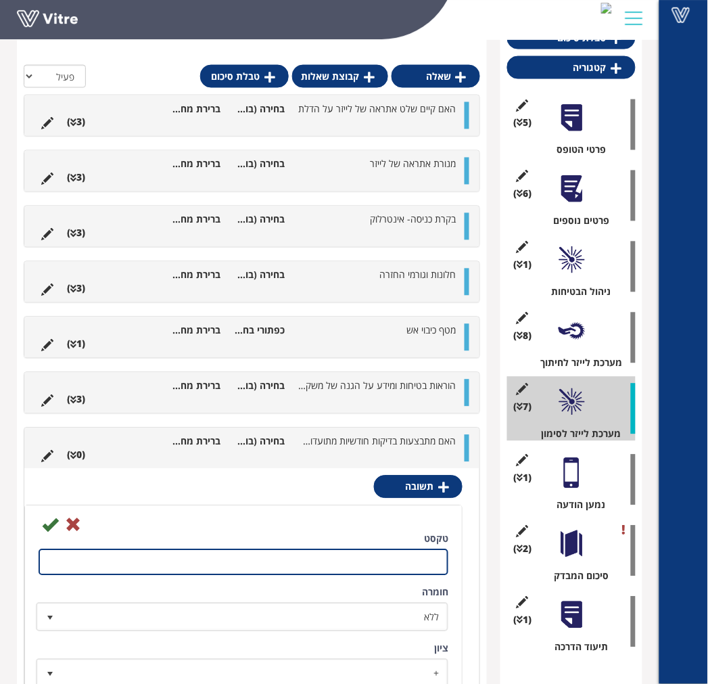
click at [415, 559] on input "טקסט" at bounding box center [244, 562] width 410 height 26
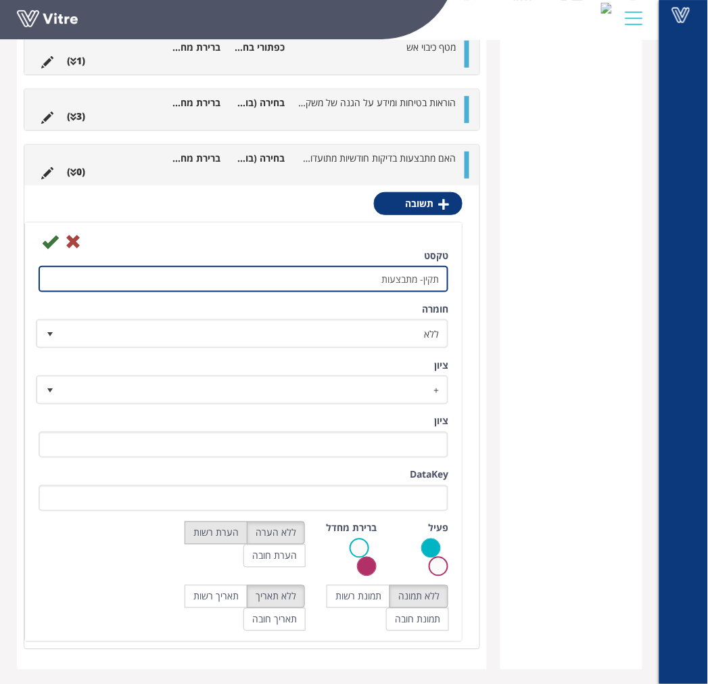
scroll to position [964, 0]
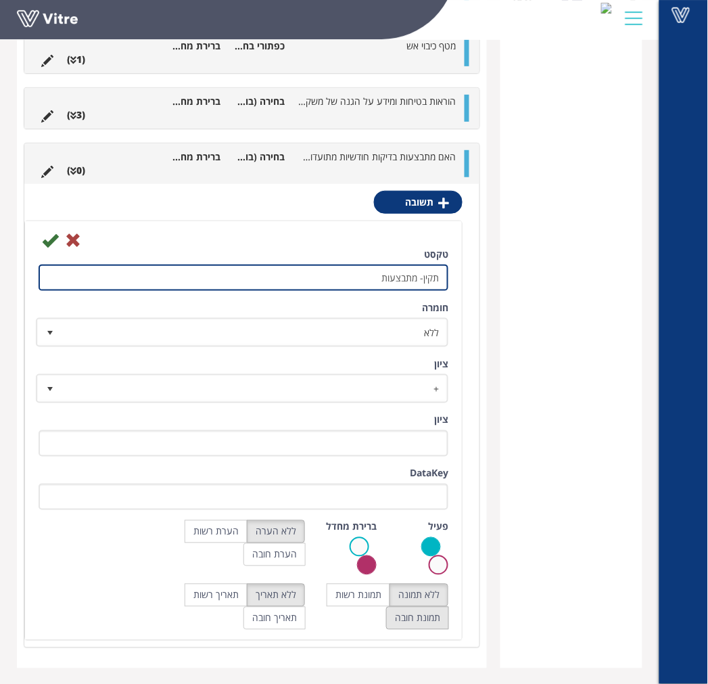
type input "תקין- מתבצעות"
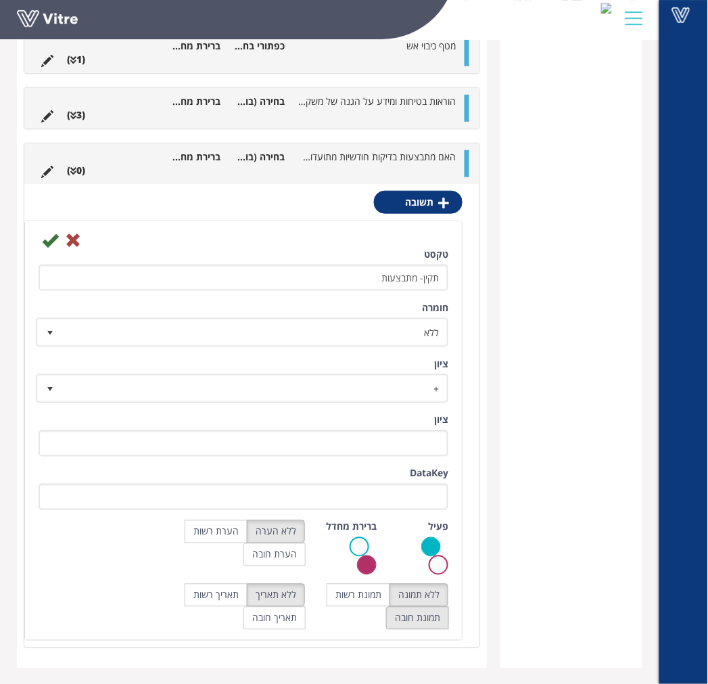
click at [406, 619] on label "תמונת חובה" at bounding box center [417, 617] width 63 height 23
radio input "true"
click at [372, 596] on label "תמונת רשות" at bounding box center [359, 594] width 64 height 23
radio input "true"
click at [208, 529] on label "הערת רשות" at bounding box center [216, 531] width 63 height 23
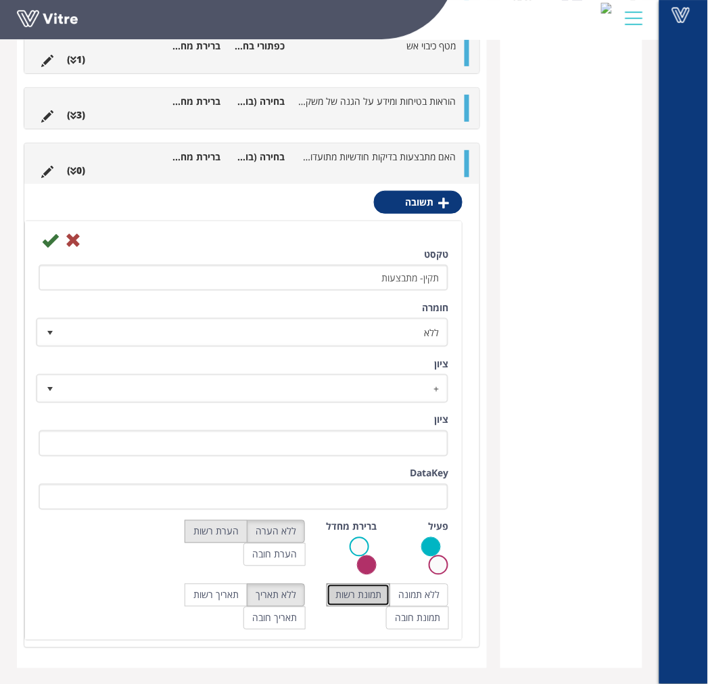
radio input "true"
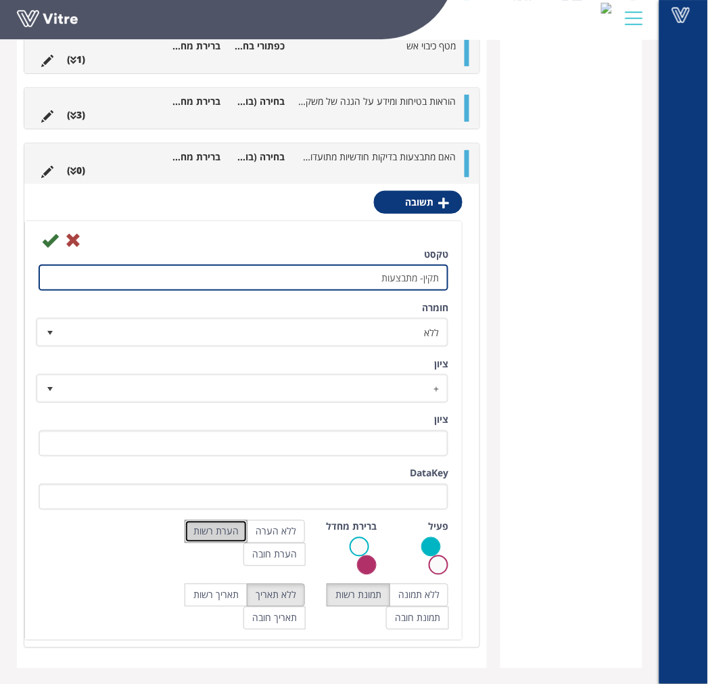
click at [287, 272] on input "תקין- מתבצעות" at bounding box center [244, 277] width 410 height 26
type input "תקין- מתבצעות- הוסף תמונה"
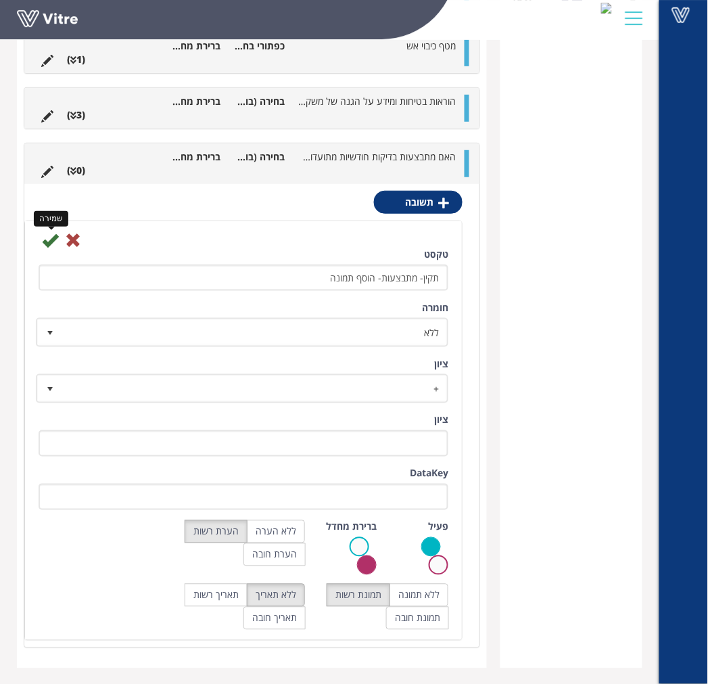
click at [54, 243] on icon at bounding box center [50, 240] width 16 height 16
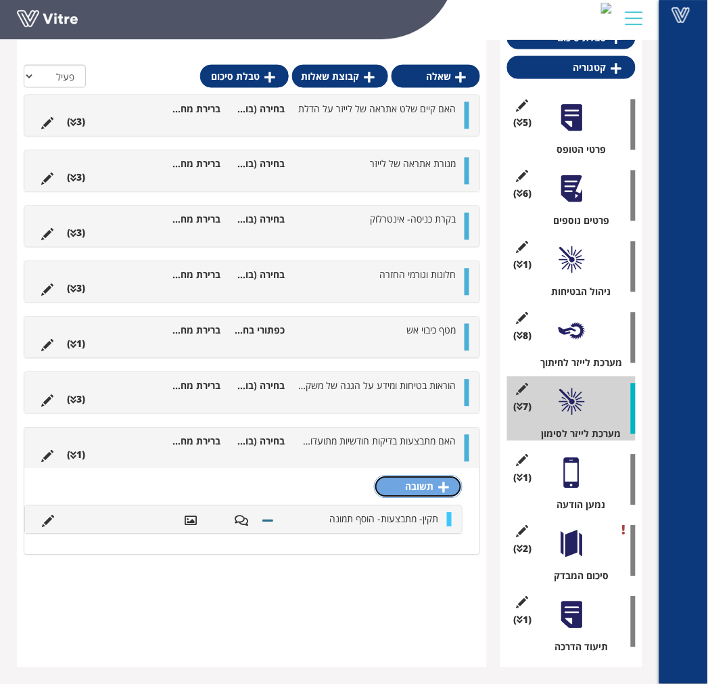
click at [423, 485] on link "תשובה" at bounding box center [418, 486] width 89 height 23
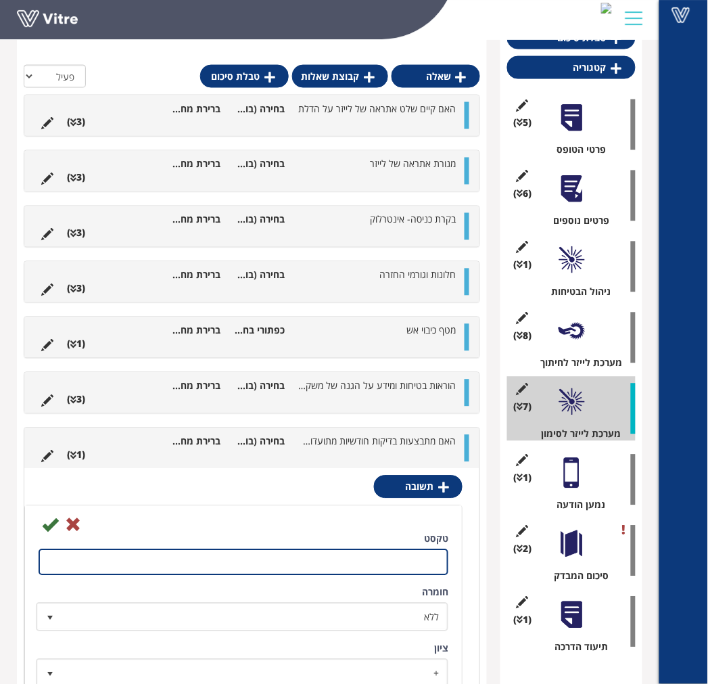
click at [420, 561] on input "טקסט" at bounding box center [244, 562] width 410 height 26
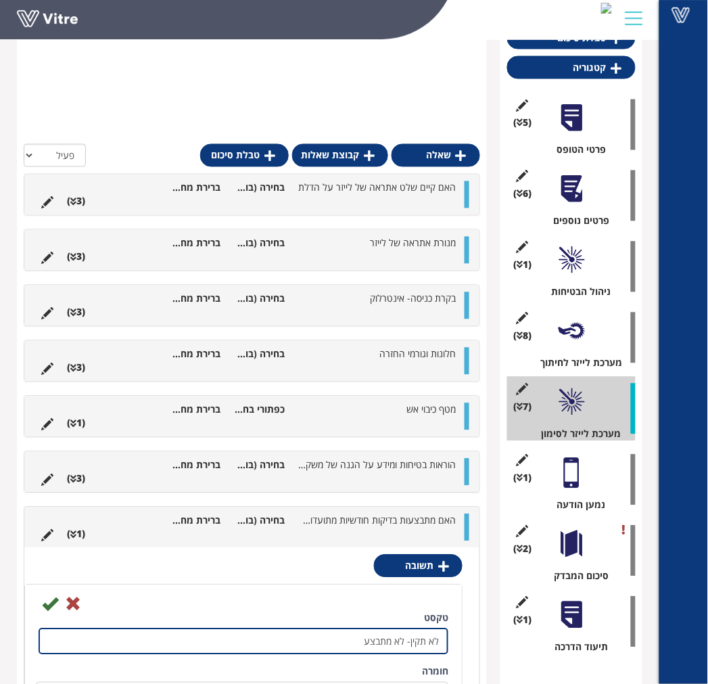
scroll to position [644, 0]
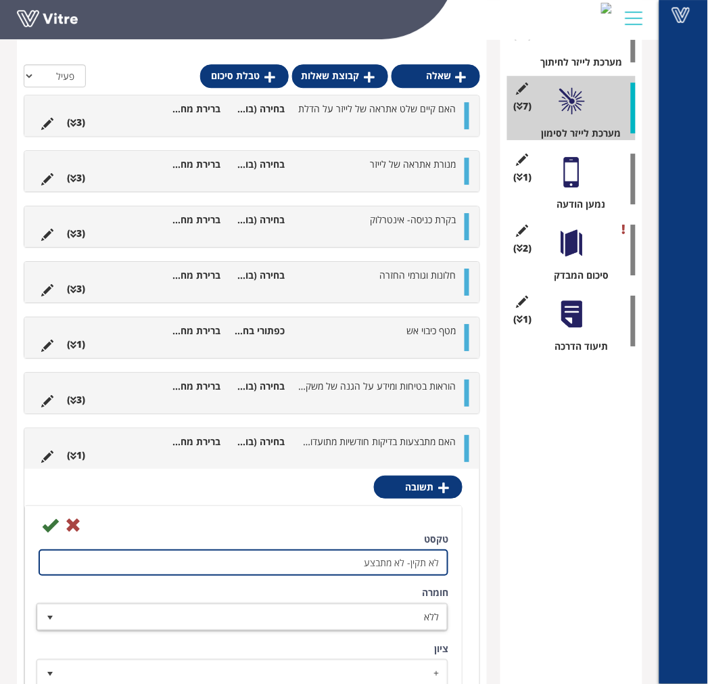
type input "לא תקין- לא מתבצע"
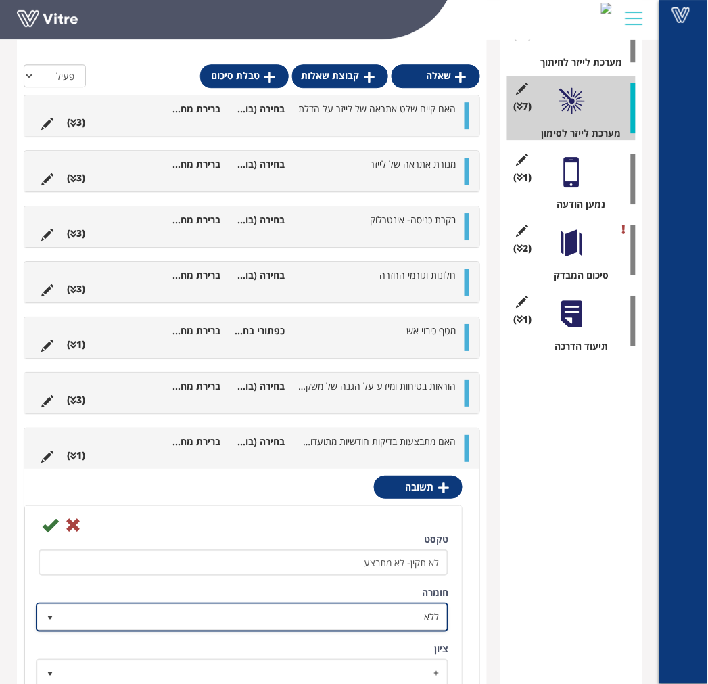
click at [410, 622] on span "ללא" at bounding box center [254, 616] width 385 height 24
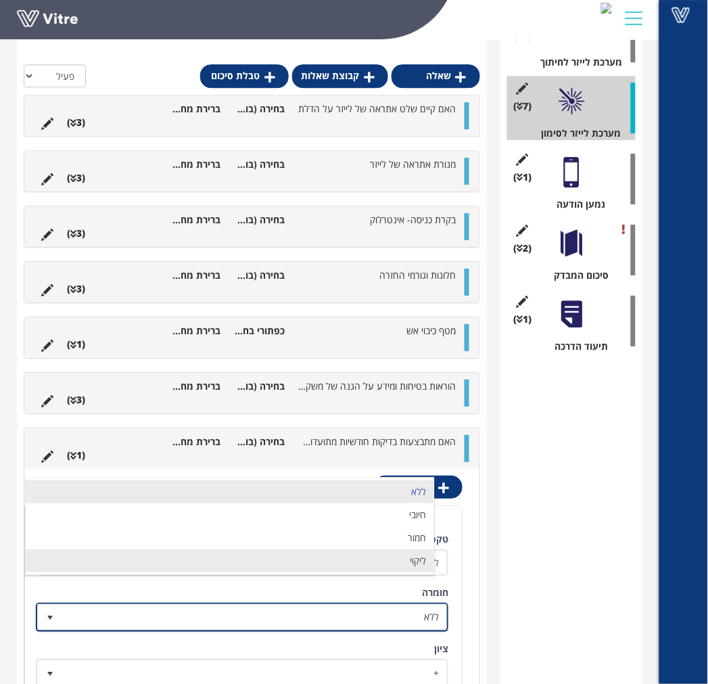
click at [396, 564] on li "ליקוי" at bounding box center [230, 560] width 408 height 23
type input "1"
radio input "true"
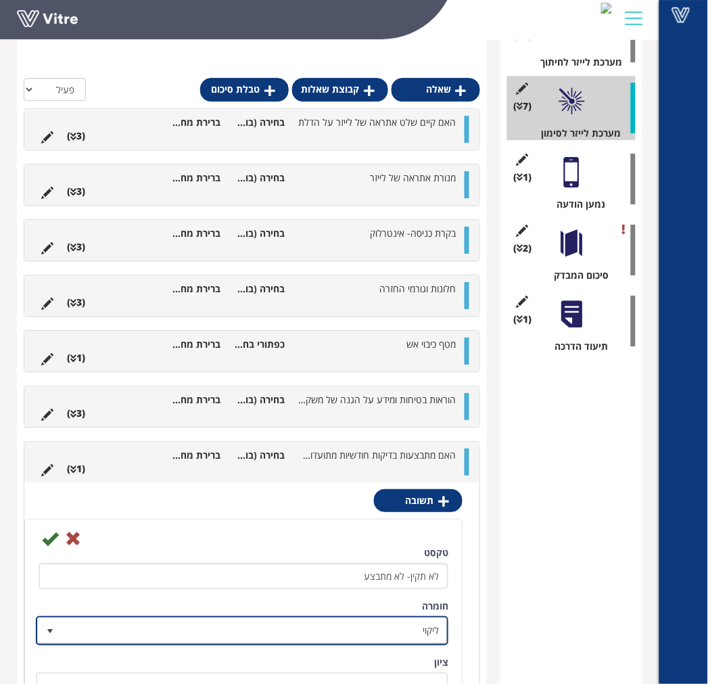
scroll to position [1001, 0]
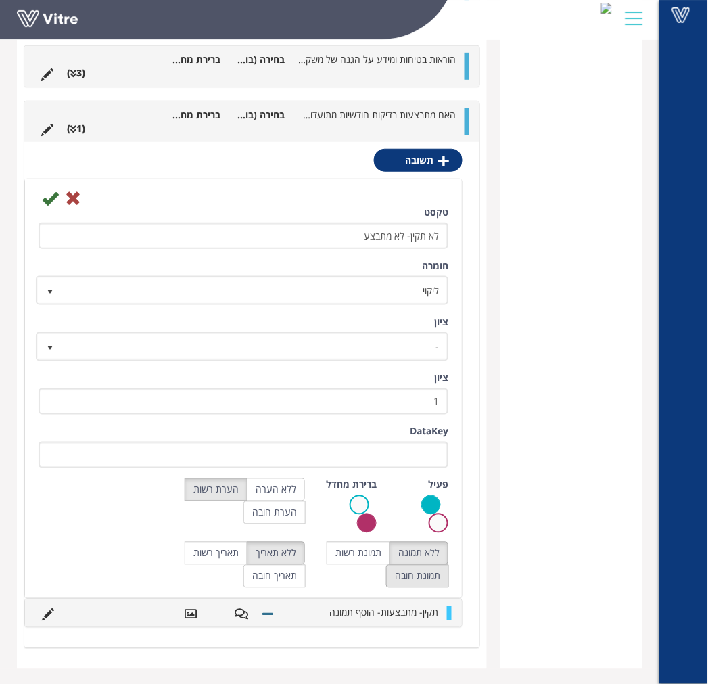
click at [407, 583] on label "תמונת חובה" at bounding box center [417, 576] width 63 height 23
radio input "true"
click at [363, 555] on label "תמונת רשות" at bounding box center [359, 553] width 64 height 23
radio input "true"
click at [49, 197] on icon at bounding box center [50, 198] width 16 height 16
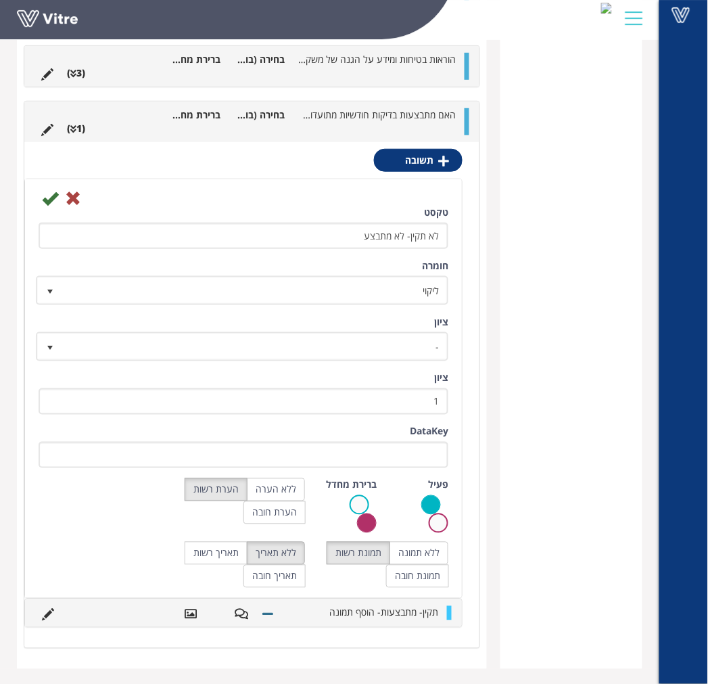
scroll to position [343, 0]
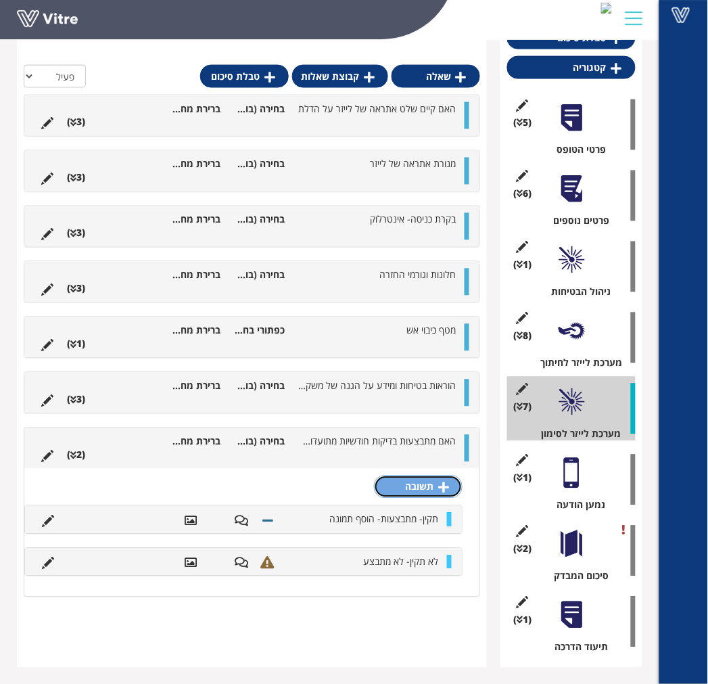
drag, startPoint x: 425, startPoint y: 491, endPoint x: 412, endPoint y: 481, distance: 15.8
click at [423, 491] on link "תשובה" at bounding box center [418, 486] width 89 height 23
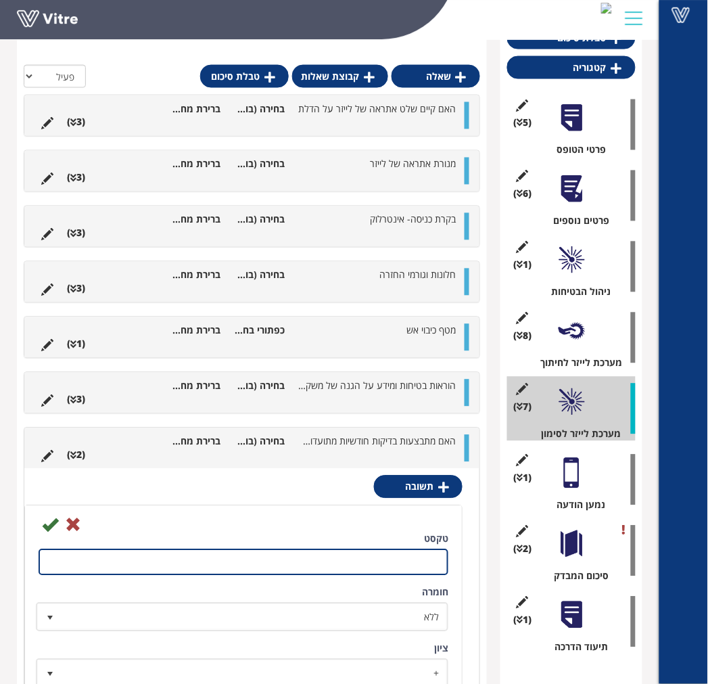
click at [414, 552] on input "טקסט" at bounding box center [244, 562] width 410 height 26
type input "אחר"
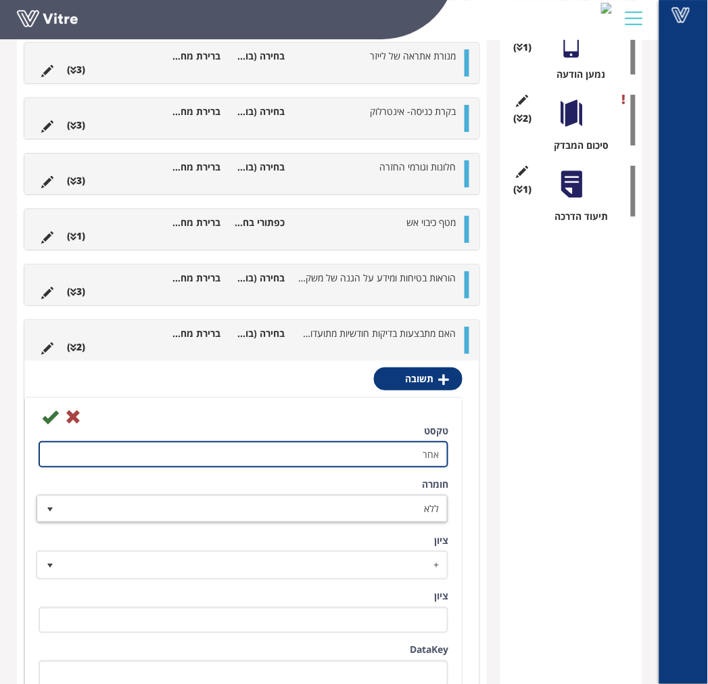
scroll to position [775, 0]
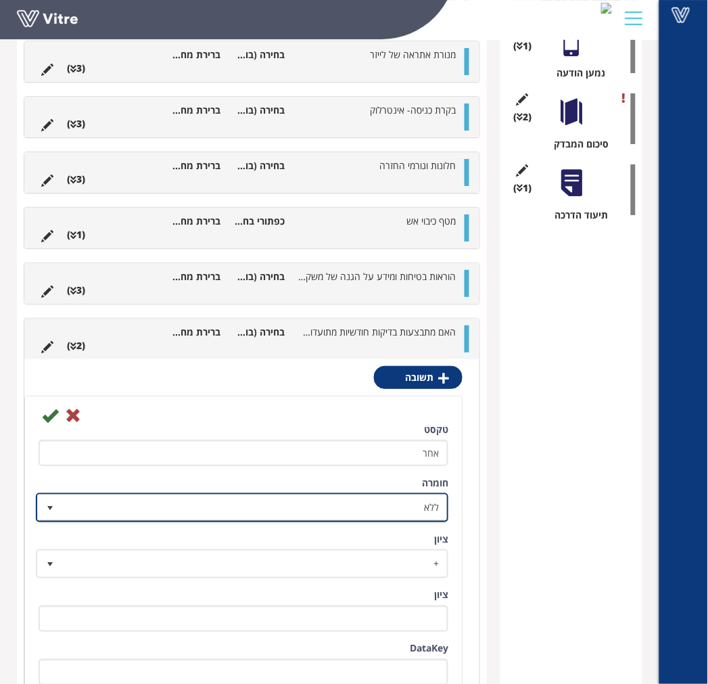
click at [316, 506] on span "ללא" at bounding box center [254, 507] width 385 height 24
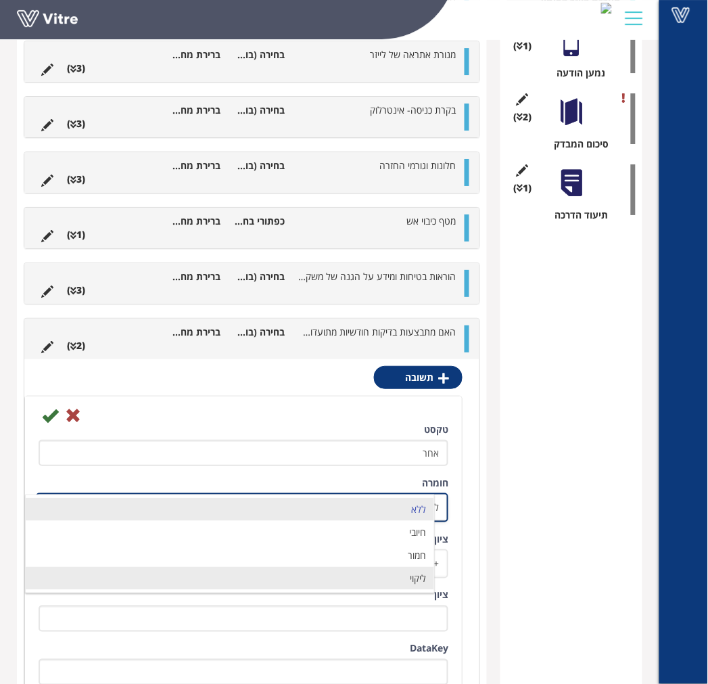
click at [355, 579] on li "ליקוי" at bounding box center [230, 578] width 408 height 23
type input "1"
radio input "true"
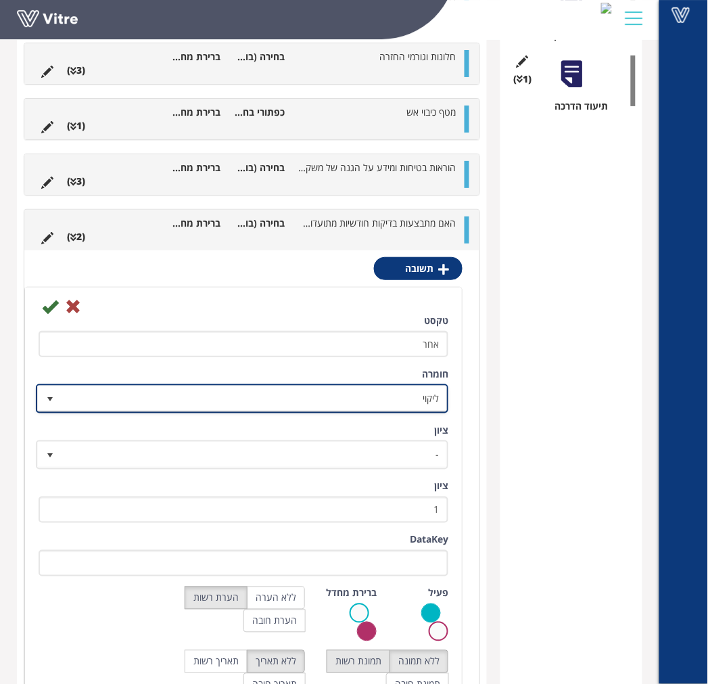
scroll to position [1034, 0]
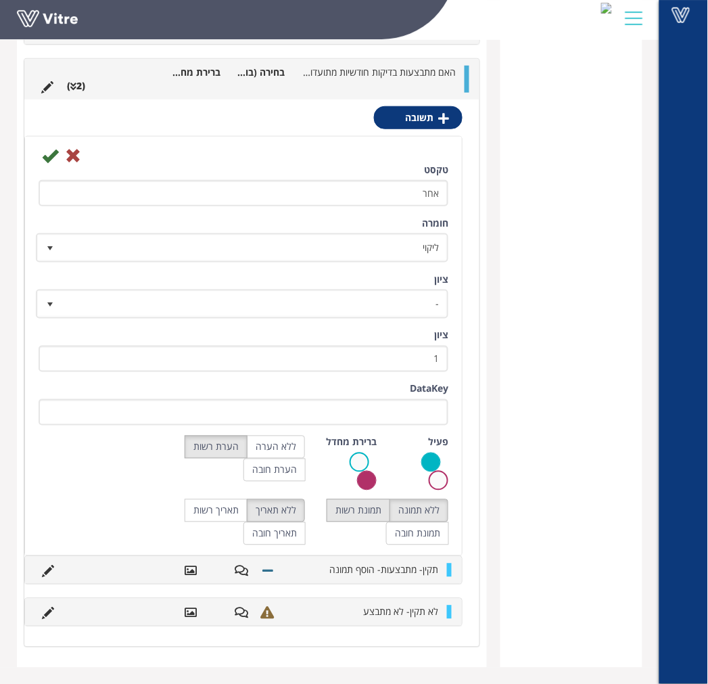
click at [356, 511] on label "תמונת רשות" at bounding box center [359, 510] width 64 height 23
radio input "true"
click at [47, 157] on icon at bounding box center [50, 155] width 16 height 16
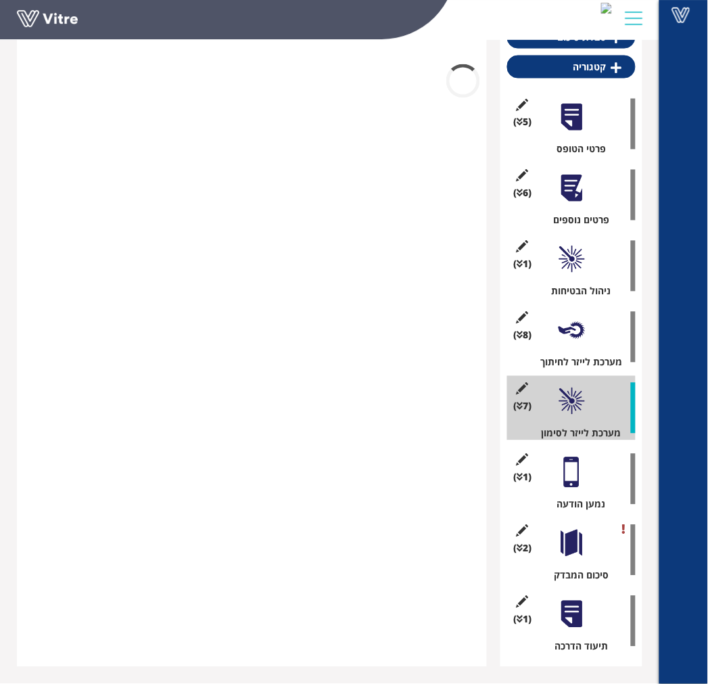
scroll to position [343, 0]
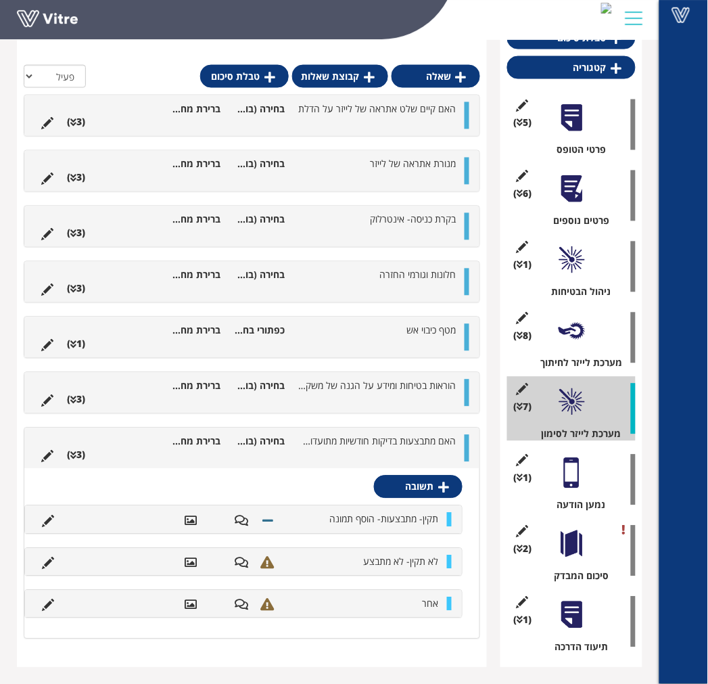
click at [385, 450] on li at bounding box center [373, 455] width 26 height 14
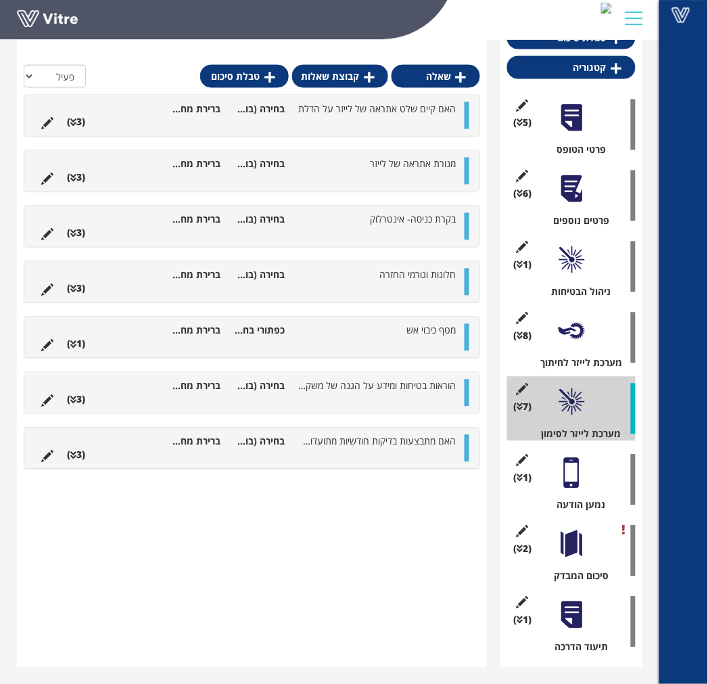
click at [385, 450] on li at bounding box center [373, 455] width 26 height 14
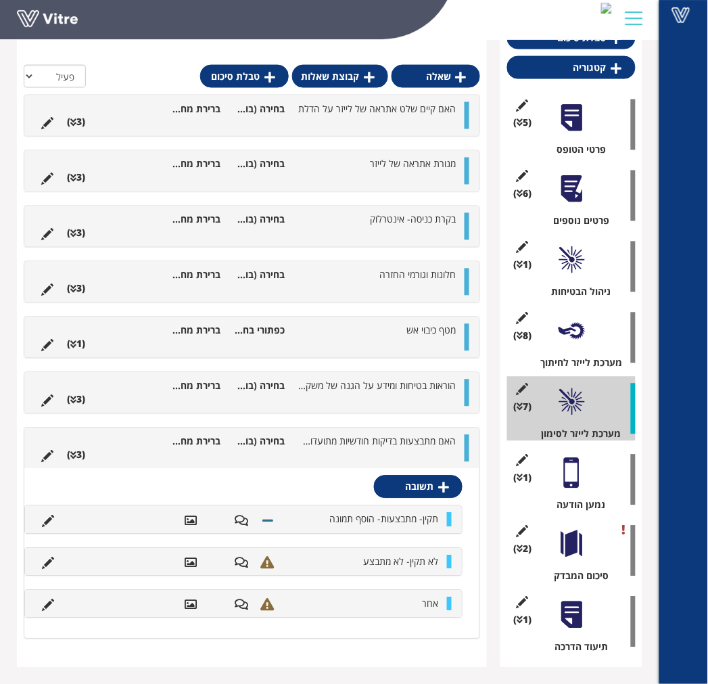
click at [385, 450] on li at bounding box center [373, 455] width 26 height 14
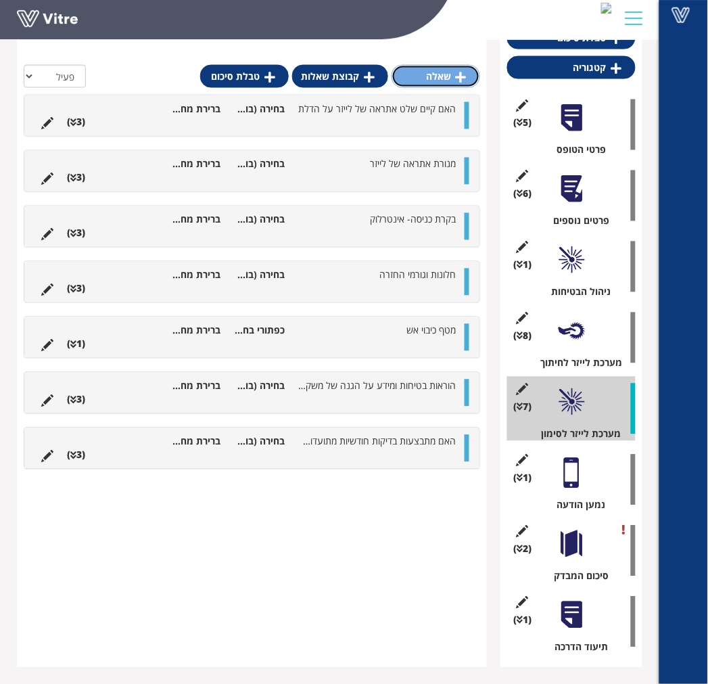
click at [463, 77] on icon at bounding box center [461, 77] width 11 height 12
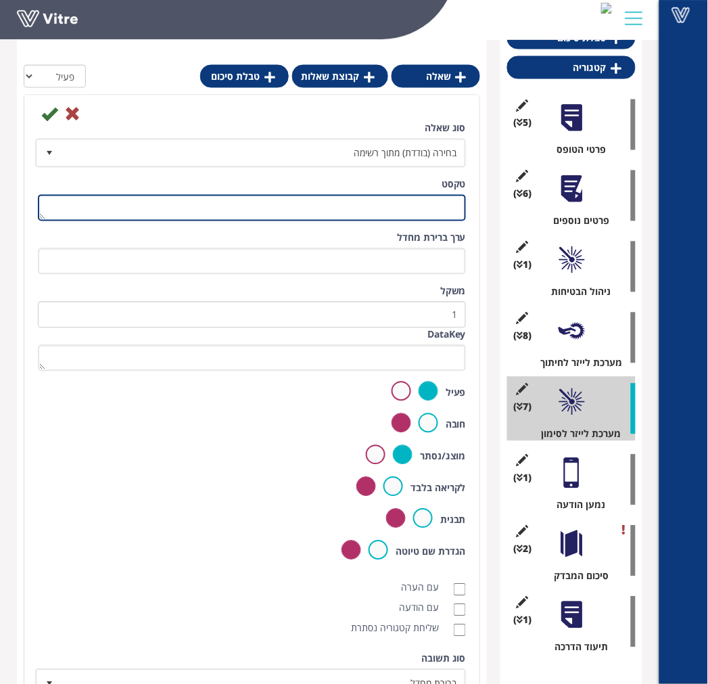
click at [370, 201] on textarea "טקסט" at bounding box center [252, 208] width 428 height 26
type textarea "הערה נוספת"
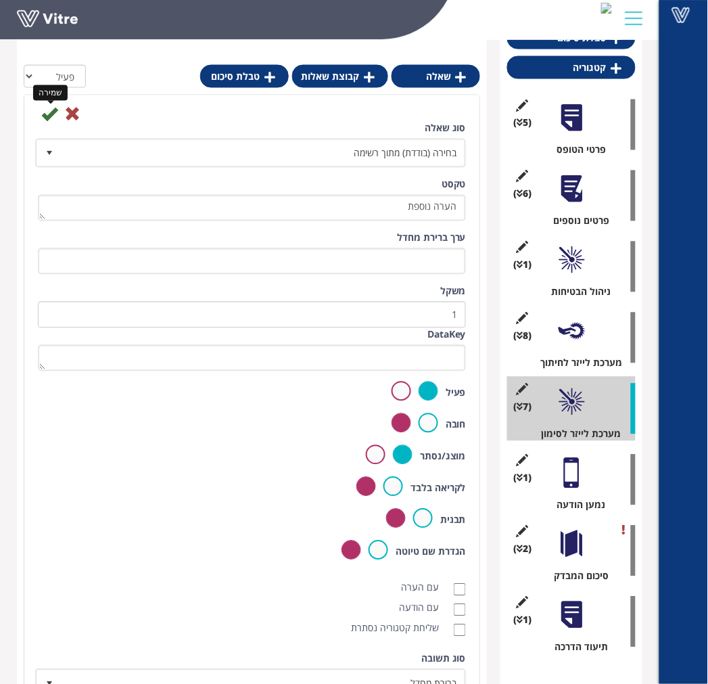
click at [49, 112] on icon at bounding box center [49, 114] width 16 height 16
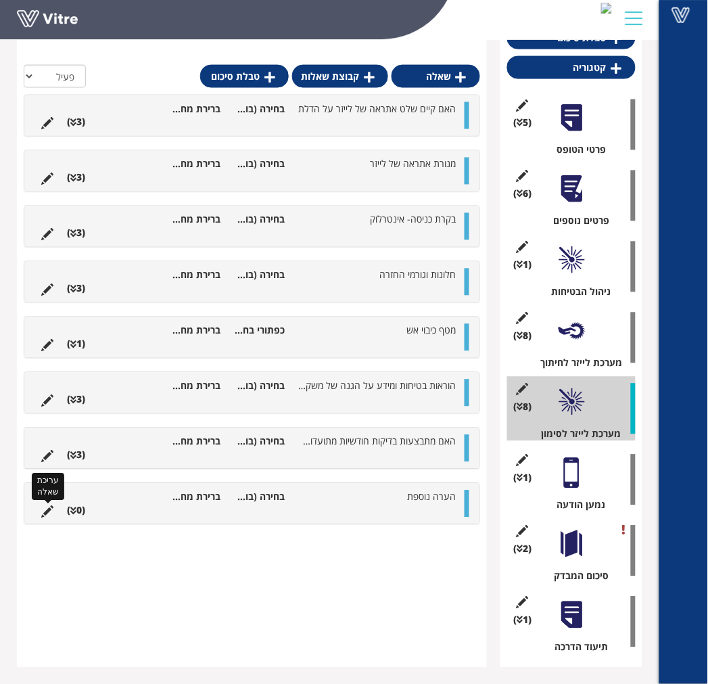
drag, startPoint x: 47, startPoint y: 510, endPoint x: 139, endPoint y: 441, distance: 114.9
click at [47, 510] on icon at bounding box center [47, 512] width 12 height 12
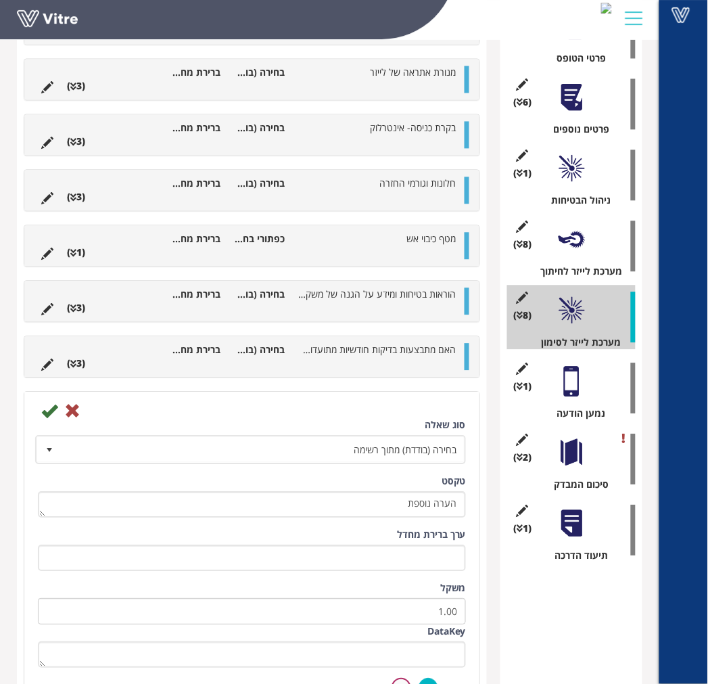
scroll to position [569, 0]
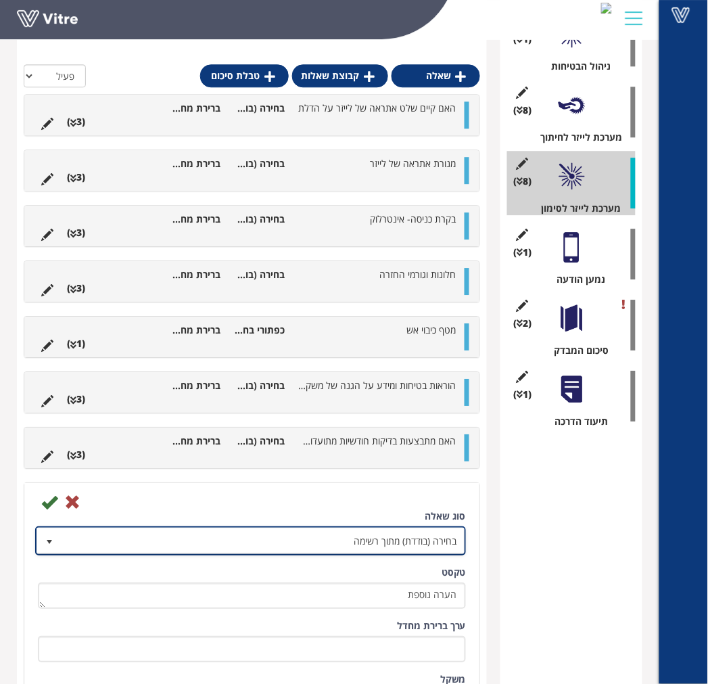
click at [357, 545] on span "בחירה (בודדת) מתוך רשימה" at bounding box center [263, 540] width 404 height 24
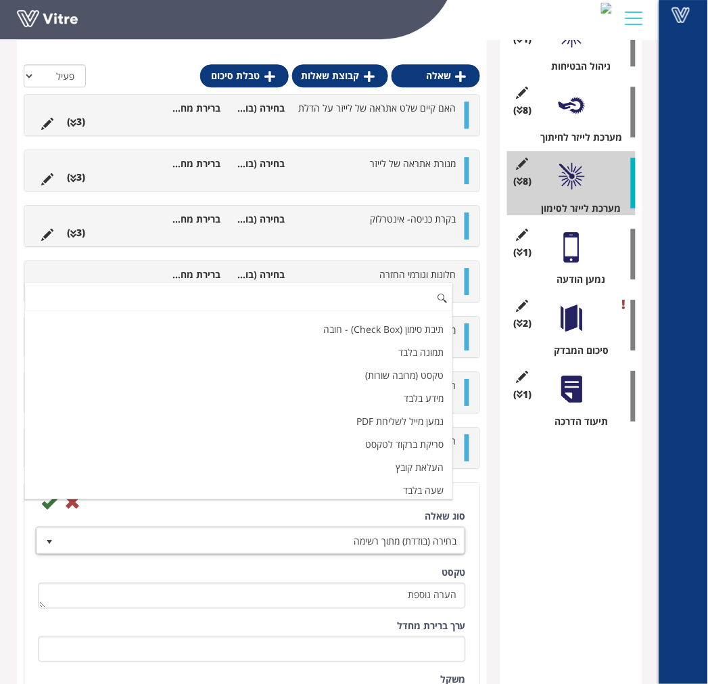
scroll to position [281, 0]
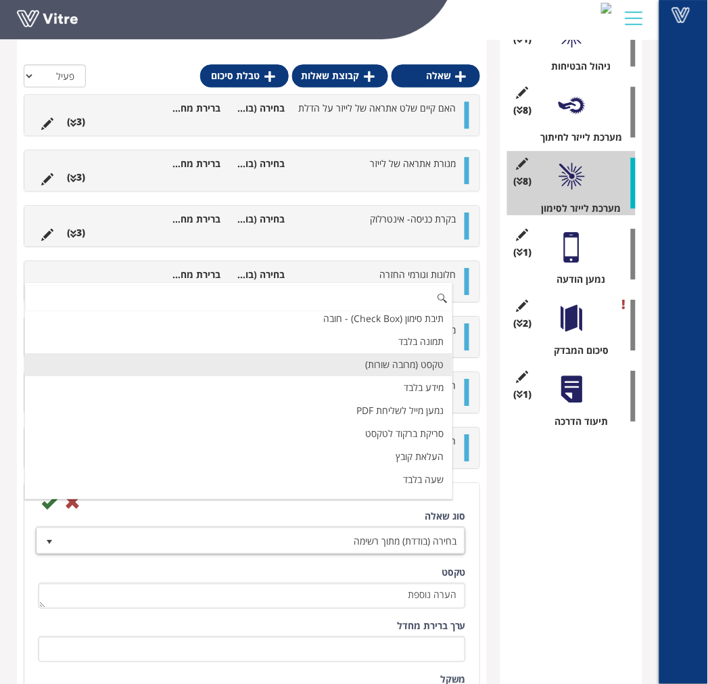
click at [343, 360] on li "טקסט (מרובה שורות)" at bounding box center [238, 364] width 427 height 23
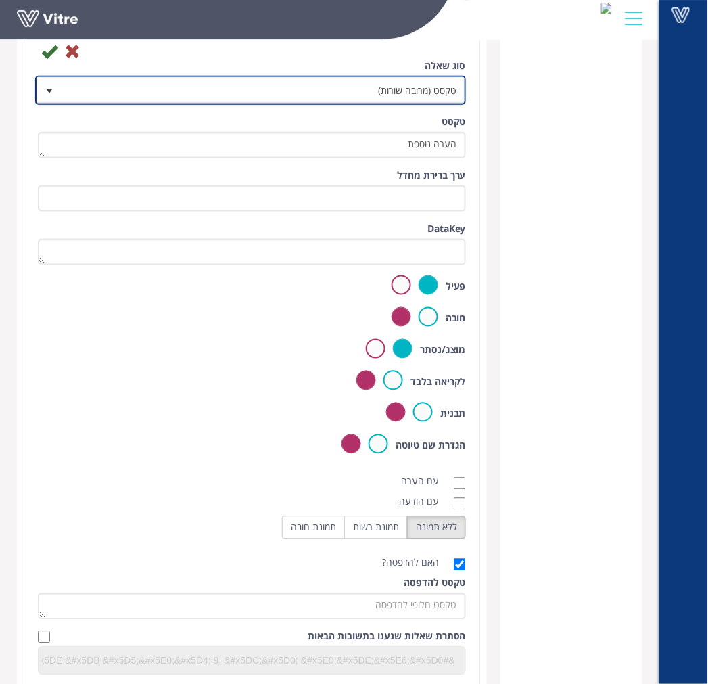
scroll to position [1113, 0]
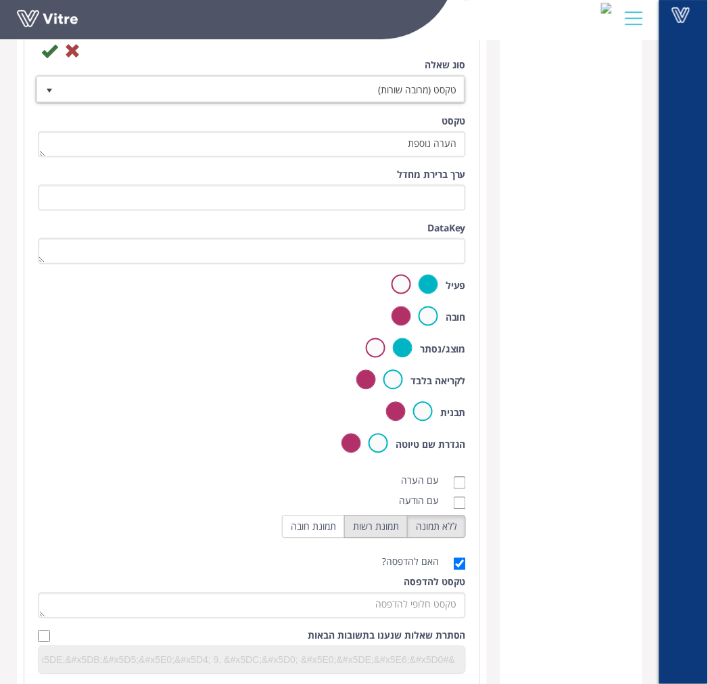
click at [394, 531] on label "תמונת רשות" at bounding box center [376, 526] width 64 height 23
radio input "true"
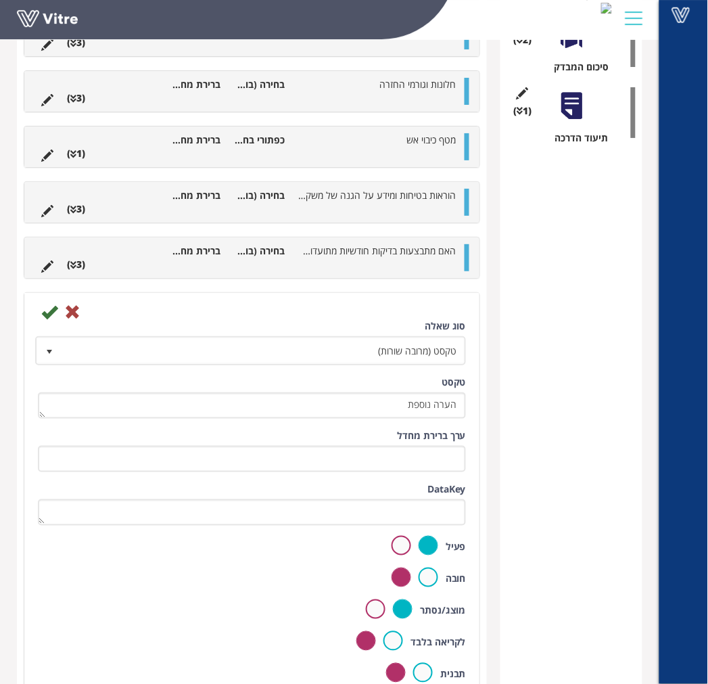
scroll to position [813, 0]
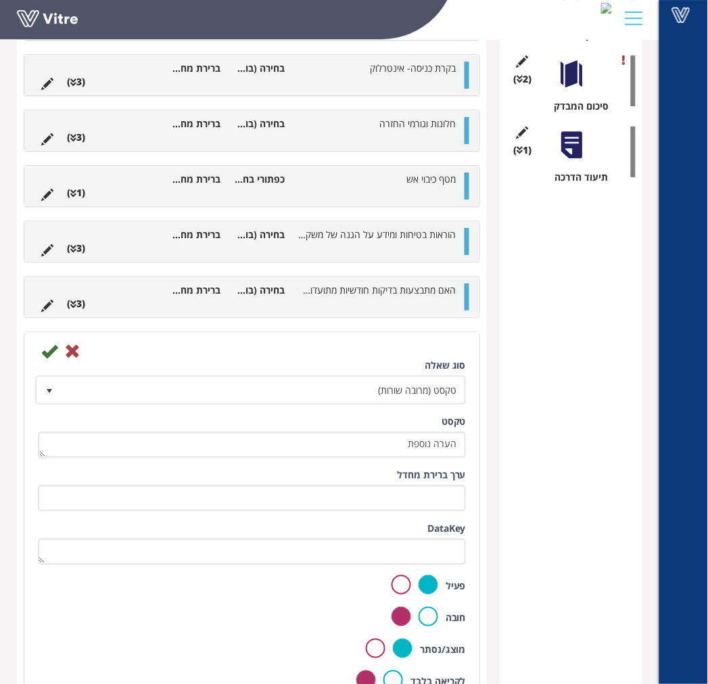
click at [45, 359] on div "סוג שאלה טקסט (מרובה שורות) 23" at bounding box center [252, 381] width 428 height 46
click at [45, 355] on icon at bounding box center [49, 351] width 16 height 16
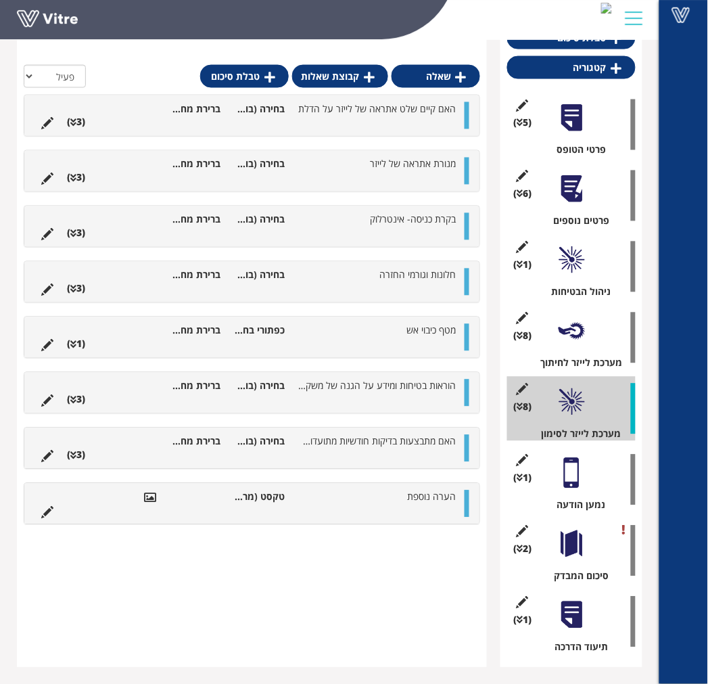
click at [372, 584] on div "שאלה קבוצת שאלות טבלת סיכום הכל פעיל לא פעיל האם קיים שלט אתראה של לייזר על הדל…" at bounding box center [252, 344] width 470 height 648
click at [568, 460] on div at bounding box center [571, 473] width 30 height 30
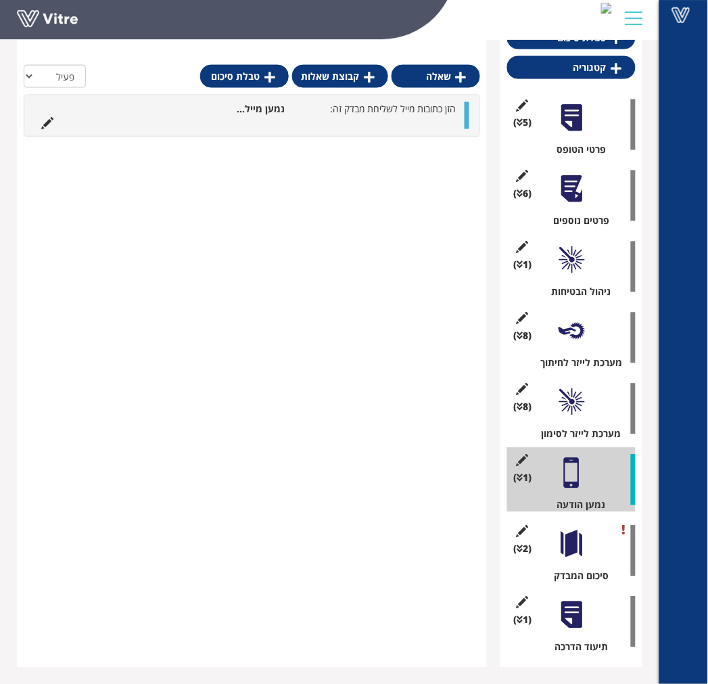
click at [571, 543] on div at bounding box center [571, 544] width 30 height 30
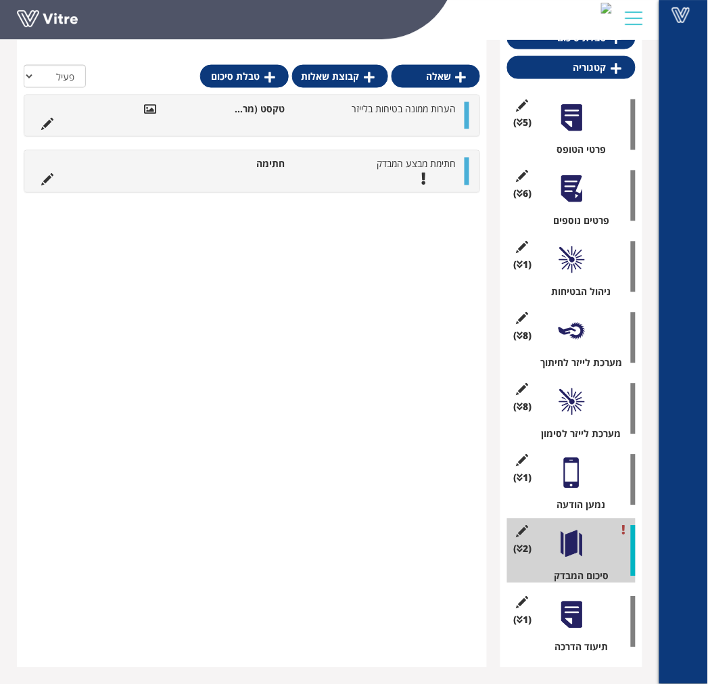
click at [573, 613] on div at bounding box center [571, 615] width 30 height 30
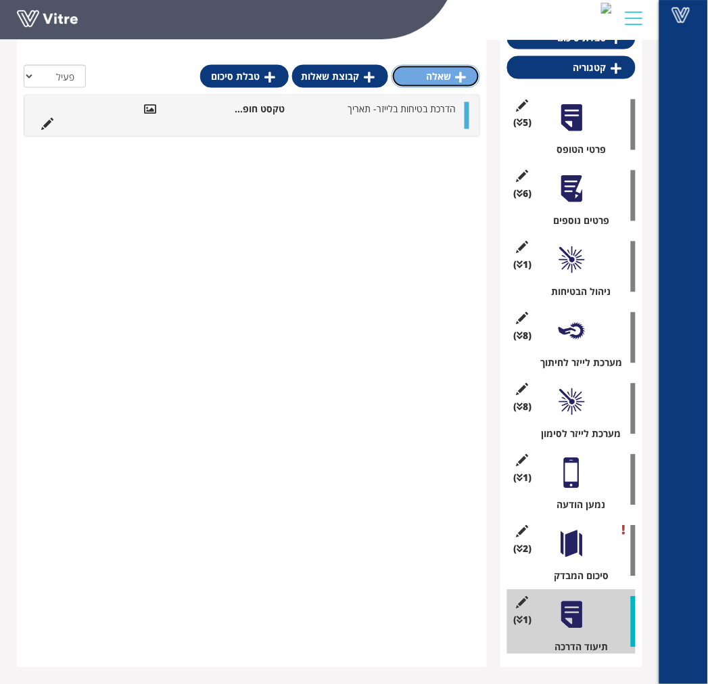
click at [441, 72] on link "שאלה" at bounding box center [435, 76] width 89 height 23
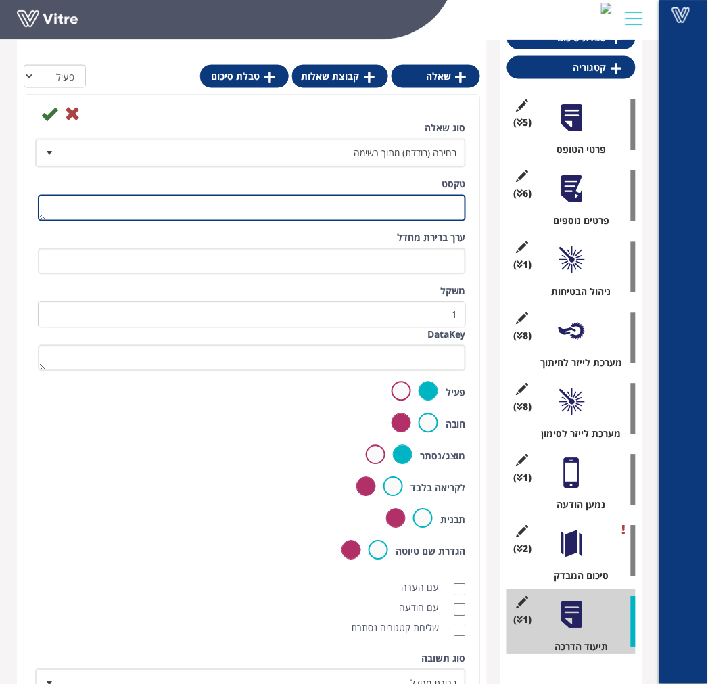
click at [393, 208] on textarea "טקסט" at bounding box center [252, 208] width 428 height 26
type textarea "האם בוצע הדרכת בטיחות בלייזר בזמן הביקור הרבעוני?"
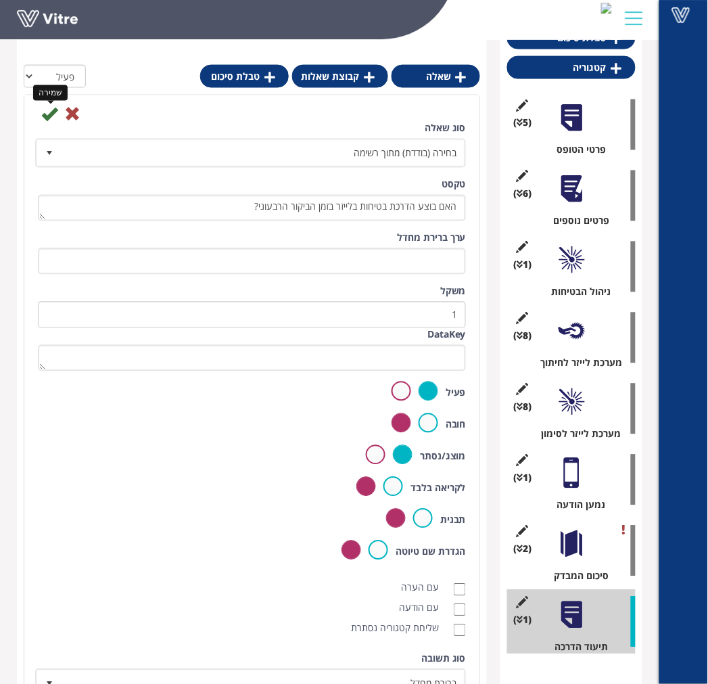
click at [53, 118] on icon at bounding box center [49, 114] width 16 height 16
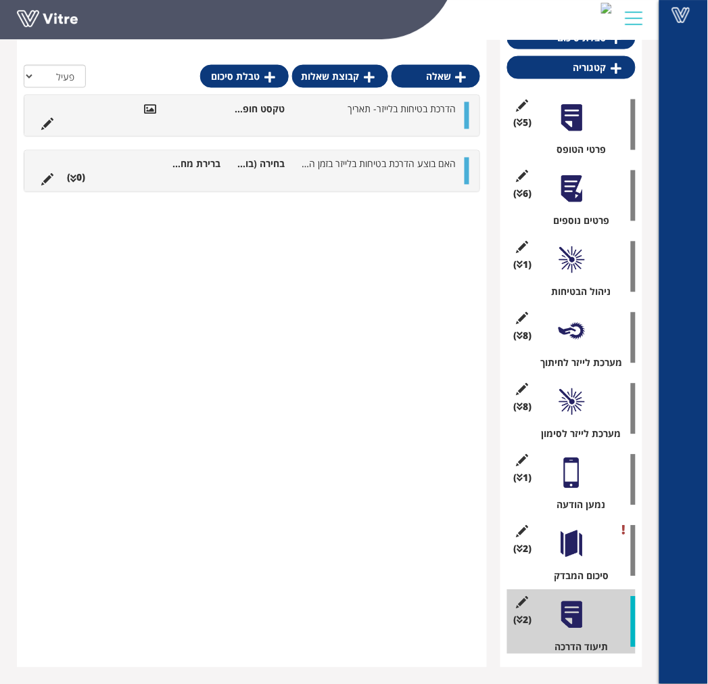
click at [307, 122] on ul "הדרכת בטיחות בלייזר- תאריך טקסט חופשי" at bounding box center [248, 115] width 428 height 27
click at [49, 124] on icon at bounding box center [47, 124] width 12 height 12
click at [364, 131] on div "הדרכת בטיחות בלייזר- תאריך טקסט חופשי" at bounding box center [251, 115] width 455 height 41
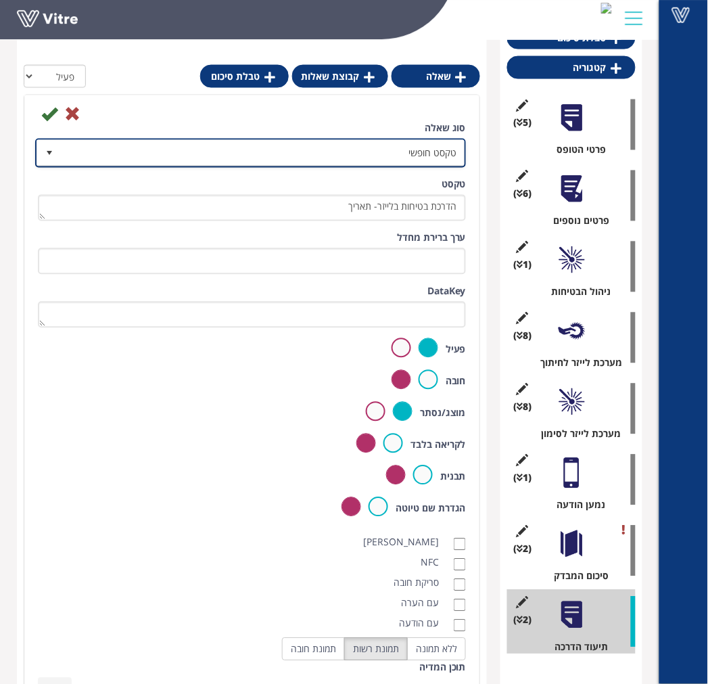
click at [383, 164] on span "טקסט חופשי" at bounding box center [251, 153] width 428 height 26
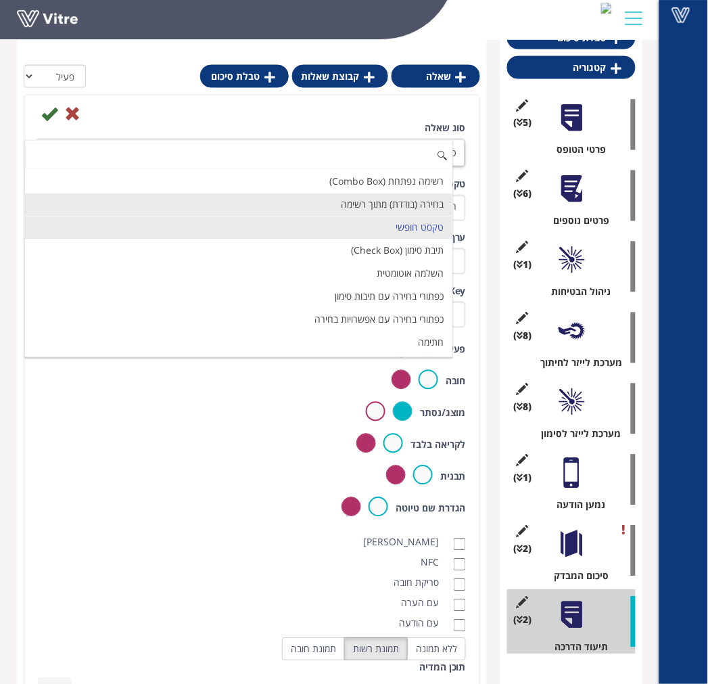
click at [380, 211] on li "בחירה (בודדת) מתוך רשימה" at bounding box center [238, 204] width 427 height 23
type input "1"
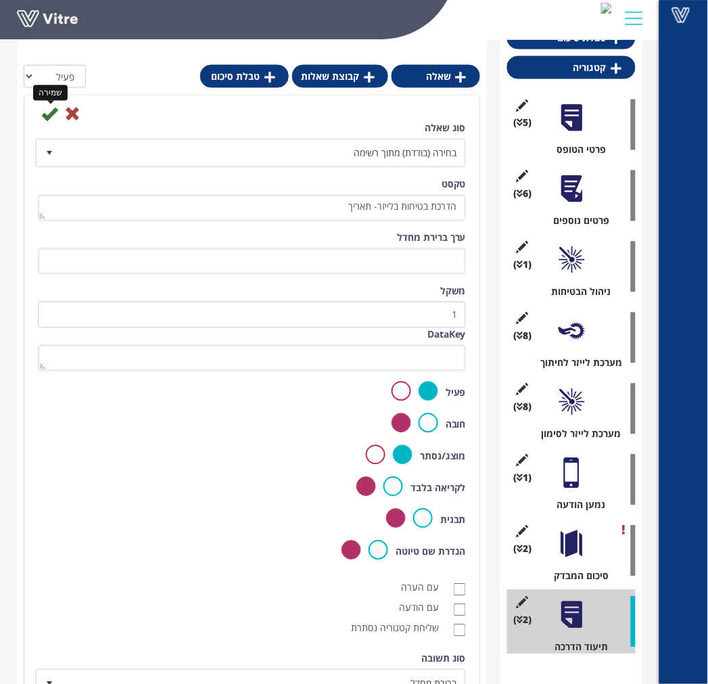
click at [54, 118] on icon at bounding box center [49, 114] width 16 height 16
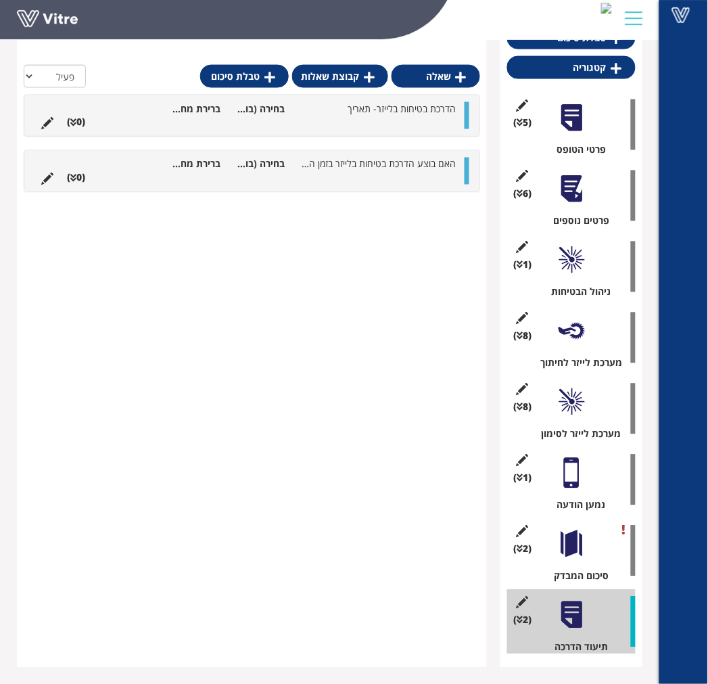
click at [385, 116] on li at bounding box center [373, 123] width 26 height 14
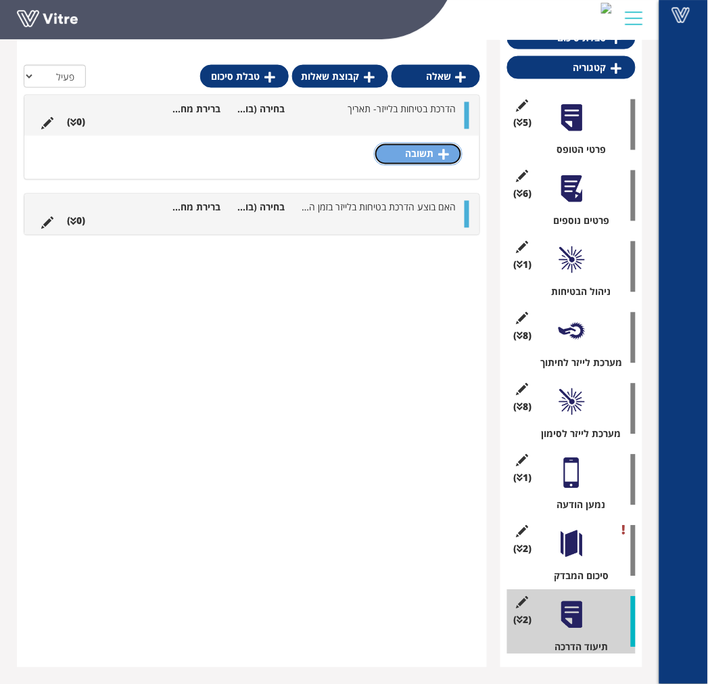
click at [406, 149] on link "תשובה" at bounding box center [418, 154] width 89 height 23
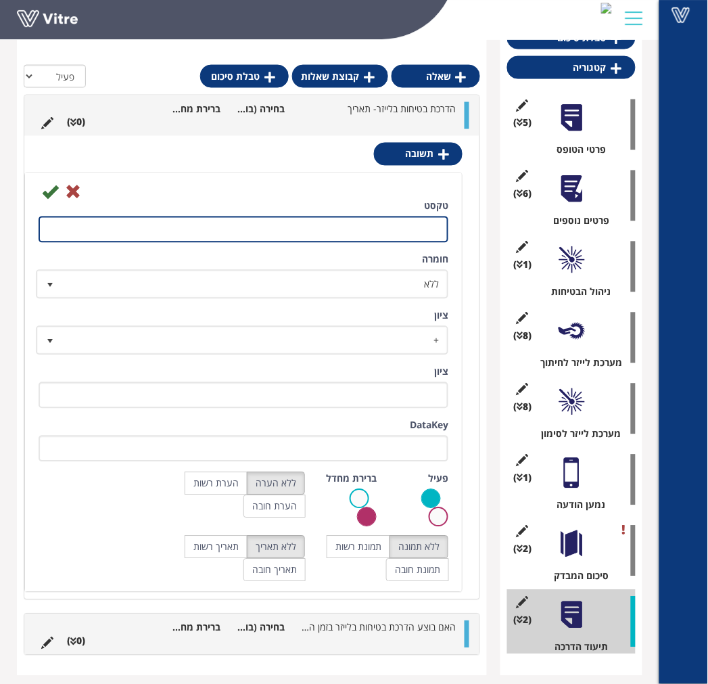
click at [427, 231] on input "טקסט" at bounding box center [244, 229] width 410 height 26
click at [361, 226] on input "לא נדרש- כולם מודרעם ולא דווח על עובדים חדשים" at bounding box center [244, 229] width 410 height 26
type input "לא נדרש- כולם מודרכים ולא דווח על עובדים חדשים"
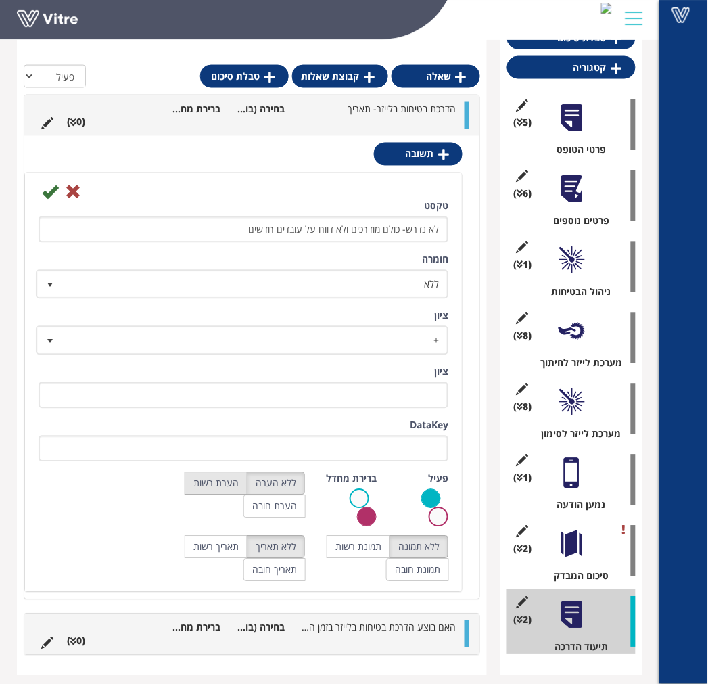
click at [228, 477] on label "הערת רשות" at bounding box center [216, 483] width 63 height 23
radio input "true"
click at [51, 196] on icon at bounding box center [50, 192] width 16 height 16
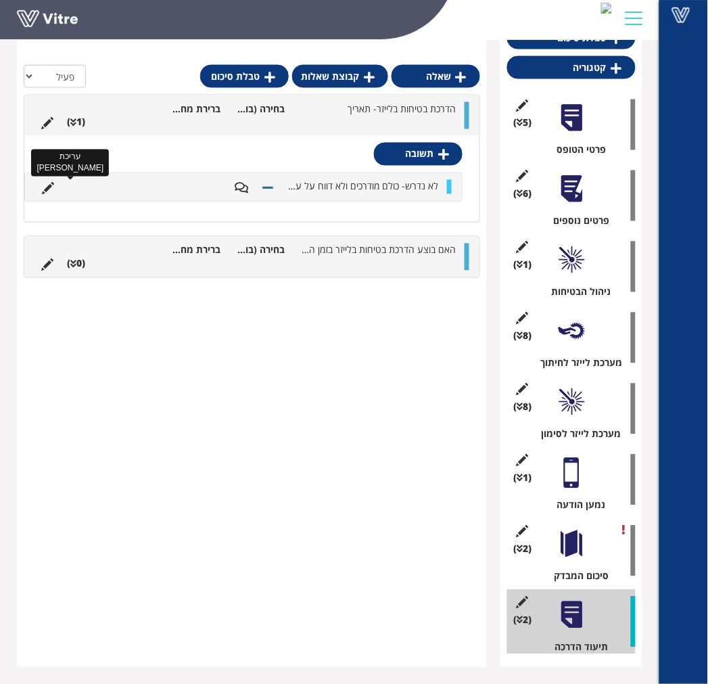
click at [44, 187] on icon at bounding box center [48, 189] width 12 height 12
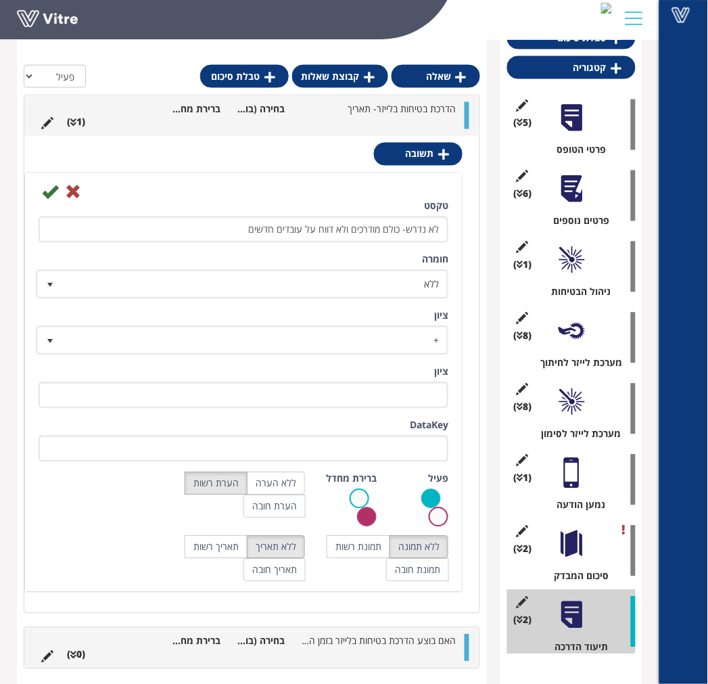
click at [358, 299] on div "טקסט לא נדרש- כולם מודרכים ולא דווח על עובדים חדשים חומרה ללא 0 ציון + 1 ציון D…" at bounding box center [243, 335] width 430 height 272
click at [359, 289] on span "ללא" at bounding box center [254, 284] width 385 height 24
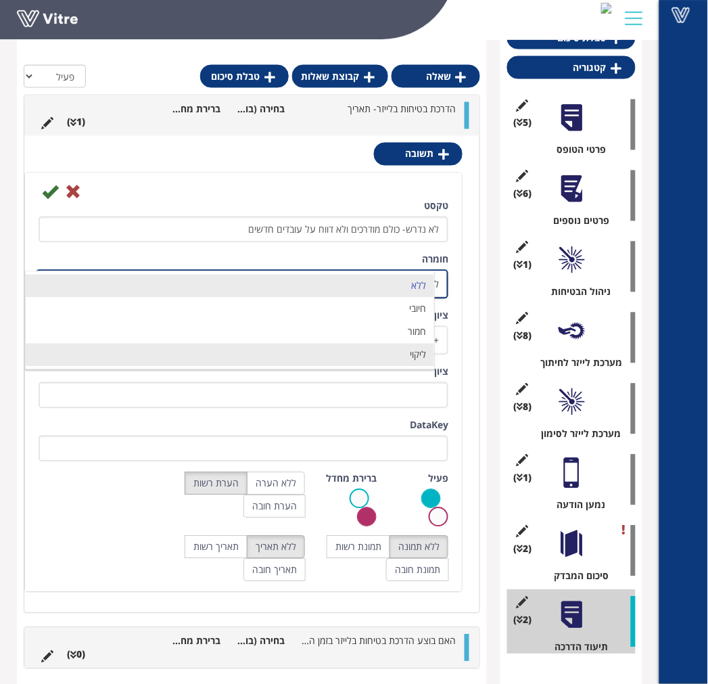
click at [380, 350] on li "ליקוי" at bounding box center [230, 354] width 408 height 23
type input "1"
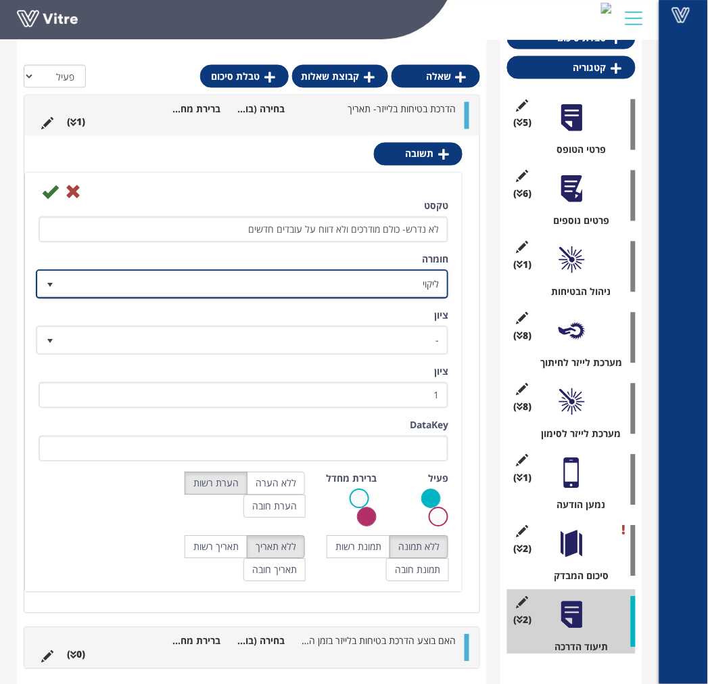
click at [380, 287] on span "ליקוי" at bounding box center [254, 284] width 385 height 24
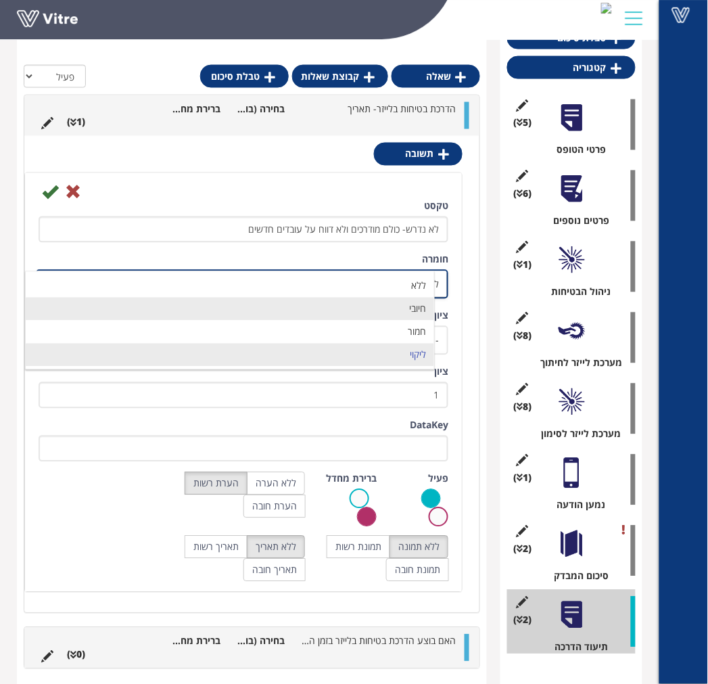
click at [385, 314] on li "חיובי" at bounding box center [230, 308] width 408 height 23
radio input "true"
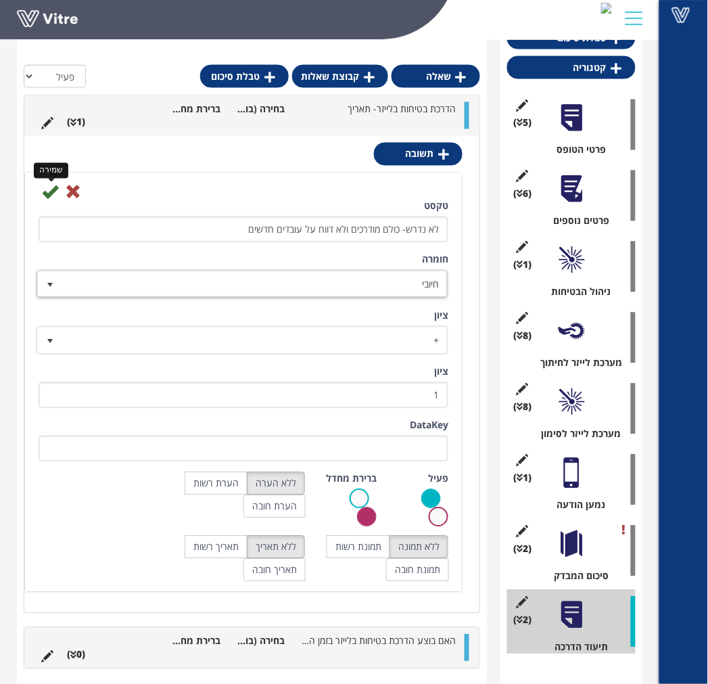
click at [49, 194] on icon at bounding box center [50, 192] width 16 height 16
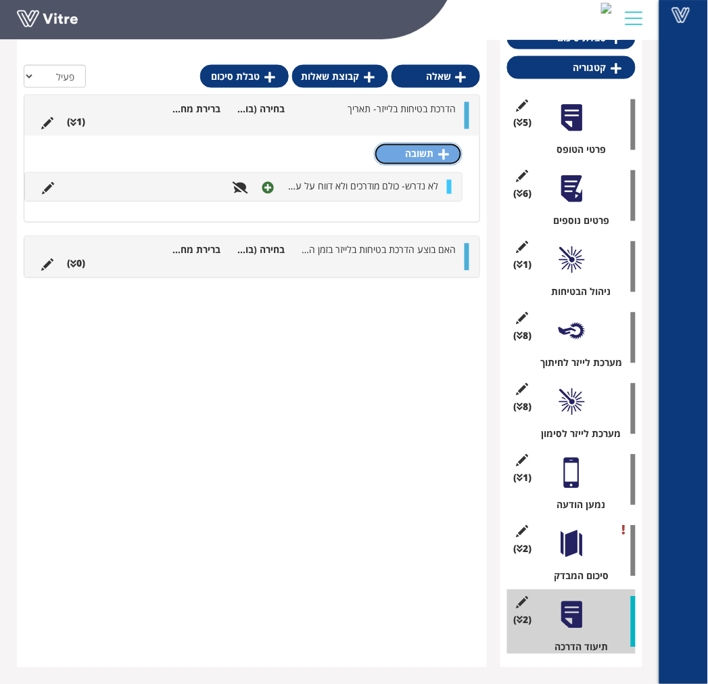
click at [416, 162] on link "תשובה" at bounding box center [418, 154] width 89 height 23
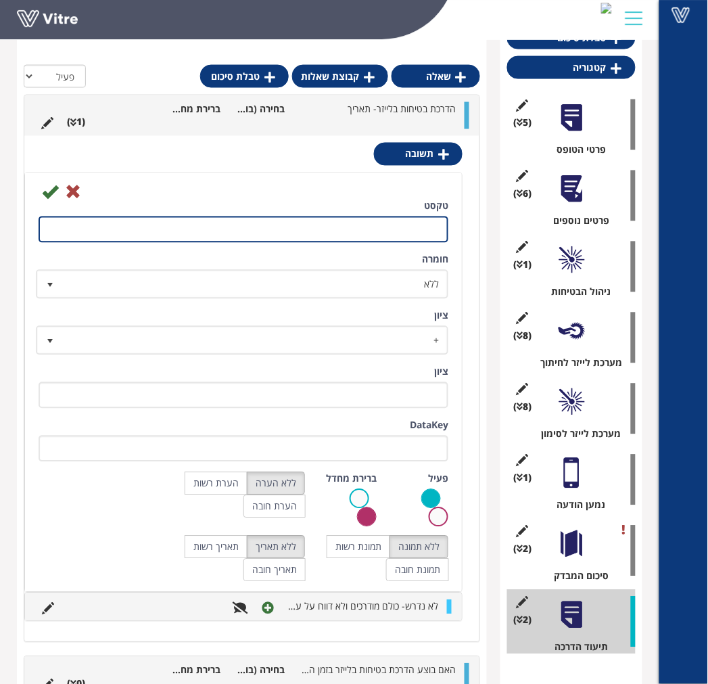
click at [422, 219] on input "טקסט" at bounding box center [244, 229] width 410 height 26
type input "בוצע הדרכה"
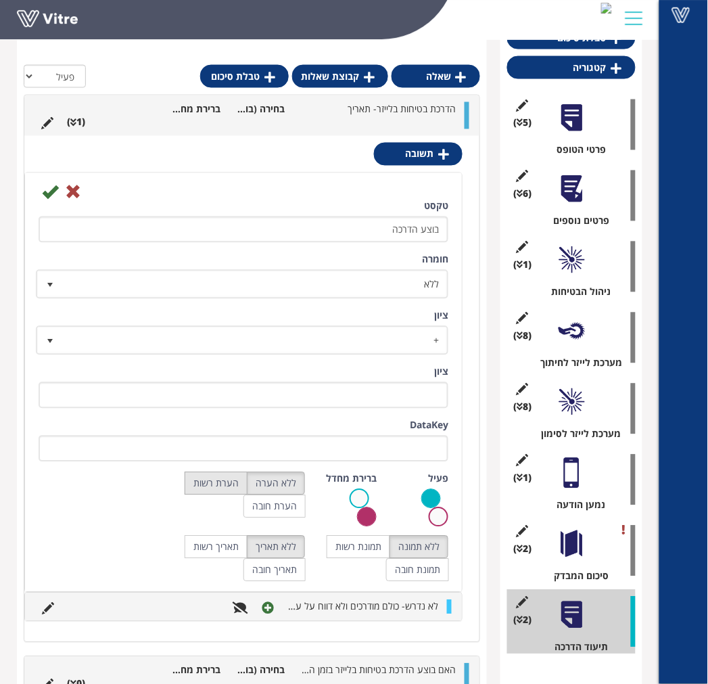
click at [228, 477] on label "הערת רשות" at bounding box center [216, 483] width 63 height 23
radio input "true"
click at [54, 192] on icon at bounding box center [50, 192] width 16 height 16
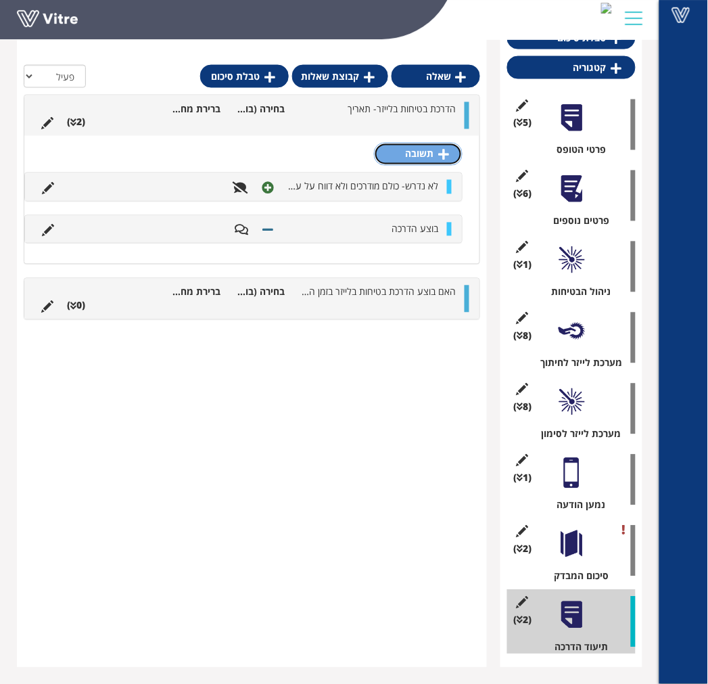
click at [406, 153] on link "תשובה" at bounding box center [418, 154] width 89 height 23
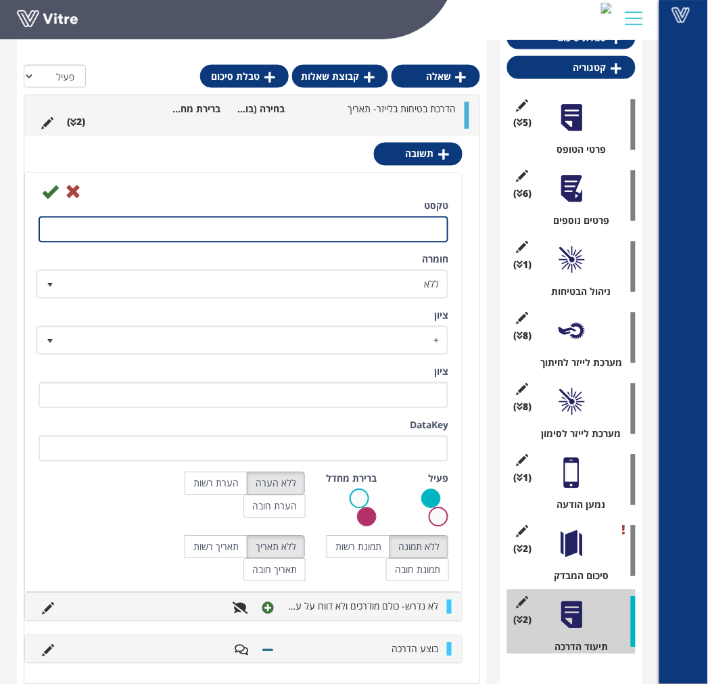
click at [390, 220] on input "טקסט" at bounding box center [244, 229] width 410 height 26
type input "אחר- פרט"
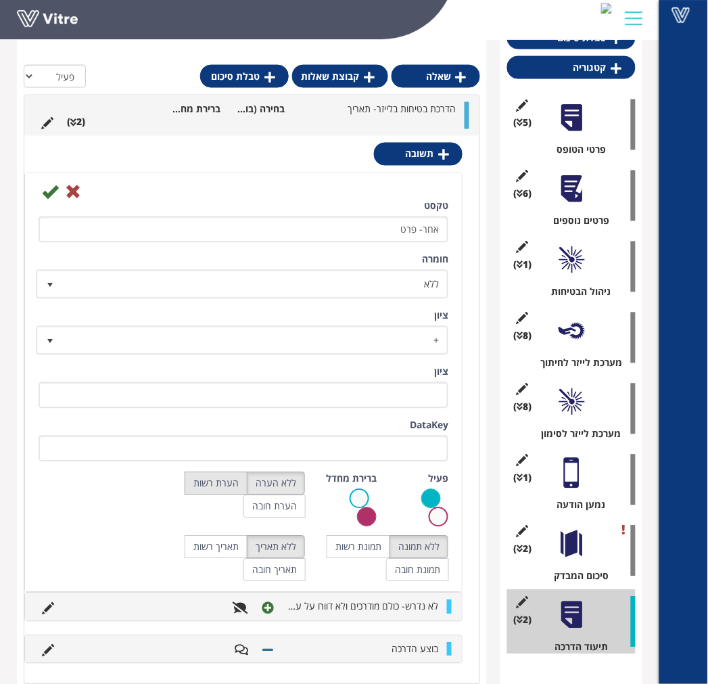
click at [221, 476] on label "הערת רשות" at bounding box center [216, 483] width 63 height 23
radio input "true"
click at [55, 195] on icon at bounding box center [50, 192] width 16 height 16
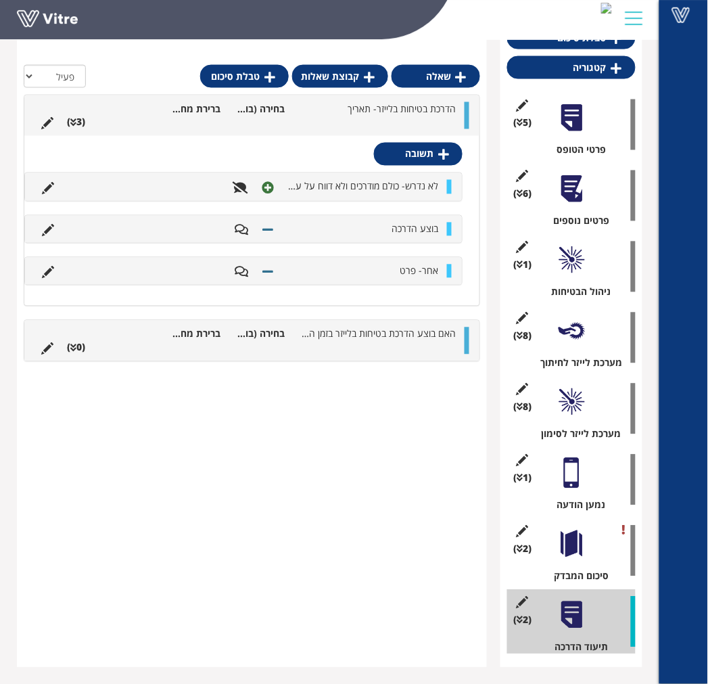
click at [279, 128] on ul "הדרכת בטיחות בלייזר- תאריך בחירה (בודדת) מתוך רשימה ברירת מחדל (3 )" at bounding box center [248, 115] width 428 height 27
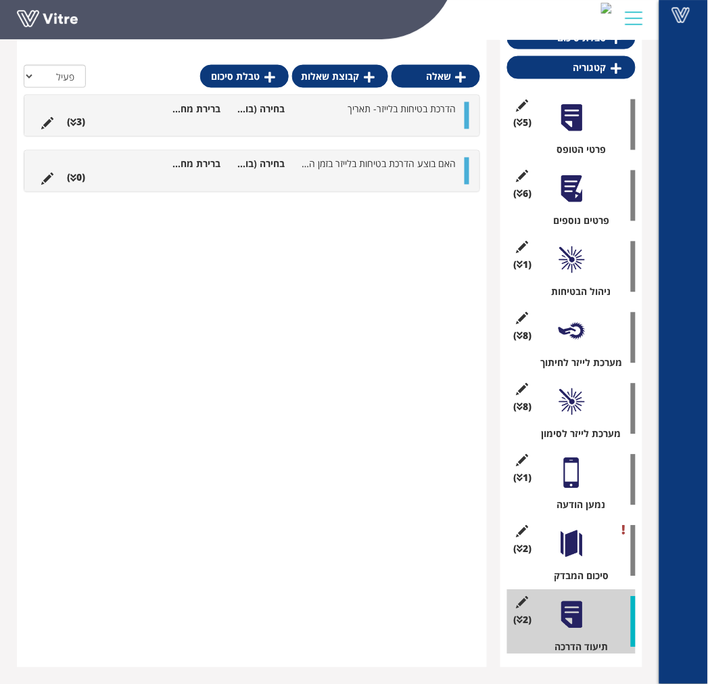
click at [293, 285] on div "שאלה קבוצת שאלות טבלת סיכום הכל פעיל לא פעיל הדרכת בטיחות בלייזר- תאריך בחירה (…" at bounding box center [252, 344] width 470 height 648
click at [289, 174] on ul "האם בוצע הדרכת בטיחות בלייזר בזמן הביקור הרבעוני? בחירה (בודדת) מתוך רשימה בריר…" at bounding box center [248, 171] width 428 height 27
click at [334, 116] on li at bounding box center [321, 123] width 26 height 14
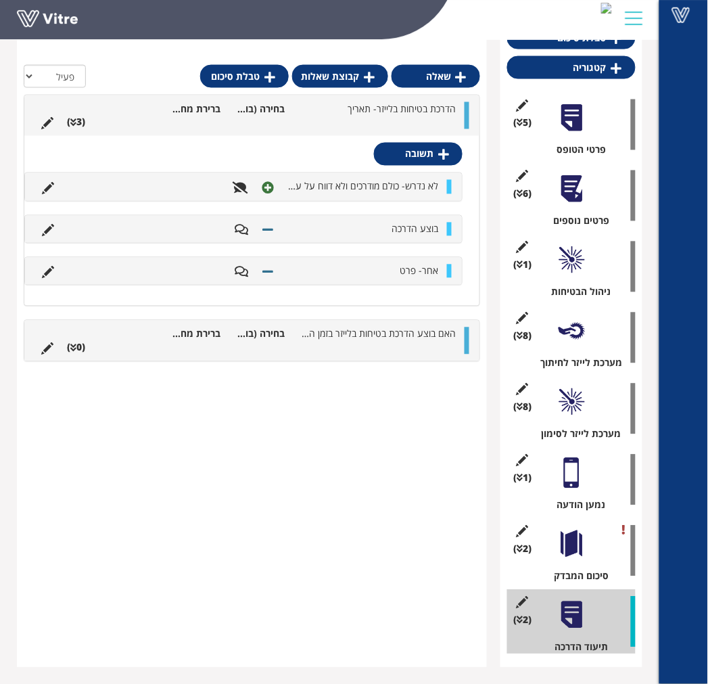
click at [334, 116] on li at bounding box center [321, 123] width 26 height 14
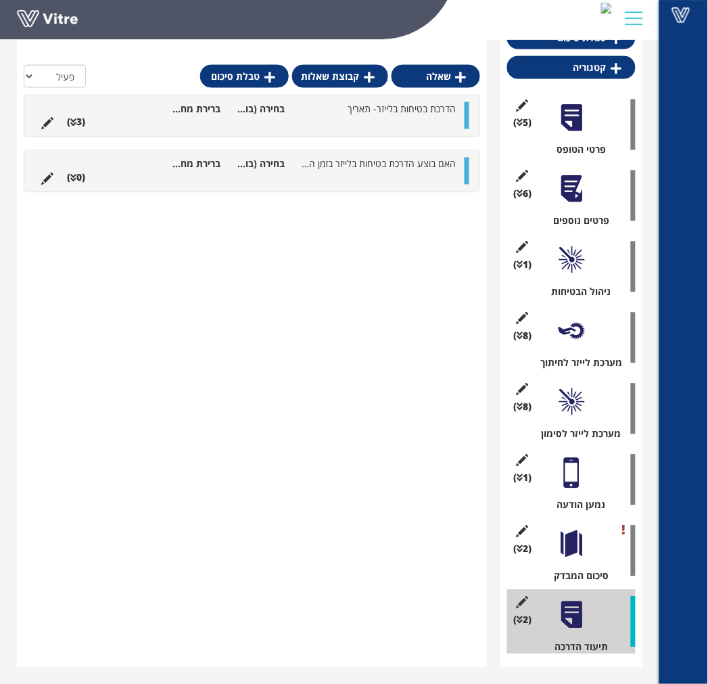
click at [283, 178] on ul "האם בוצע הדרכת בטיחות בלייזר בזמן הביקור הרבעוני? בחירה (בודדת) מתוך רשימה בריר…" at bounding box center [248, 171] width 428 height 27
click at [312, 122] on ul "הדרכת בטיחות בלייזר- תאריך בחירה (בודדת) מתוך רשימה ברירת מחדל (3 )" at bounding box center [248, 115] width 428 height 27
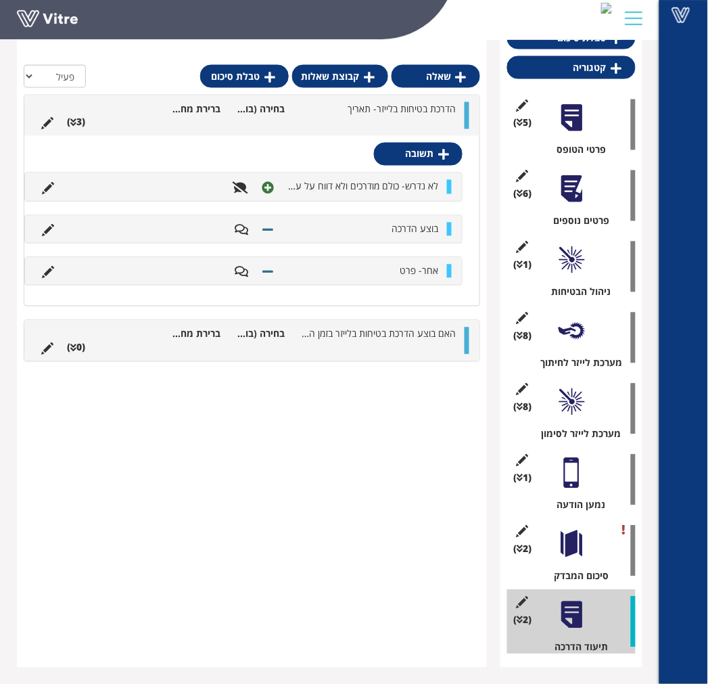
click at [312, 122] on ul "הדרכת בטיחות בלייזר- תאריך בחירה (בודדת) מתוך רשימה ברירת מחדל (3 )" at bounding box center [248, 115] width 428 height 27
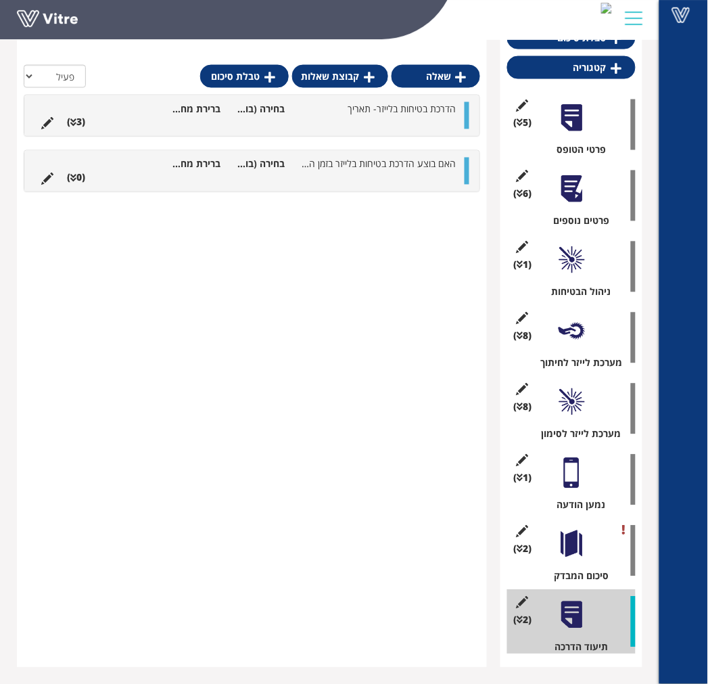
click at [334, 180] on li at bounding box center [321, 178] width 26 height 14
click at [44, 184] on icon at bounding box center [47, 179] width 12 height 12
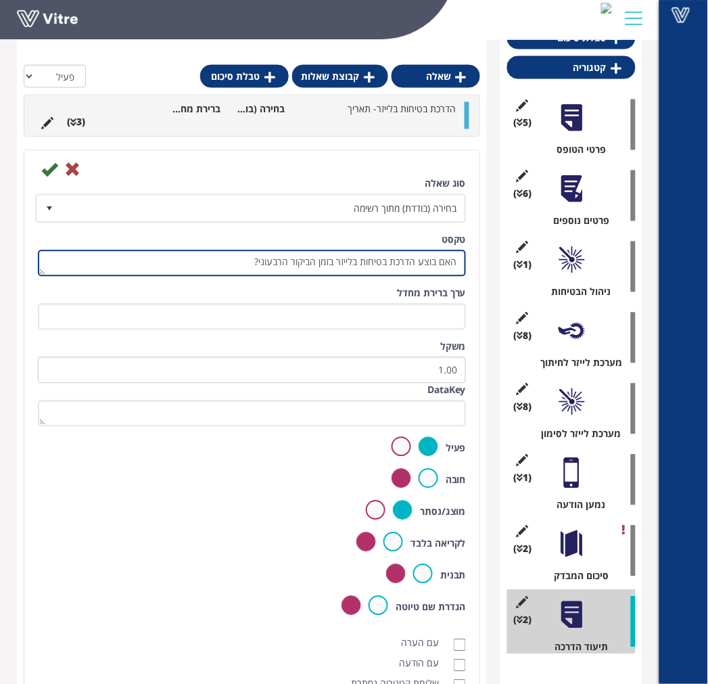
click at [370, 266] on textarea "האם בוצע הדרכת בטיחות בלייזר בזמן הביקור הרבעוני?" at bounding box center [252, 263] width 428 height 26
click at [368, 266] on textarea "האם בוצע הדרכת בטיחות בלייזר בזמן הביקור הרבעוני?" at bounding box center [252, 263] width 428 height 26
click at [249, 260] on textarea "האם בוצע הדרכת בטיחות בלייזר בזמן הביקור הרבעוני?" at bounding box center [252, 263] width 428 height 26
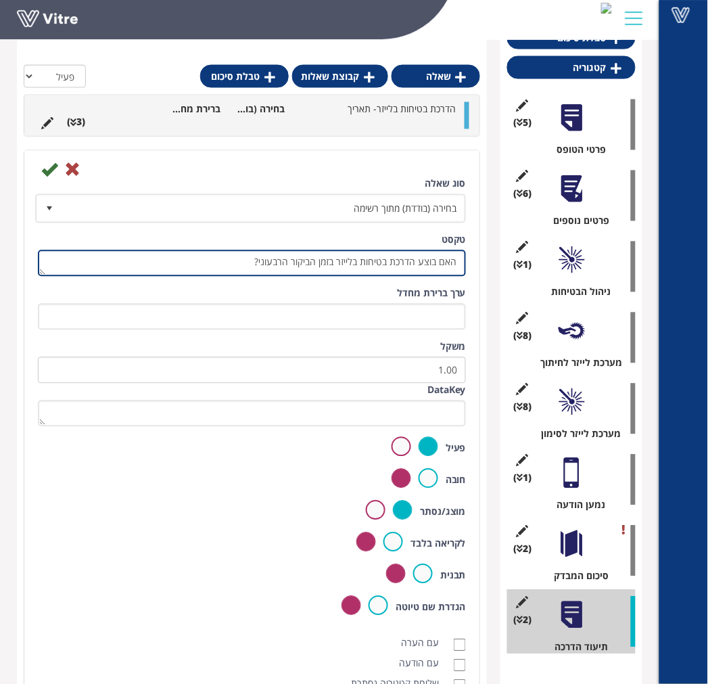
click at [249, 260] on textarea "האם בוצע הדרכת בטיחות בלייזר בזמן הביקור הרבעוני?" at bounding box center [252, 263] width 428 height 26
type textarea "הוסף תמונה של תיעוד הדרכה"
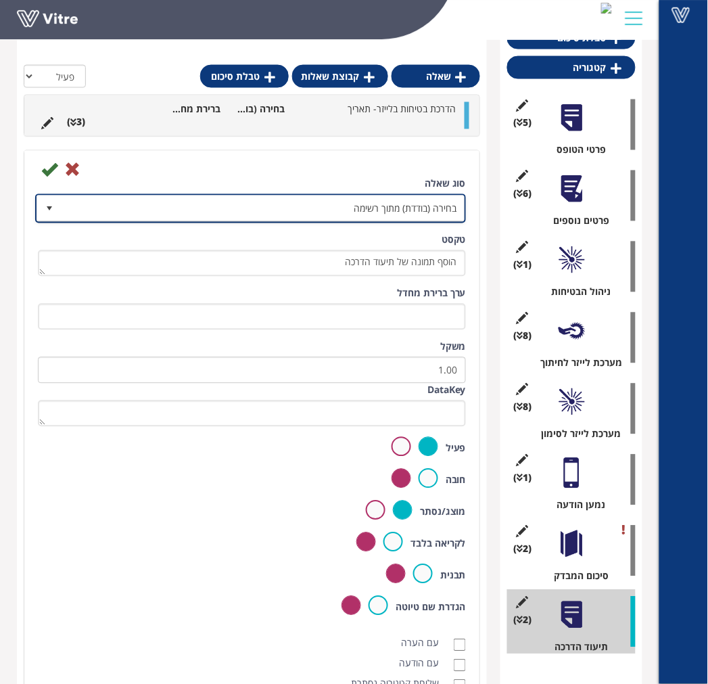
click at [369, 196] on span "בחירה (בודדת) מתוך רשימה" at bounding box center [263, 208] width 404 height 24
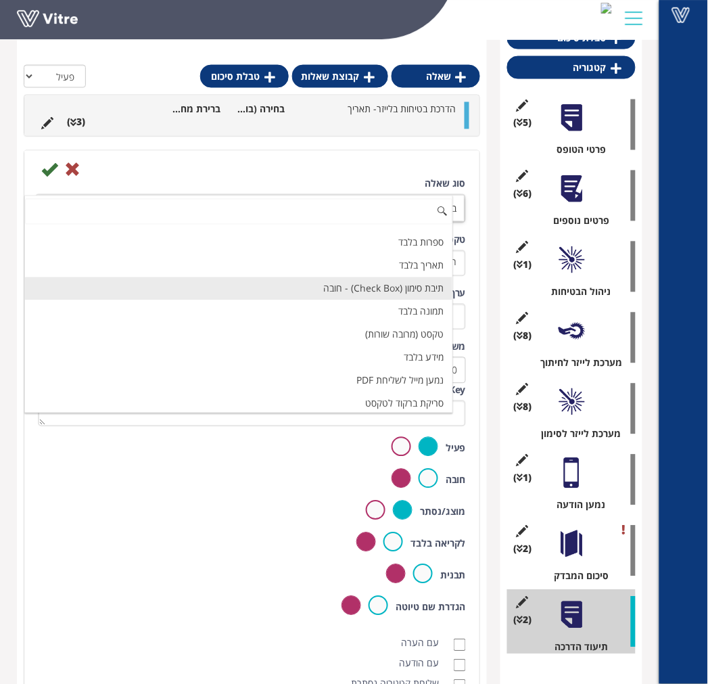
scroll to position [206, 0]
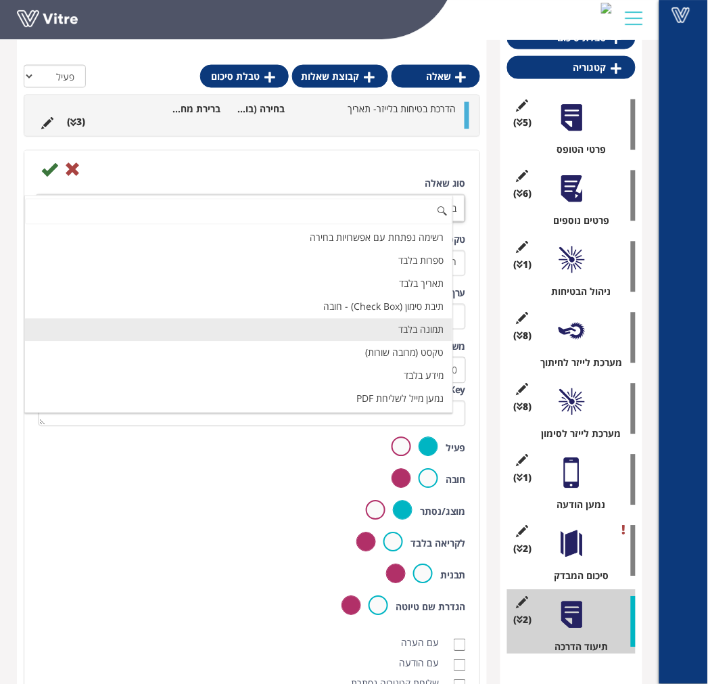
click at [383, 322] on li "תמונה בלבד" at bounding box center [238, 329] width 427 height 23
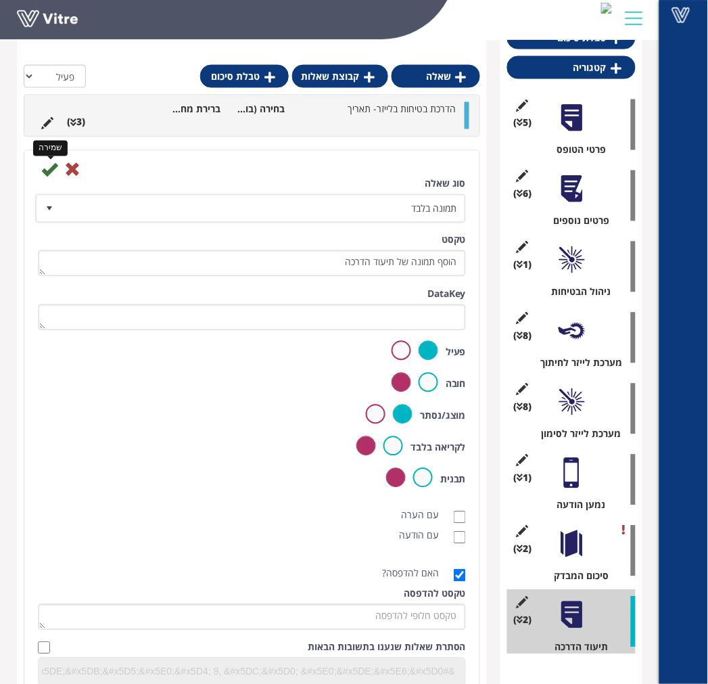
click at [51, 167] on icon at bounding box center [49, 170] width 16 height 16
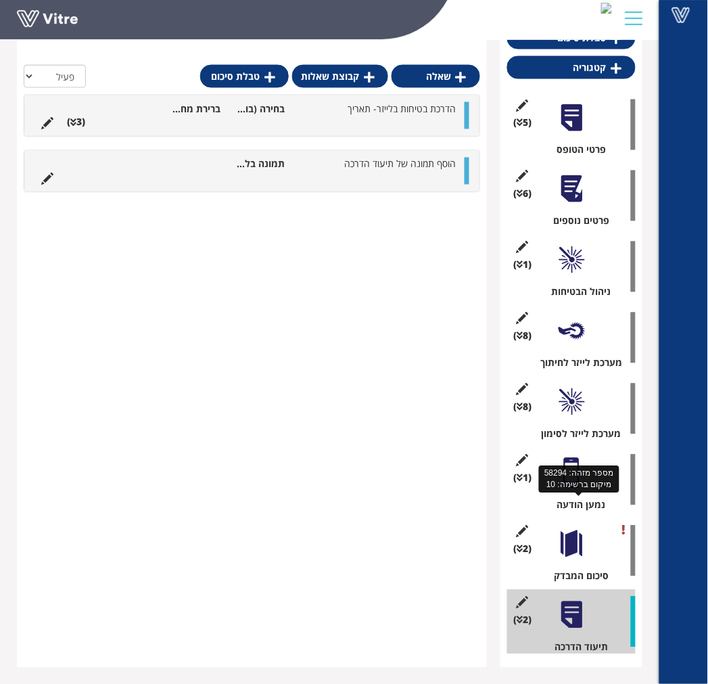
click at [556, 504] on div "נמען הודעה" at bounding box center [576, 505] width 118 height 14
click at [562, 469] on div at bounding box center [571, 473] width 30 height 30
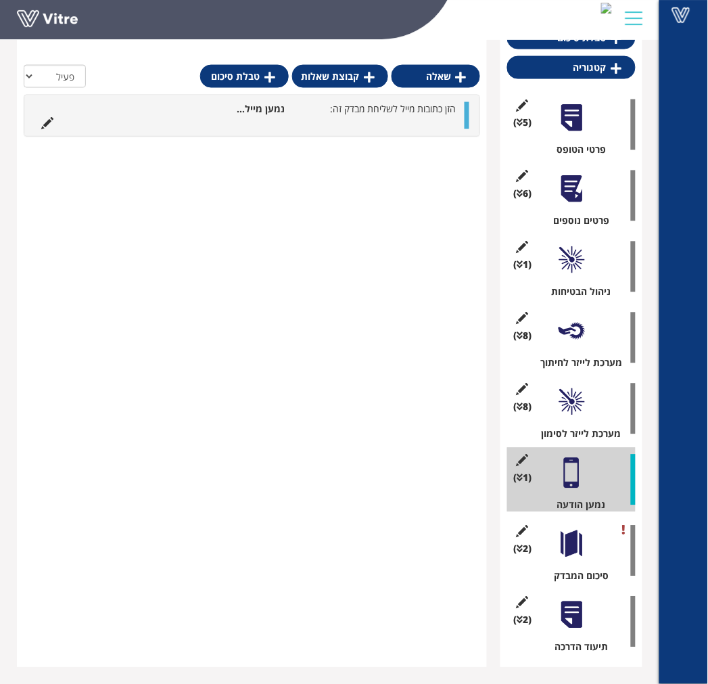
click at [564, 618] on div at bounding box center [571, 615] width 30 height 30
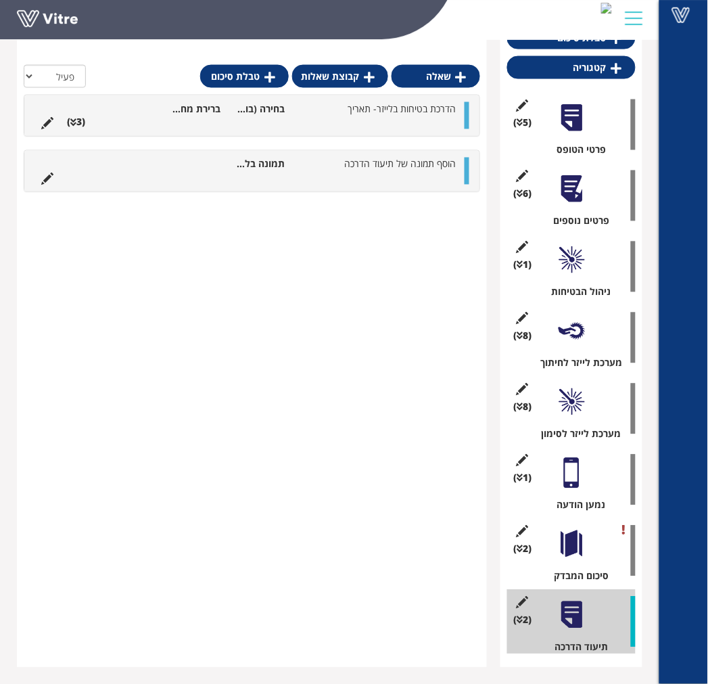
click at [385, 120] on li at bounding box center [373, 123] width 26 height 14
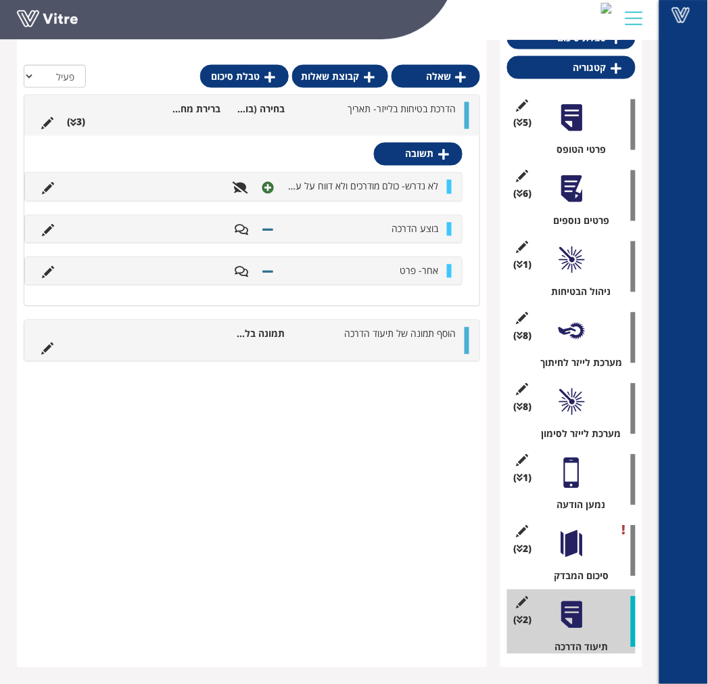
click at [385, 120] on li at bounding box center [373, 123] width 26 height 14
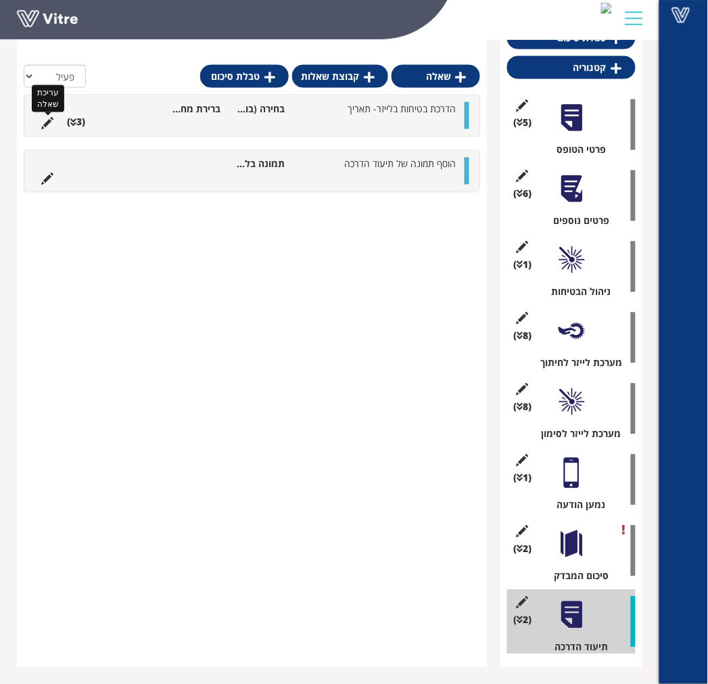
click at [48, 124] on icon at bounding box center [47, 124] width 12 height 12
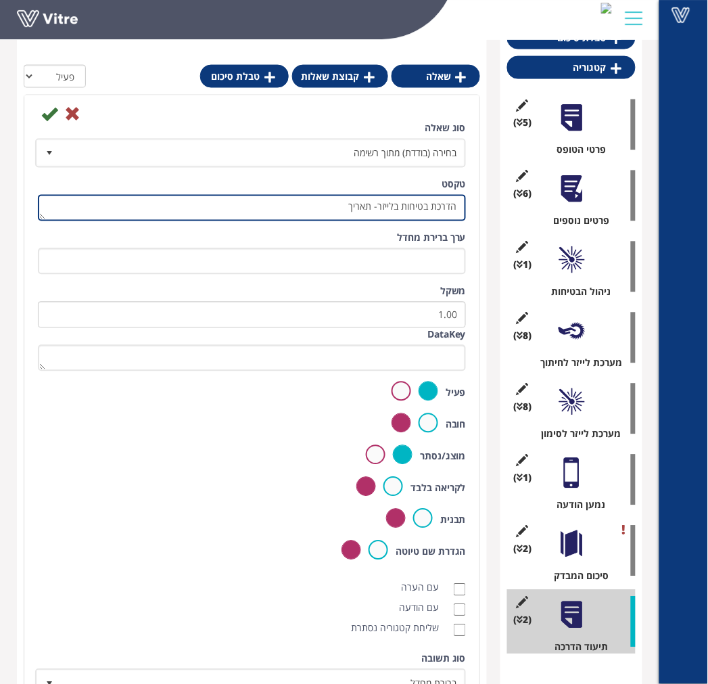
drag, startPoint x: 355, startPoint y: 205, endPoint x: 377, endPoint y: 205, distance: 22.3
click at [377, 205] on textarea "הדרכת בטיחות בלייזר- תאריך" at bounding box center [252, 208] width 428 height 26
click at [461, 207] on textarea "הדרכת בטיחות בלייזר- תאריך" at bounding box center [252, 208] width 428 height 26
type textarea "האם בוצעה הדרכת בטיחות בלייזר?"
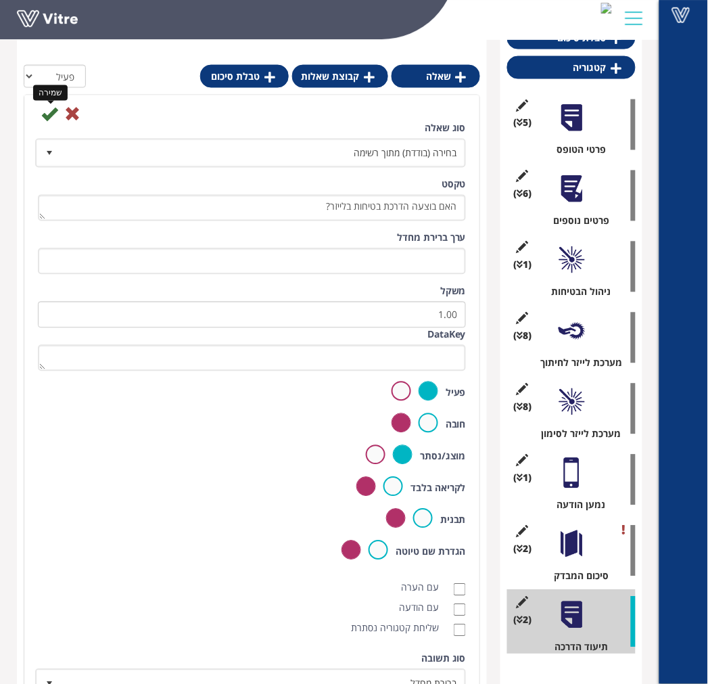
click at [52, 111] on icon at bounding box center [49, 114] width 16 height 16
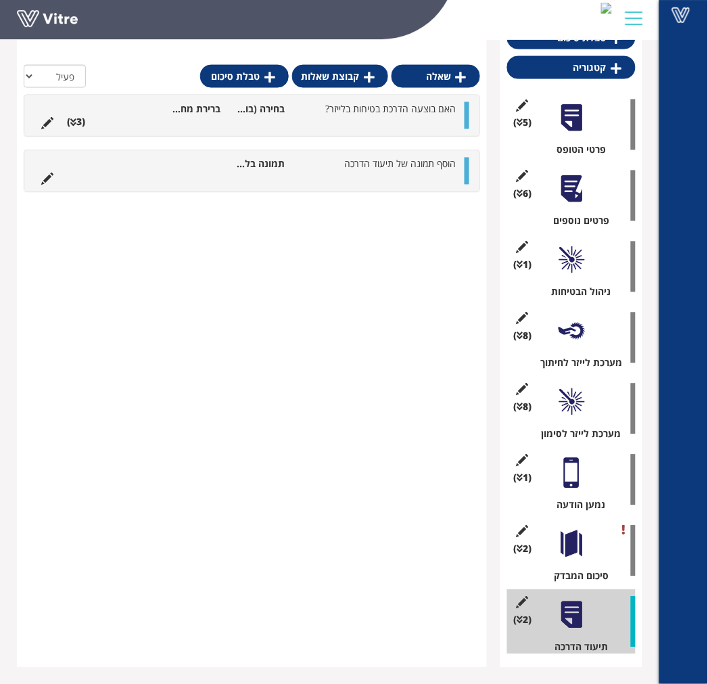
click at [329, 124] on ul "האם בוצעה הדרכת בטיחות בלייזר? בחירה (בודדת) מתוך רשימה ברירת מחדל (3 )" at bounding box center [248, 115] width 428 height 27
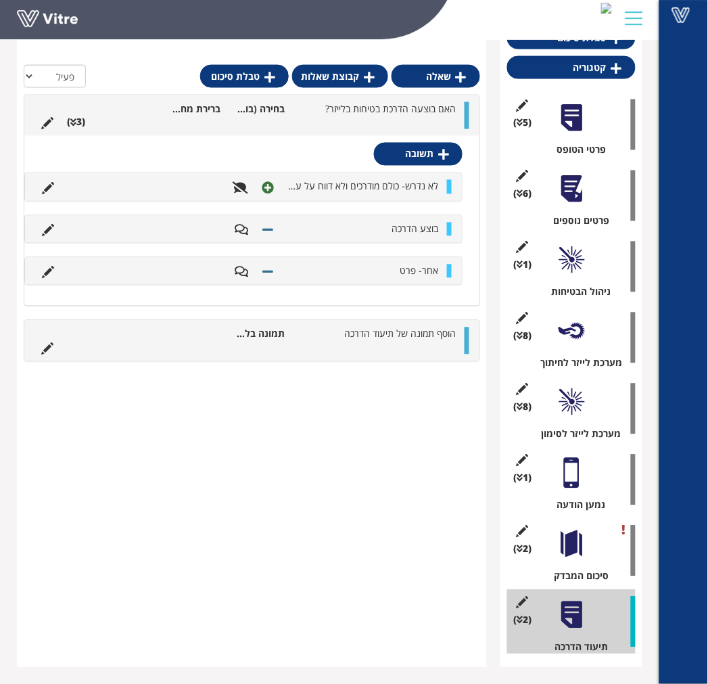
click at [329, 124] on ul "האם בוצעה הדרכת בטיחות בלייזר? בחירה (בודדת) מתוך רשימה ברירת מחדל (3 )" at bounding box center [248, 115] width 428 height 27
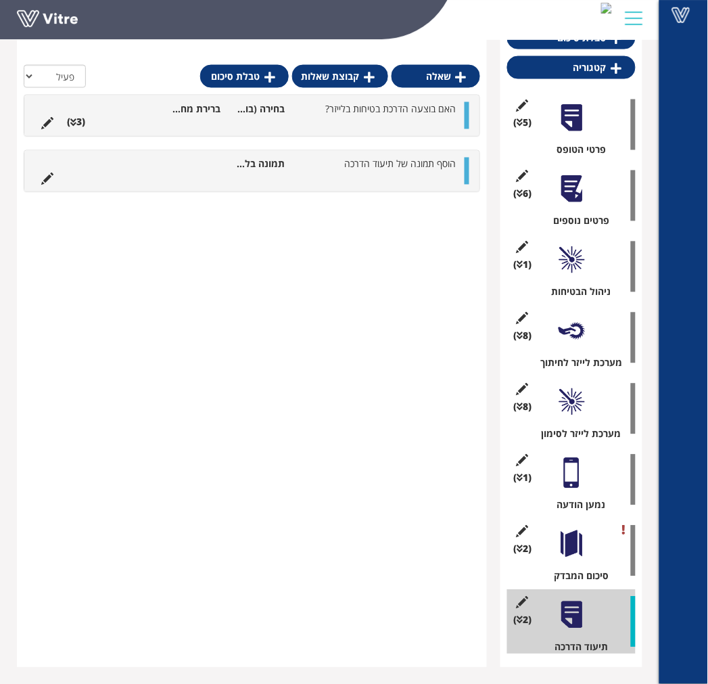
click at [352, 309] on div "שאלה קבוצת שאלות טבלת סיכום הכל פעיל לא פעיל האם בוצעה הדרכת בטיחות בלייזר? בחי…" at bounding box center [252, 344] width 470 height 648
click at [565, 174] on div at bounding box center [571, 189] width 30 height 30
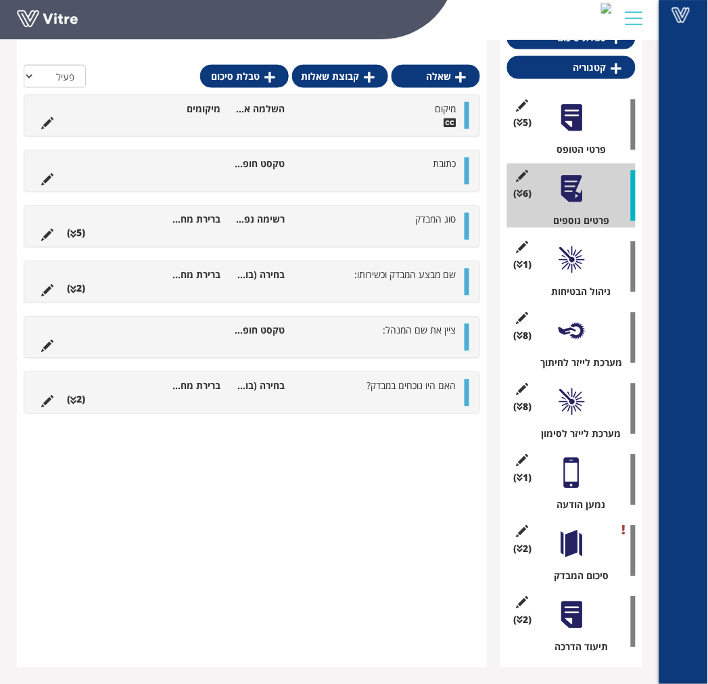
click at [576, 251] on div at bounding box center [571, 260] width 30 height 30
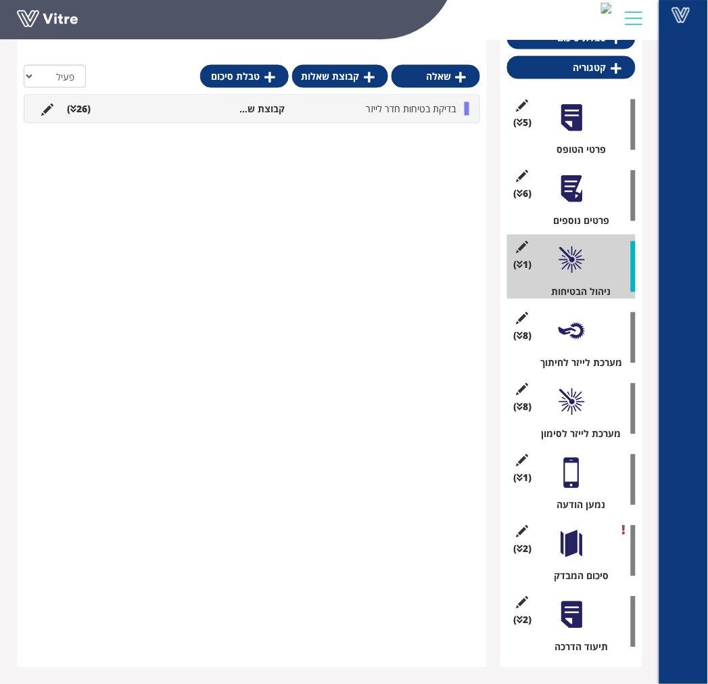
click at [583, 325] on div at bounding box center [571, 331] width 30 height 30
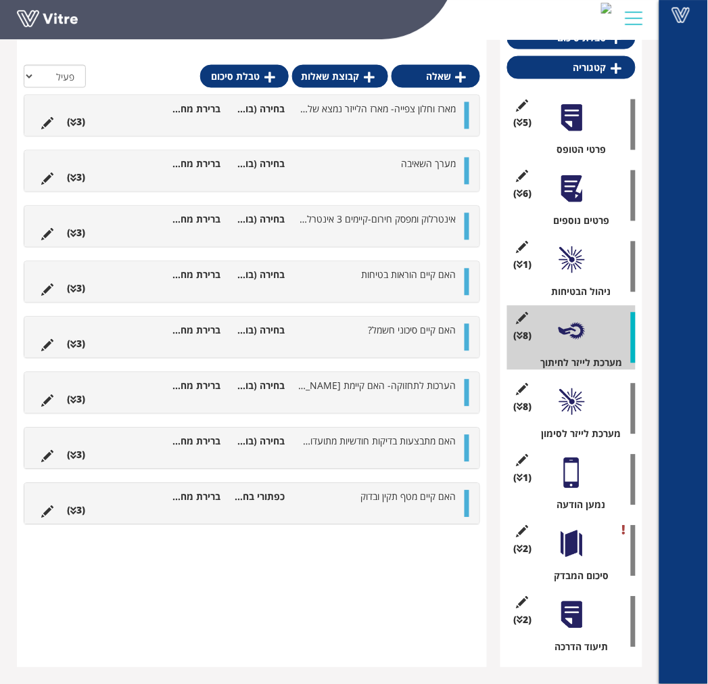
click at [577, 246] on div at bounding box center [571, 260] width 30 height 30
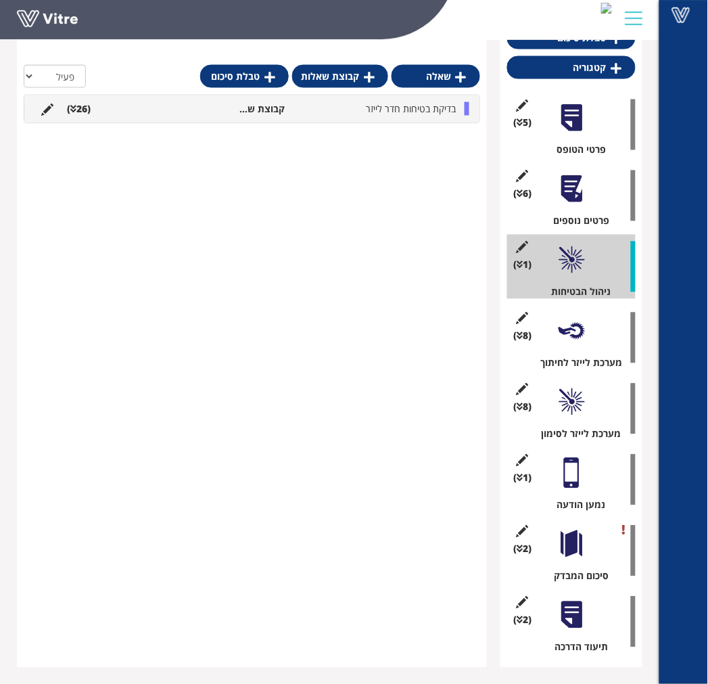
click at [423, 99] on div "בדיקת בטיחות חדר לייזר קבוצת שאלות (26 )" at bounding box center [251, 108] width 455 height 27
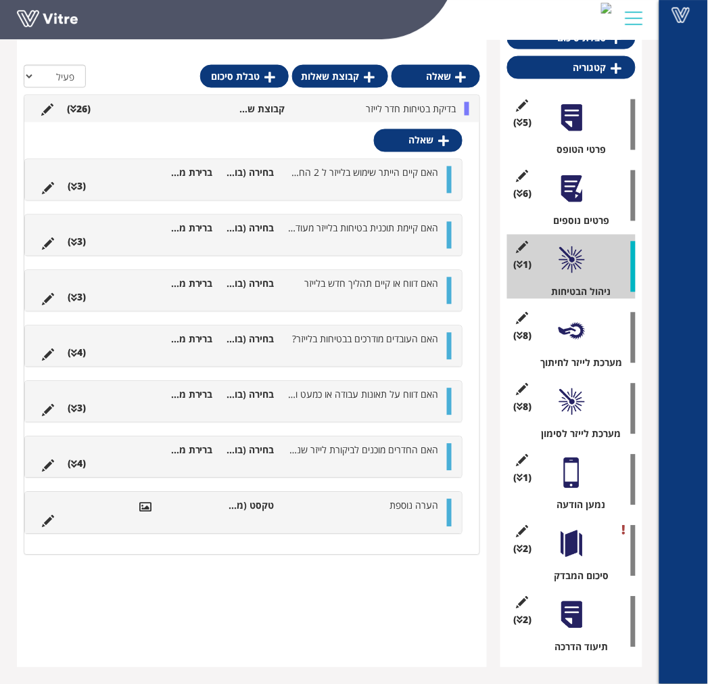
click at [423, 99] on div "בדיקת בטיחות חדר לייזר קבוצת שאלות (26 )" at bounding box center [251, 108] width 455 height 27
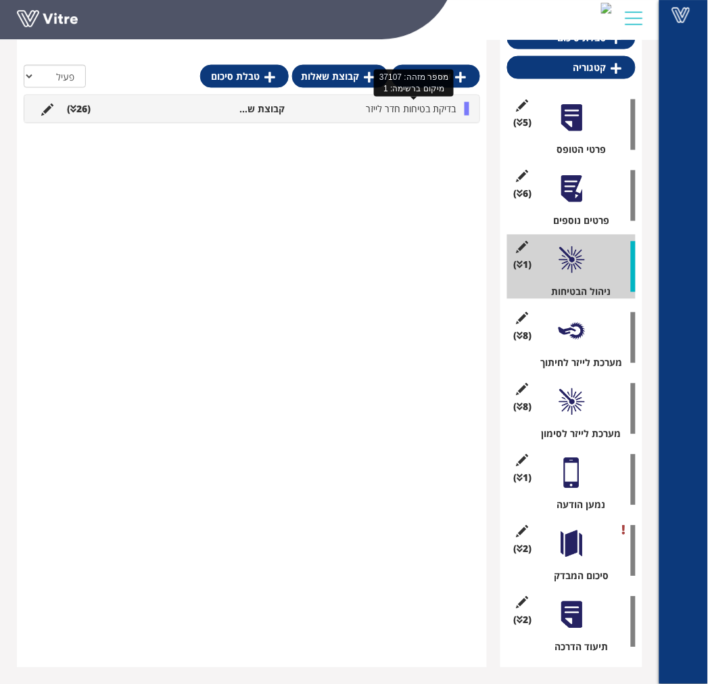
click at [402, 112] on span "בדיקת בטיחות חדר לייזר" at bounding box center [411, 108] width 90 height 13
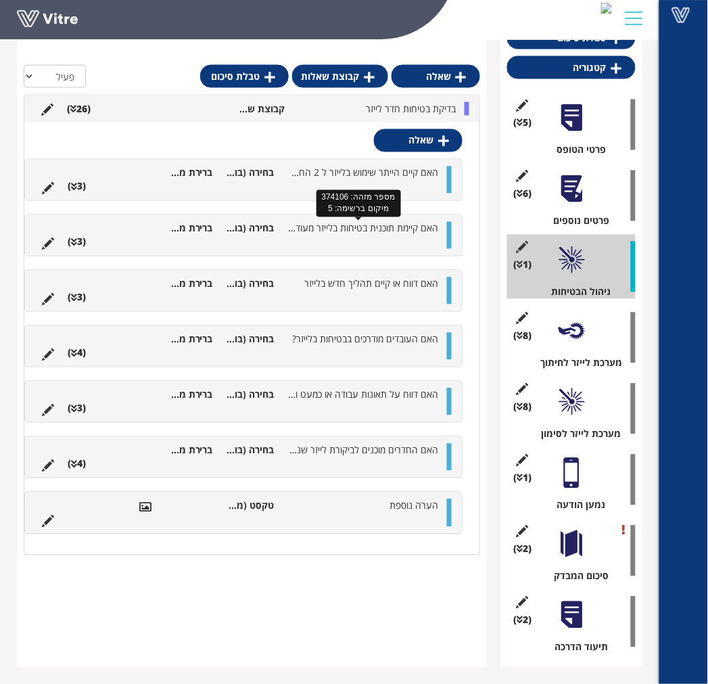
click at [379, 225] on span "האם קיימת תוכנית בטיחות בלייזר מעודכנת??" at bounding box center [355, 228] width 165 height 13
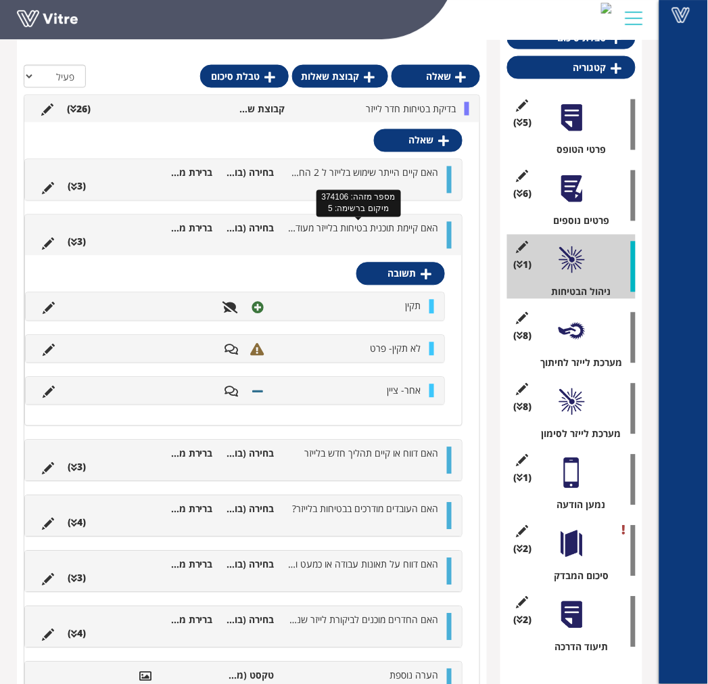
click at [379, 225] on span "האם קיימת תוכנית בטיחות בלייזר מעודכנת??" at bounding box center [355, 228] width 165 height 13
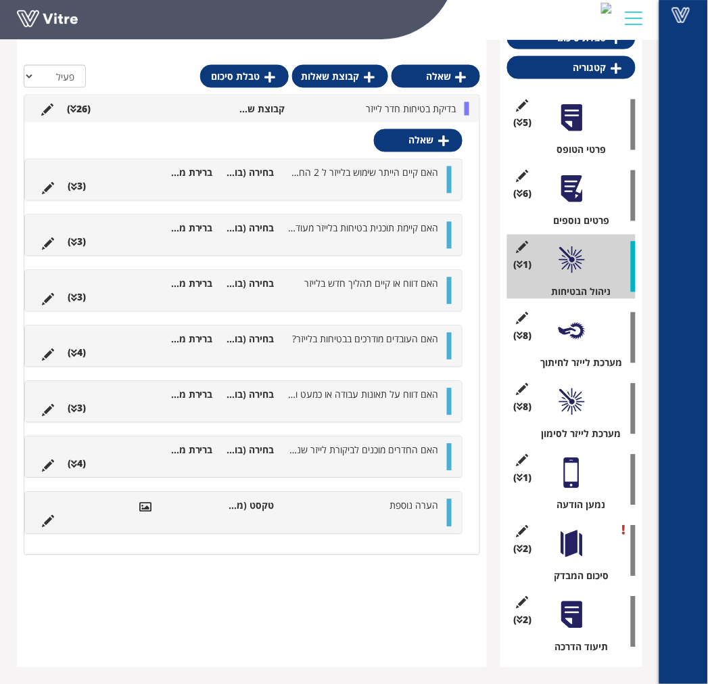
click at [562, 327] on div at bounding box center [571, 331] width 30 height 30
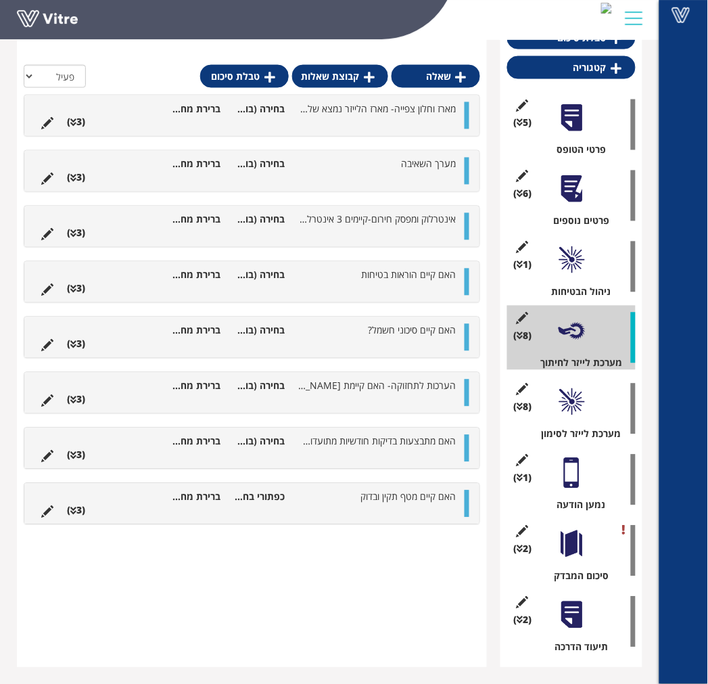
click at [572, 390] on div at bounding box center [571, 402] width 30 height 30
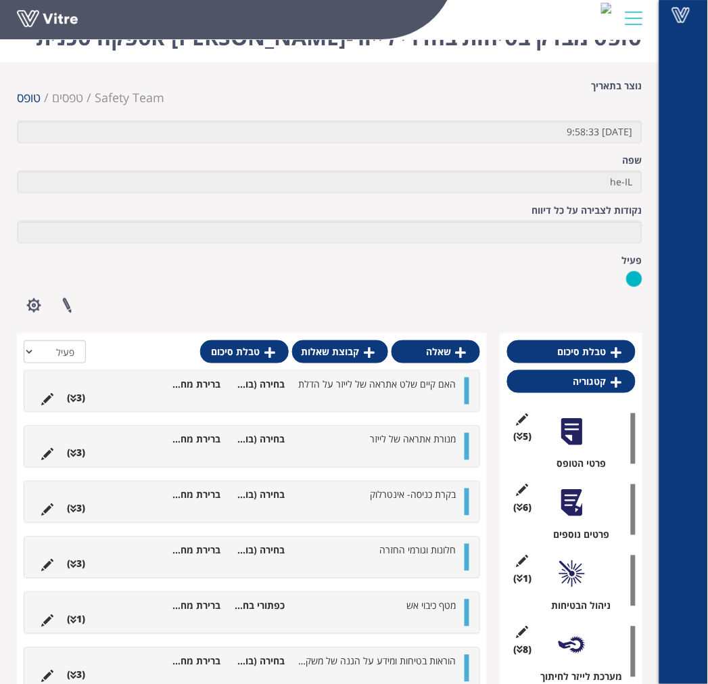
scroll to position [0, 0]
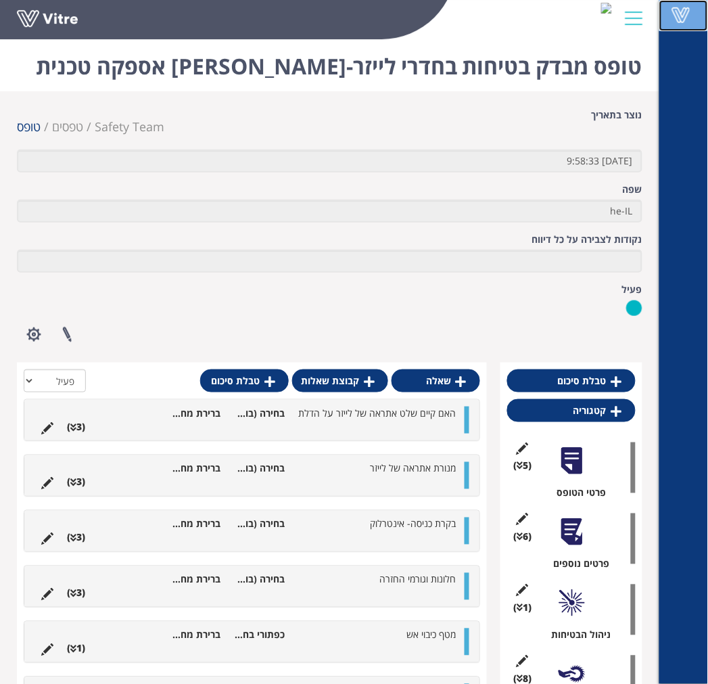
click at [677, 22] on span at bounding box center [681, 15] width 34 height 16
